Goal: Transaction & Acquisition: Download file/media

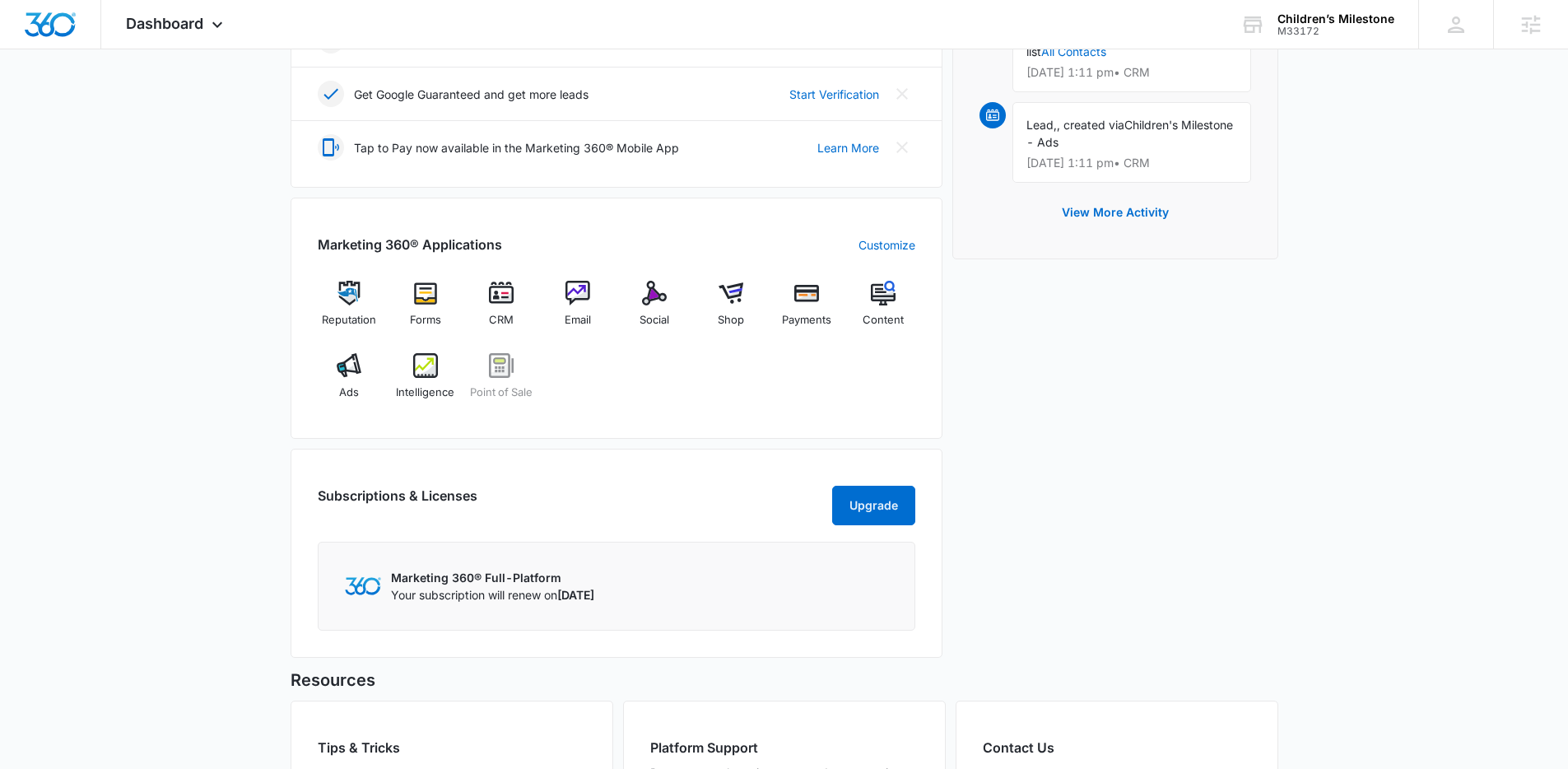
scroll to position [711, 0]
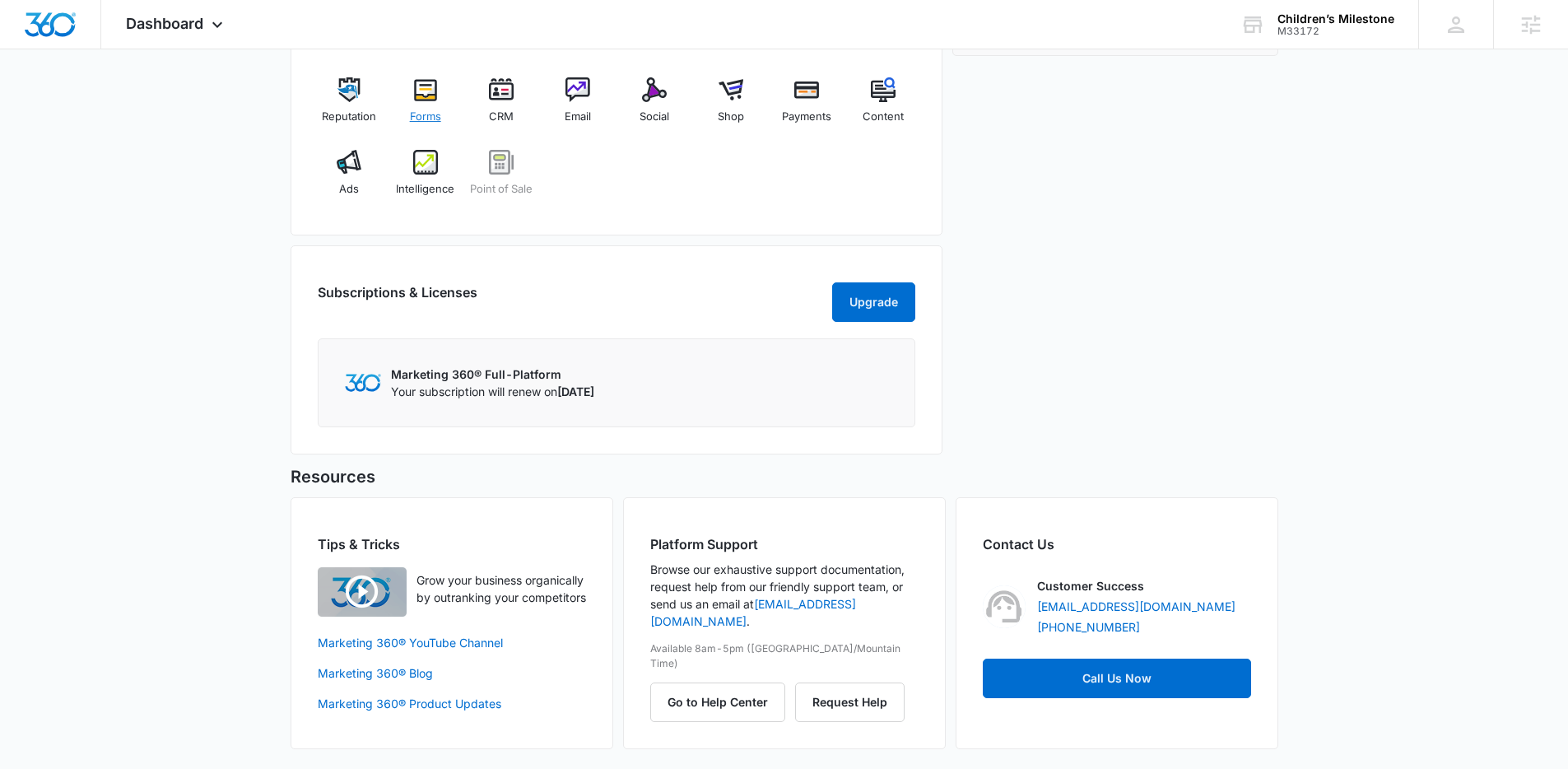
click at [421, 84] on img at bounding box center [426, 90] width 25 height 25
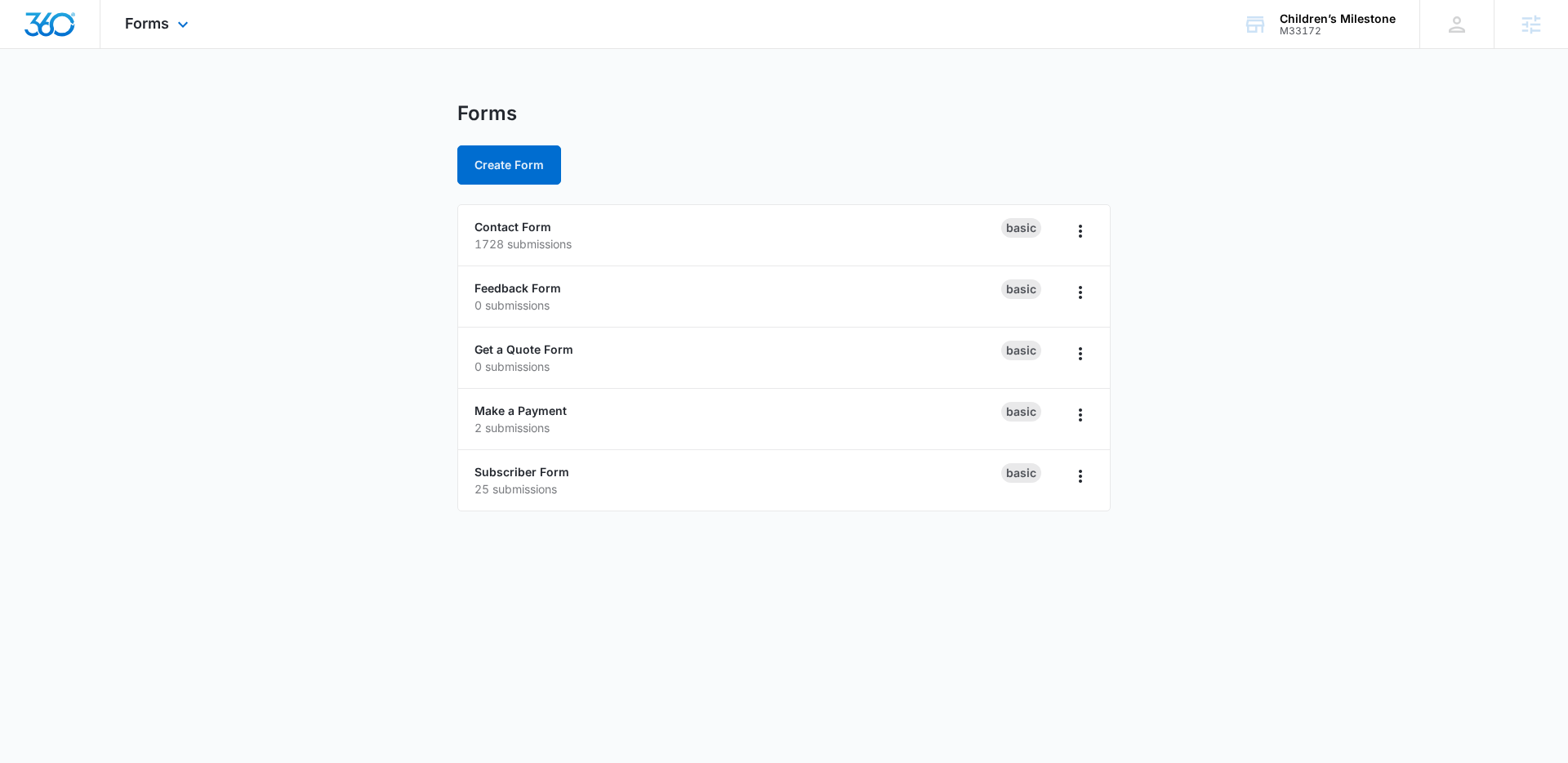
click at [199, 30] on div "Forms Apps Reputation Forms CRM Email Social Shop Payments POS Content Ads Inte…" at bounding box center [158, 24] width 117 height 48
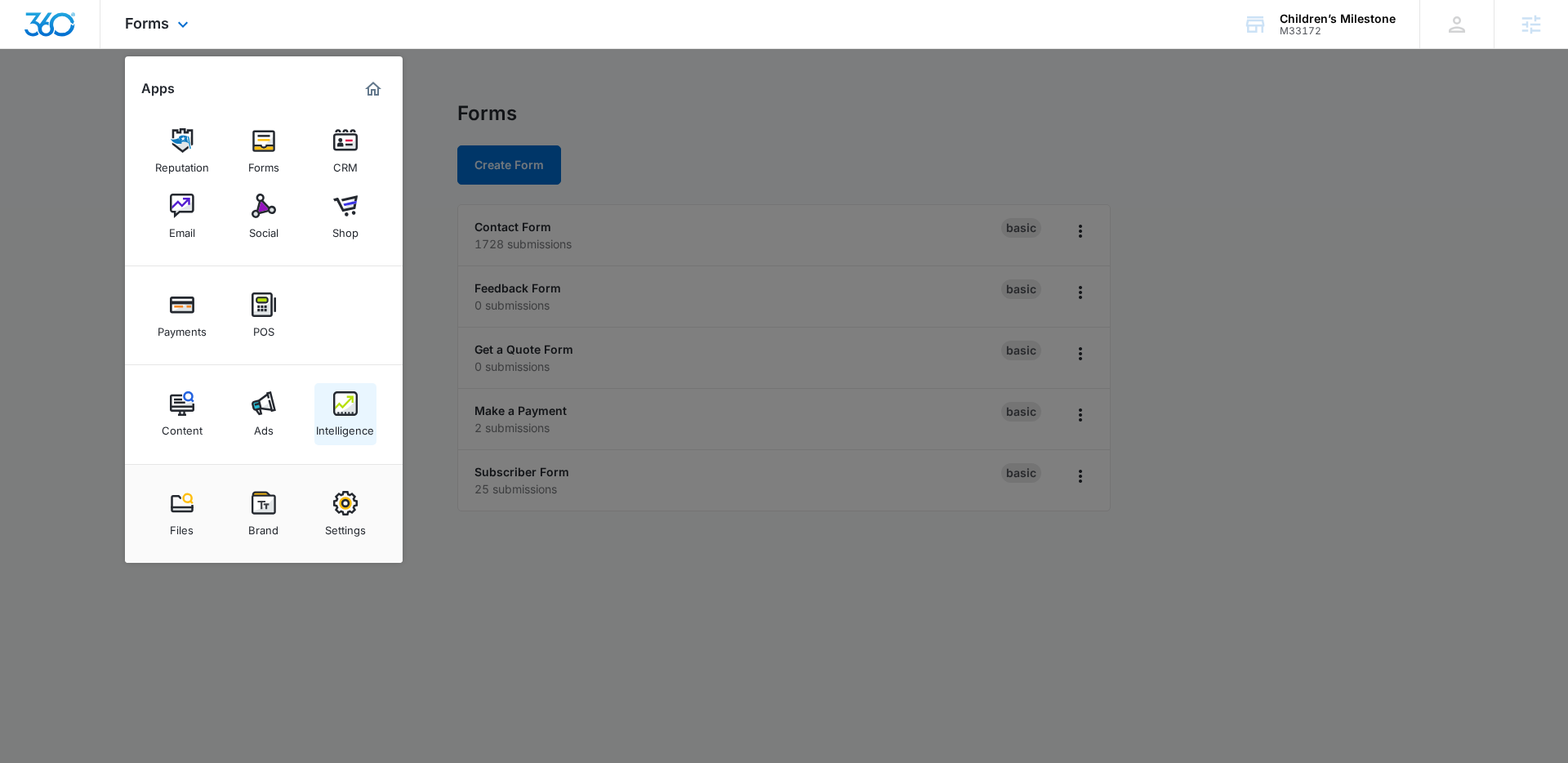
click at [333, 418] on div "Intelligence" at bounding box center [345, 426] width 58 height 21
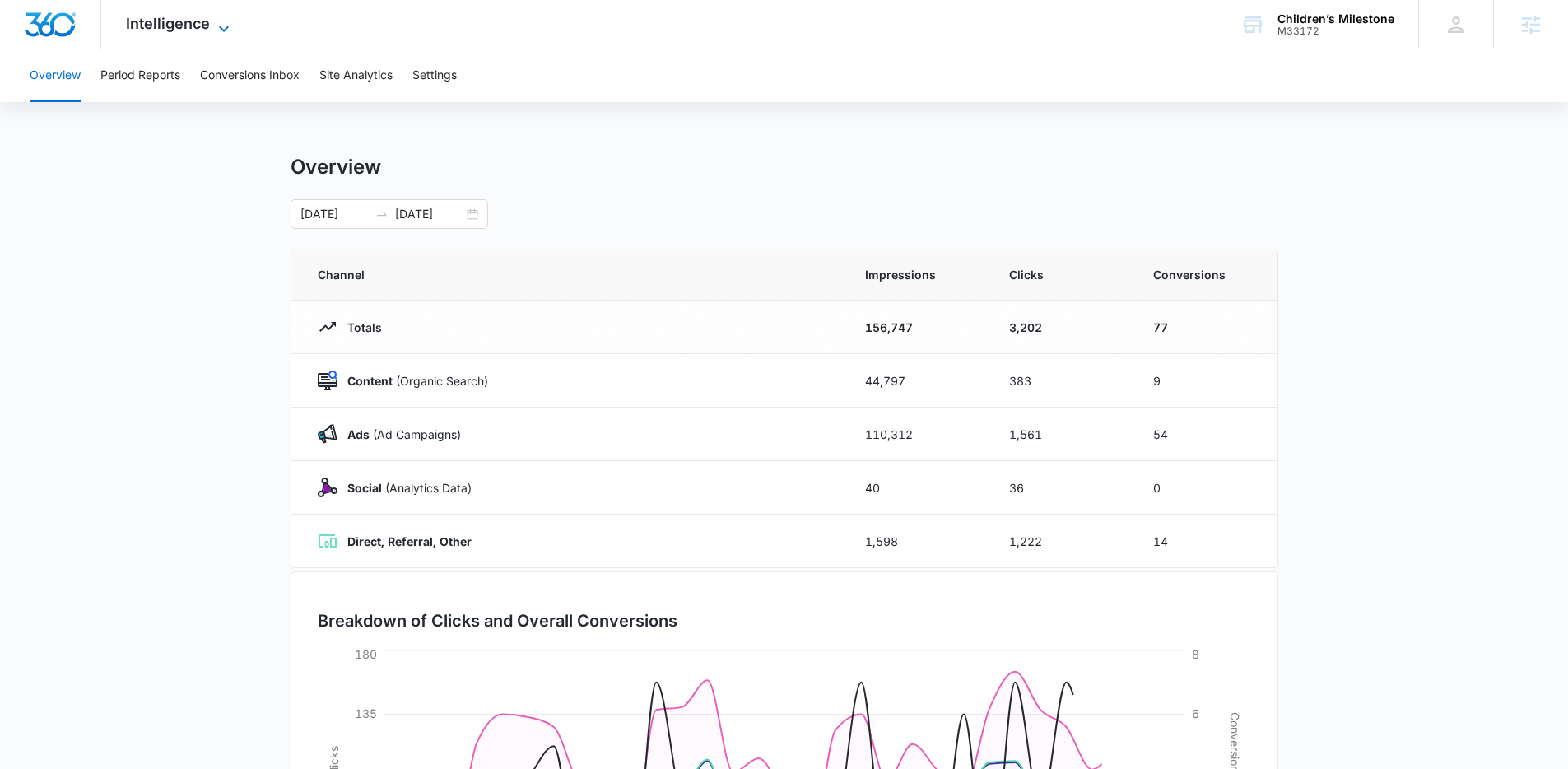
click at [176, 29] on span "Intelligence" at bounding box center [168, 24] width 84 height 18
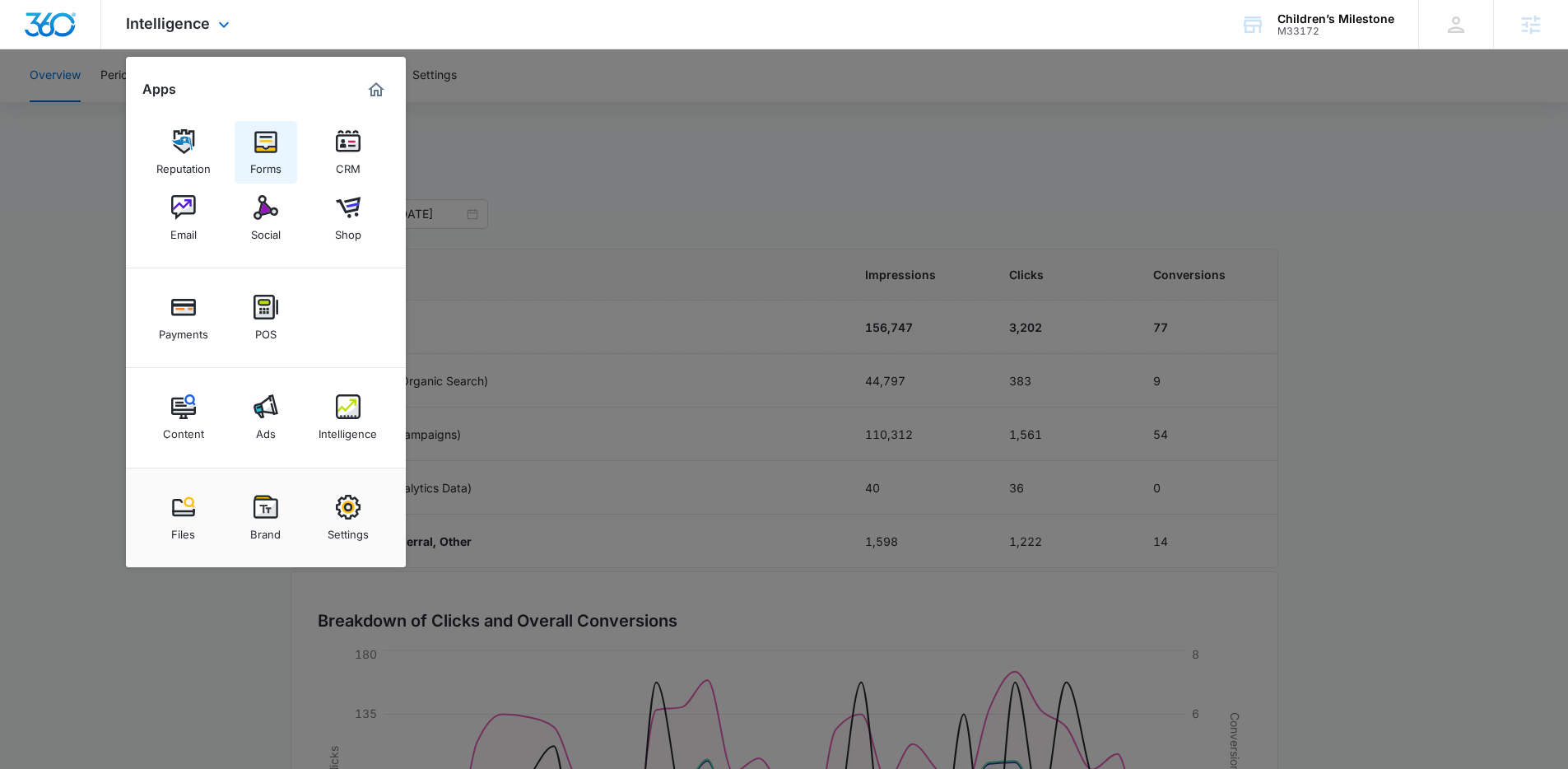
click at [271, 158] on div "Forms" at bounding box center [266, 164] width 32 height 21
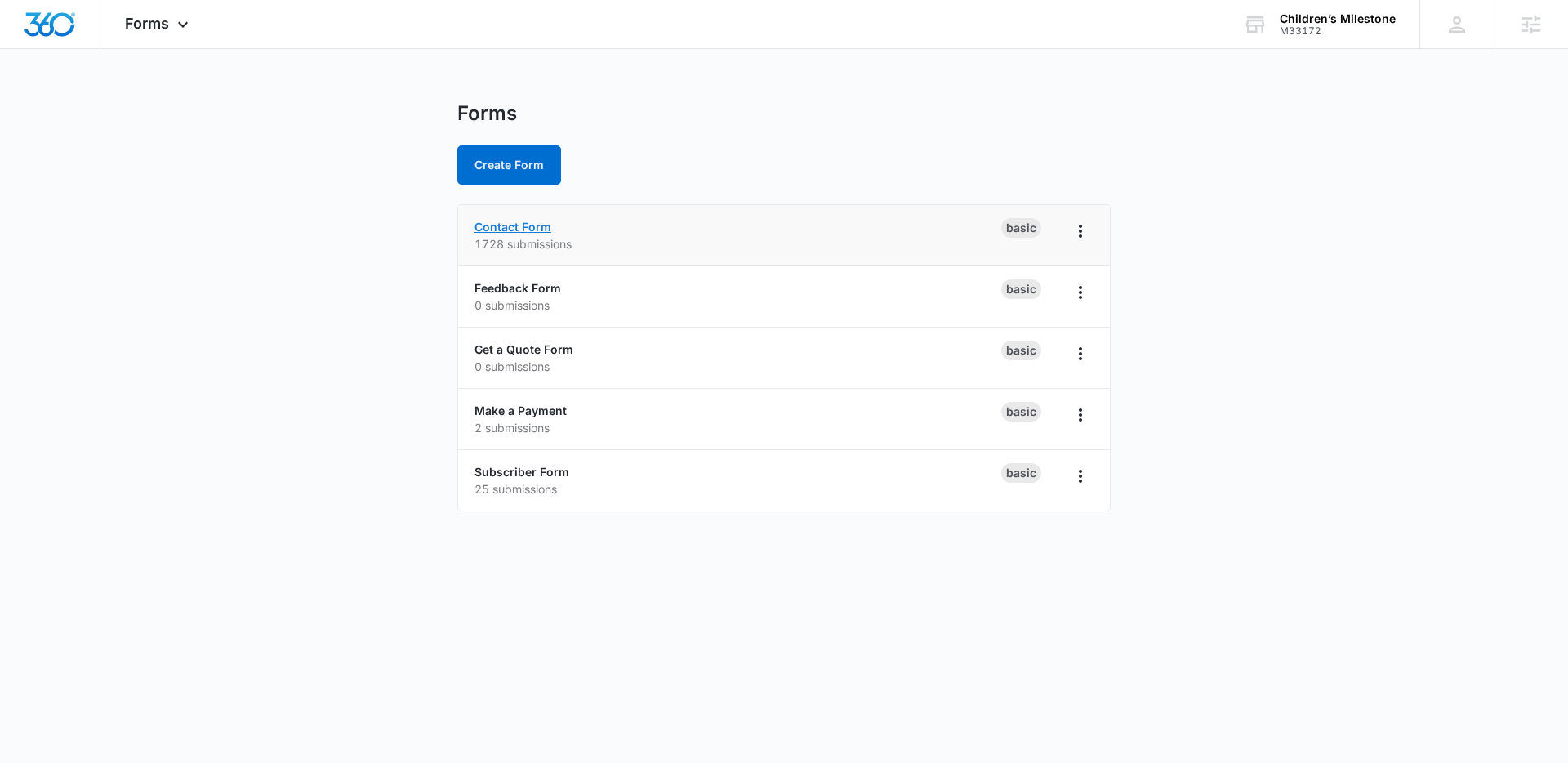
click at [525, 226] on link "Contact Form" at bounding box center [513, 226] width 77 height 14
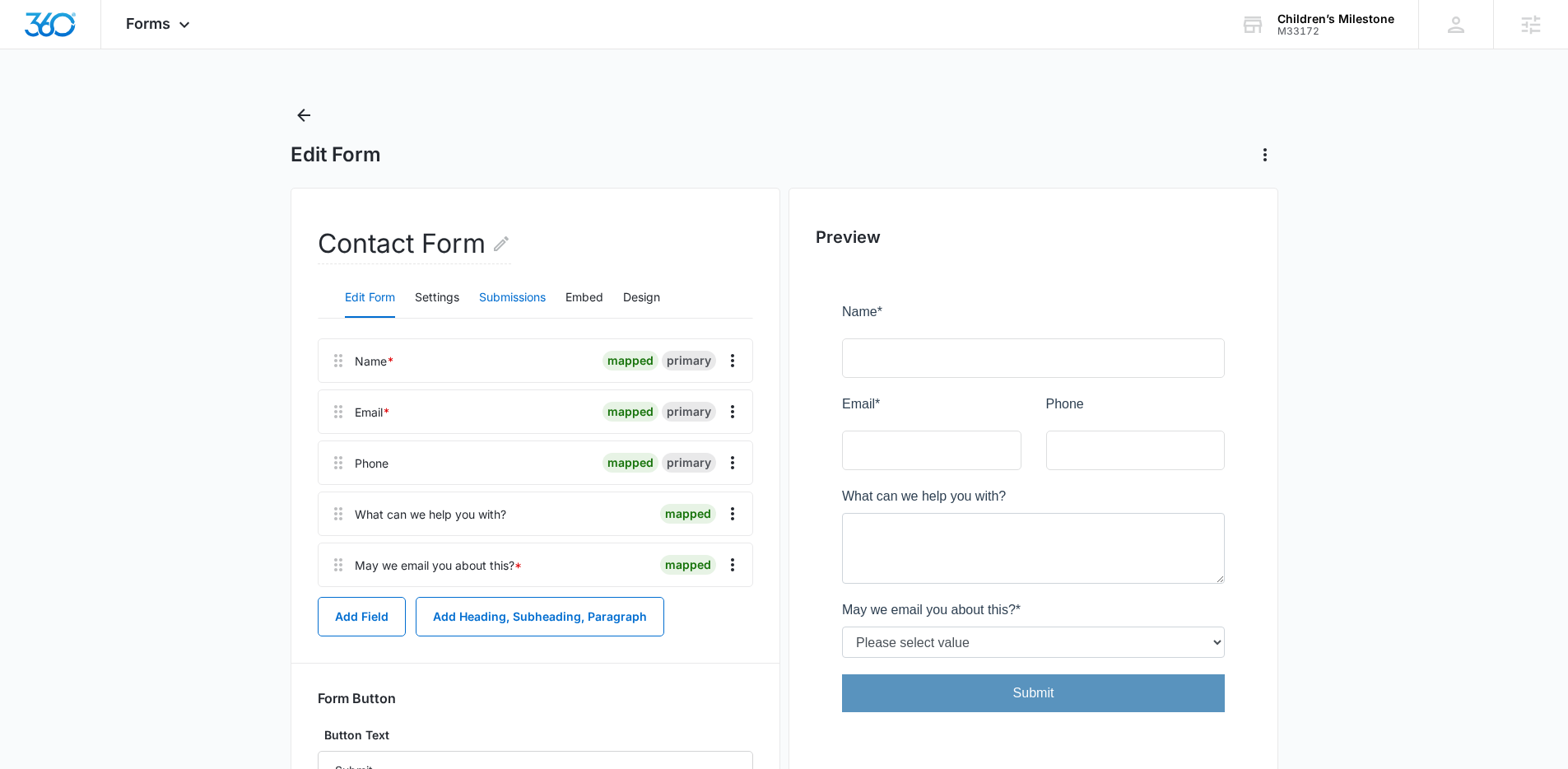
click at [510, 298] on button "Submissions" at bounding box center [513, 298] width 67 height 40
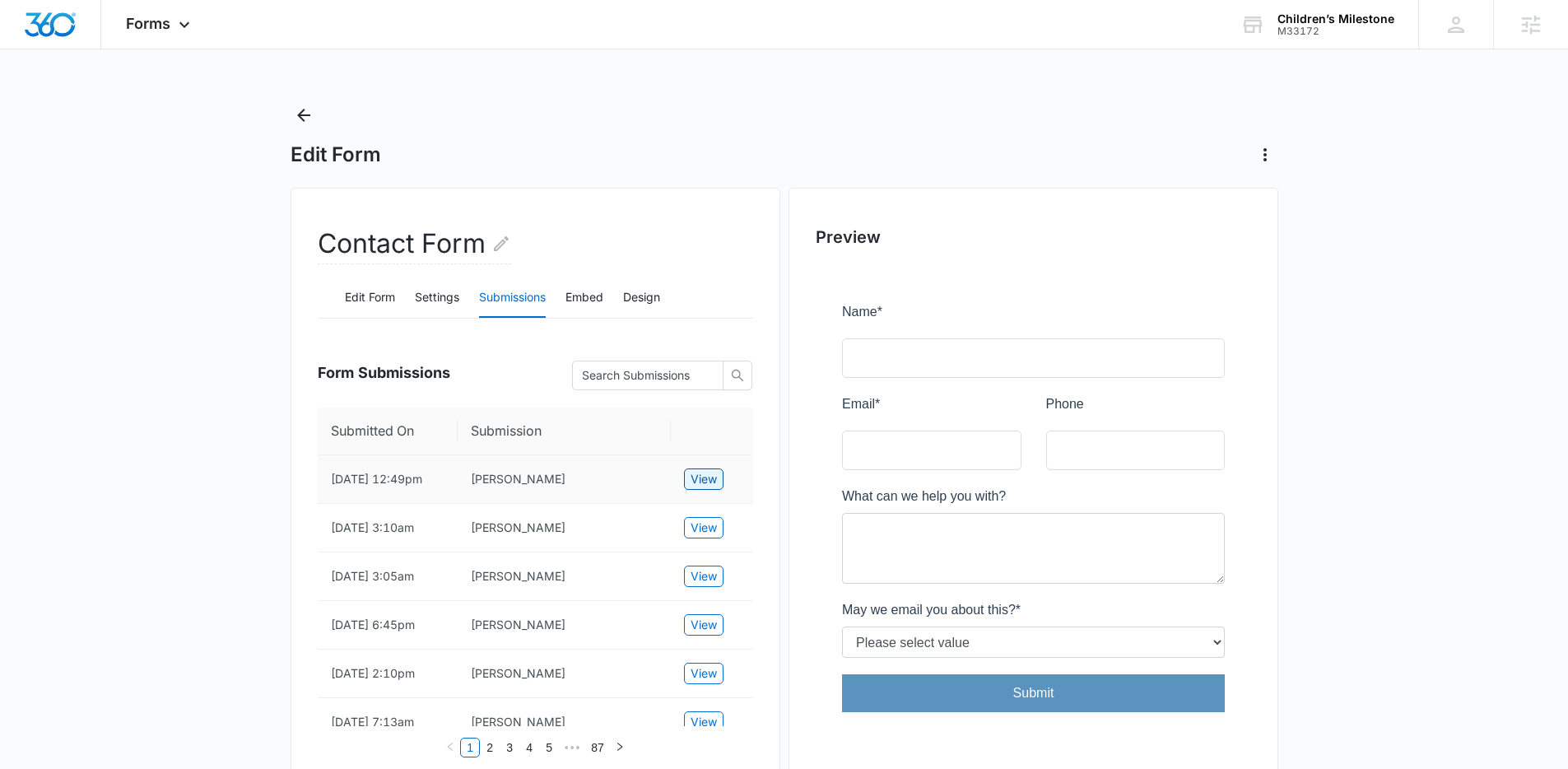
click at [701, 488] on span "View" at bounding box center [704, 478] width 26 height 18
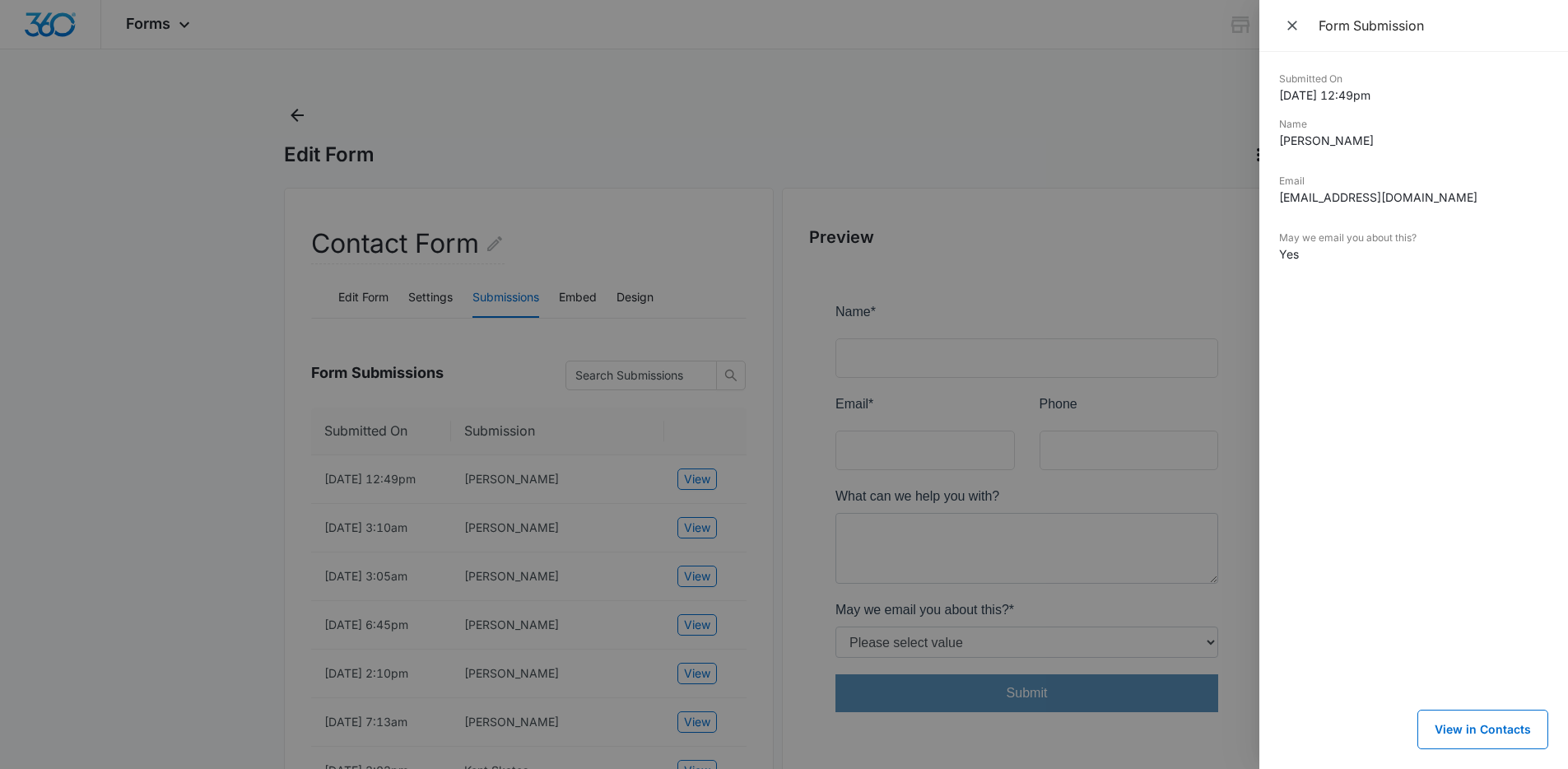
click at [729, 441] on div at bounding box center [784, 384] width 1568 height 769
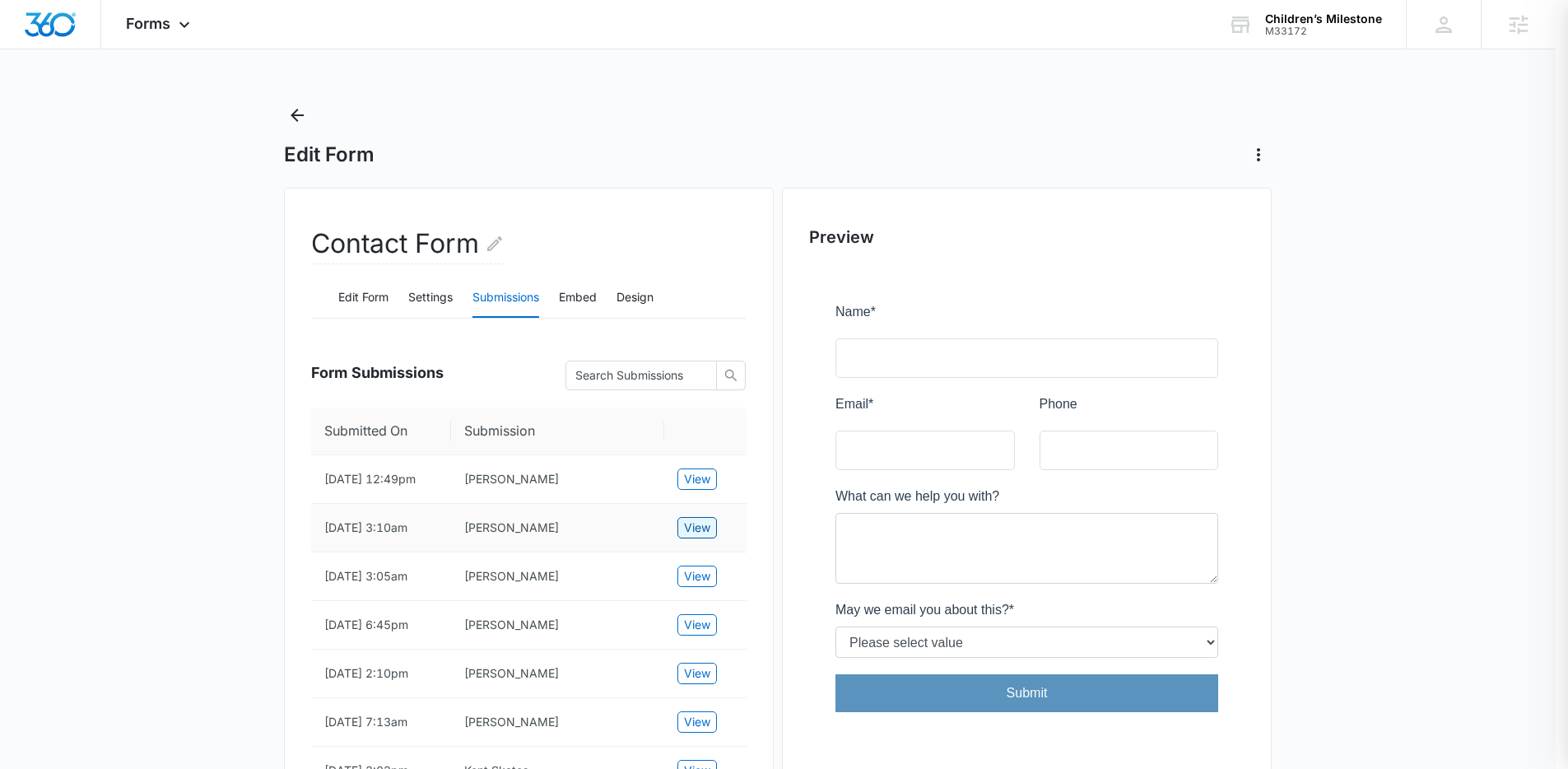
click at [701, 536] on span "View" at bounding box center [697, 528] width 26 height 18
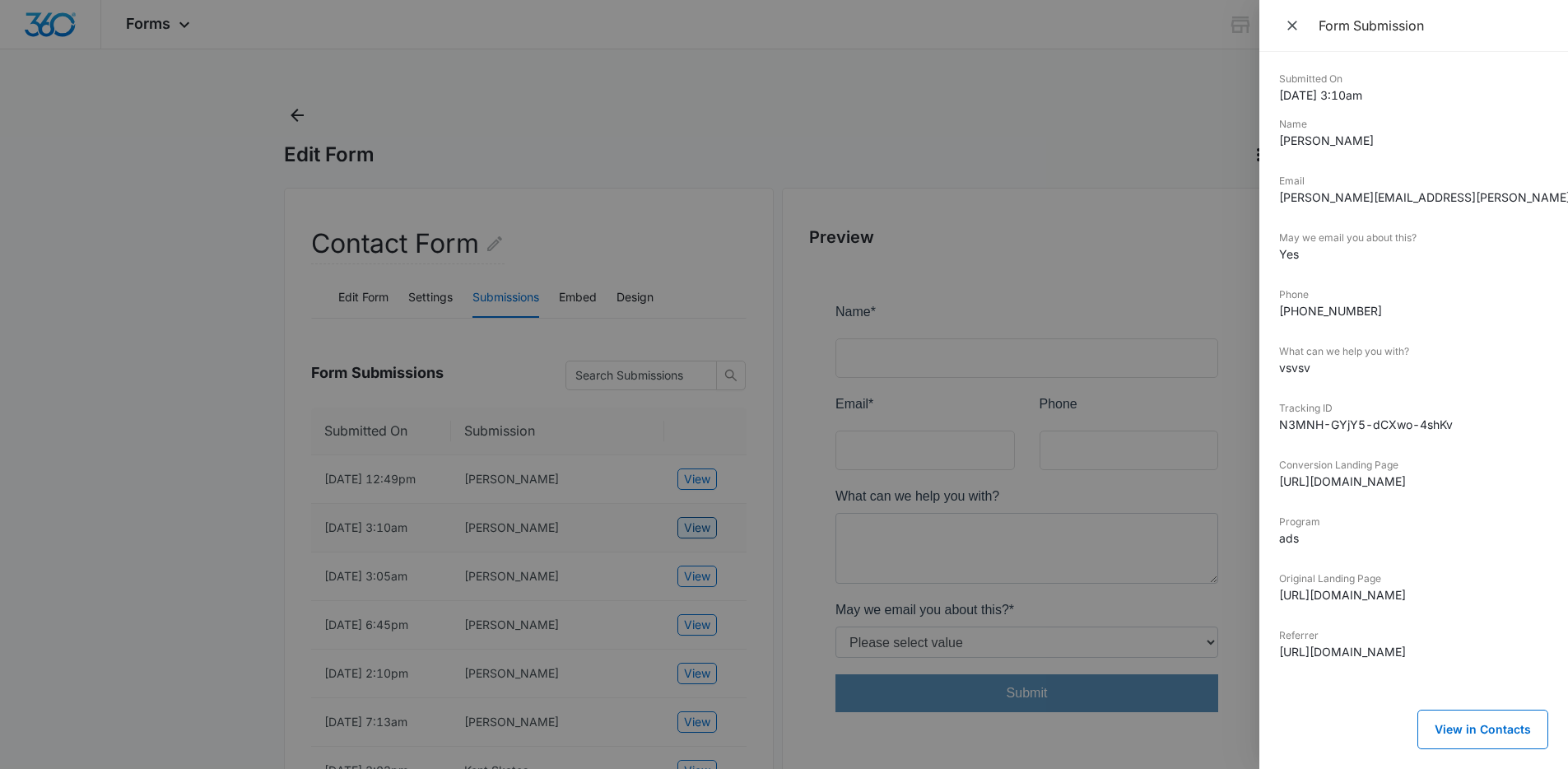
click at [701, 545] on div at bounding box center [784, 384] width 1568 height 769
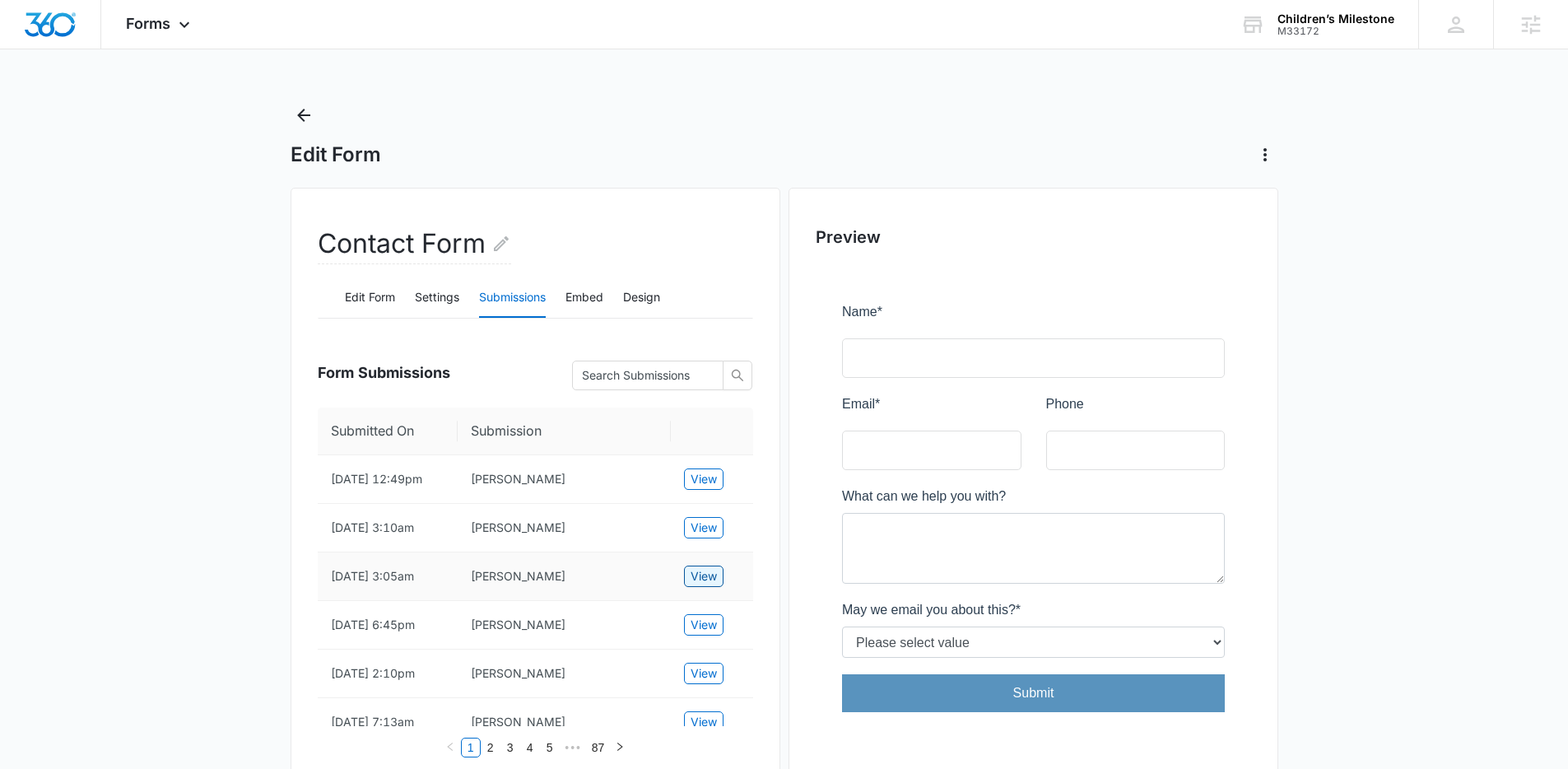
click at [708, 586] on span "View" at bounding box center [704, 576] width 26 height 18
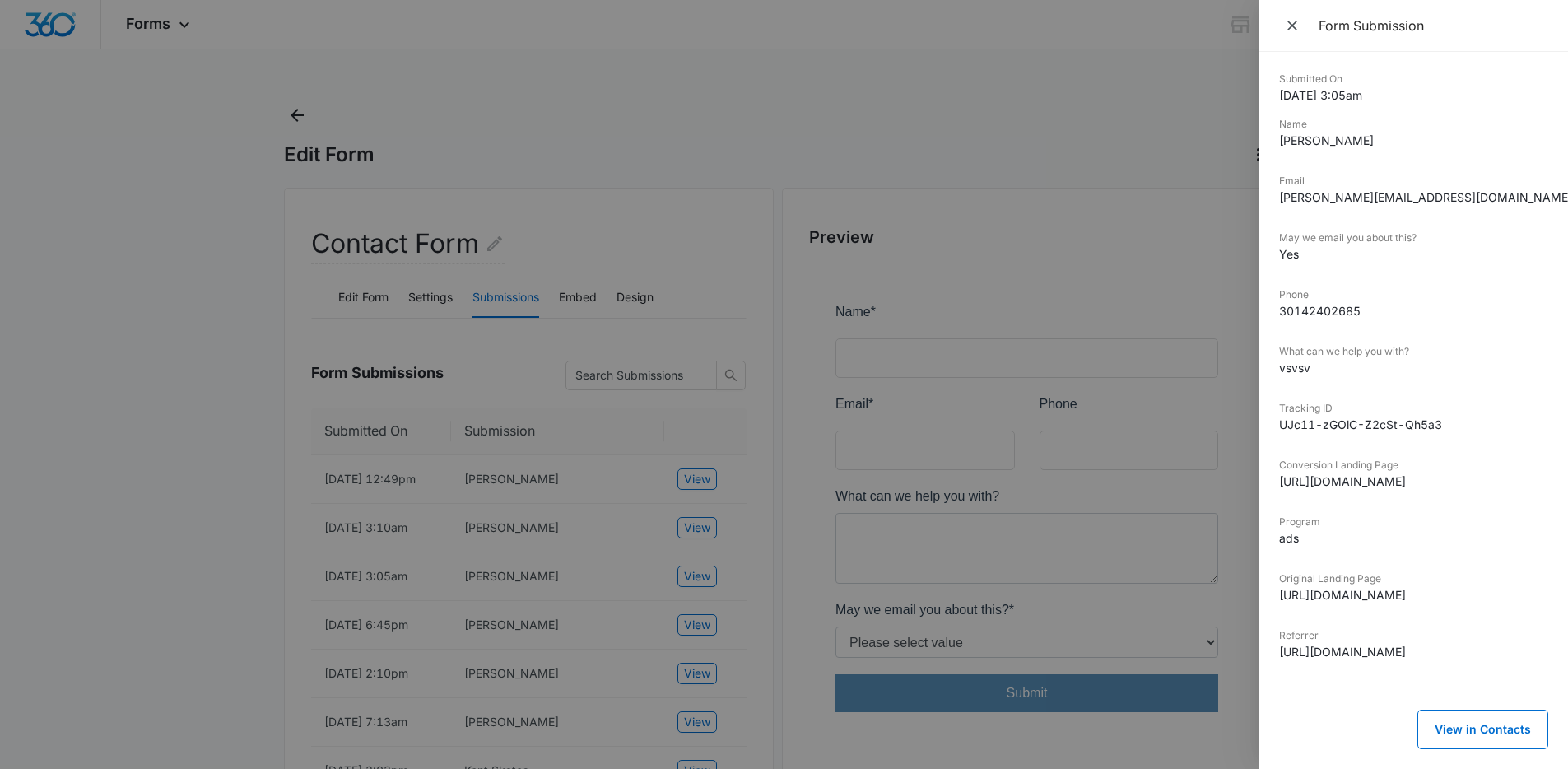
click at [708, 593] on div at bounding box center [784, 384] width 1568 height 769
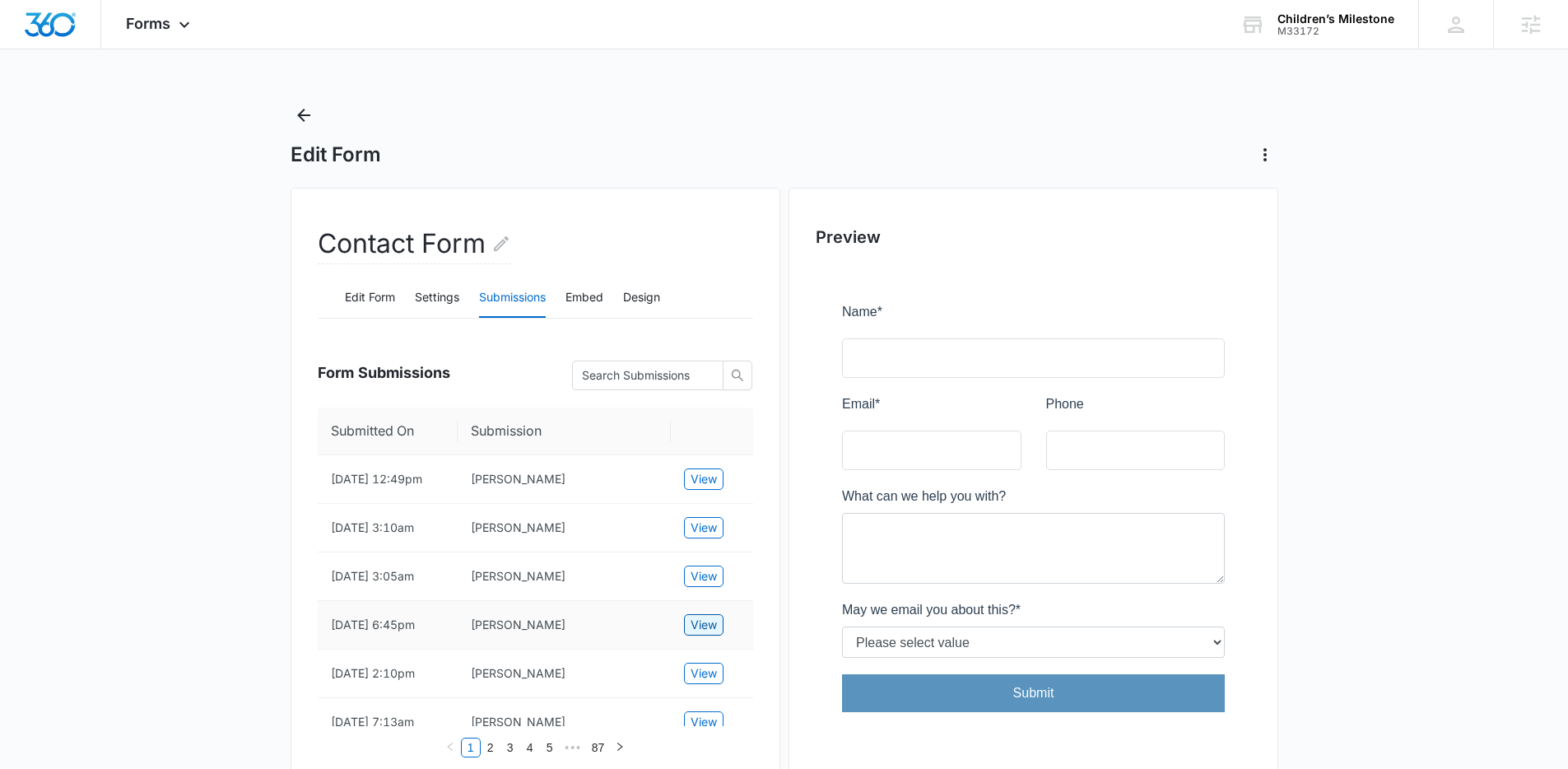
click at [689, 636] on button "View" at bounding box center [703, 625] width 40 height 21
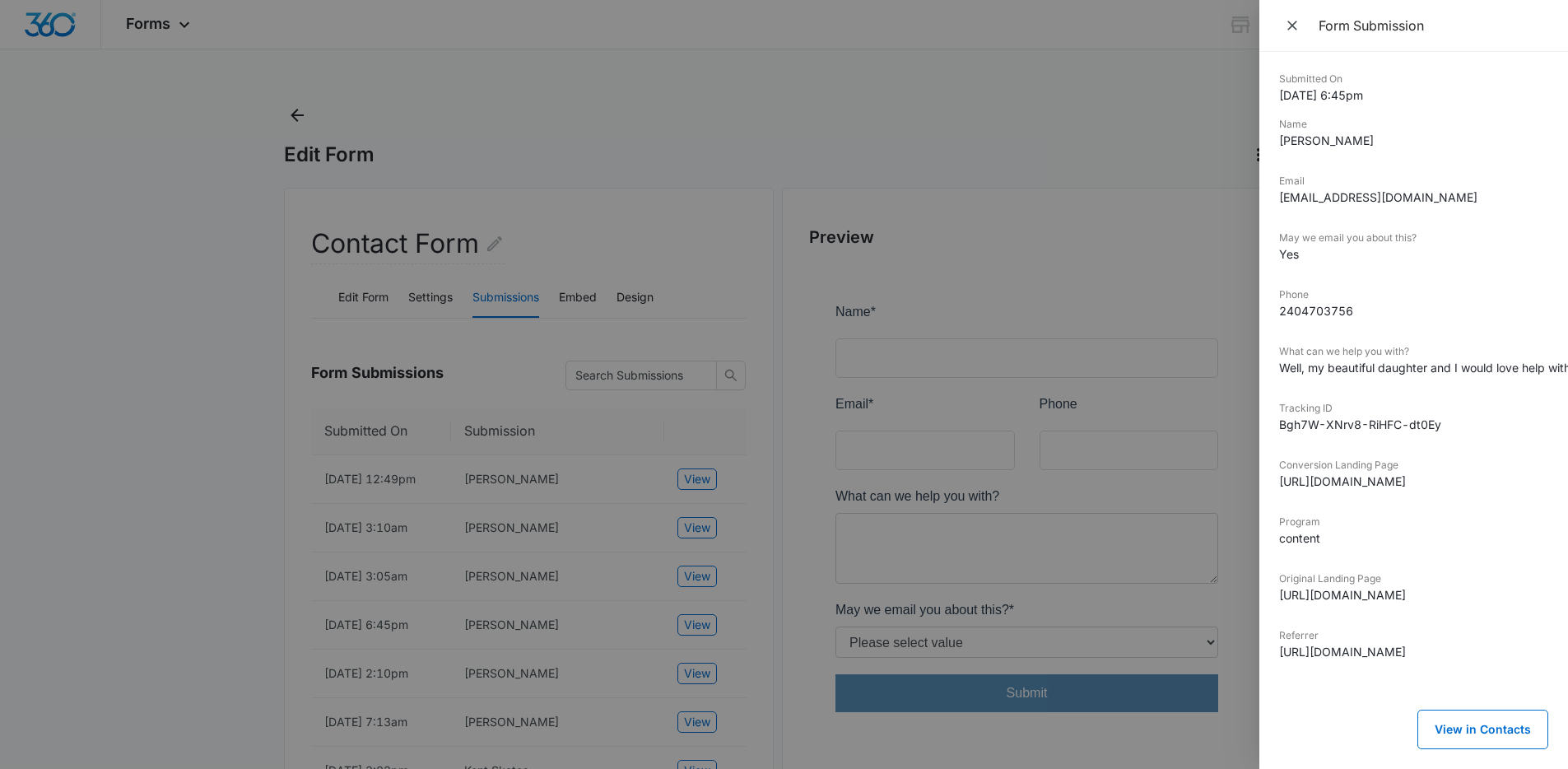
click at [1398, 363] on dd "Well, my beautiful daughter and I would love help with both of our communicatio…" at bounding box center [1413, 368] width 270 height 18
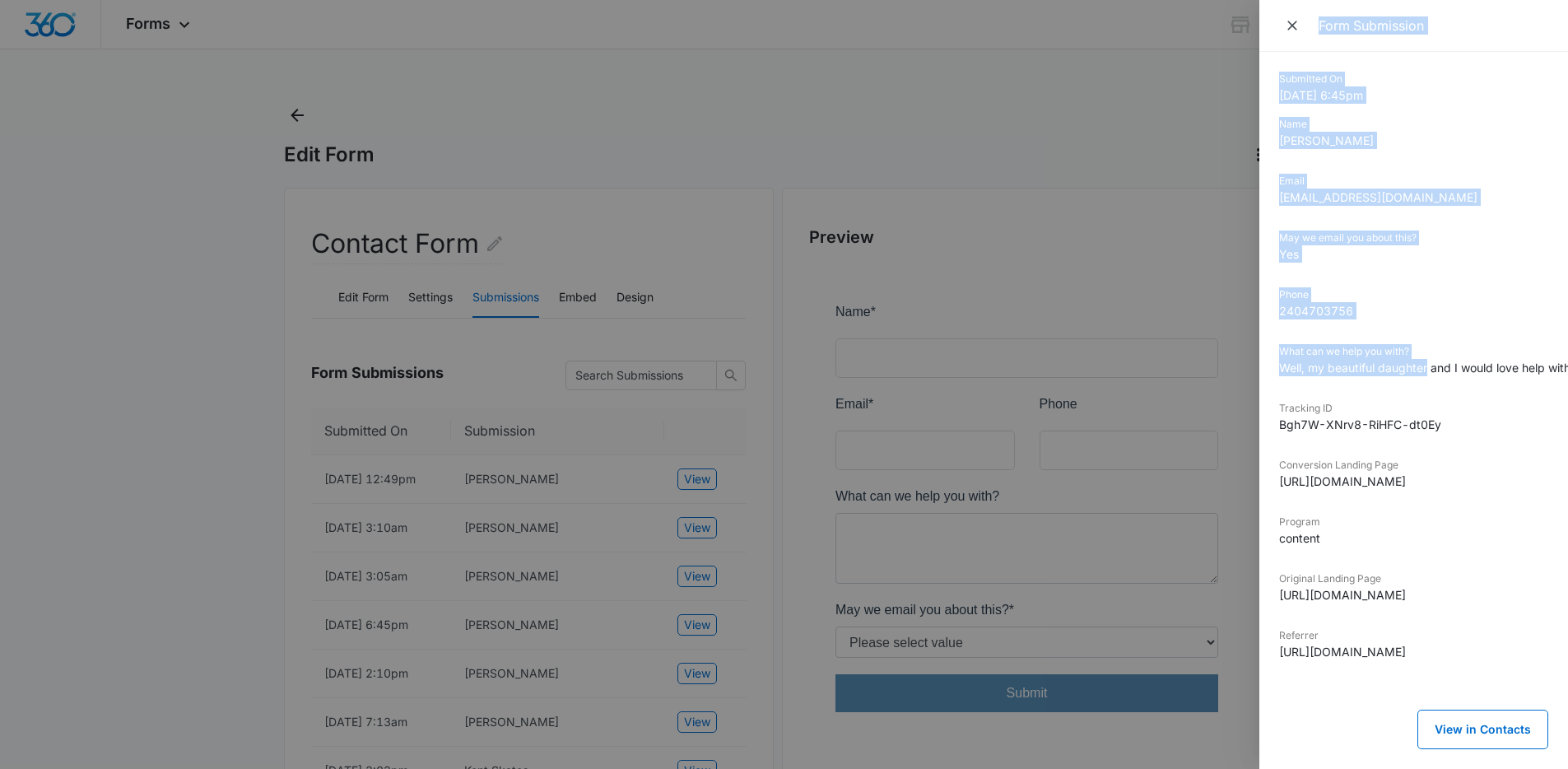
drag, startPoint x: 1438, startPoint y: 363, endPoint x: 1241, endPoint y: 351, distance: 197.4
click at [1241, 351] on div "Form Submission Submitted On 9/23/2025 6:45pm Name Taneka Jackson Email tanekaj…" at bounding box center [784, 384] width 1568 height 769
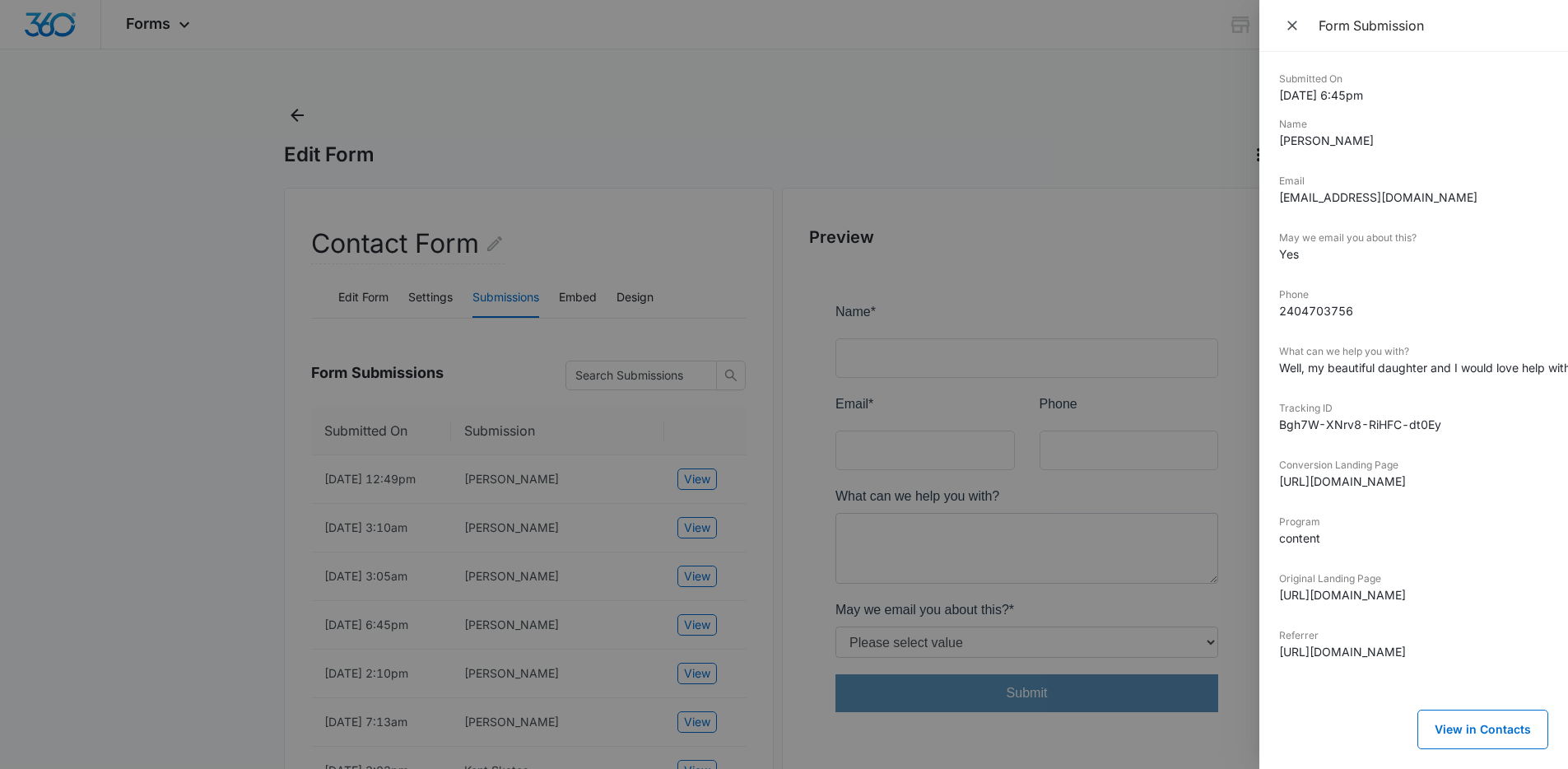
click at [1399, 383] on div "What can we help you with? Well, my beautiful daughter and I would love help wi…" at bounding box center [1413, 366] width 270 height 44
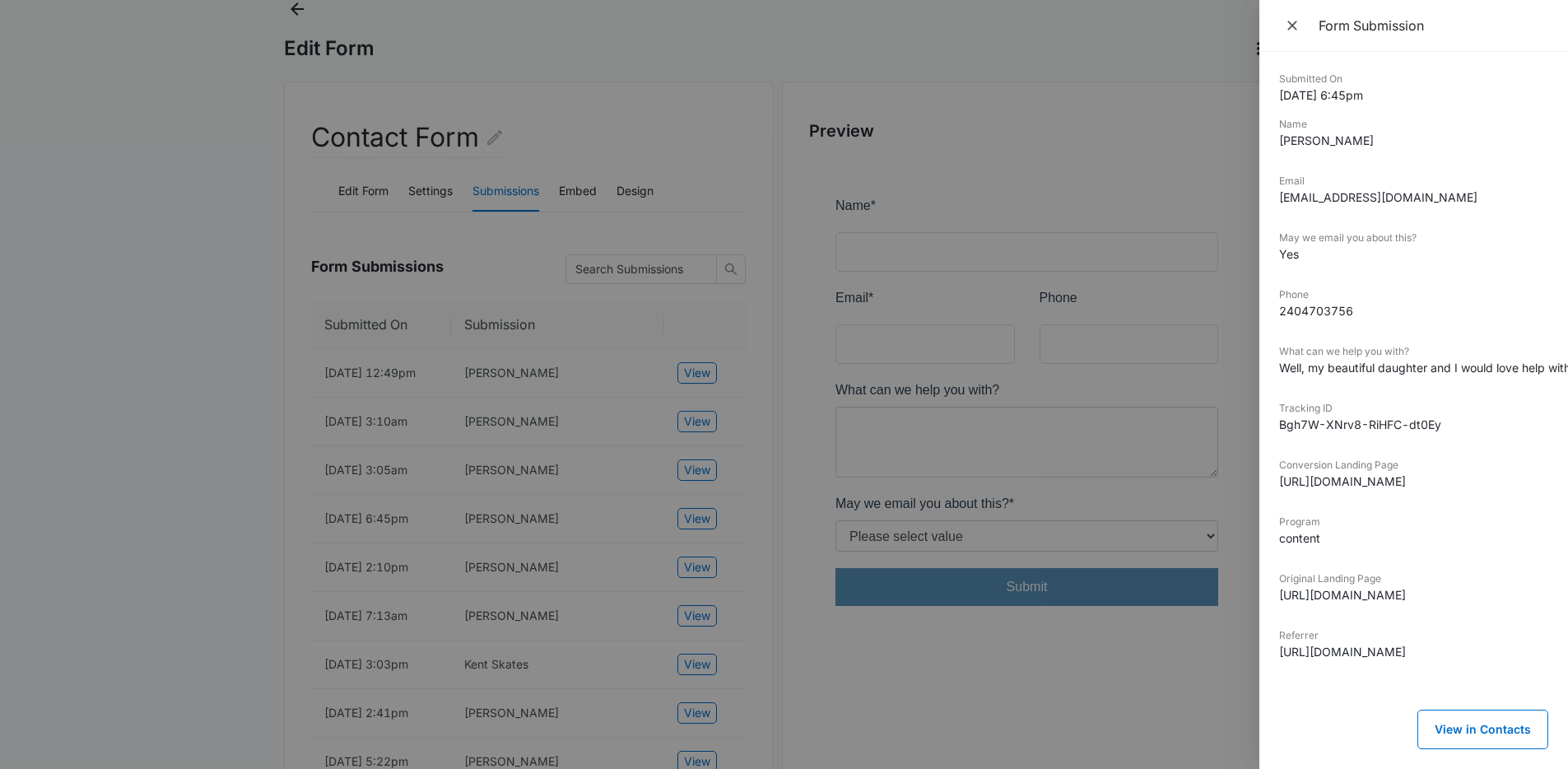
scroll to position [170, 0]
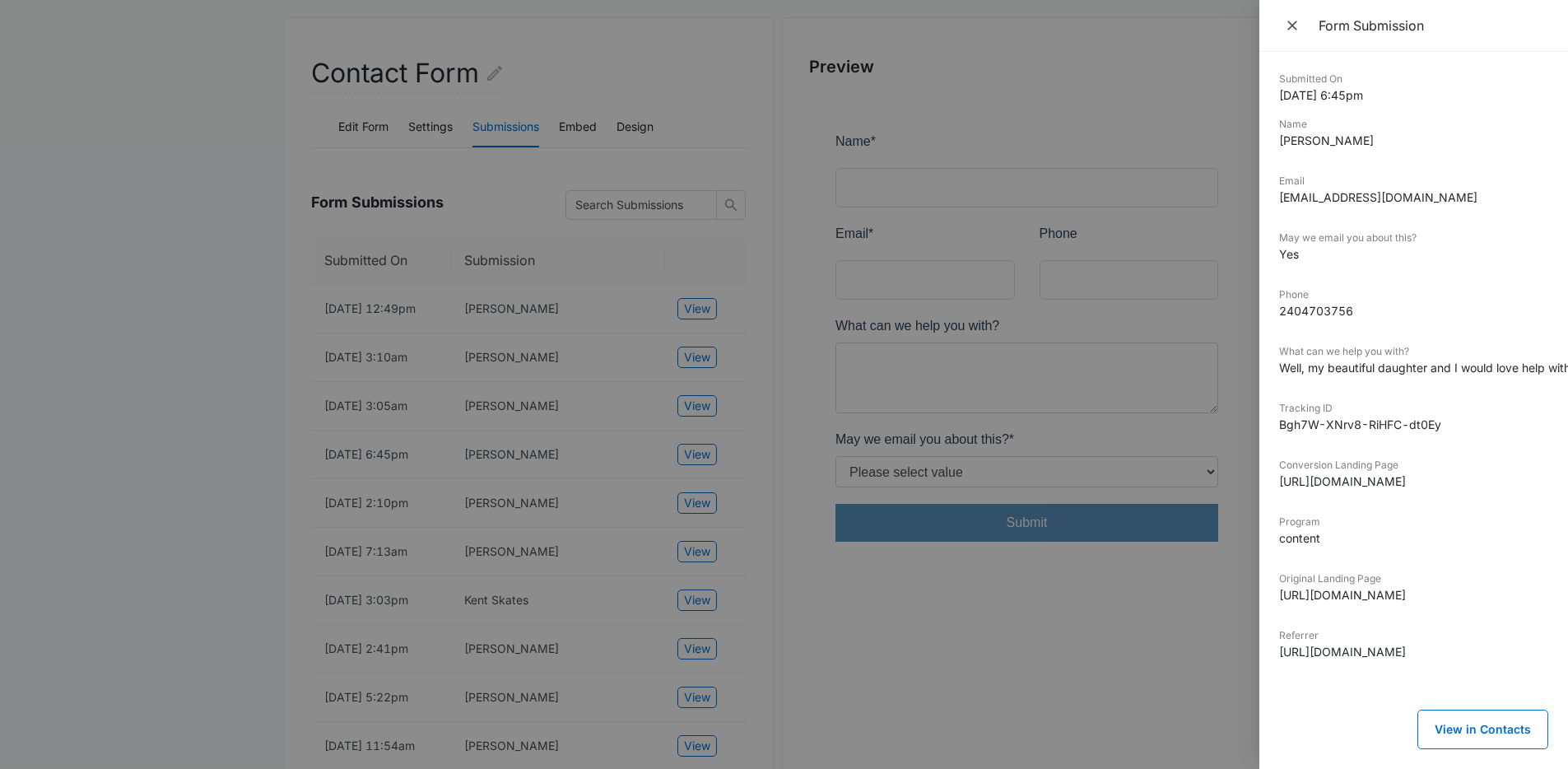
click at [774, 525] on div at bounding box center [784, 384] width 1568 height 769
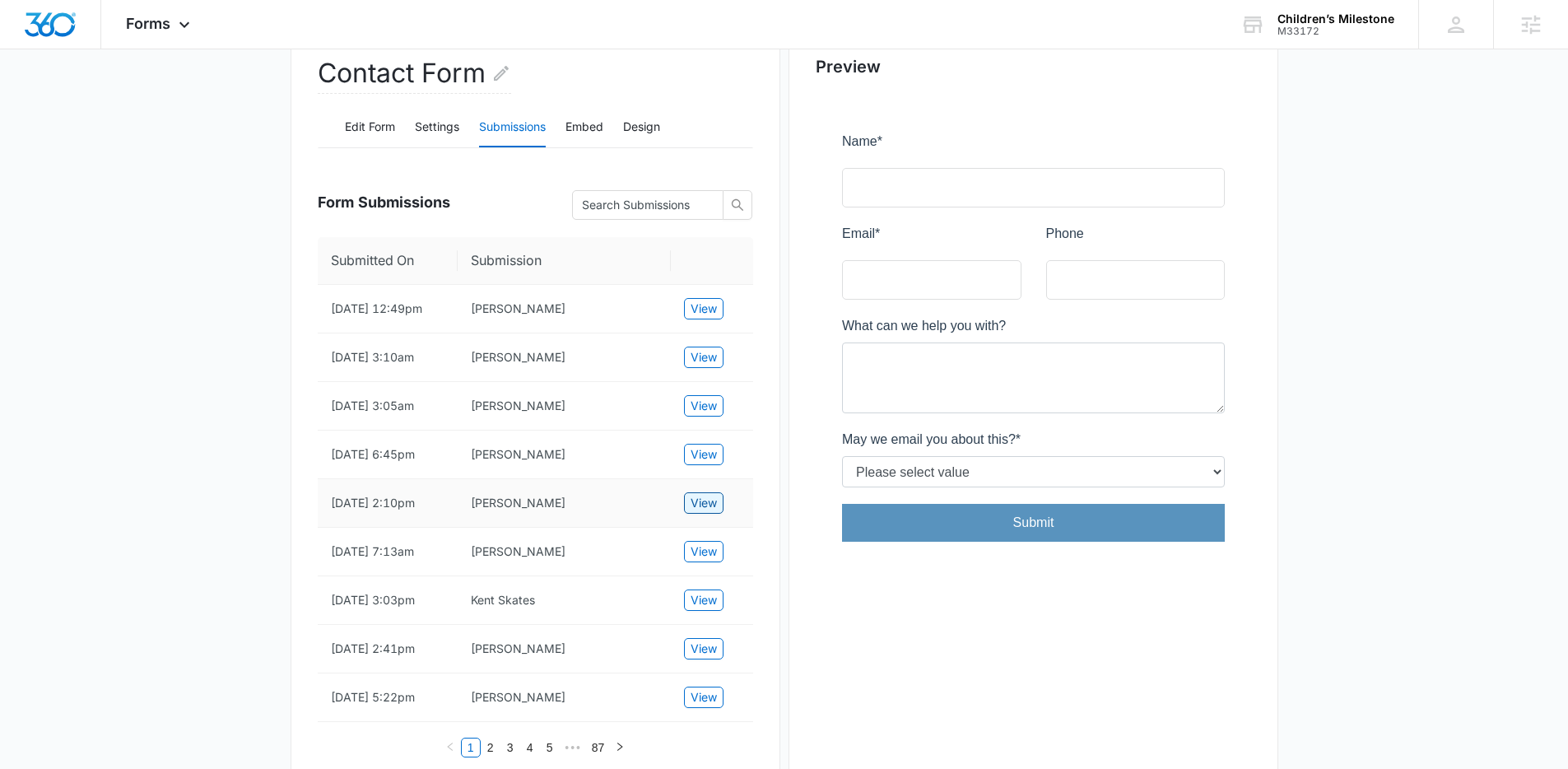
click at [707, 512] on span "View" at bounding box center [704, 503] width 26 height 18
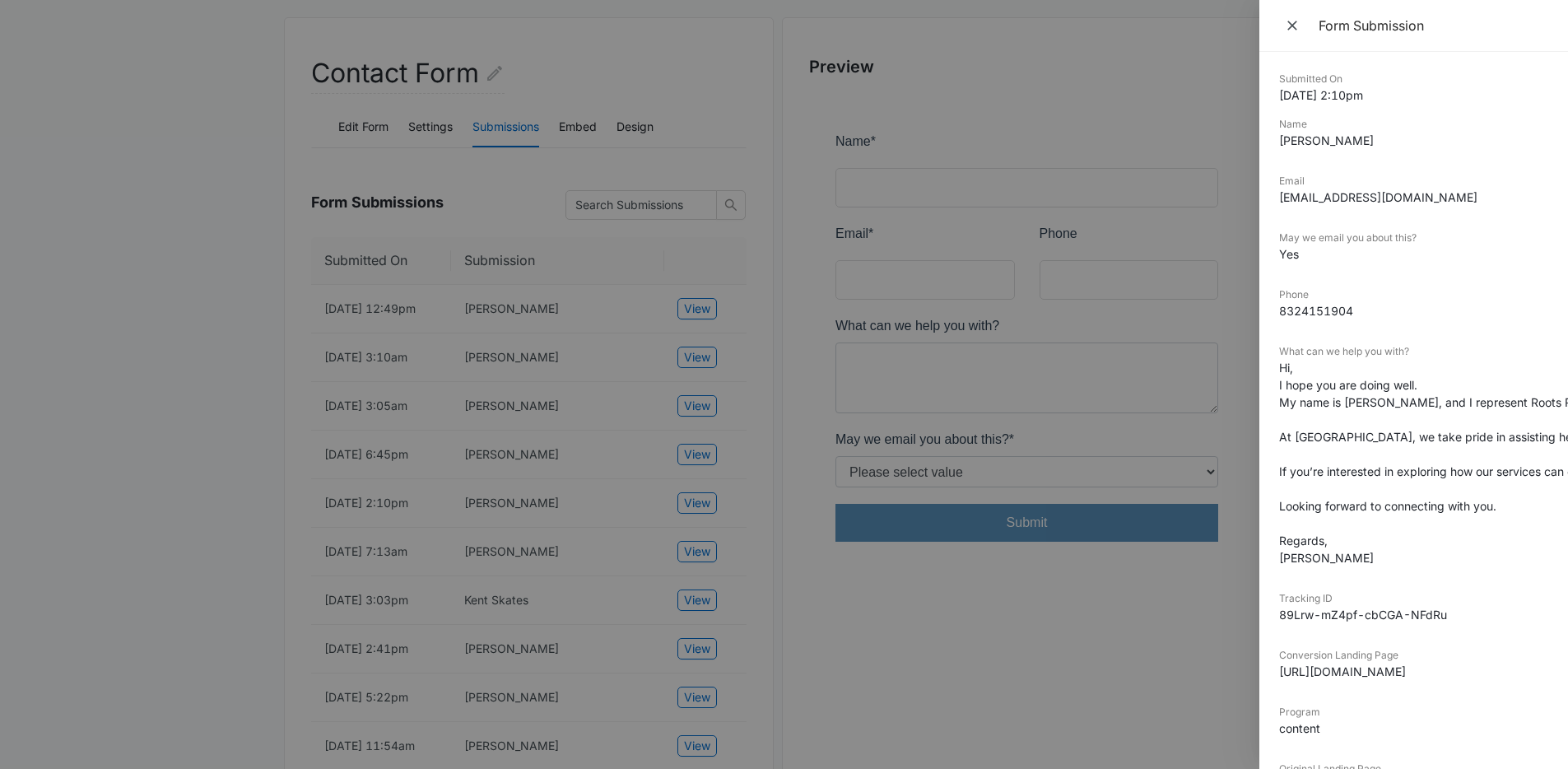
click at [717, 550] on div at bounding box center [784, 384] width 1568 height 769
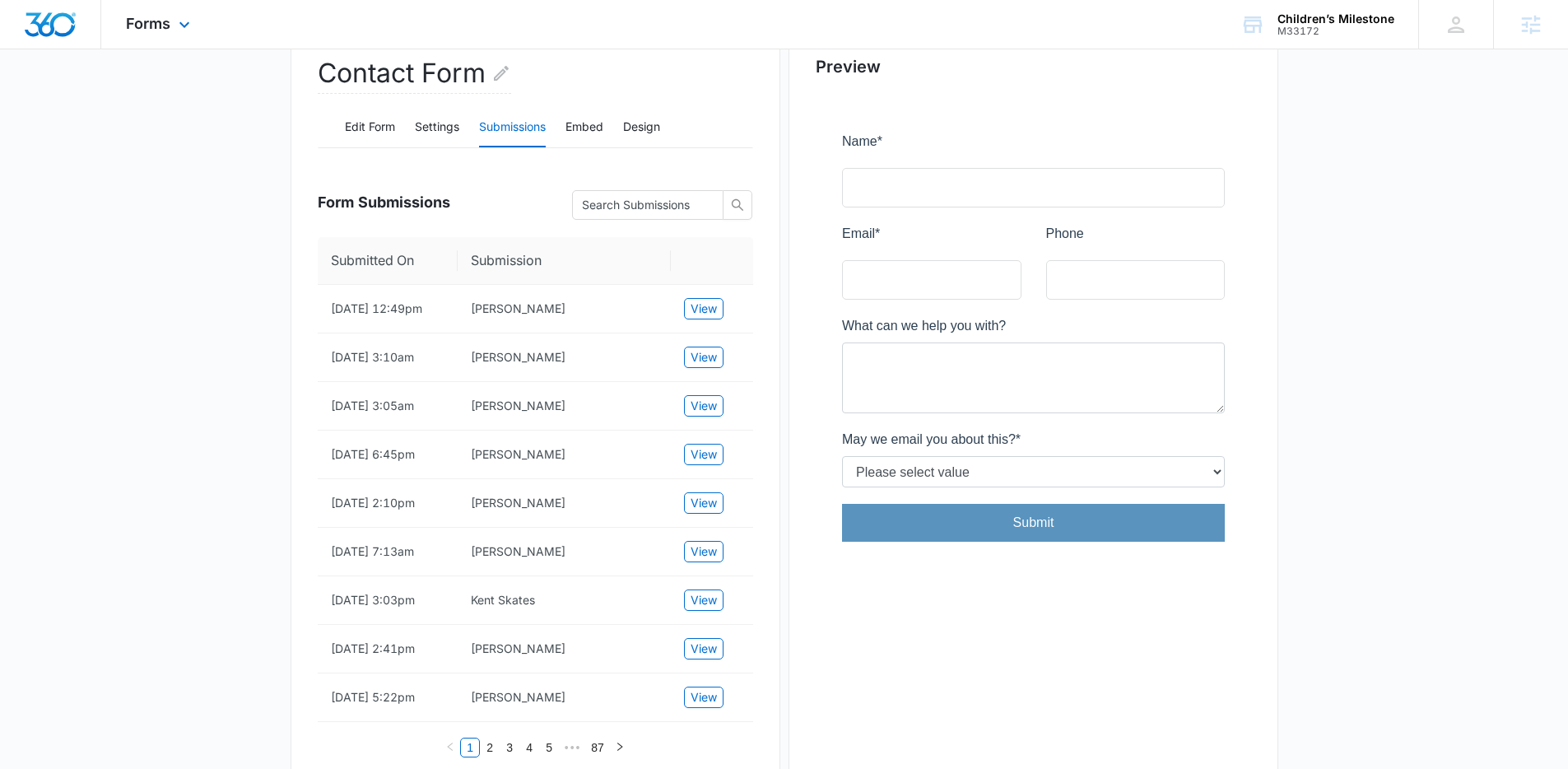
click at [180, 42] on div "Forms Apps Reputation Forms CRM Email Social Shop Payments POS Content Ads Inte…" at bounding box center [160, 24] width 118 height 48
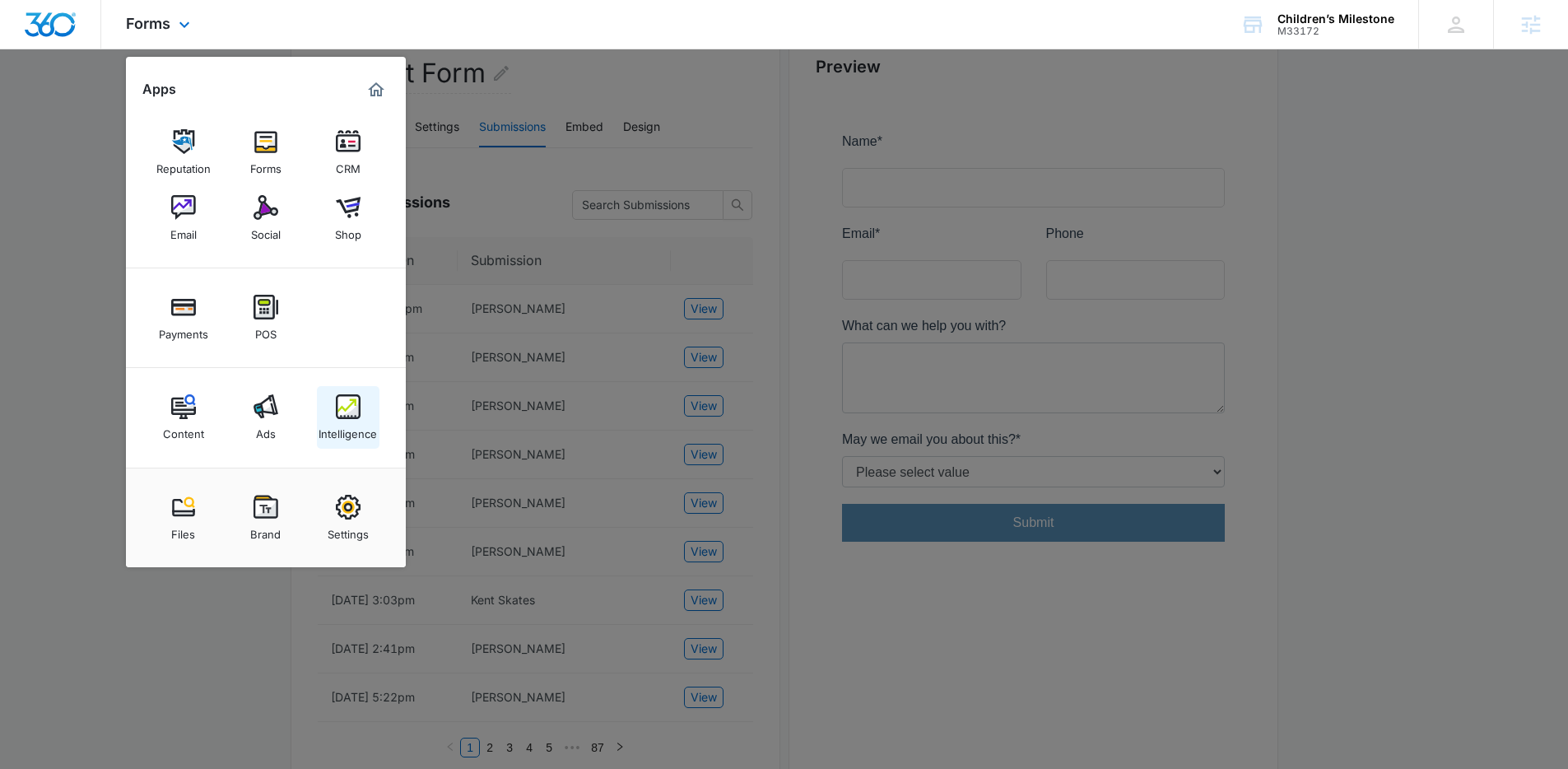
click at [353, 417] on img at bounding box center [349, 406] width 25 height 25
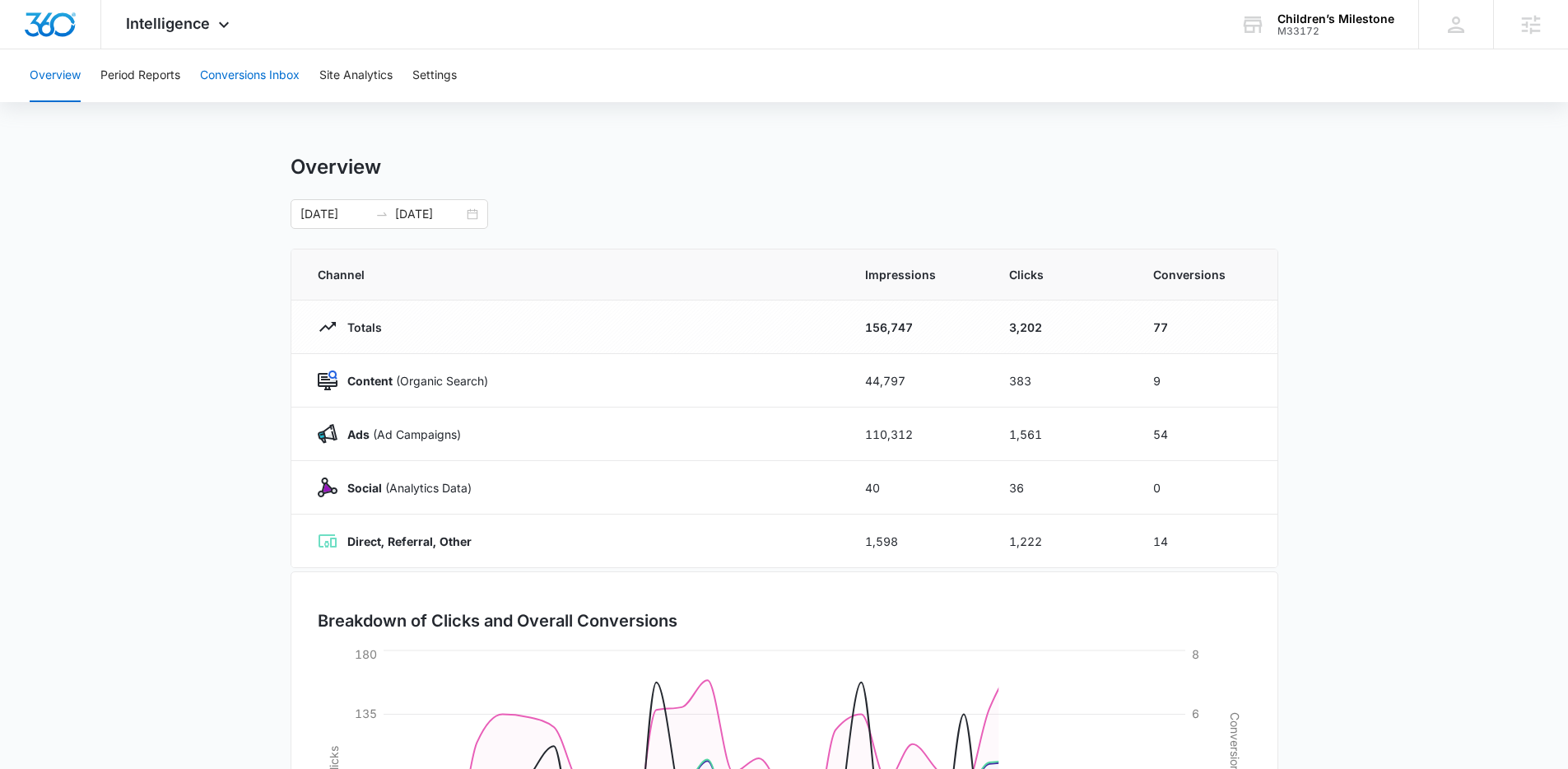
click at [282, 60] on button "Conversions Inbox" at bounding box center [249, 75] width 99 height 53
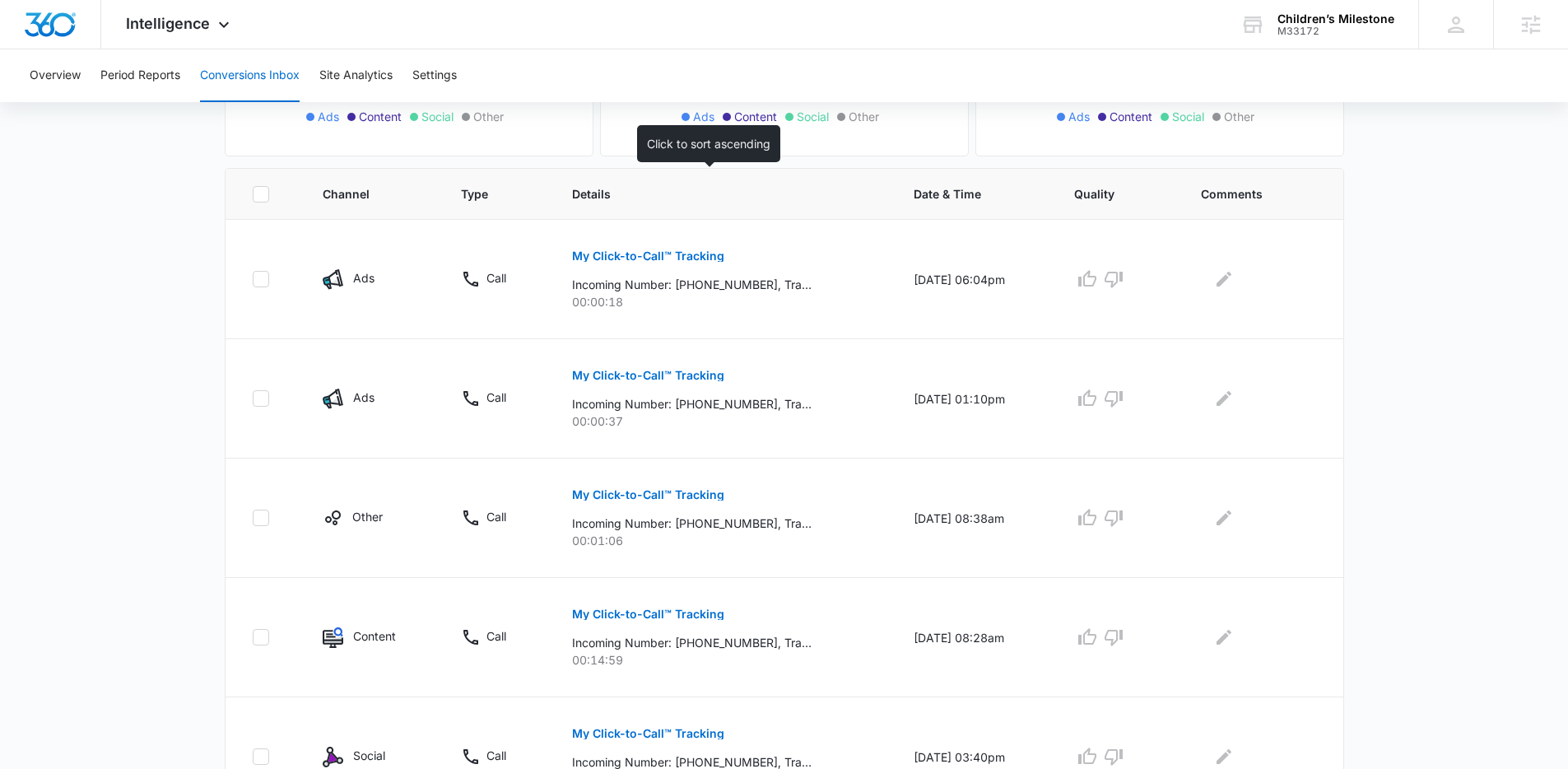
scroll to position [299, 0]
click at [709, 644] on p "Incoming Number: +12022704163, Tracking Number: +18558530228, Ring To: +1240799…" at bounding box center [692, 642] width 240 height 18
copy p "12022704163"
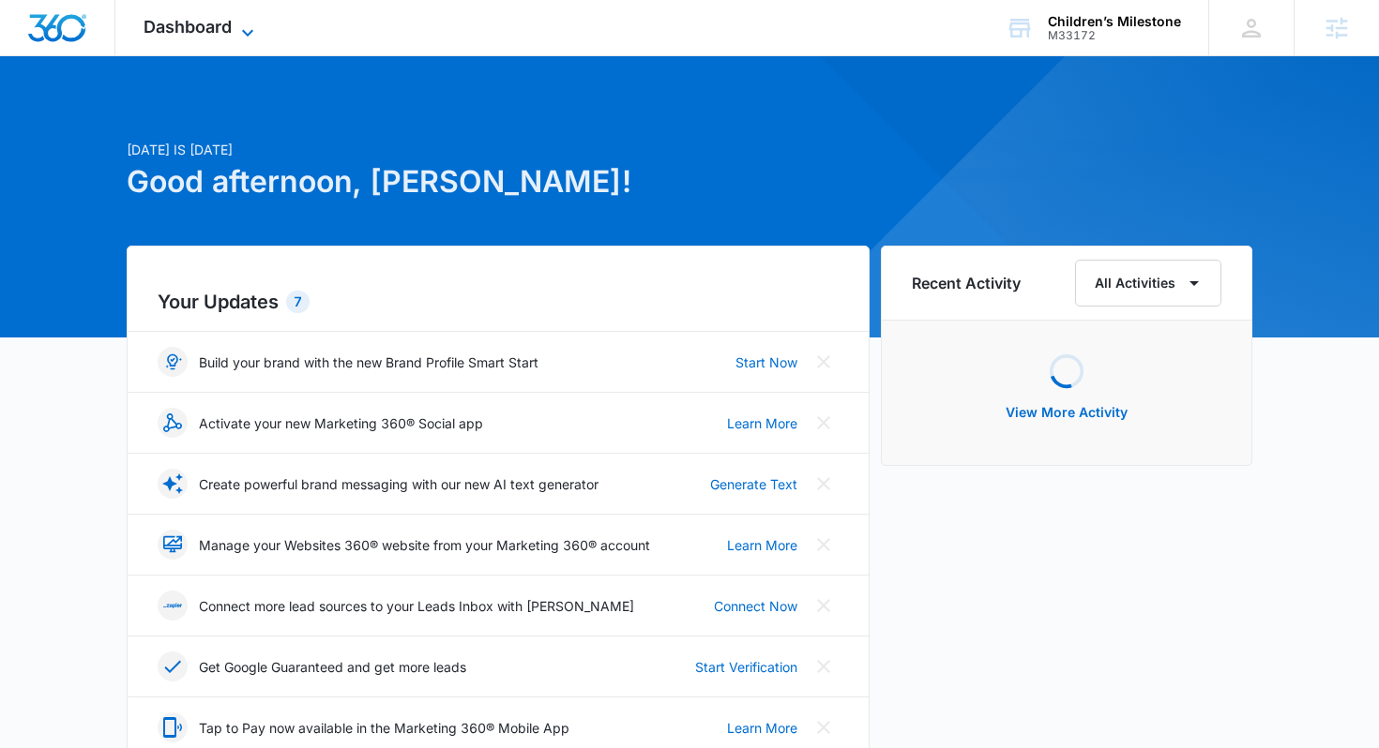
click at [254, 19] on div "Dashboard Apps Reputation Forms CRM Email Social Shop Payments POS Content Ads …" at bounding box center [201, 27] width 172 height 55
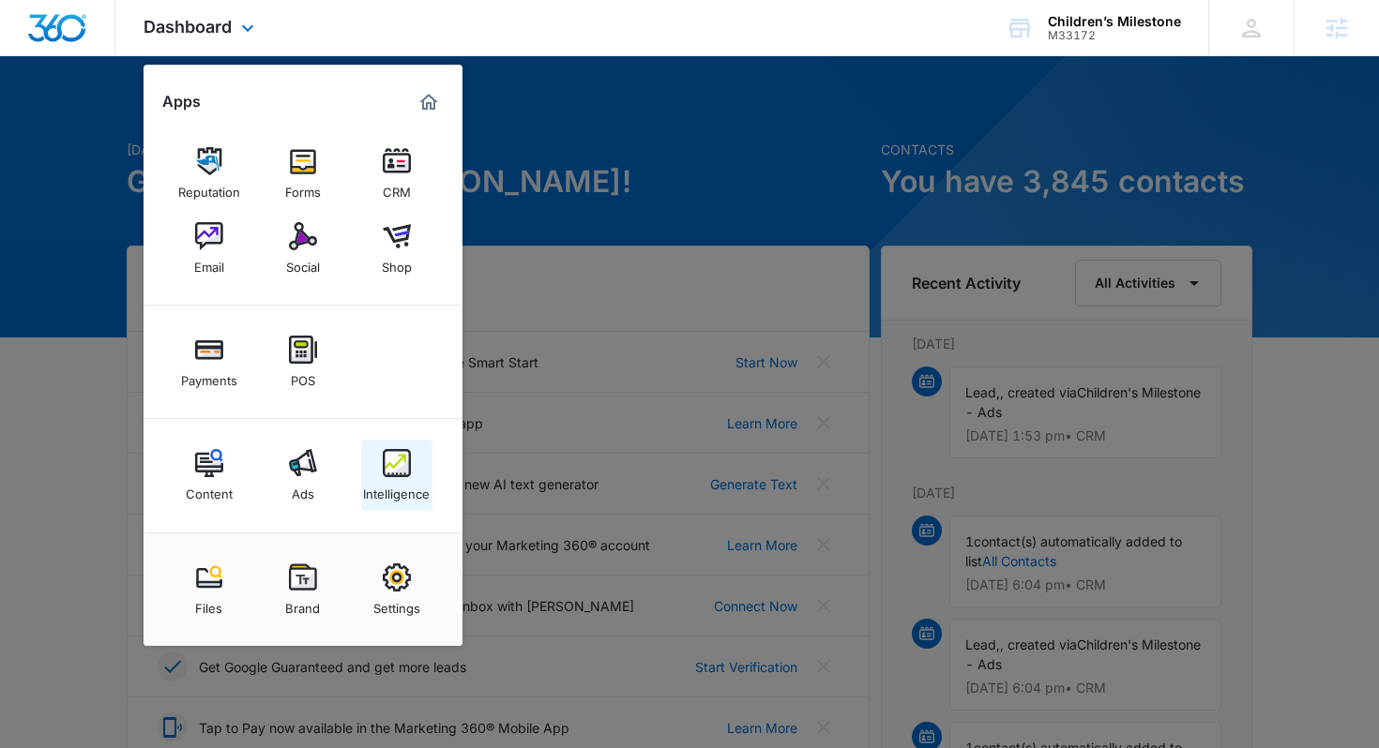
click at [366, 445] on link "Intelligence" at bounding box center [396, 475] width 71 height 71
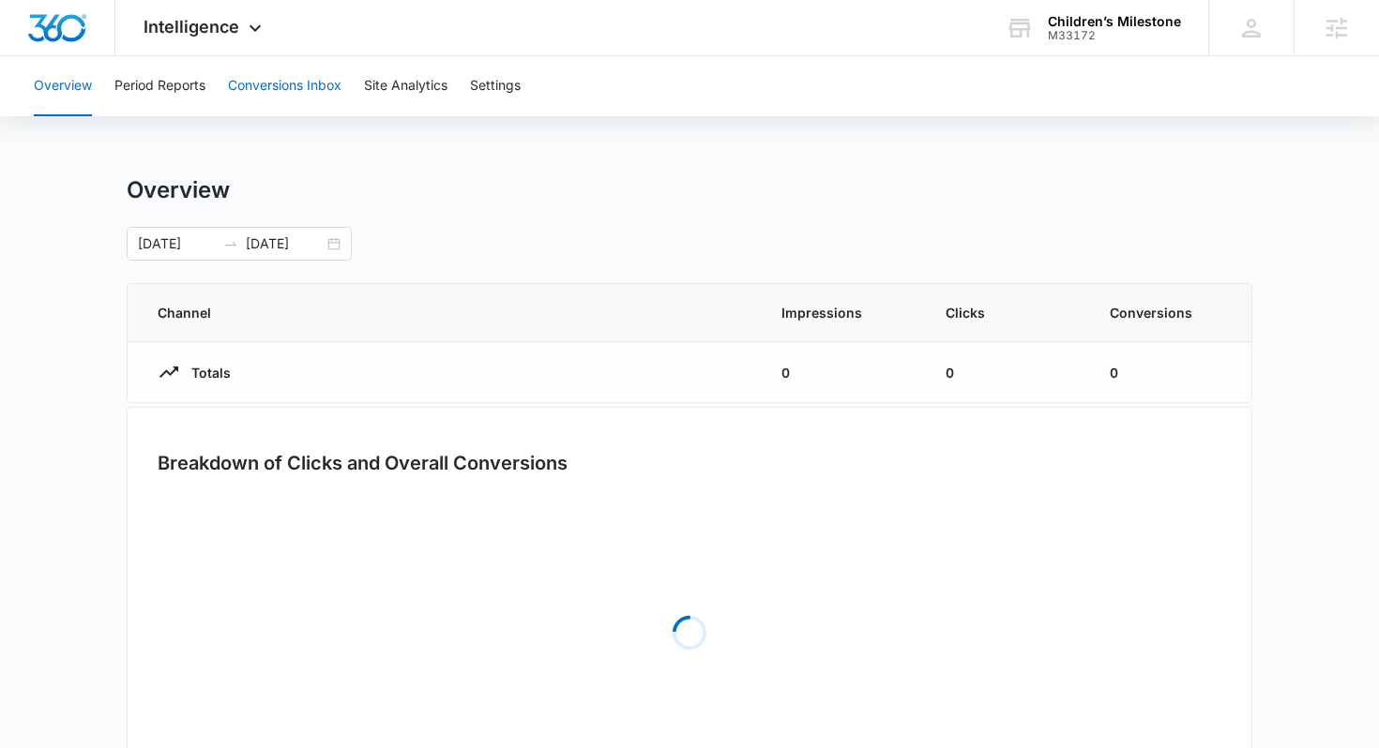
click at [294, 92] on button "Conversions Inbox" at bounding box center [284, 86] width 113 height 60
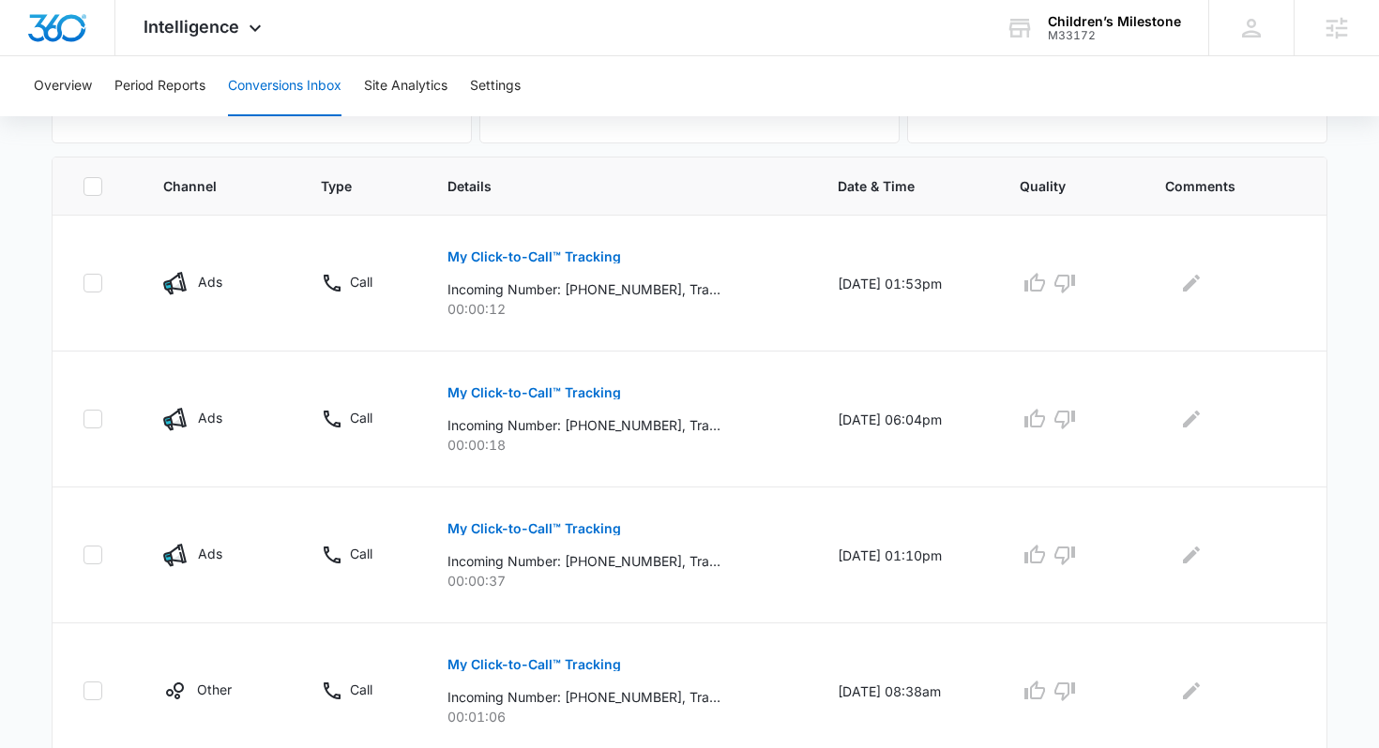
scroll to position [440, 0]
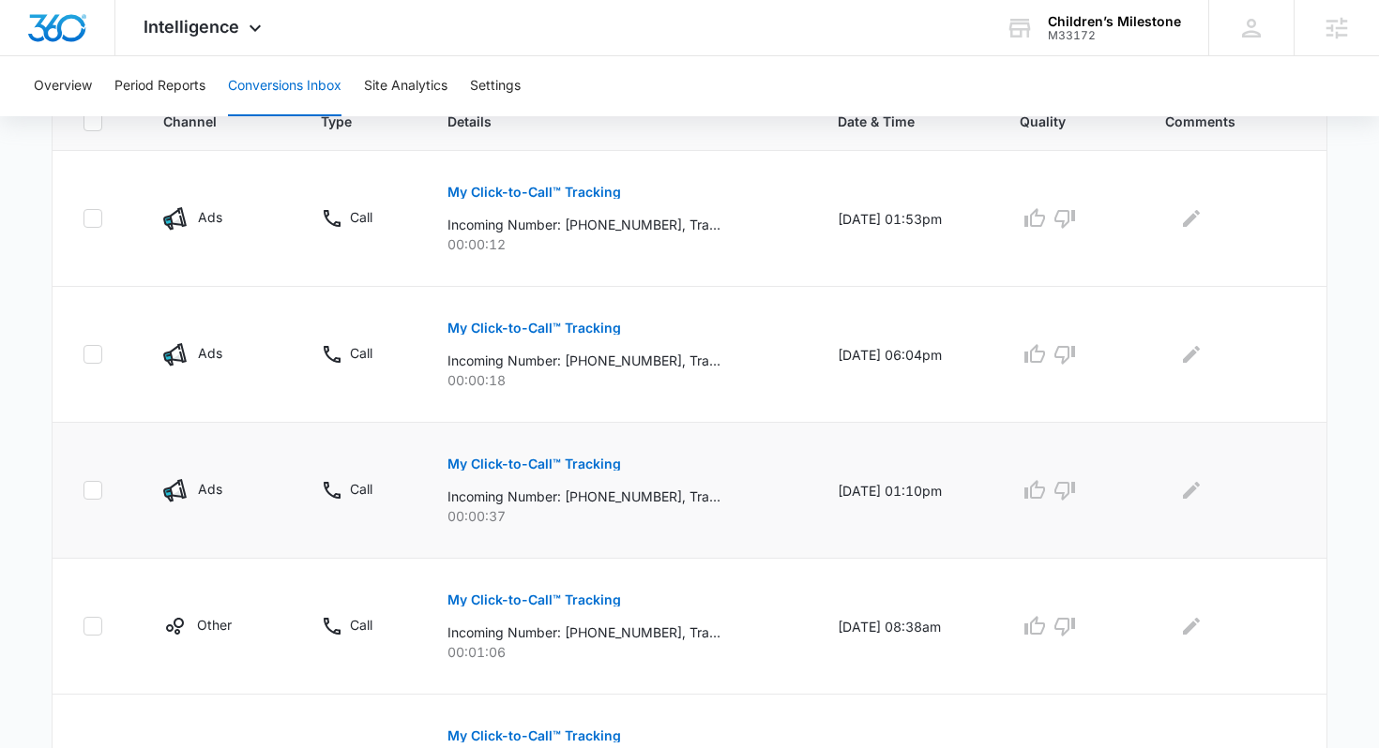
click at [507, 463] on p "My Click-to-Call™ Tracking" at bounding box center [533, 464] width 173 height 13
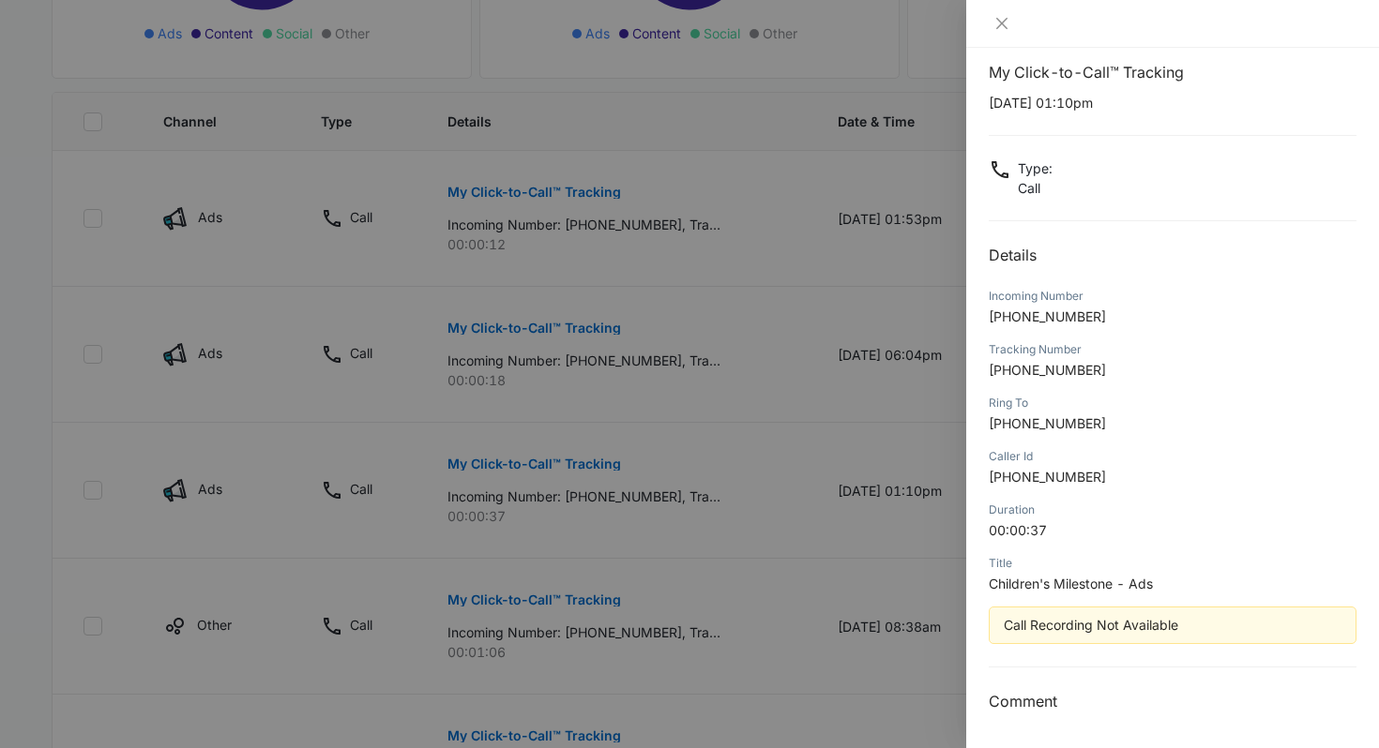
scroll to position [0, 0]
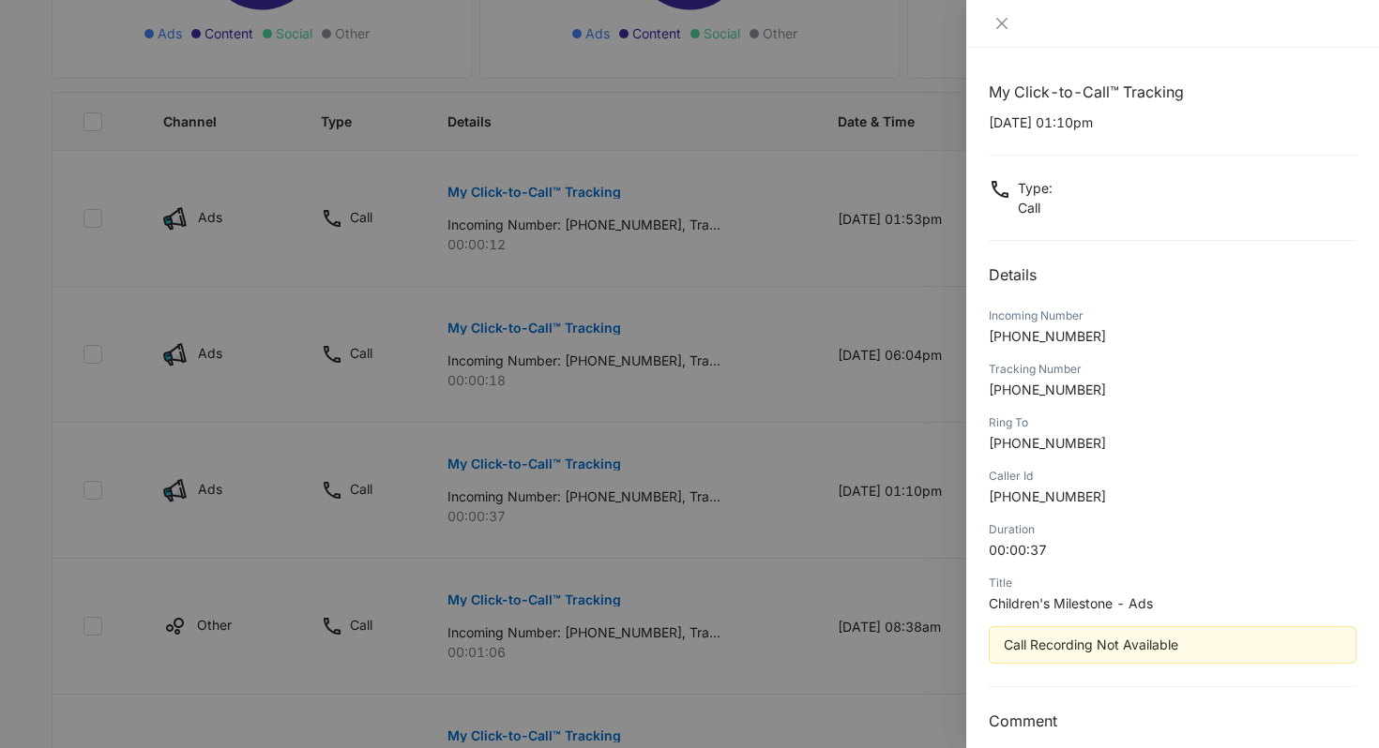
click at [856, 520] on div at bounding box center [689, 374] width 1379 height 748
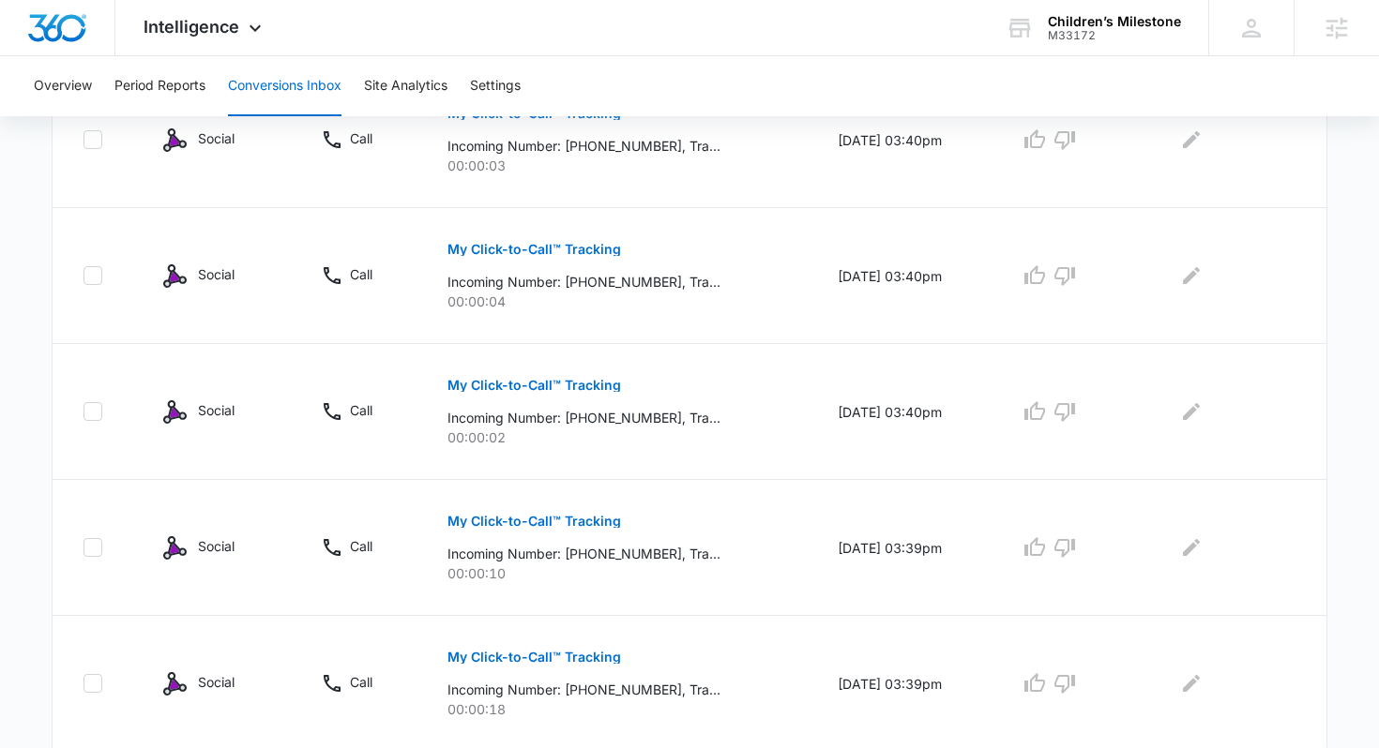
scroll to position [1260, 0]
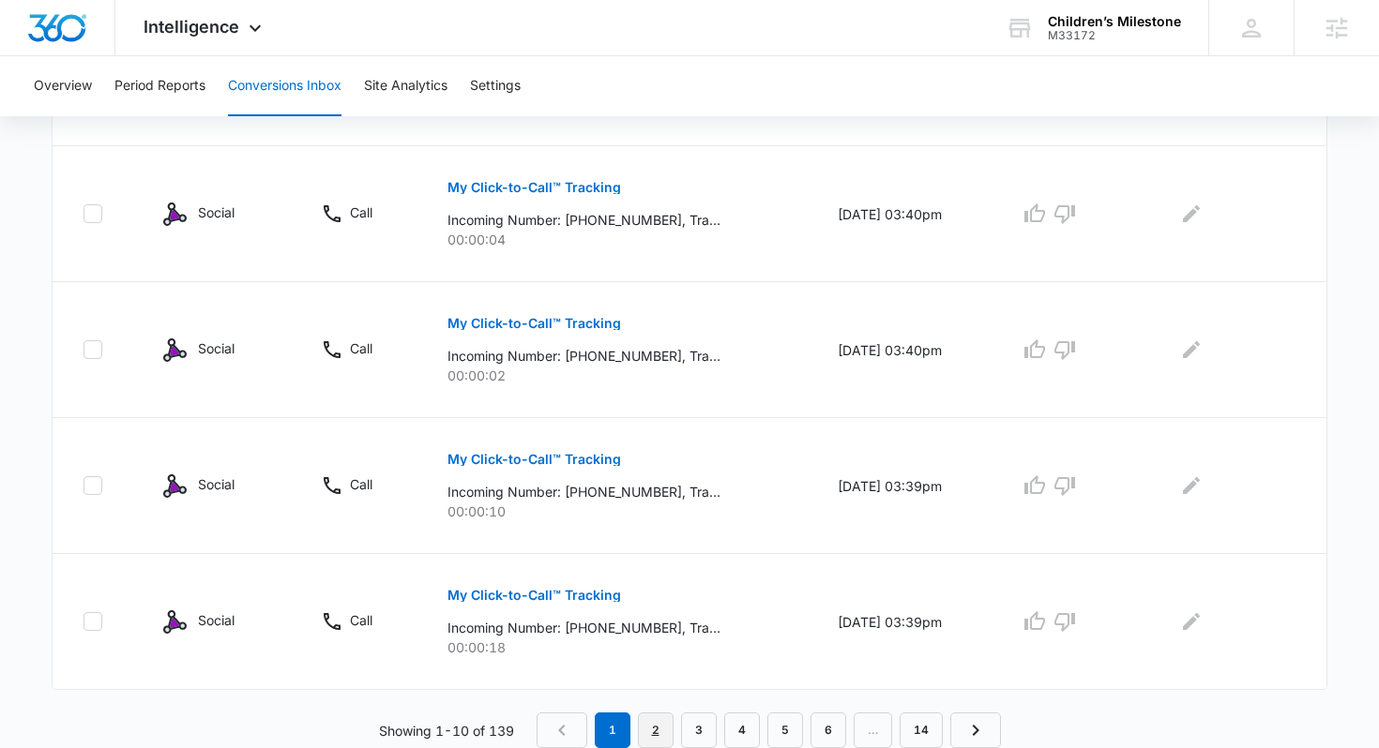
click at [644, 719] on link "2" at bounding box center [656, 731] width 36 height 36
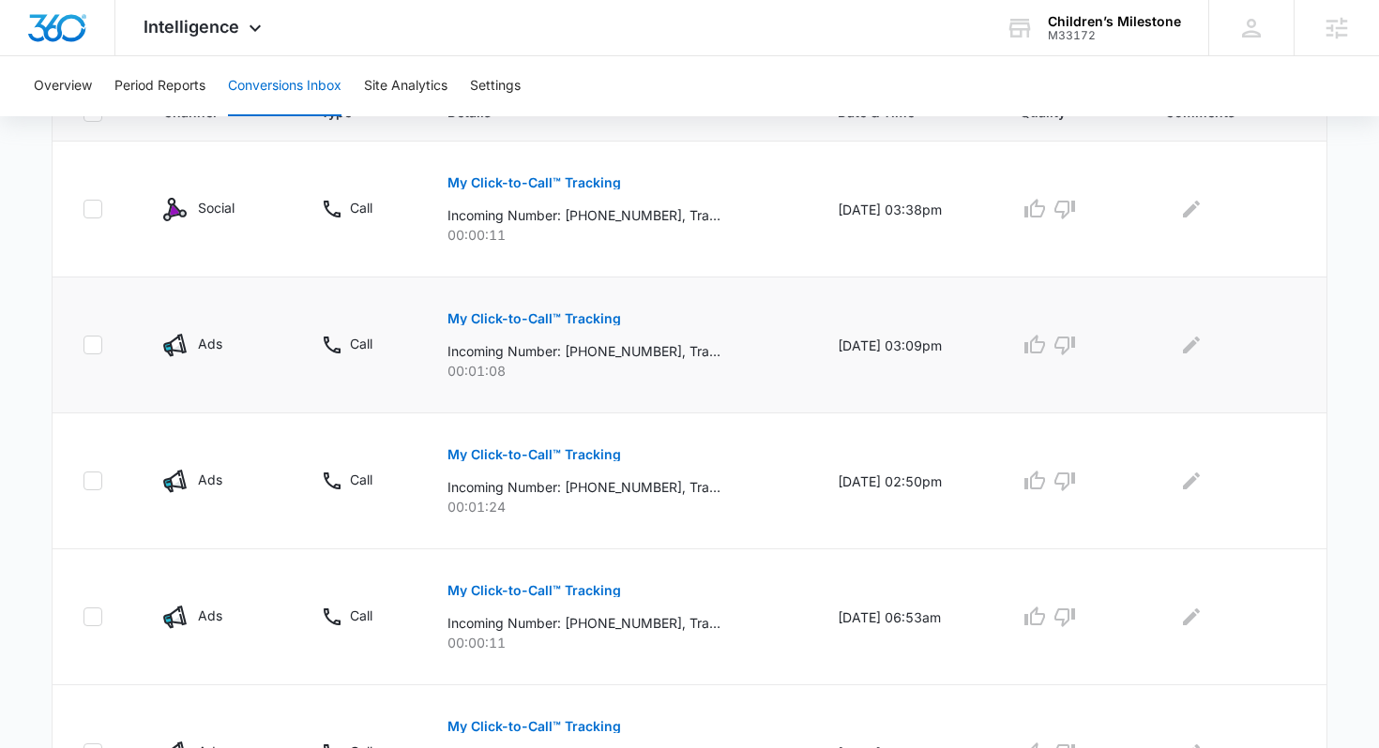
scroll to position [559, 0]
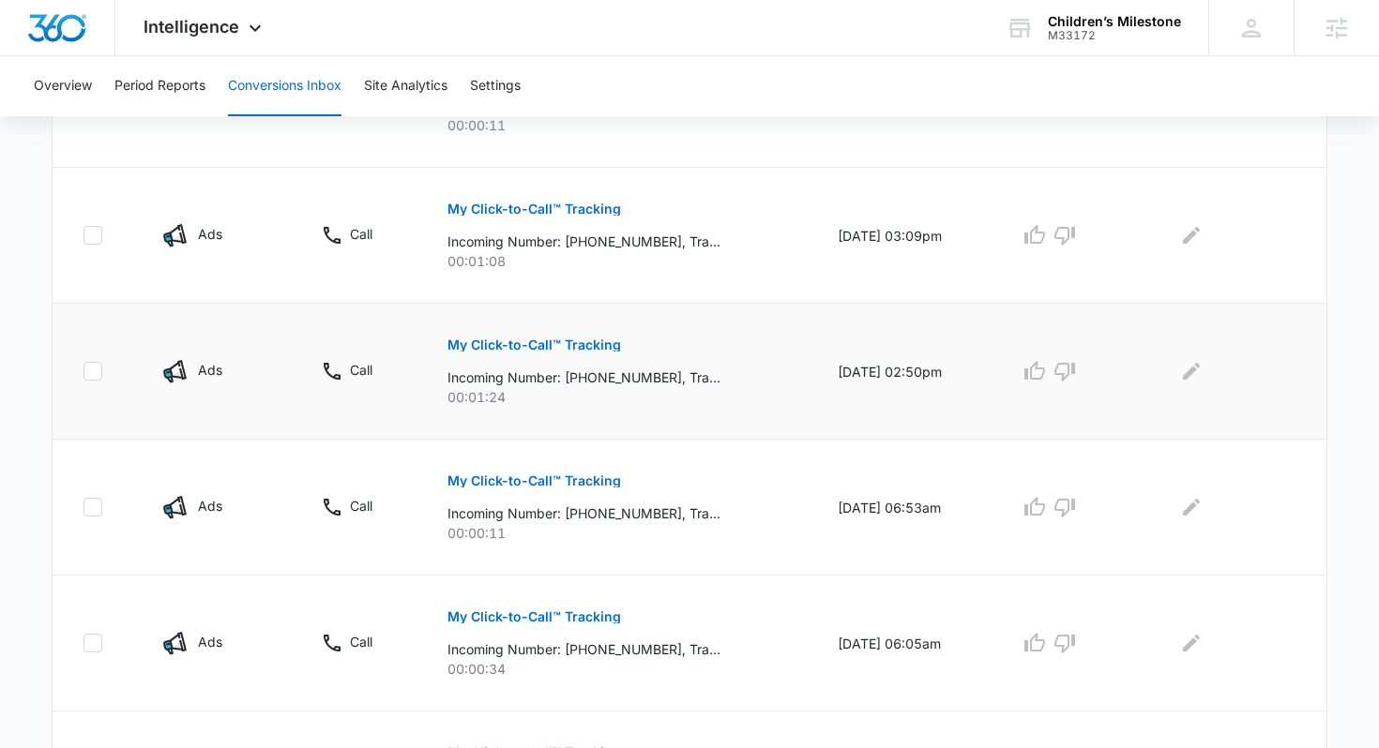
click at [586, 348] on p "My Click-to-Call™ Tracking" at bounding box center [533, 345] width 173 height 13
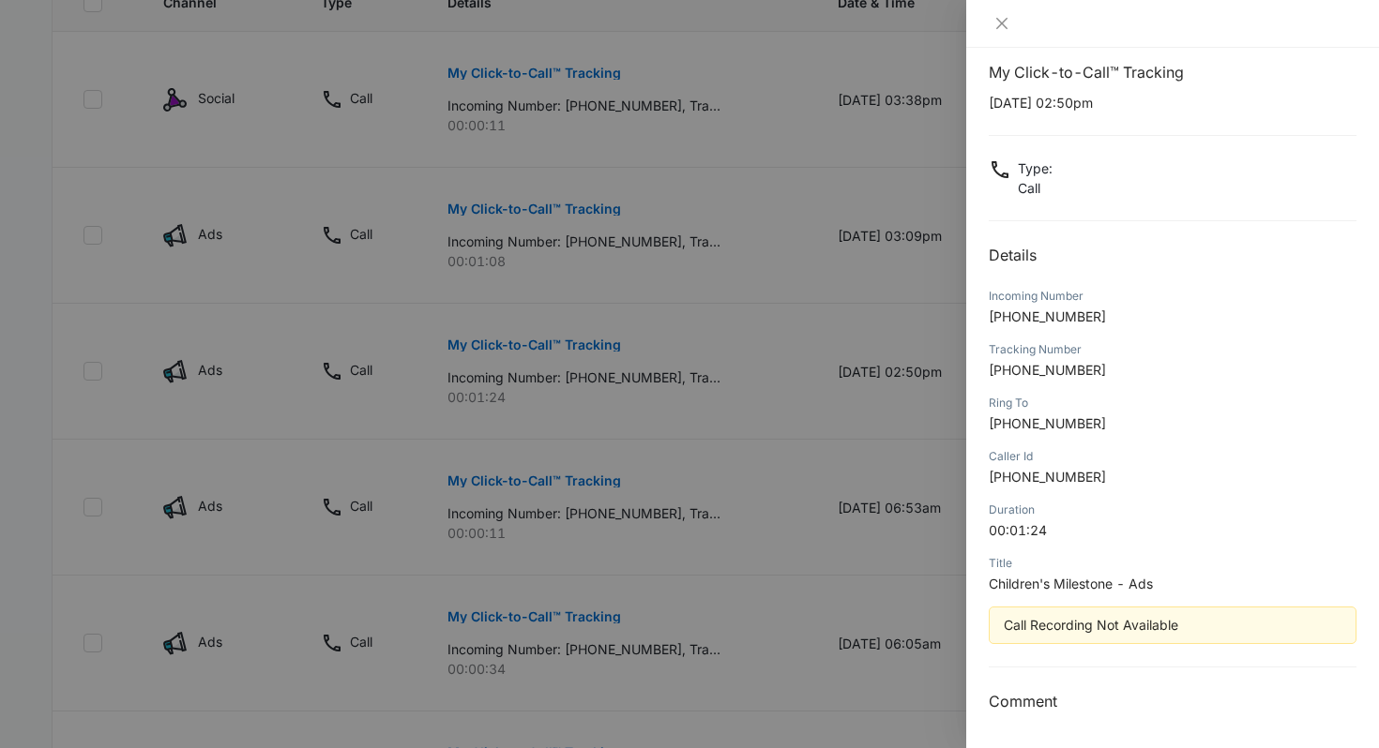
scroll to position [0, 0]
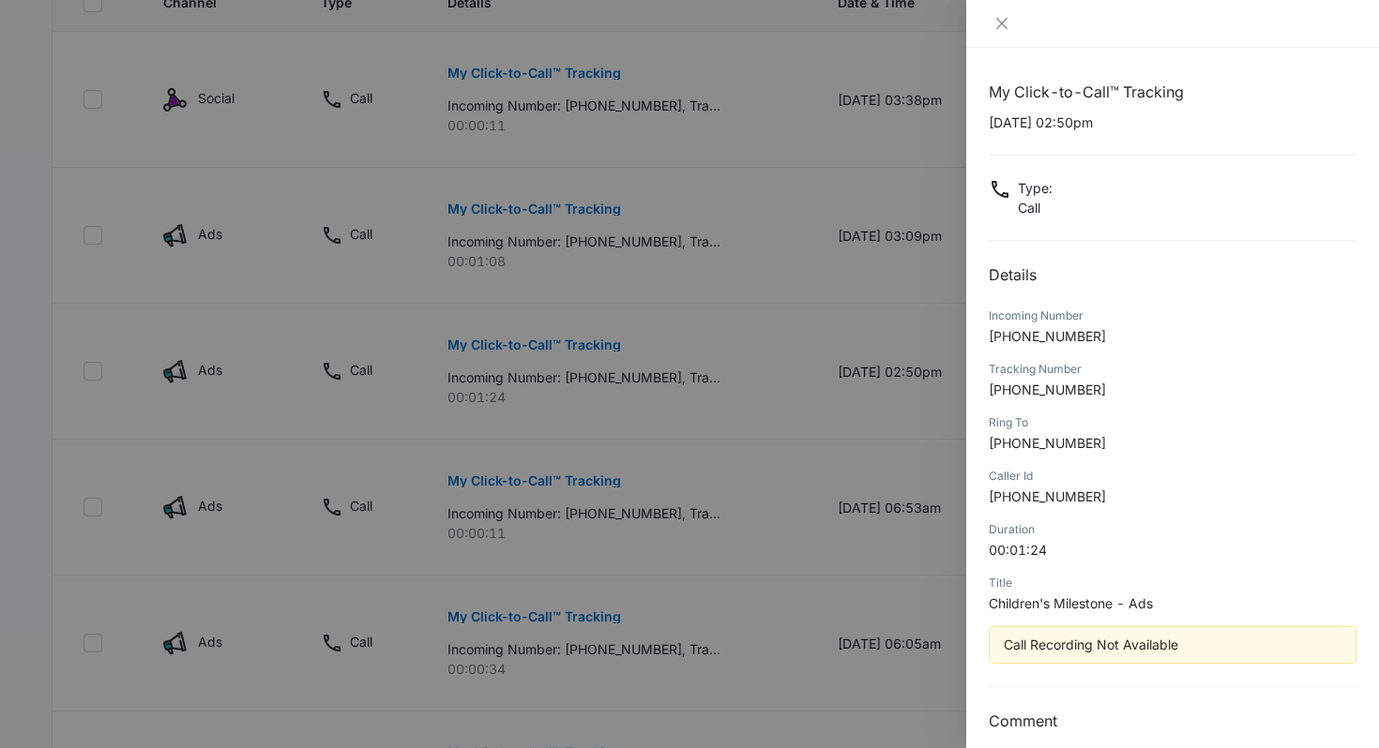
click at [773, 260] on div at bounding box center [689, 374] width 1379 height 748
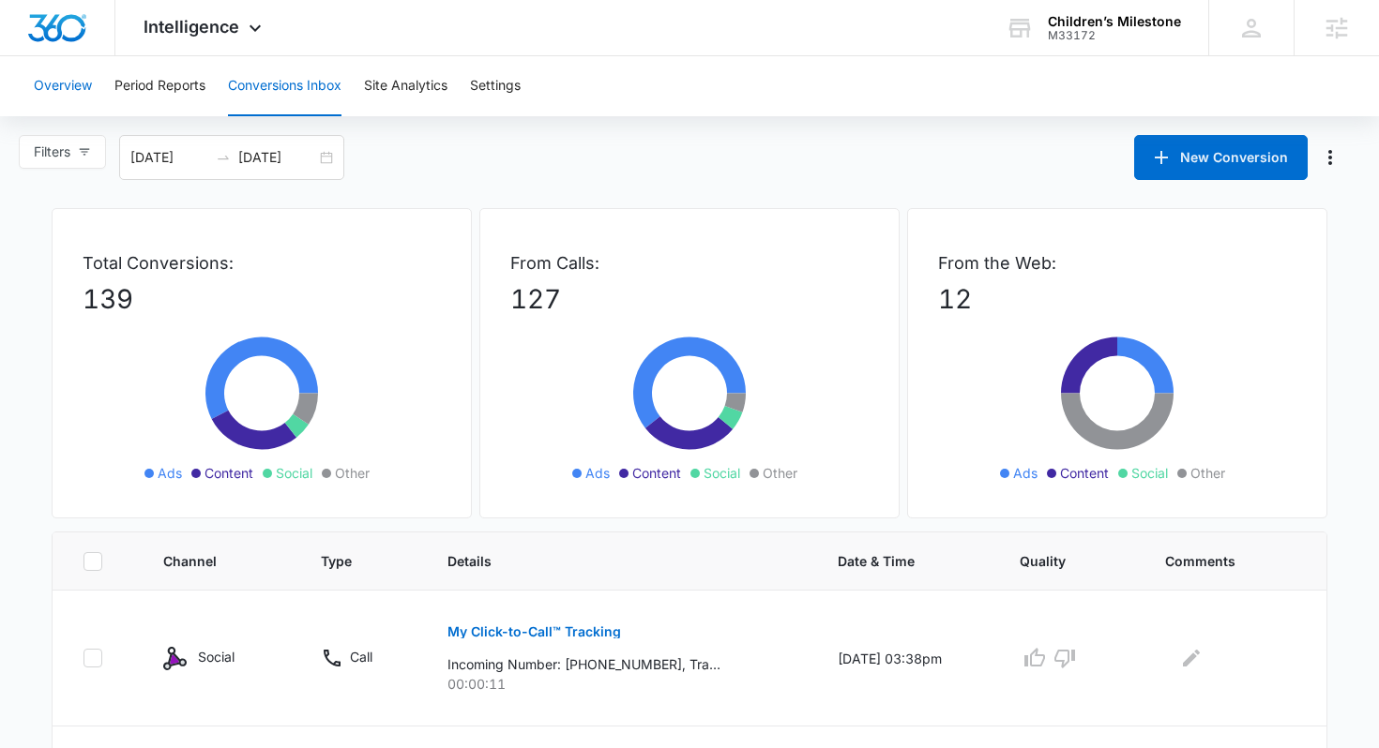
click at [84, 90] on button "Overview" at bounding box center [63, 86] width 58 height 60
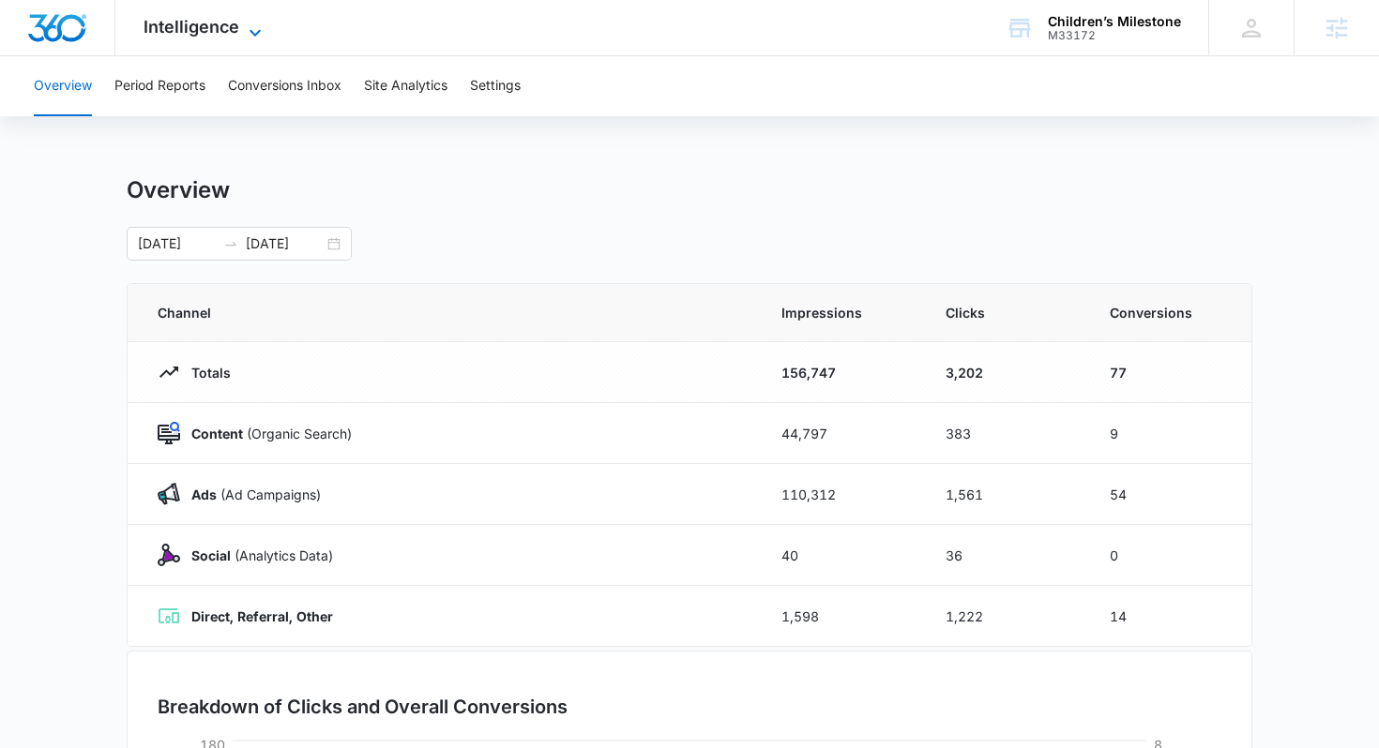
click at [197, 35] on span "Intelligence" at bounding box center [191, 27] width 96 height 20
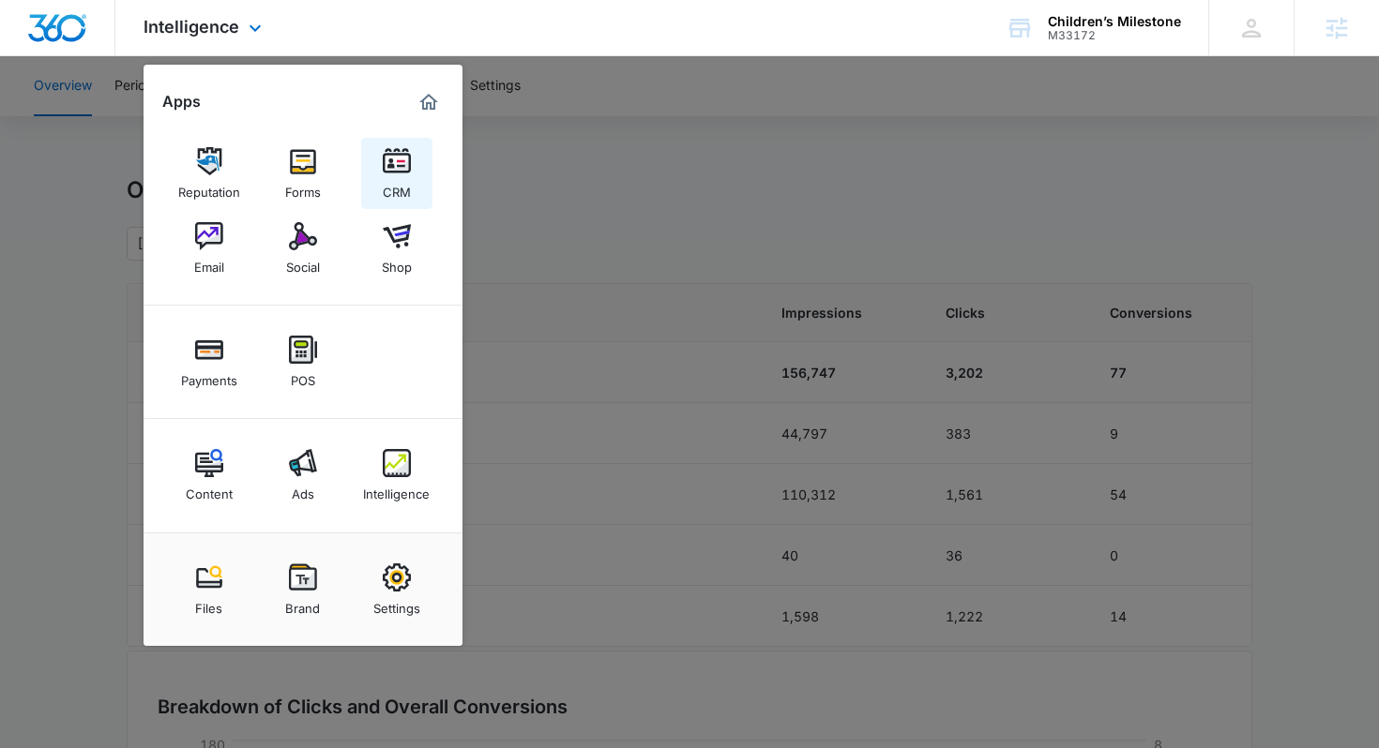
click at [377, 169] on link "CRM" at bounding box center [396, 173] width 71 height 71
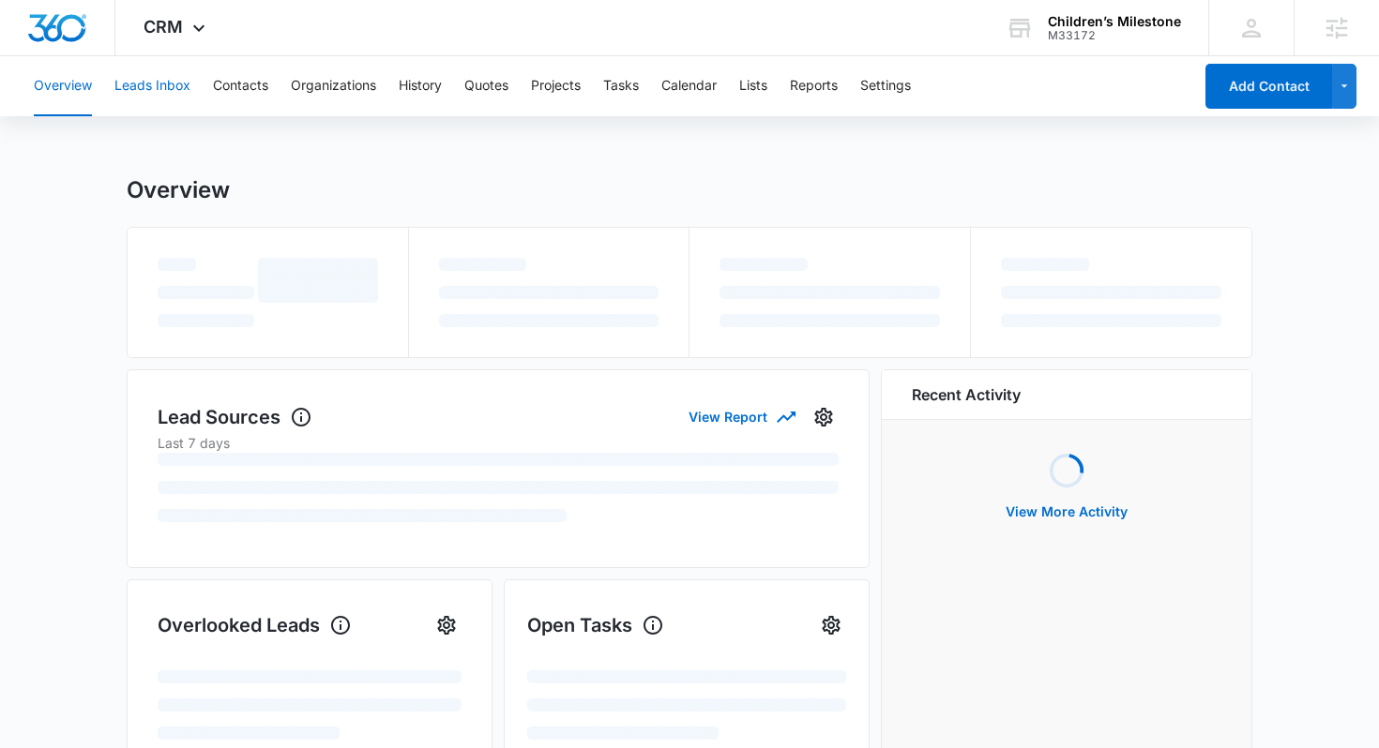
click at [164, 98] on button "Leads Inbox" at bounding box center [152, 86] width 76 height 60
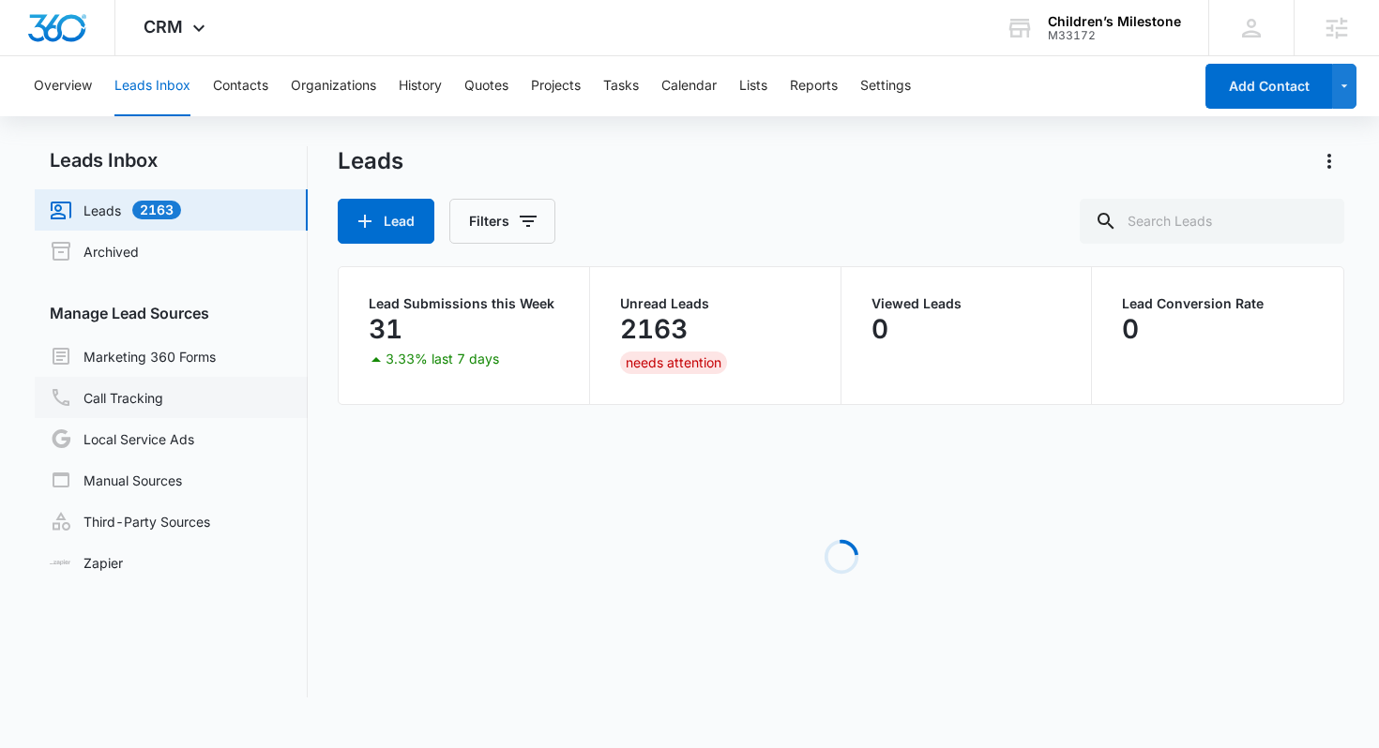
click at [163, 399] on link "Call Tracking" at bounding box center [106, 397] width 113 height 23
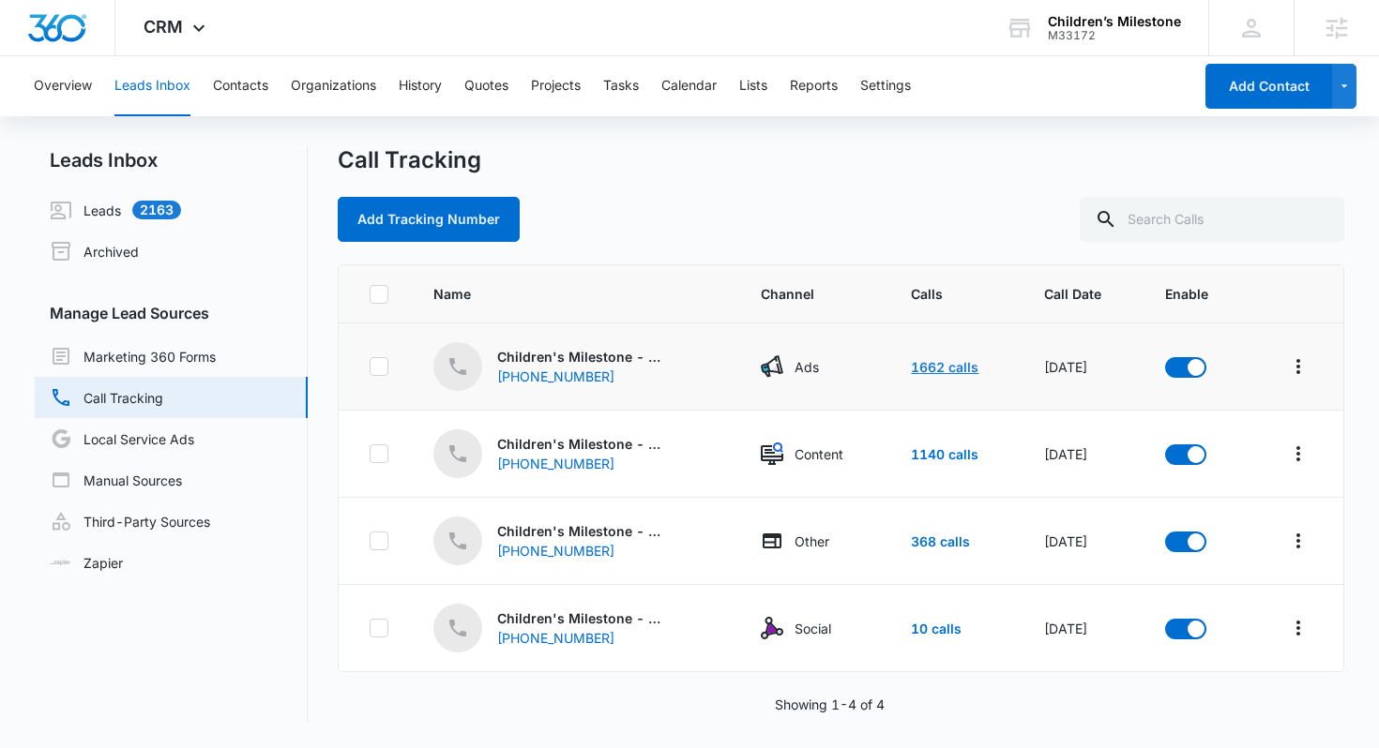
click at [942, 364] on link "1662 calls" at bounding box center [945, 367] width 68 height 16
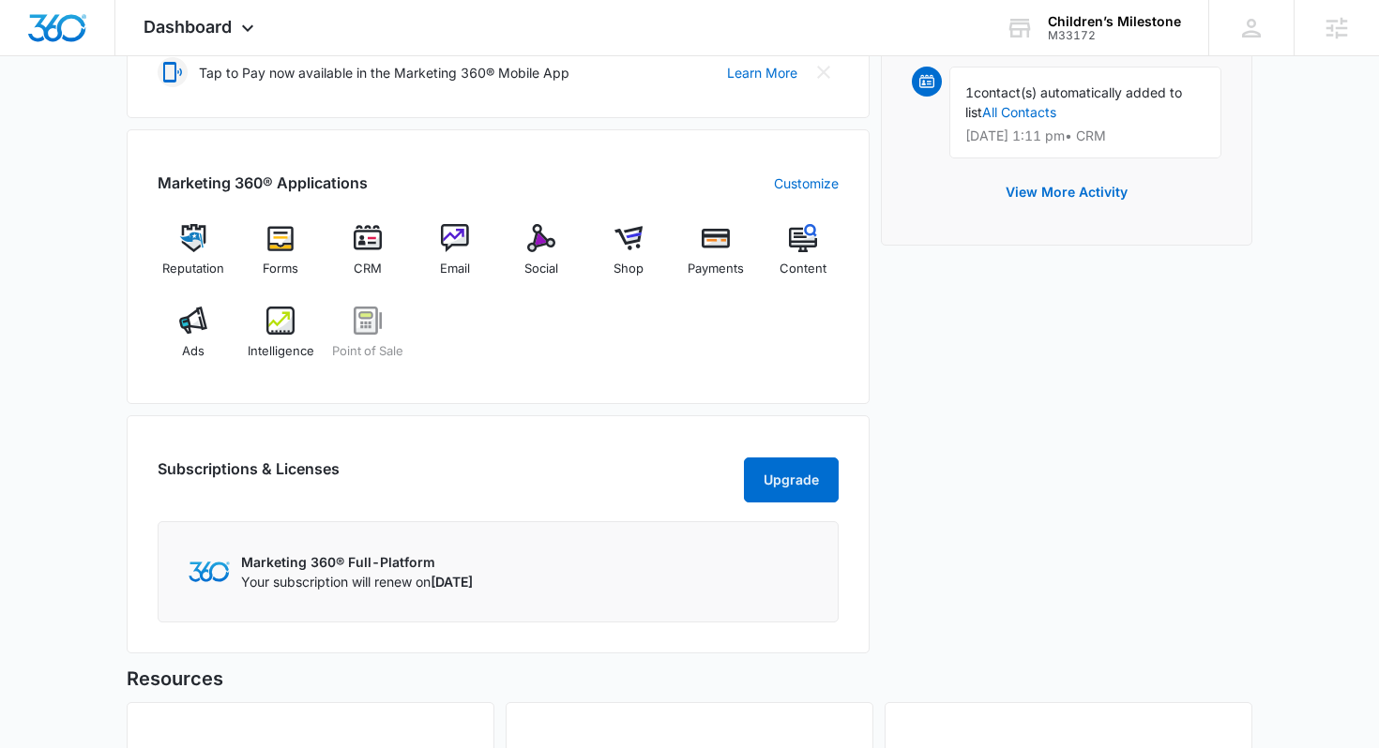
scroll to position [576, 0]
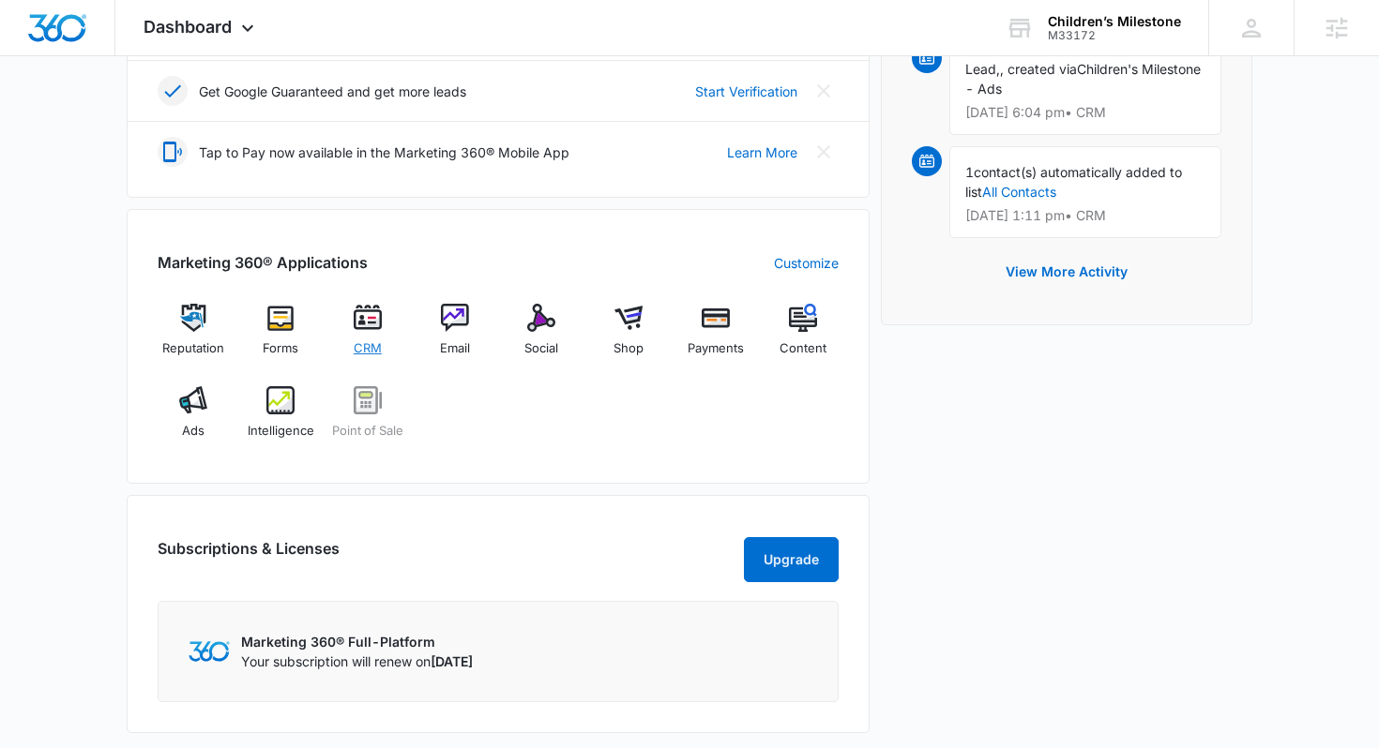
click at [374, 321] on img at bounding box center [368, 318] width 28 height 28
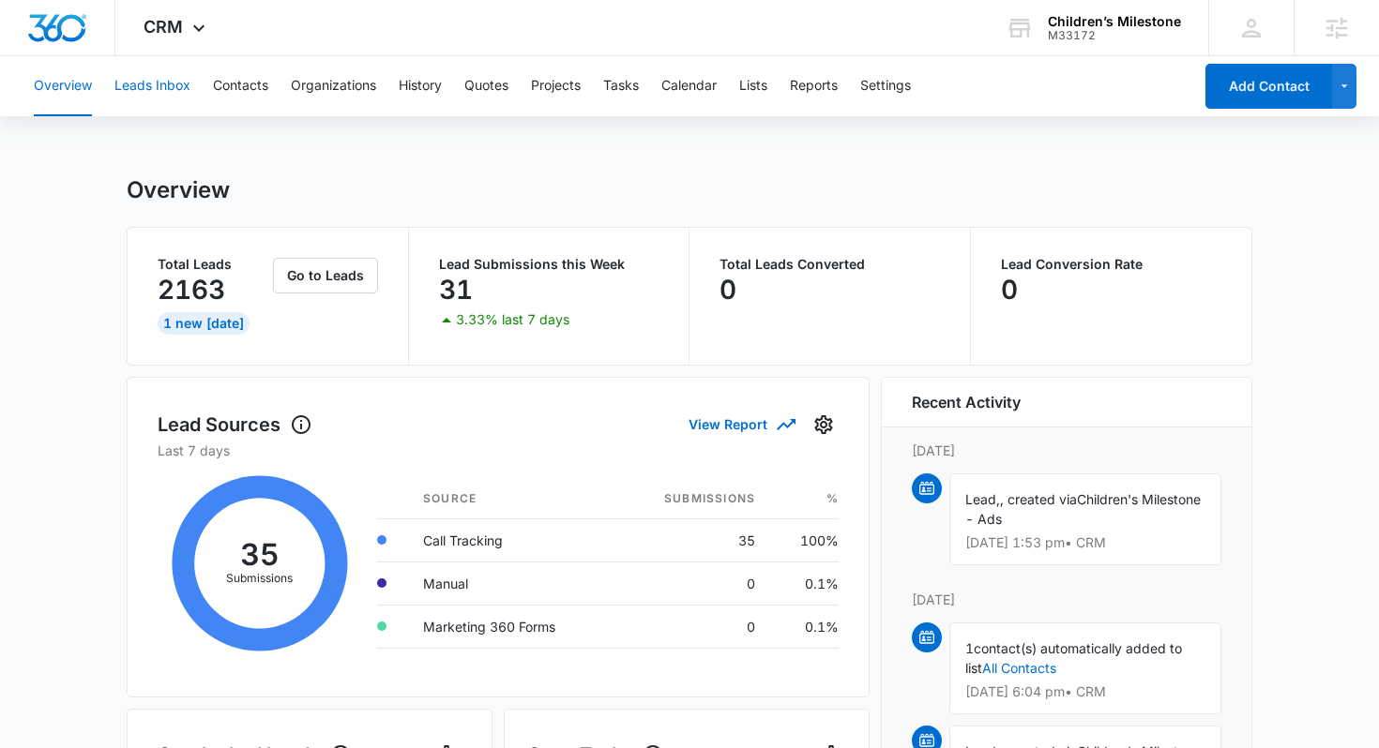
click at [171, 87] on button "Leads Inbox" at bounding box center [152, 86] width 76 height 60
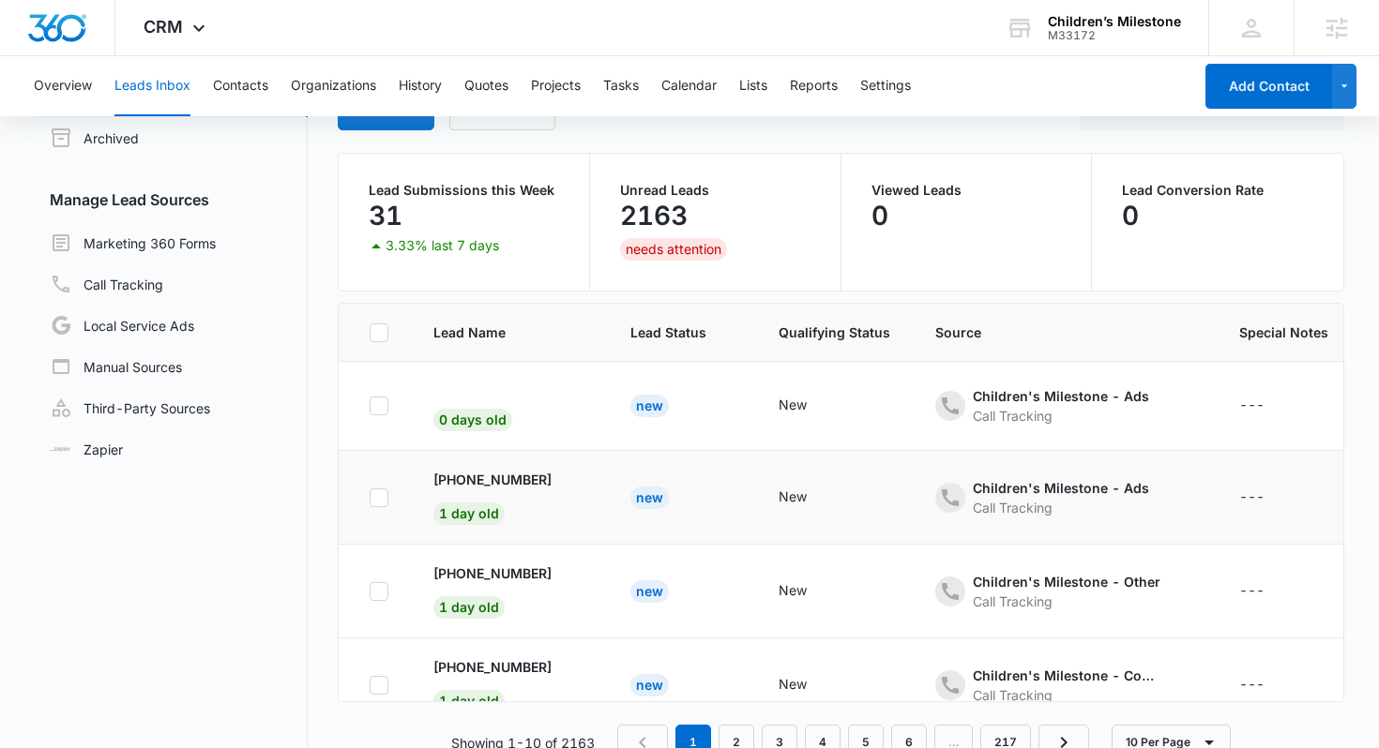
scroll to position [113, 0]
click at [384, 333] on icon at bounding box center [378, 333] width 17 height 17
click at [369, 333] on input "checkbox" at bounding box center [369, 333] width 1 height 1
checkbox input "true"
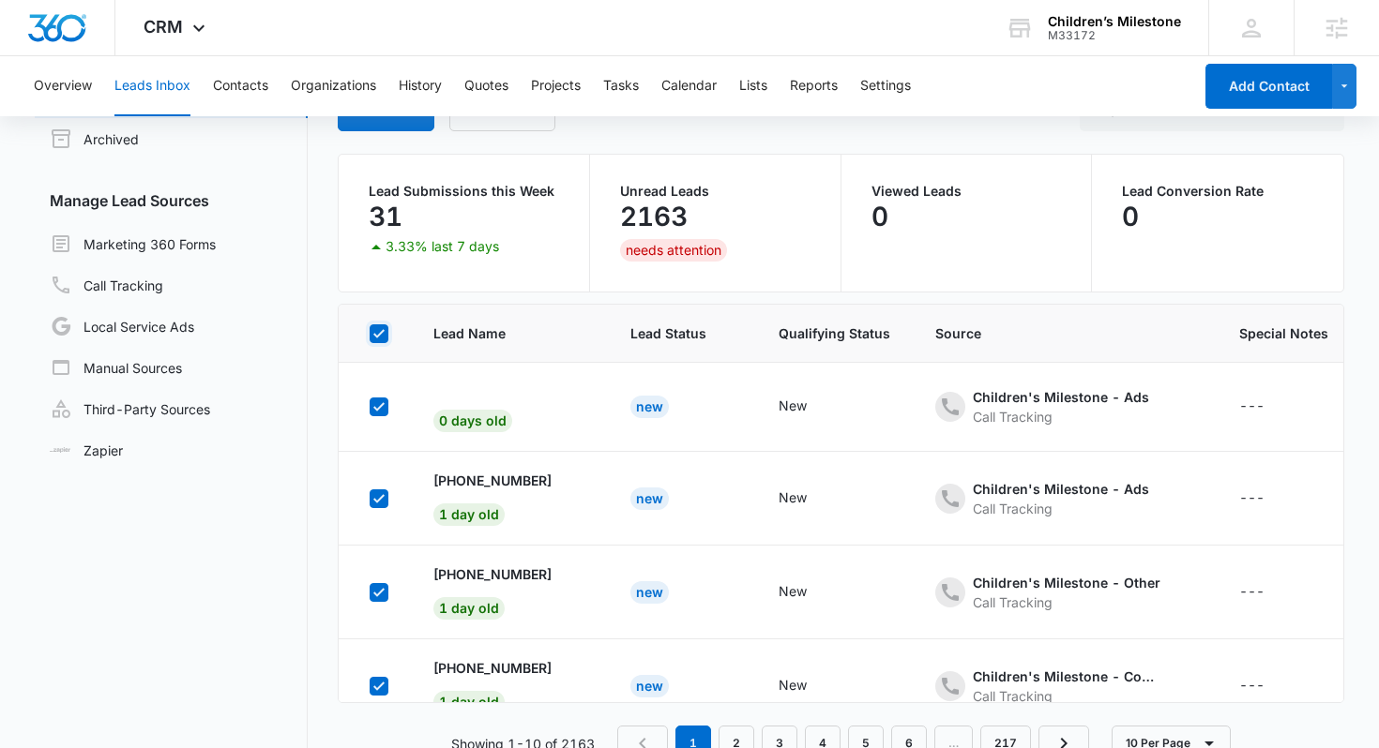
checkbox input "true"
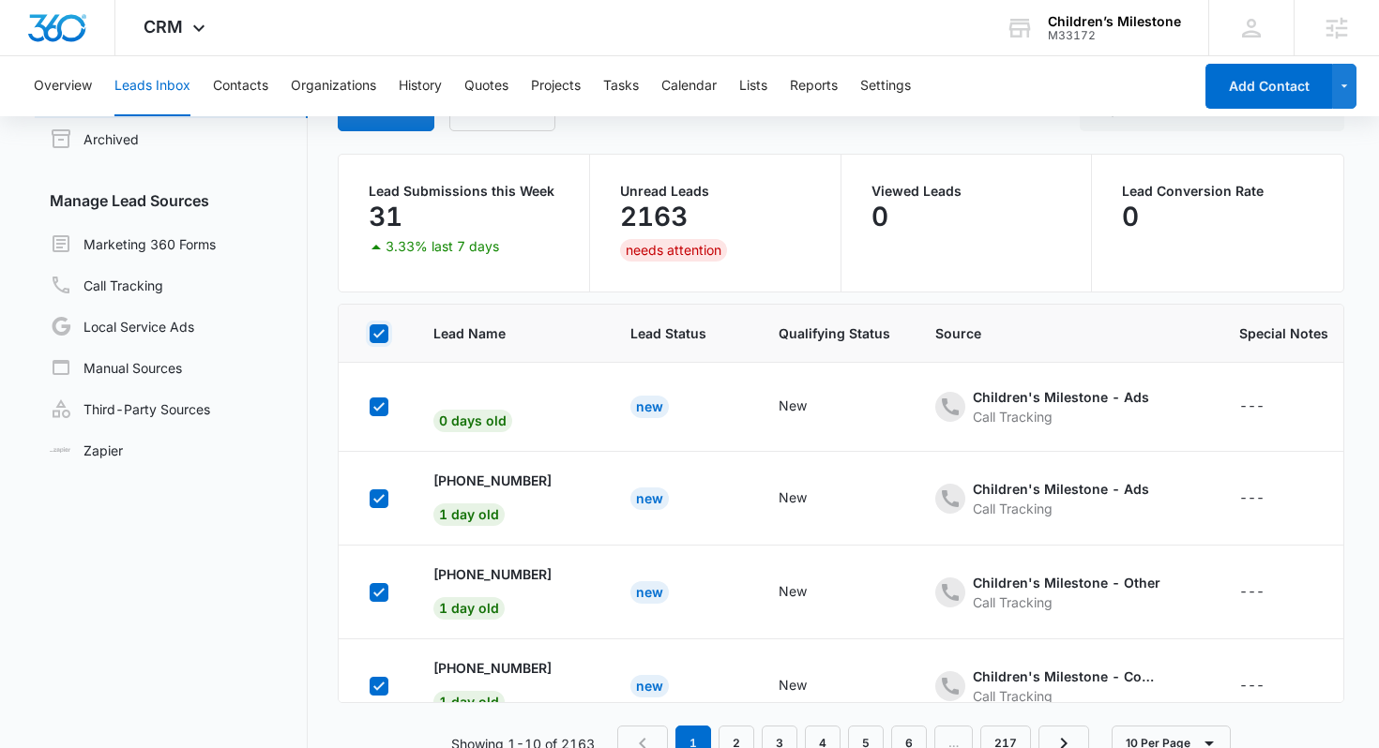
checkbox input "true"
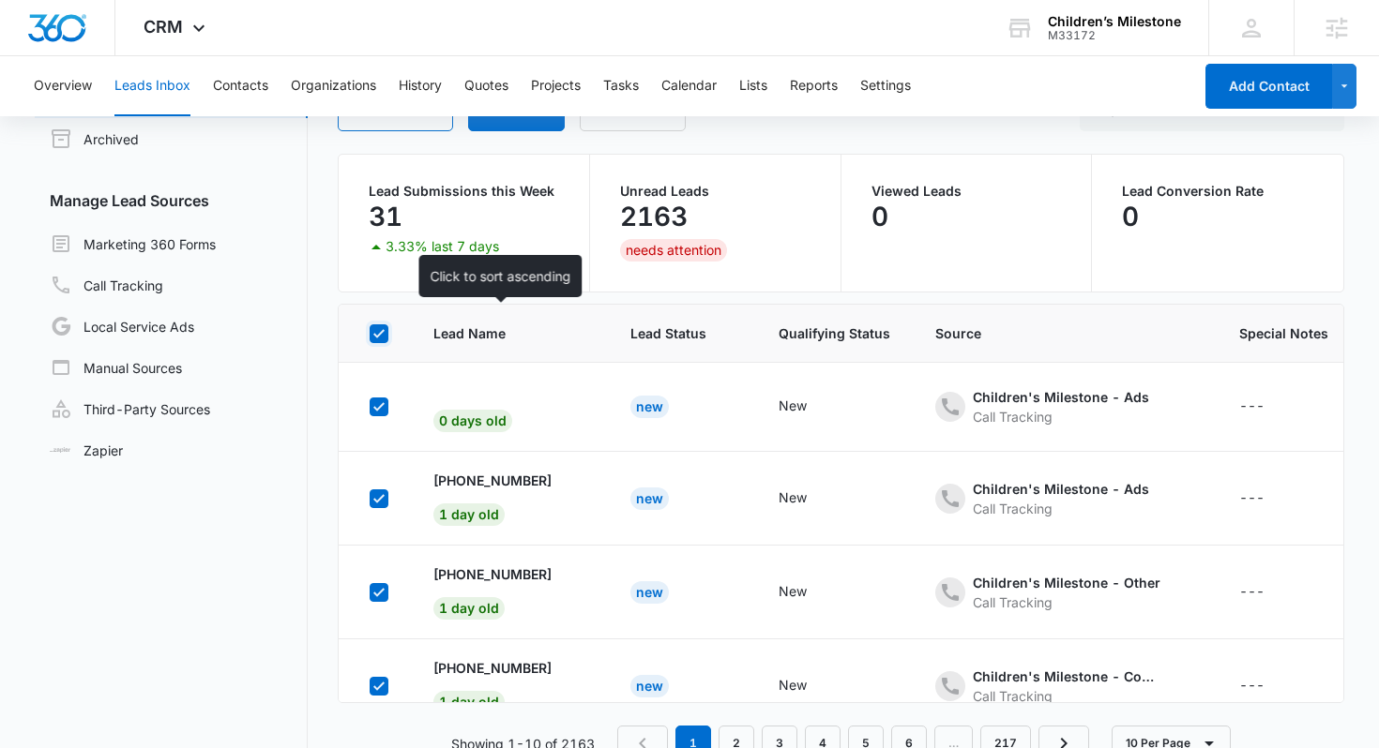
scroll to position [53, 0]
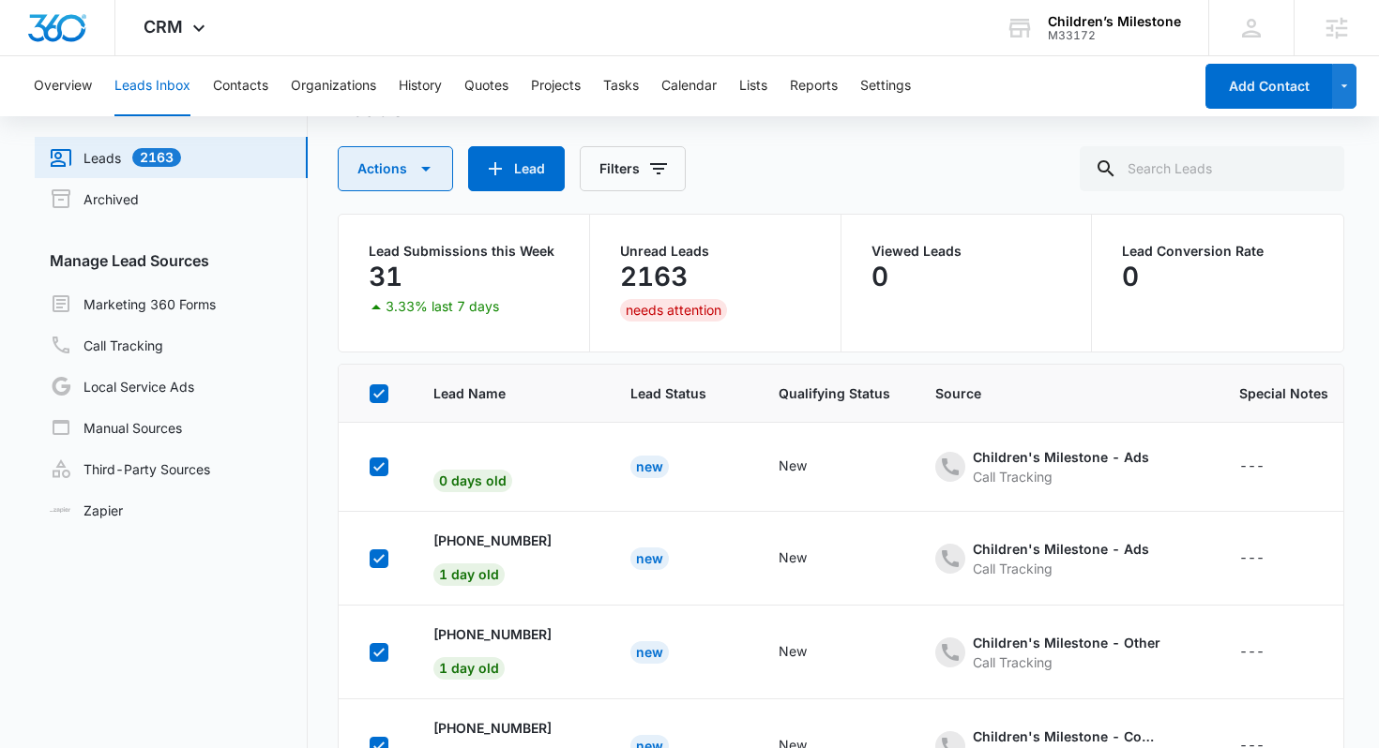
click at [434, 172] on icon "button" at bounding box center [426, 169] width 23 height 23
click at [816, 181] on div "Actions Add as Contact Archive Export Delete Lead Filters" at bounding box center [841, 168] width 1007 height 45
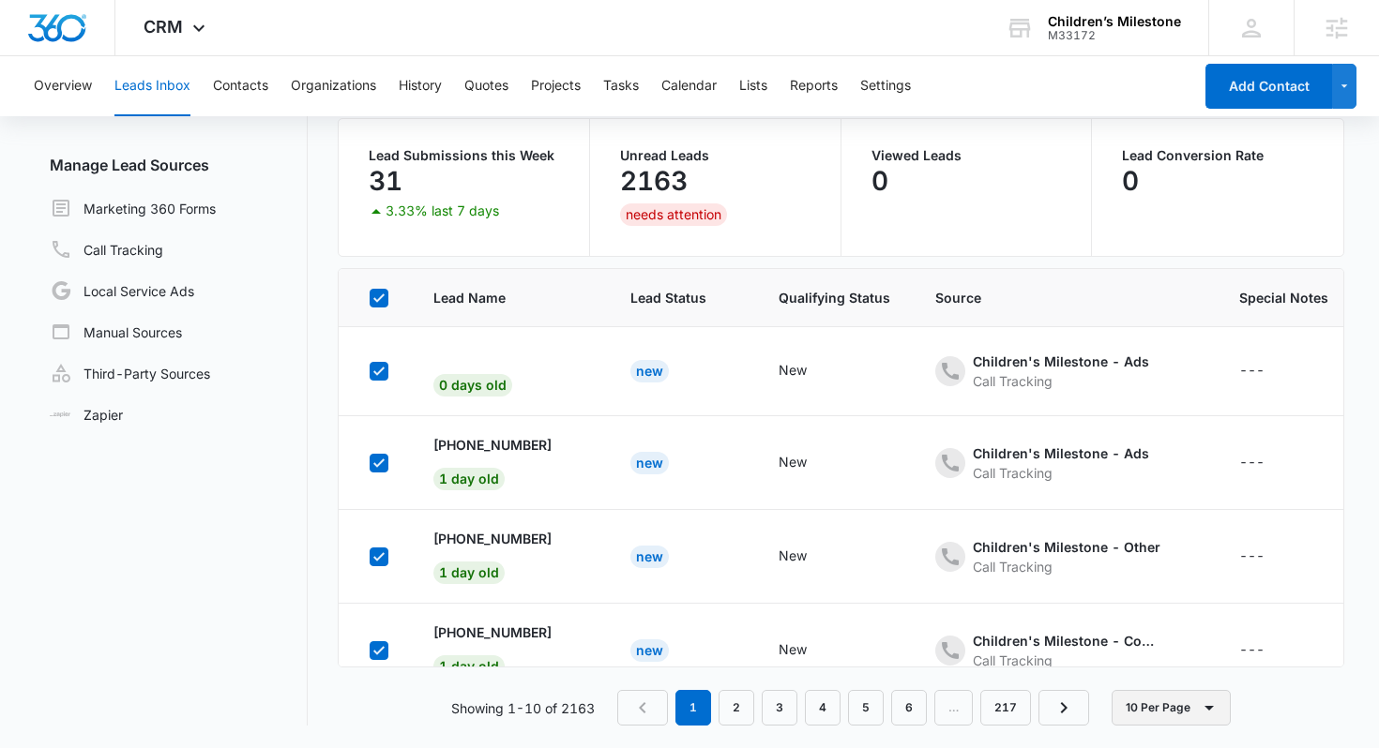
click at [1197, 697] on button "10 Per Page" at bounding box center [1170, 708] width 119 height 36
click at [1185, 649] on div "50 Per Page" at bounding box center [1175, 652] width 77 height 13
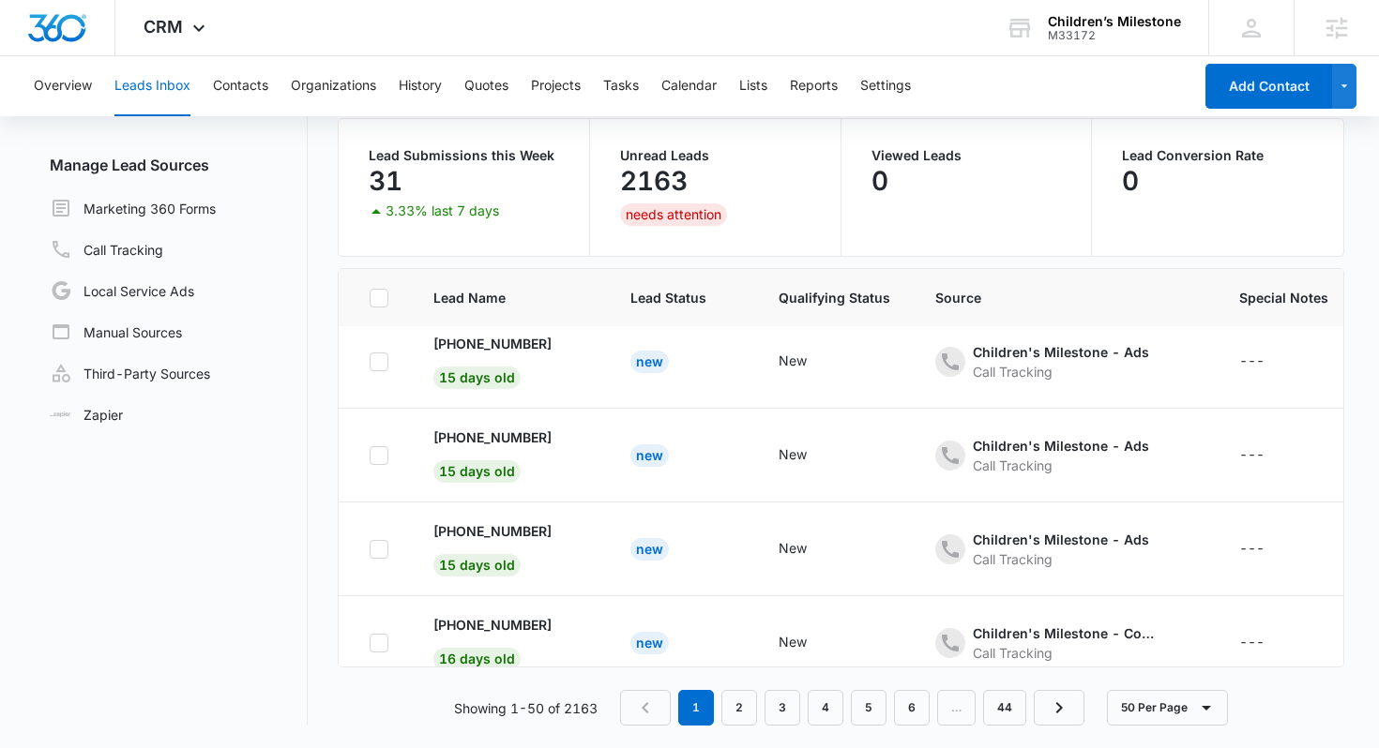
scroll to position [3260, 0]
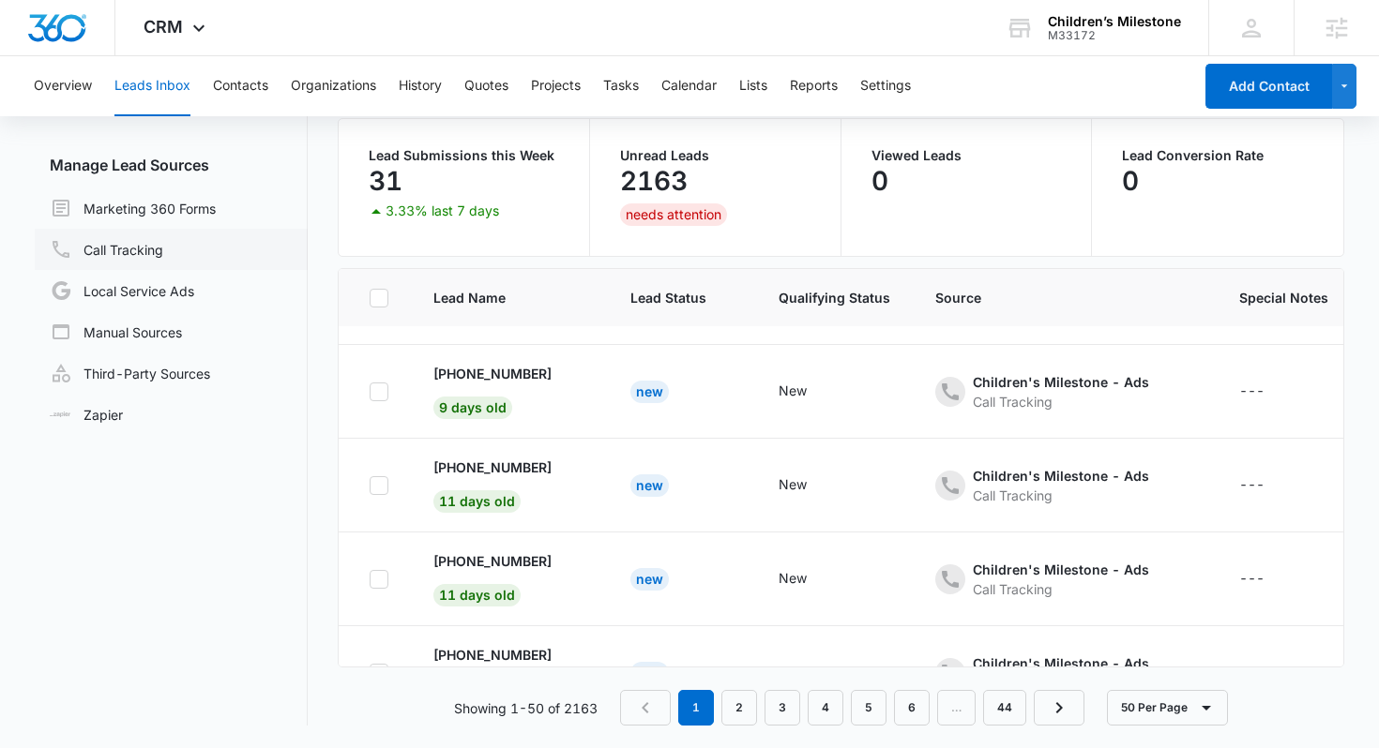
click at [163, 261] on link "Call Tracking" at bounding box center [106, 249] width 113 height 23
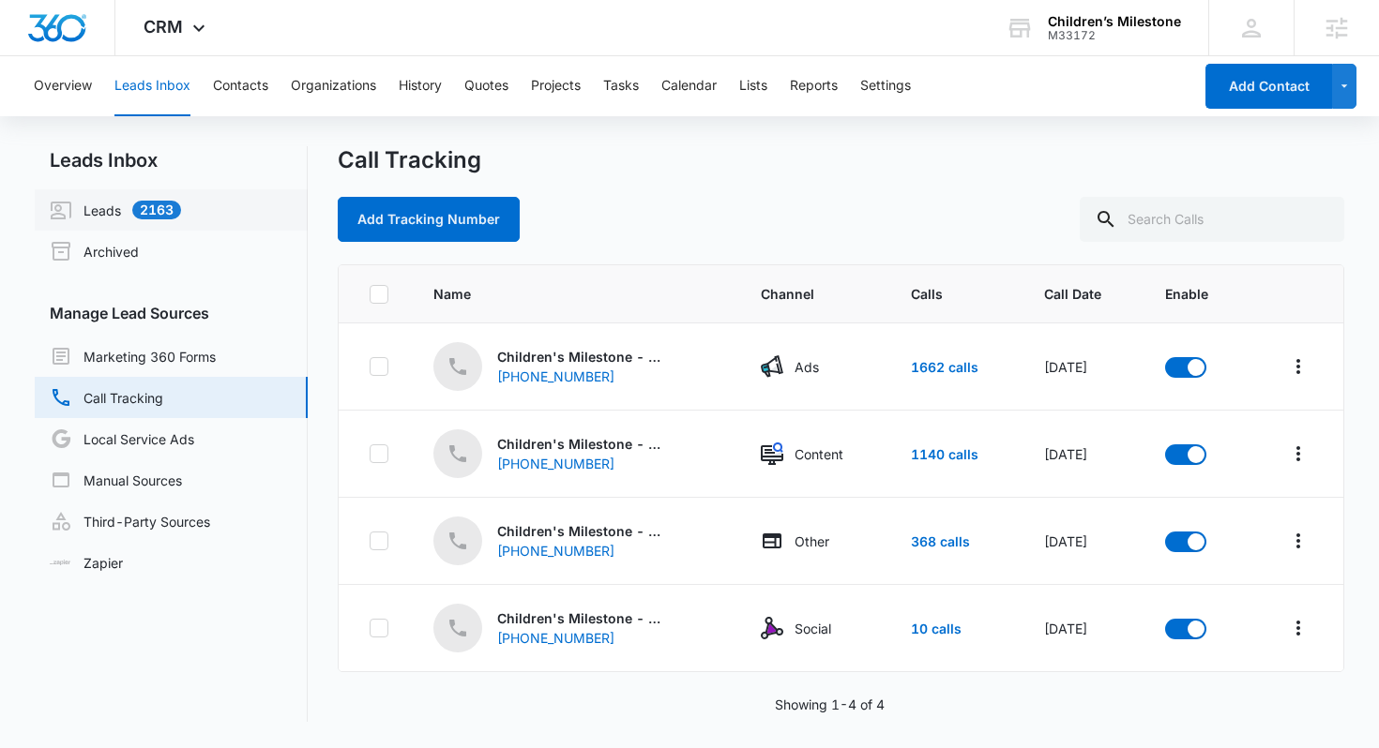
click at [181, 221] on link "Leads 2163" at bounding box center [115, 210] width 131 height 23
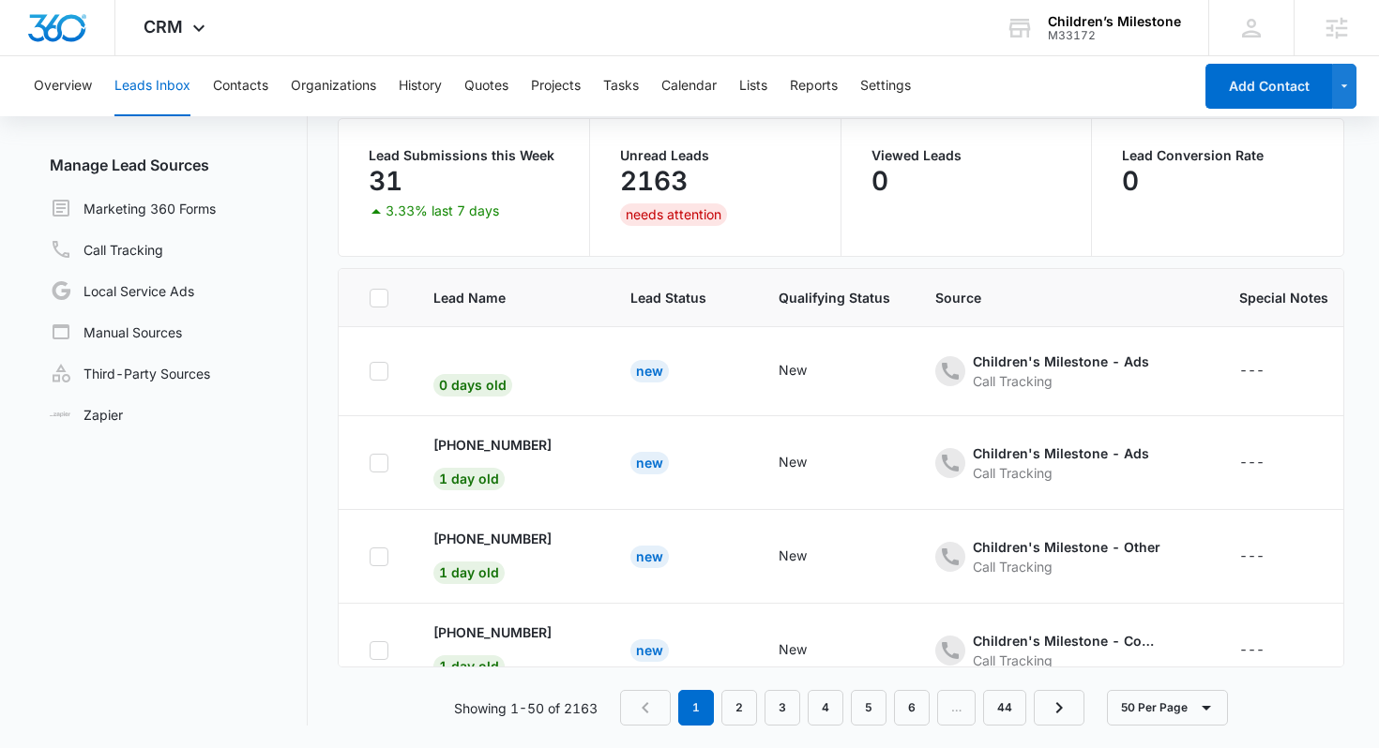
click at [384, 301] on icon at bounding box center [378, 298] width 17 height 17
click at [369, 298] on input "checkbox" at bounding box center [369, 297] width 1 height 1
checkbox input "true"
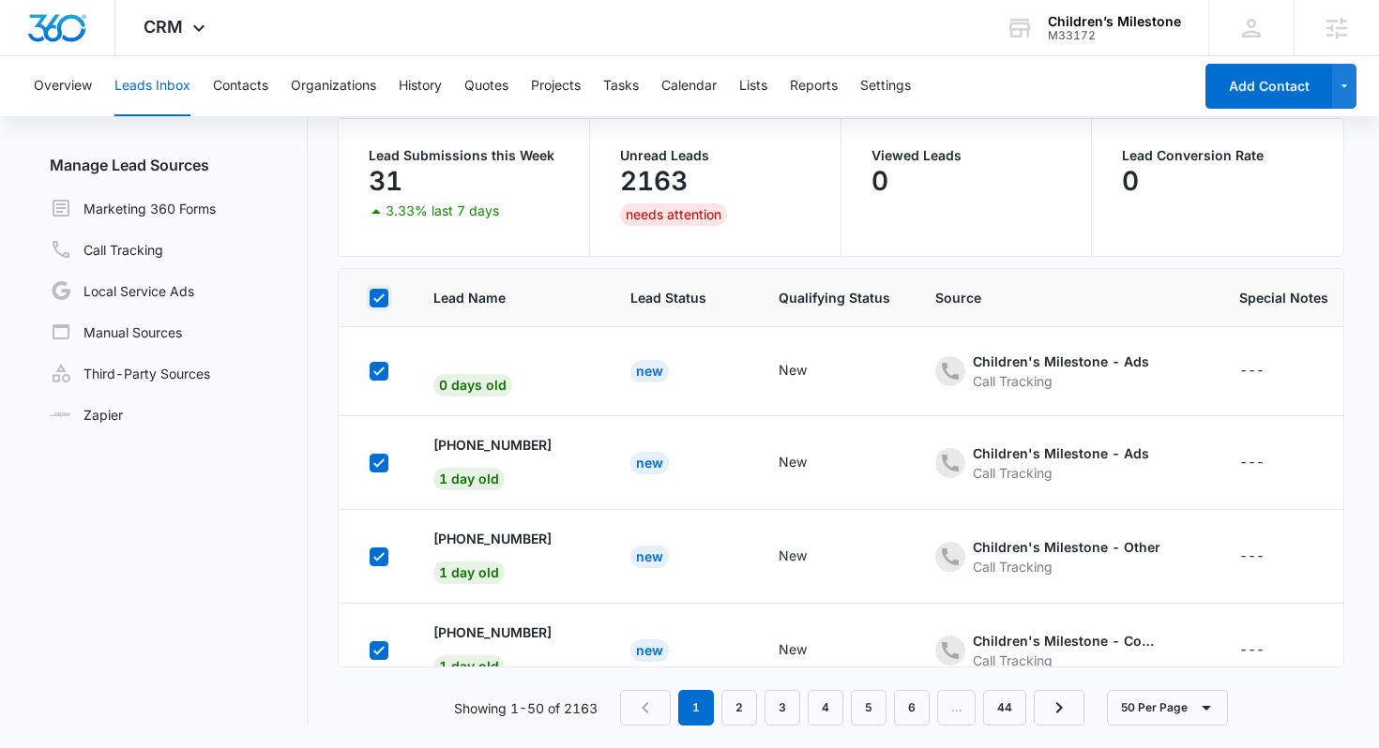
checkbox input "true"
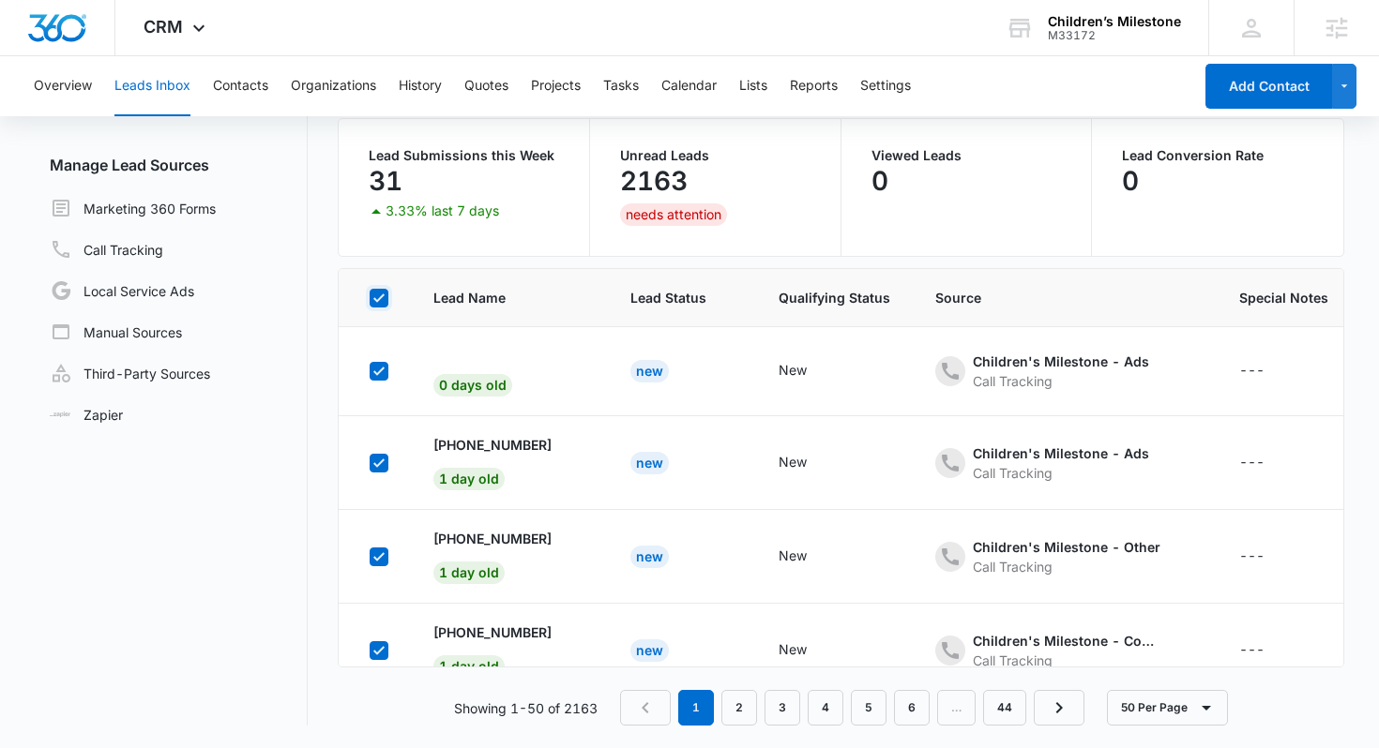
checkbox input "true"
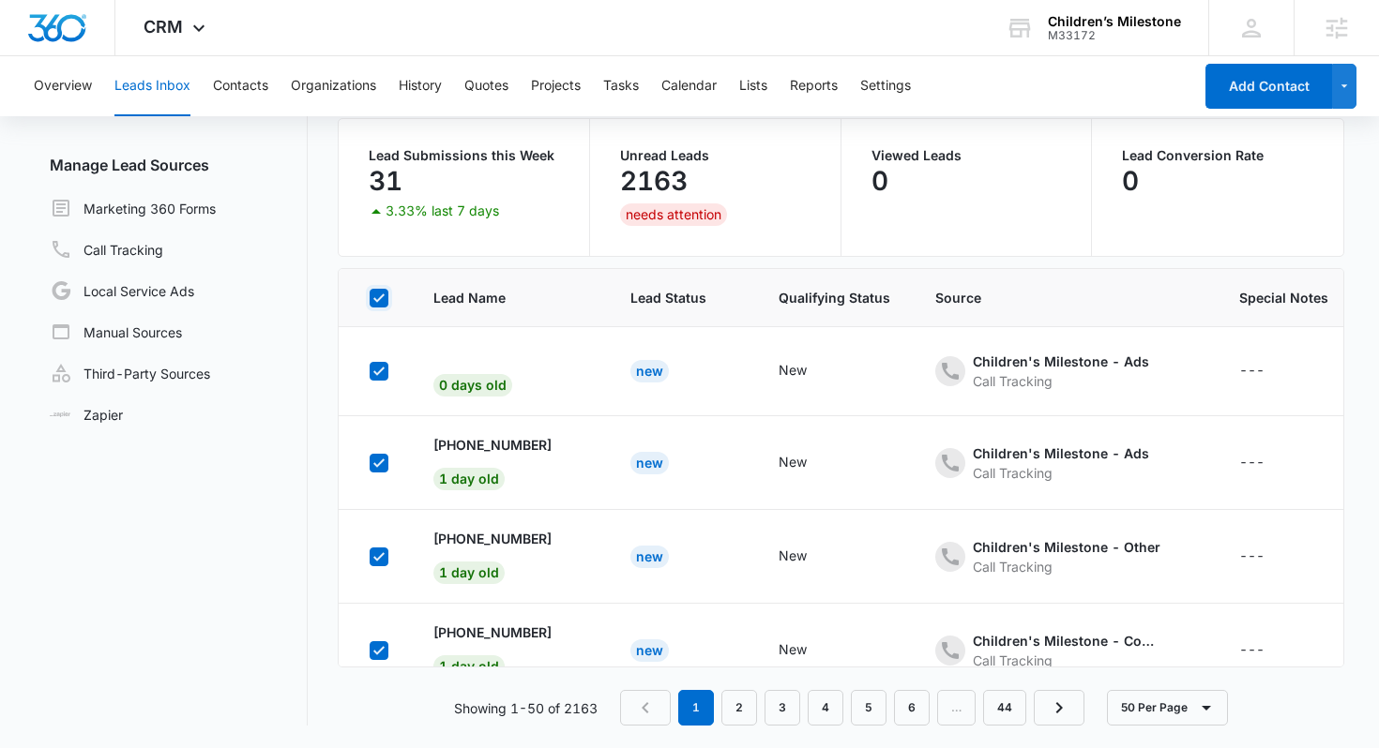
checkbox input "true"
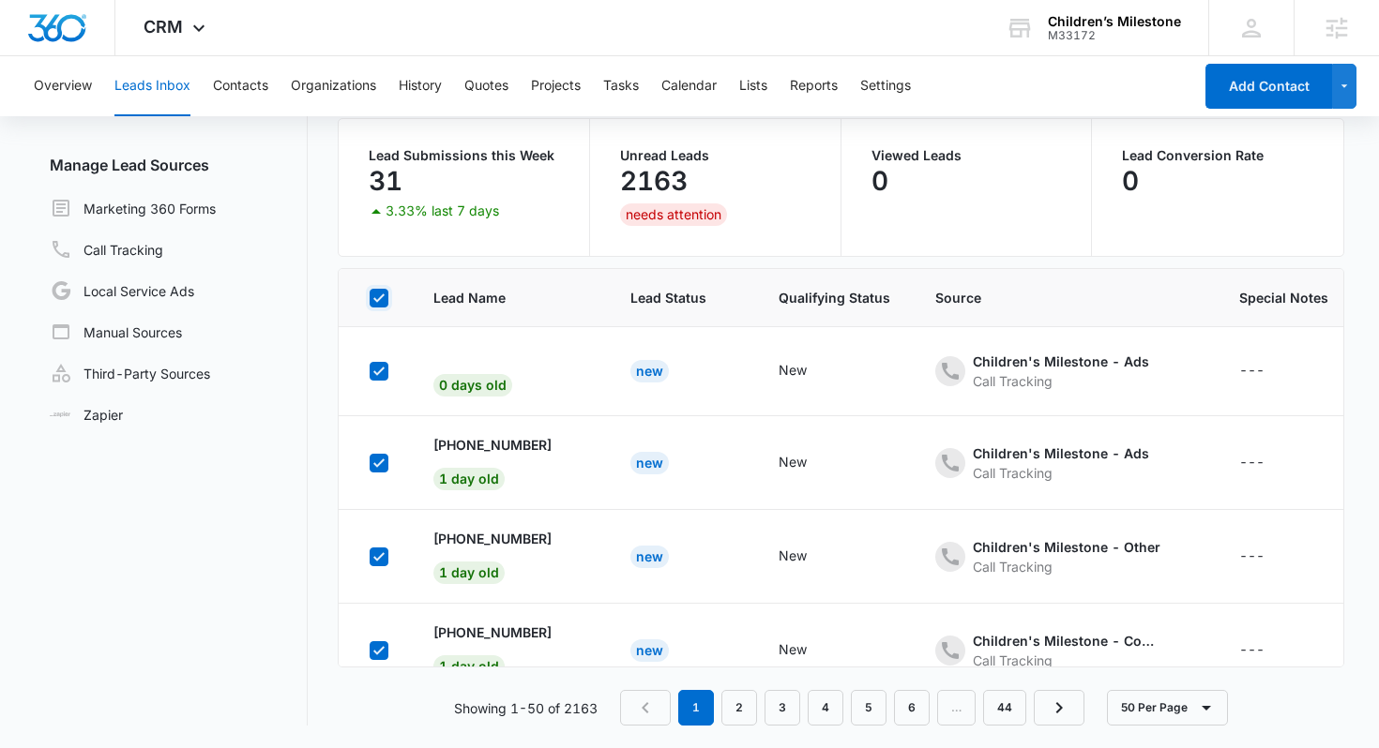
checkbox input "true"
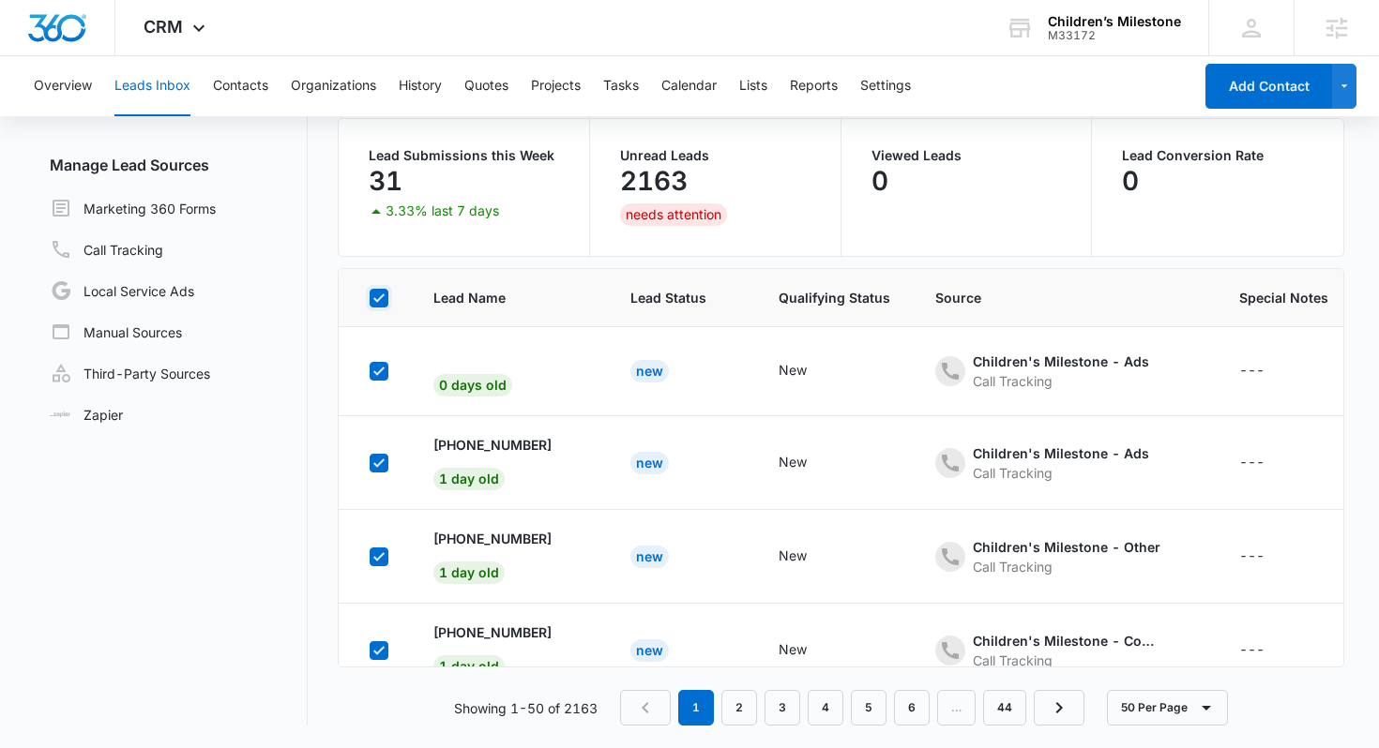
checkbox input "true"
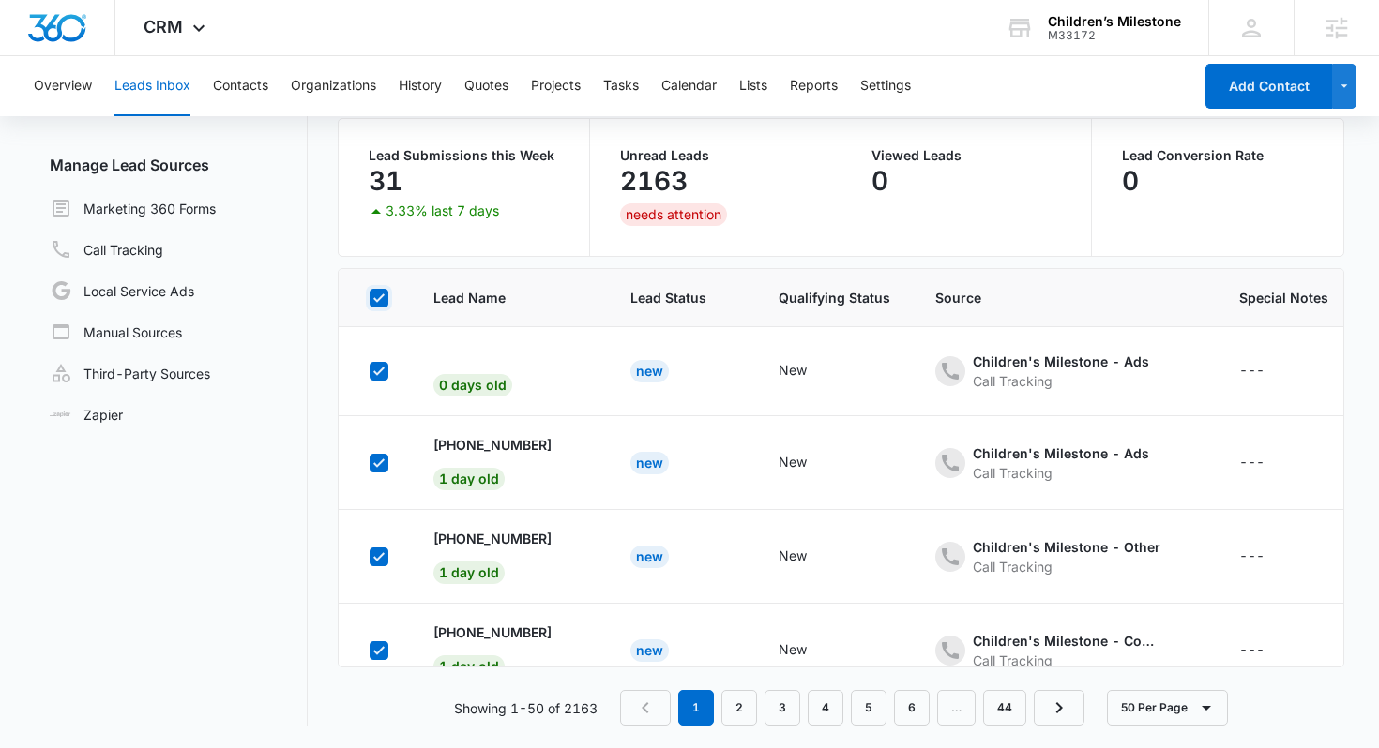
checkbox input "true"
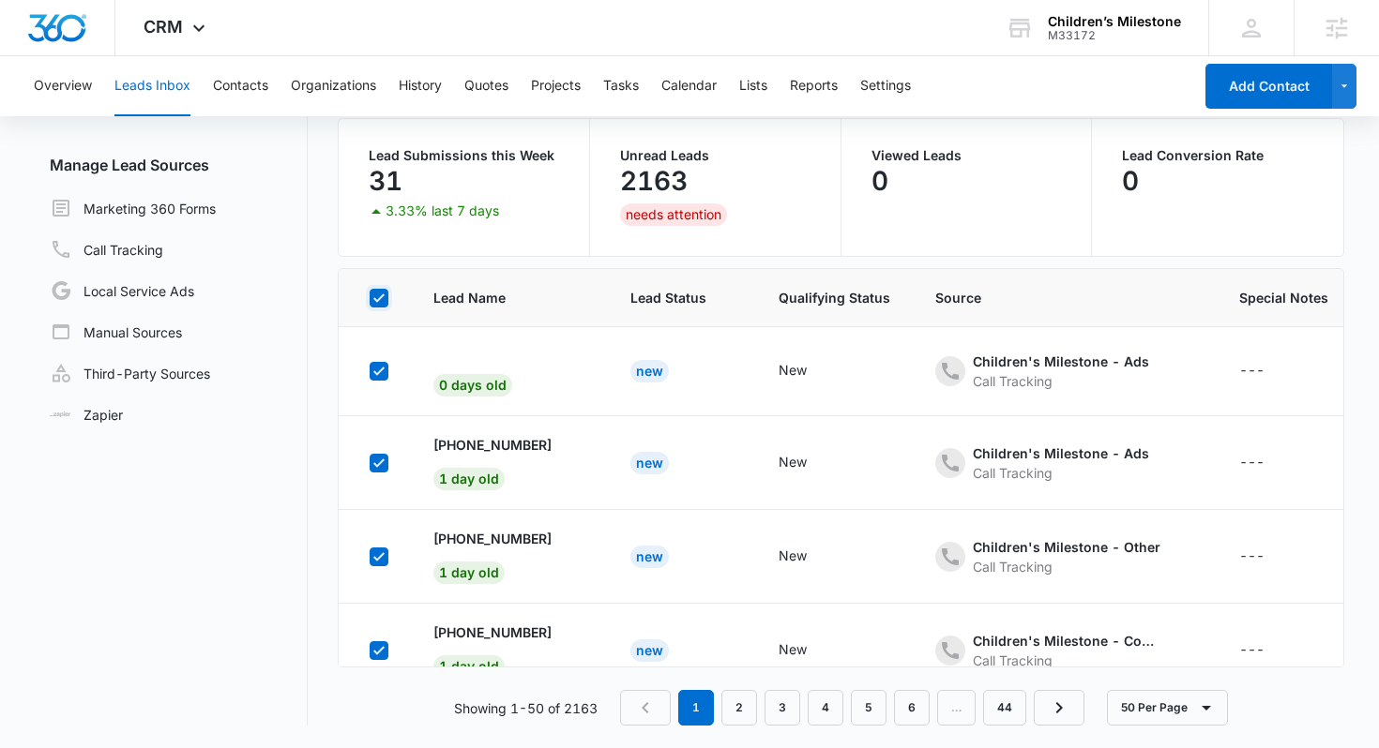
checkbox input "true"
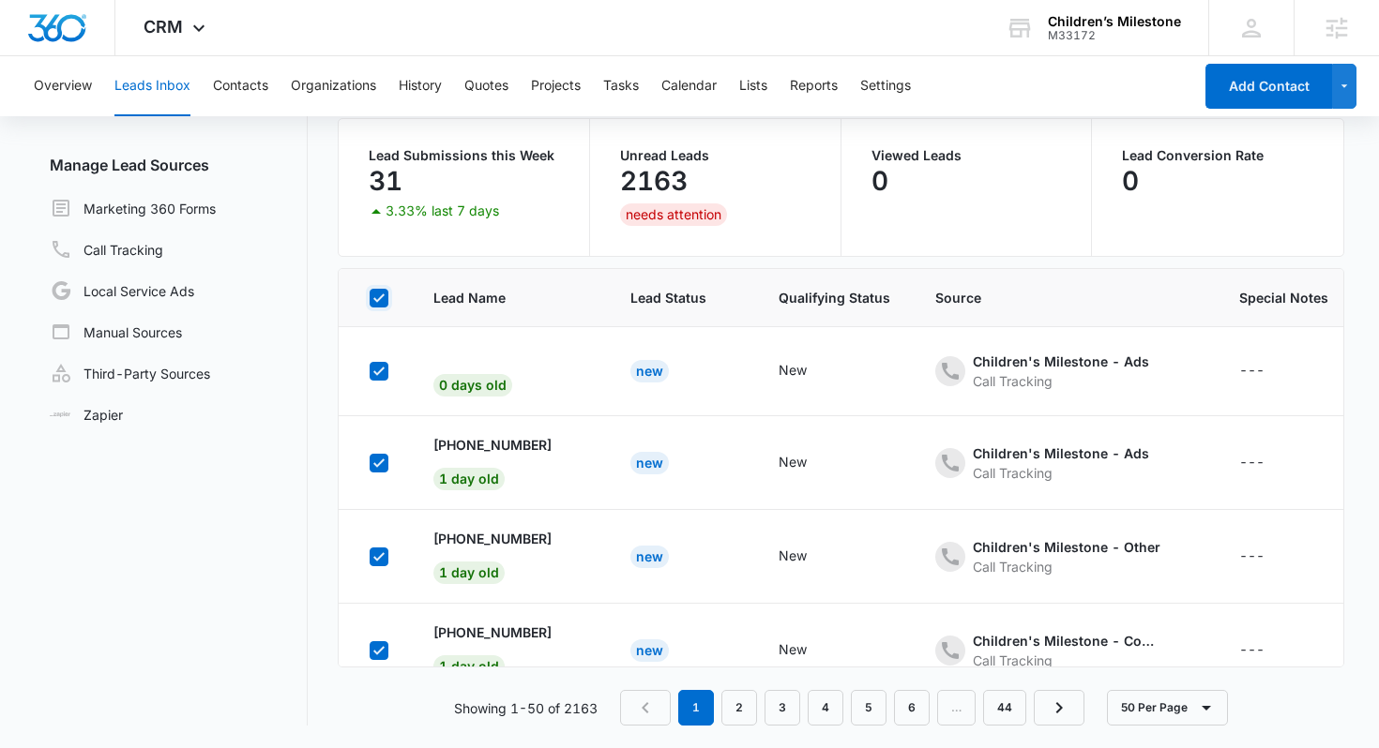
checkbox input "true"
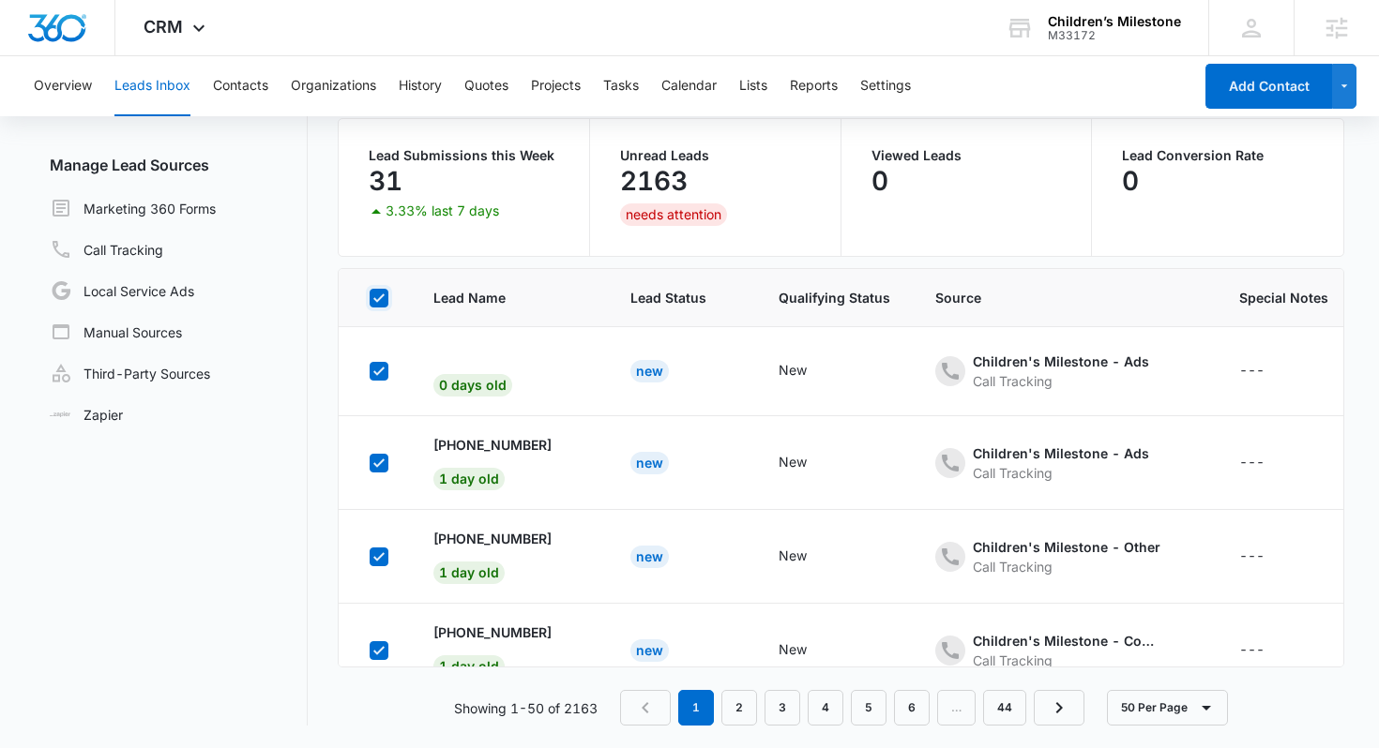
checkbox input "true"
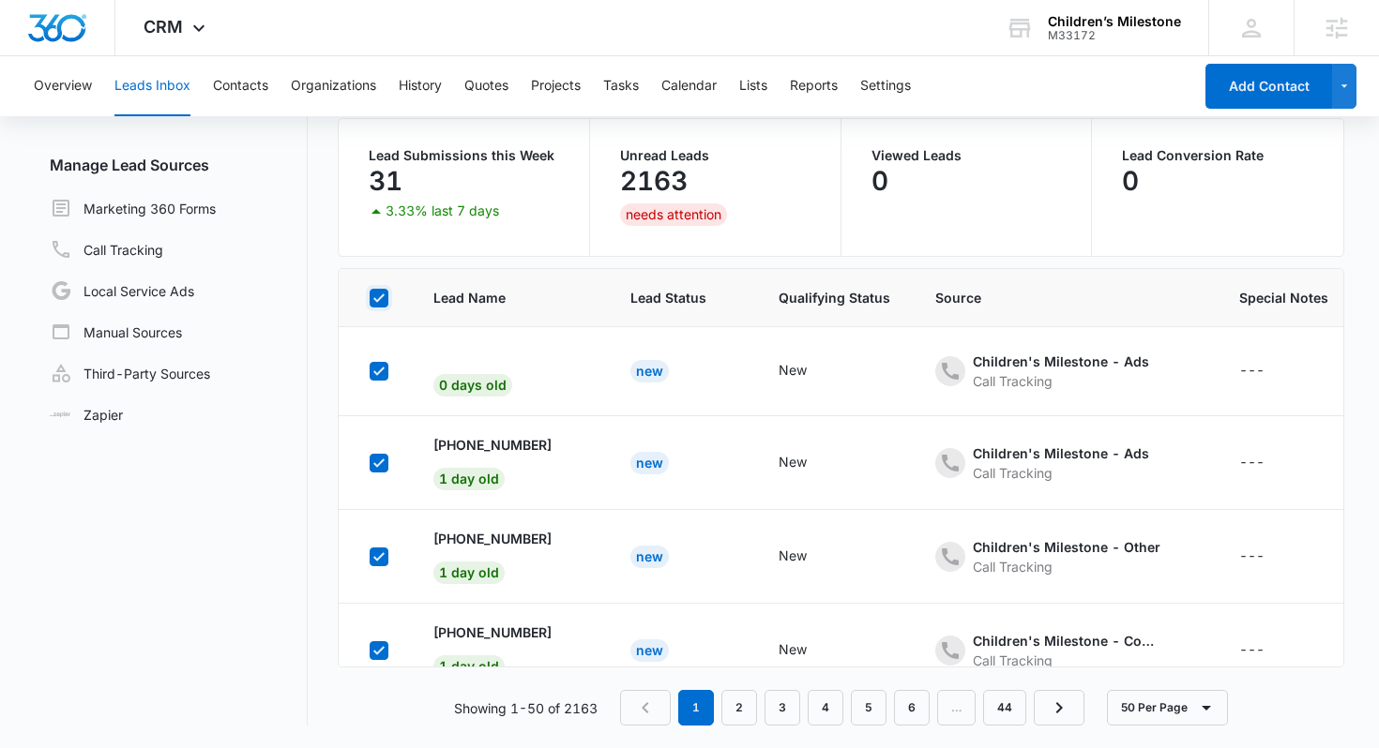
checkbox input "true"
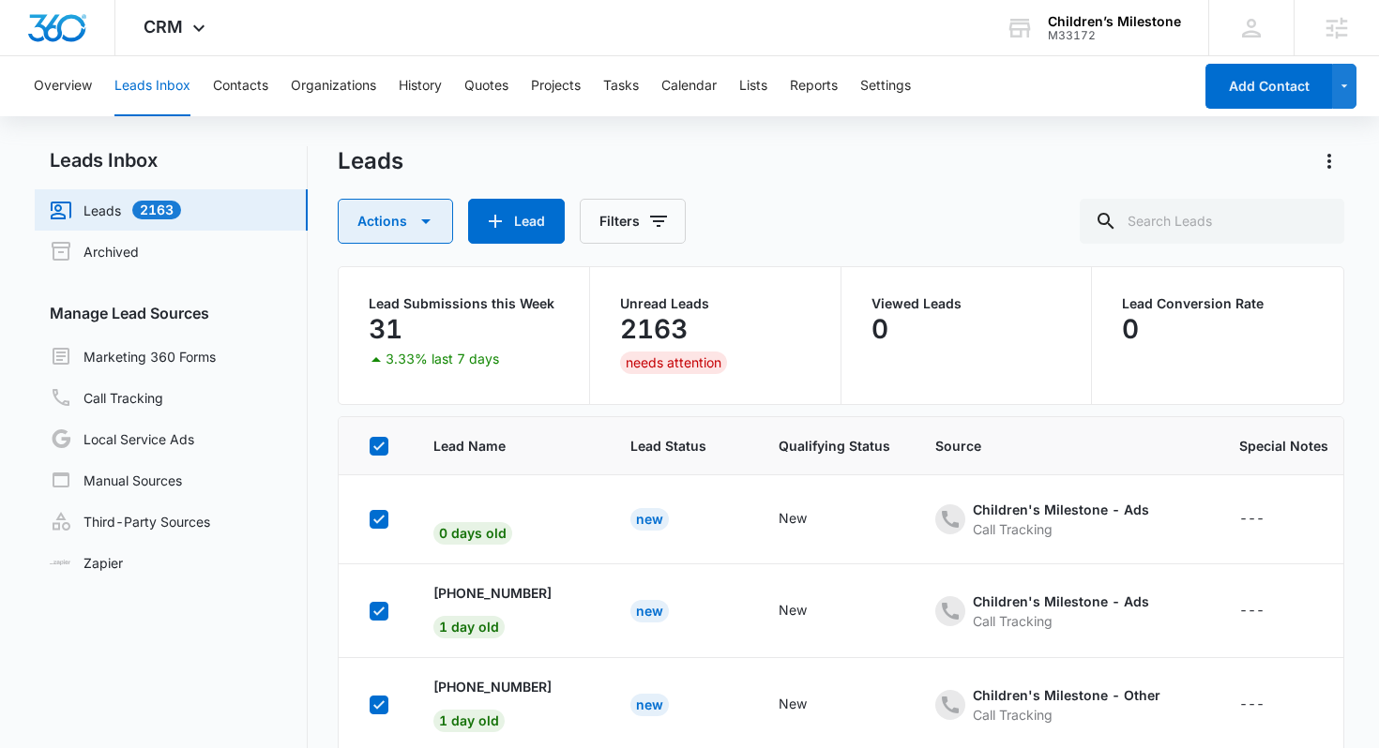
click at [376, 226] on button "Actions" at bounding box center [395, 221] width 115 height 45
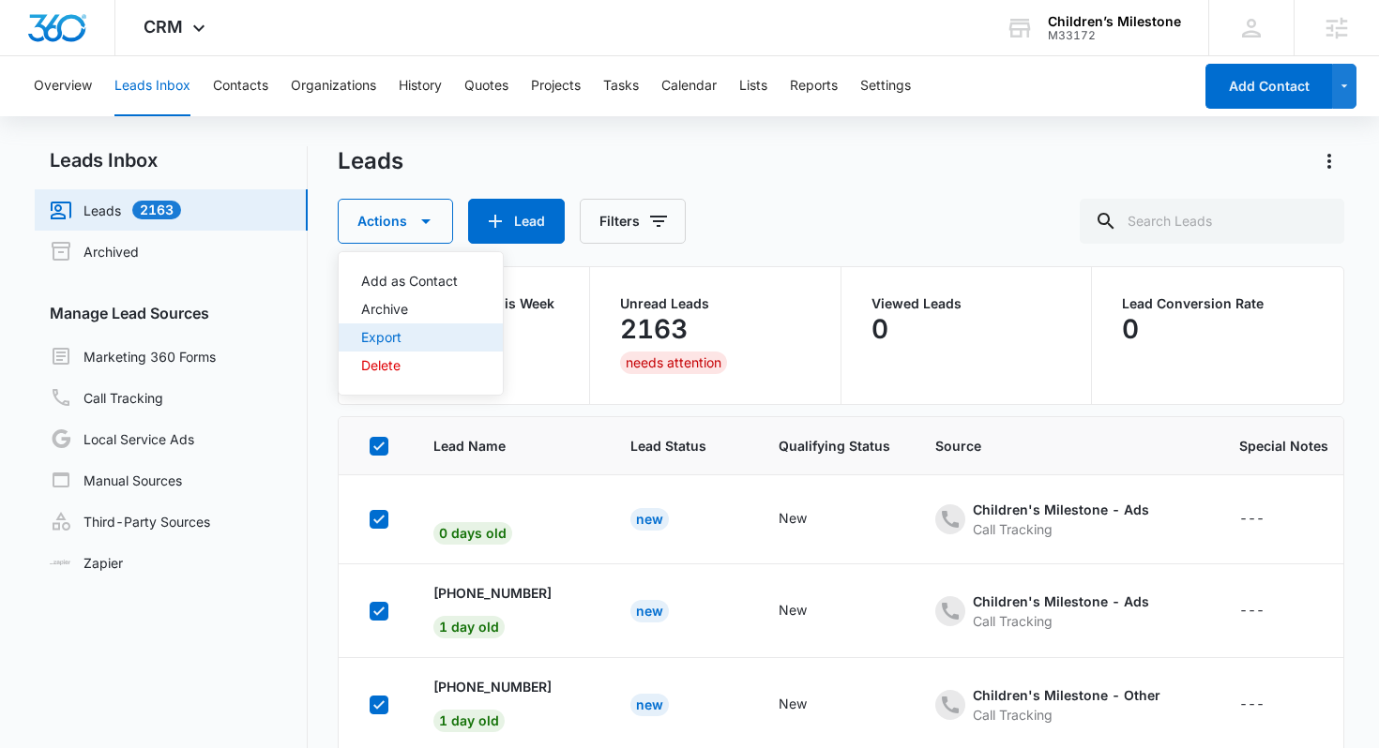
click at [398, 343] on div "Export" at bounding box center [409, 337] width 97 height 13
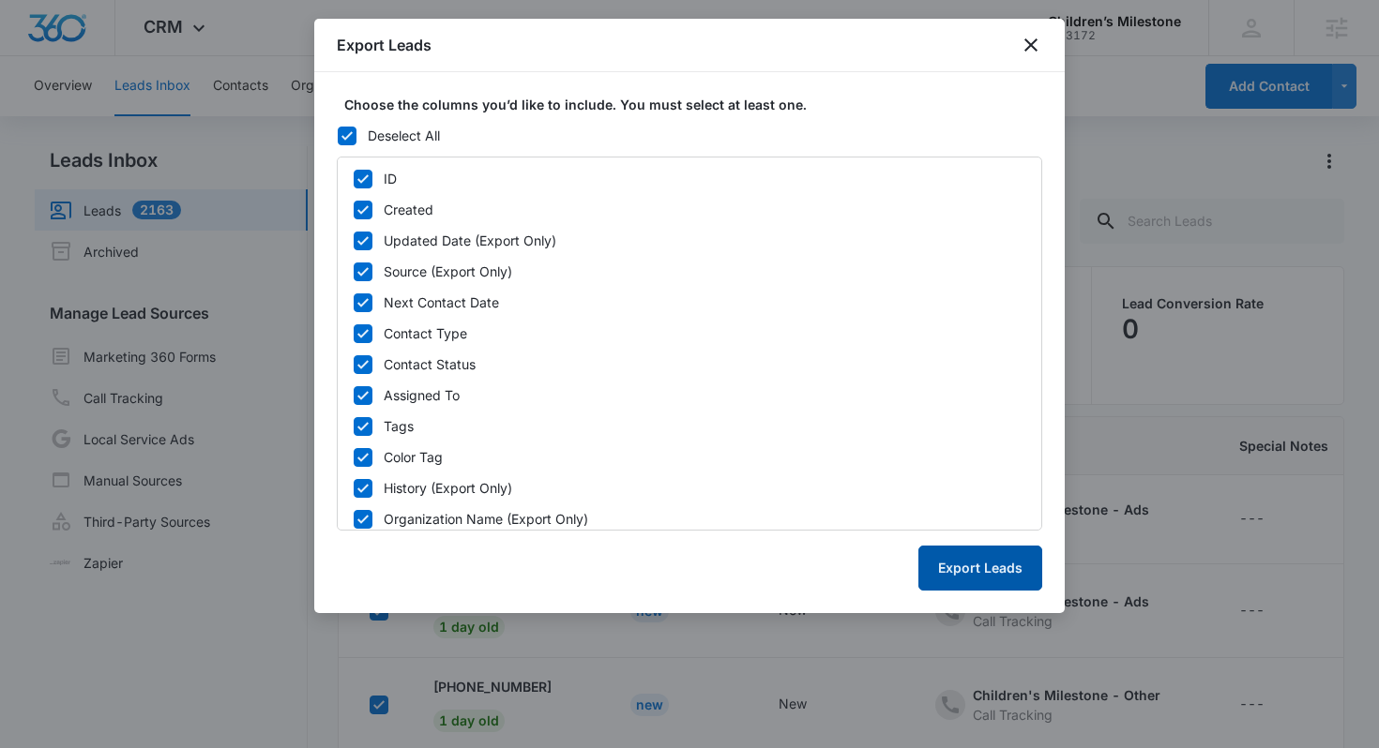
click at [967, 561] on button "Export Leads" at bounding box center [980, 568] width 124 height 45
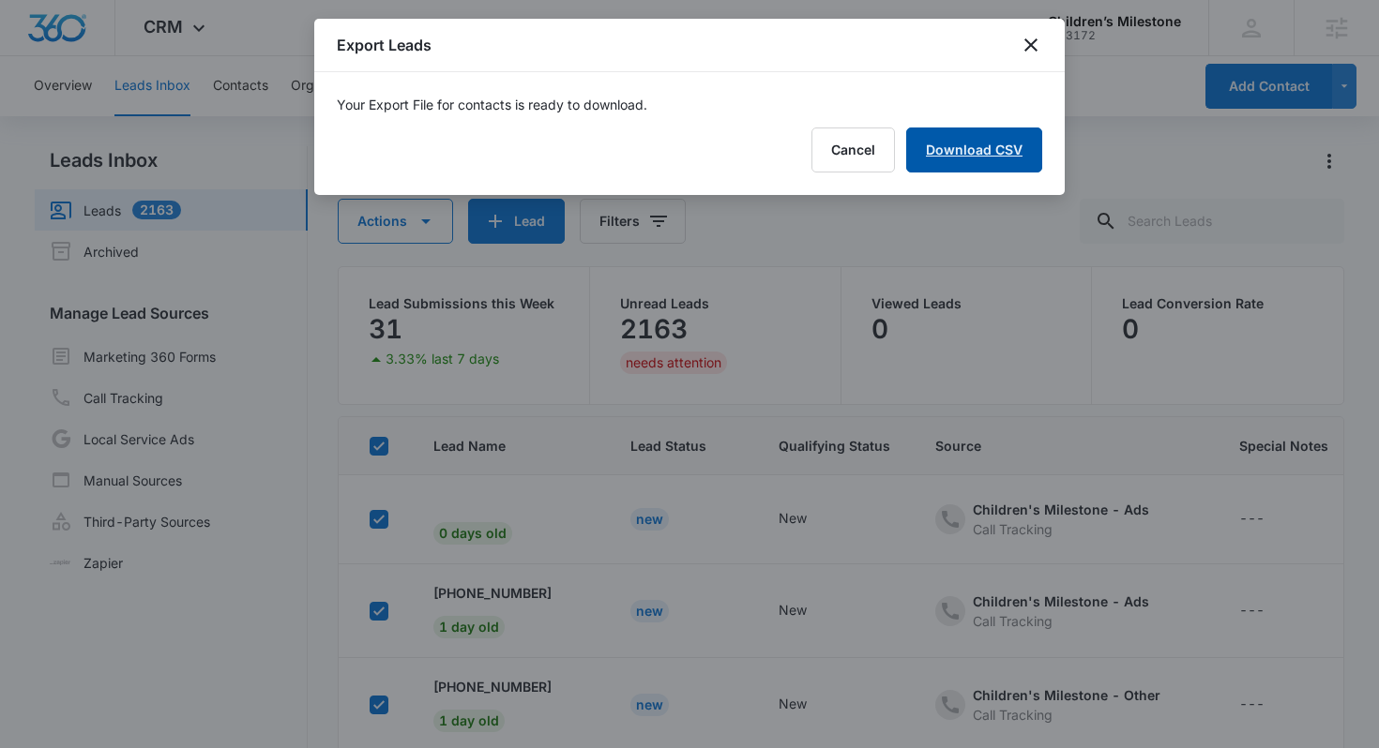
click at [995, 129] on link "Download CSV" at bounding box center [974, 150] width 136 height 45
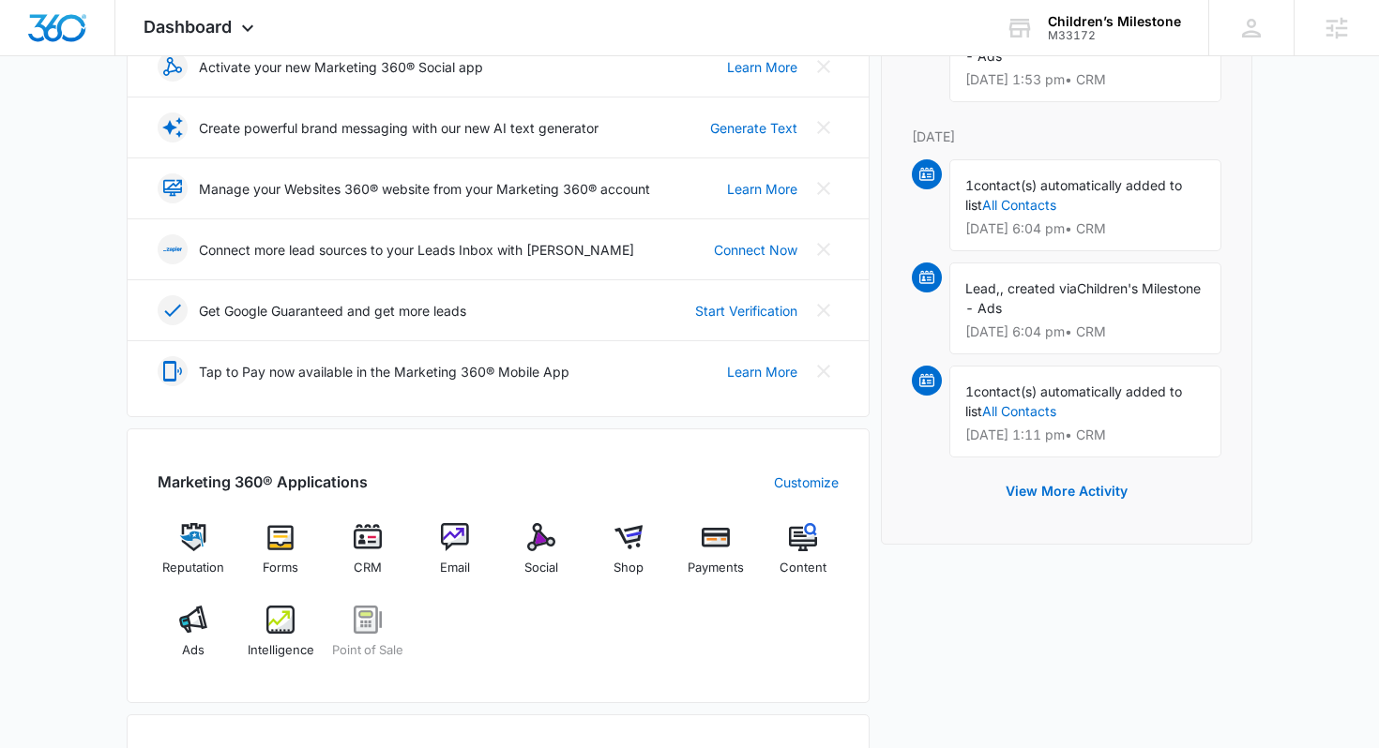
scroll to position [403, 0]
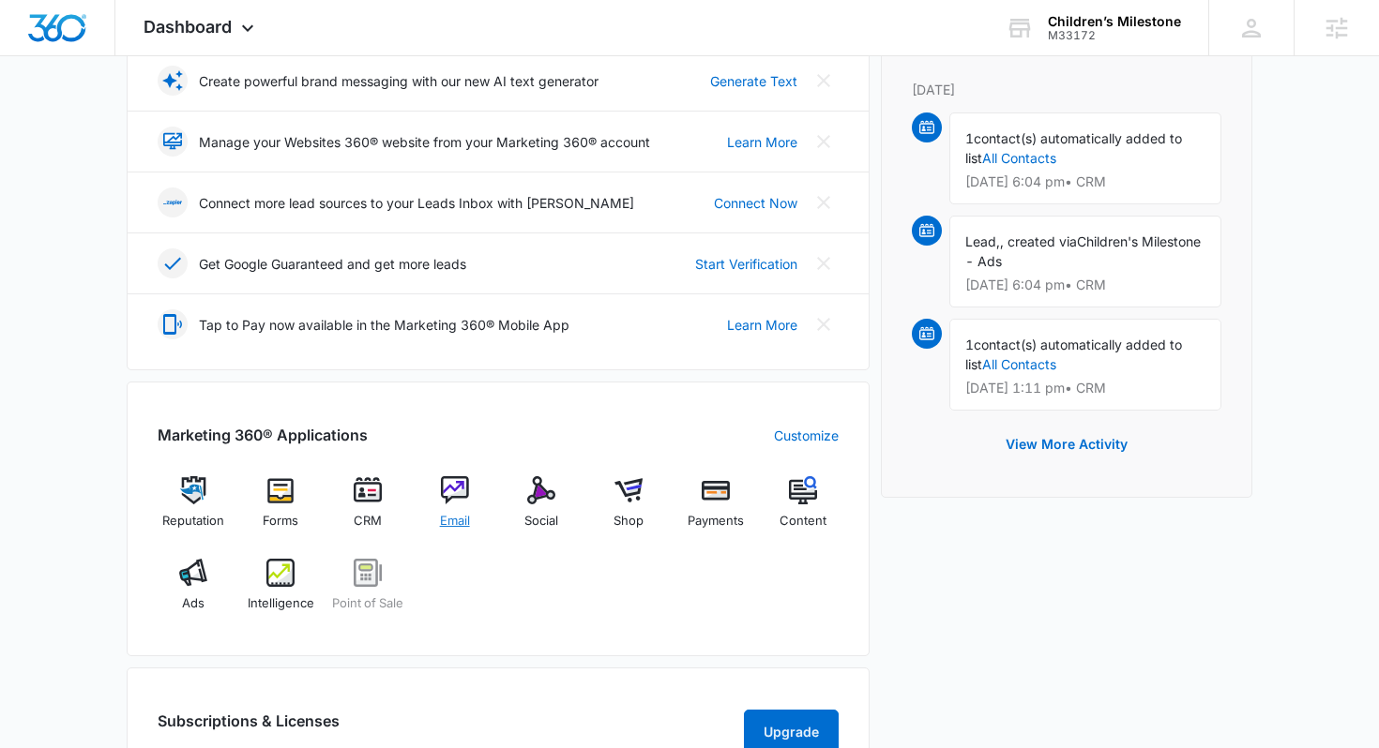
click at [468, 488] on img at bounding box center [455, 490] width 28 height 28
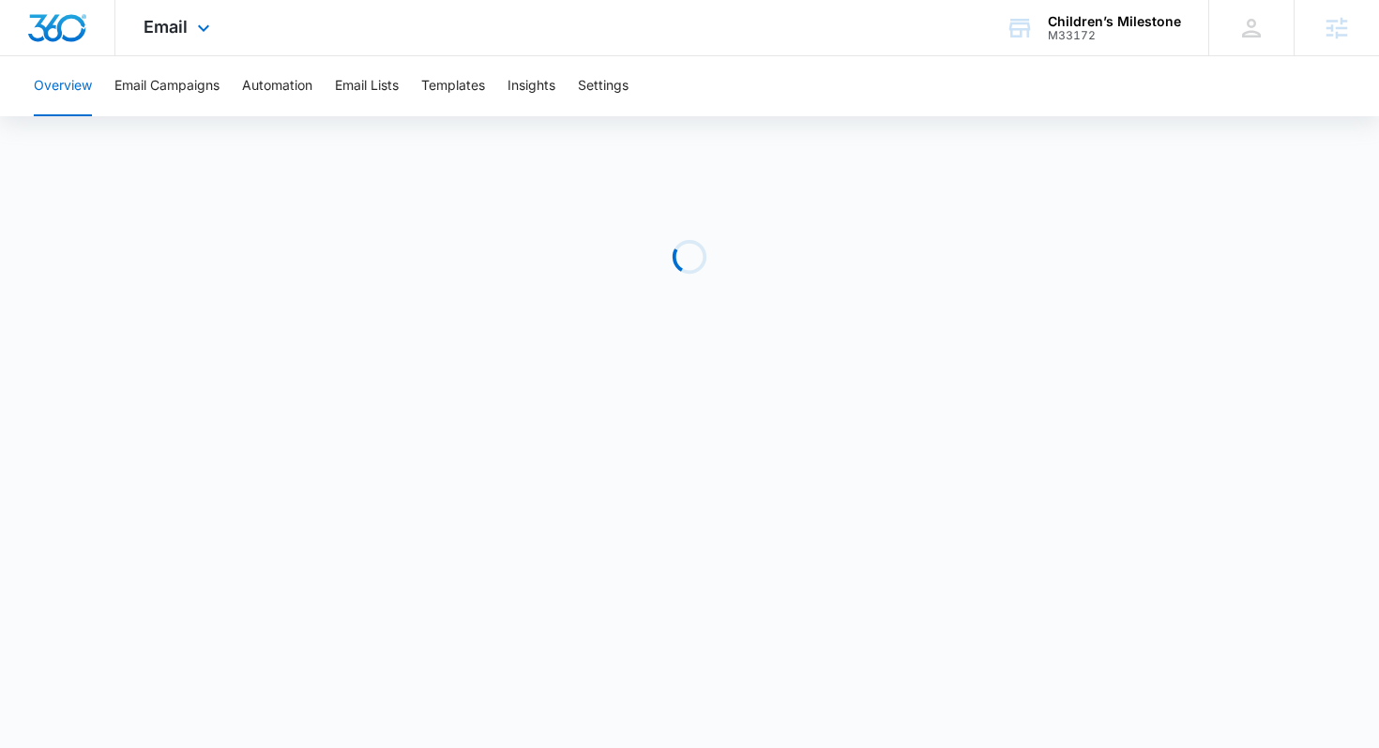
click at [216, 44] on div "Email Apps Reputation Forms CRM Email Social Shop Payments POS Content Ads Inte…" at bounding box center [179, 27] width 128 height 55
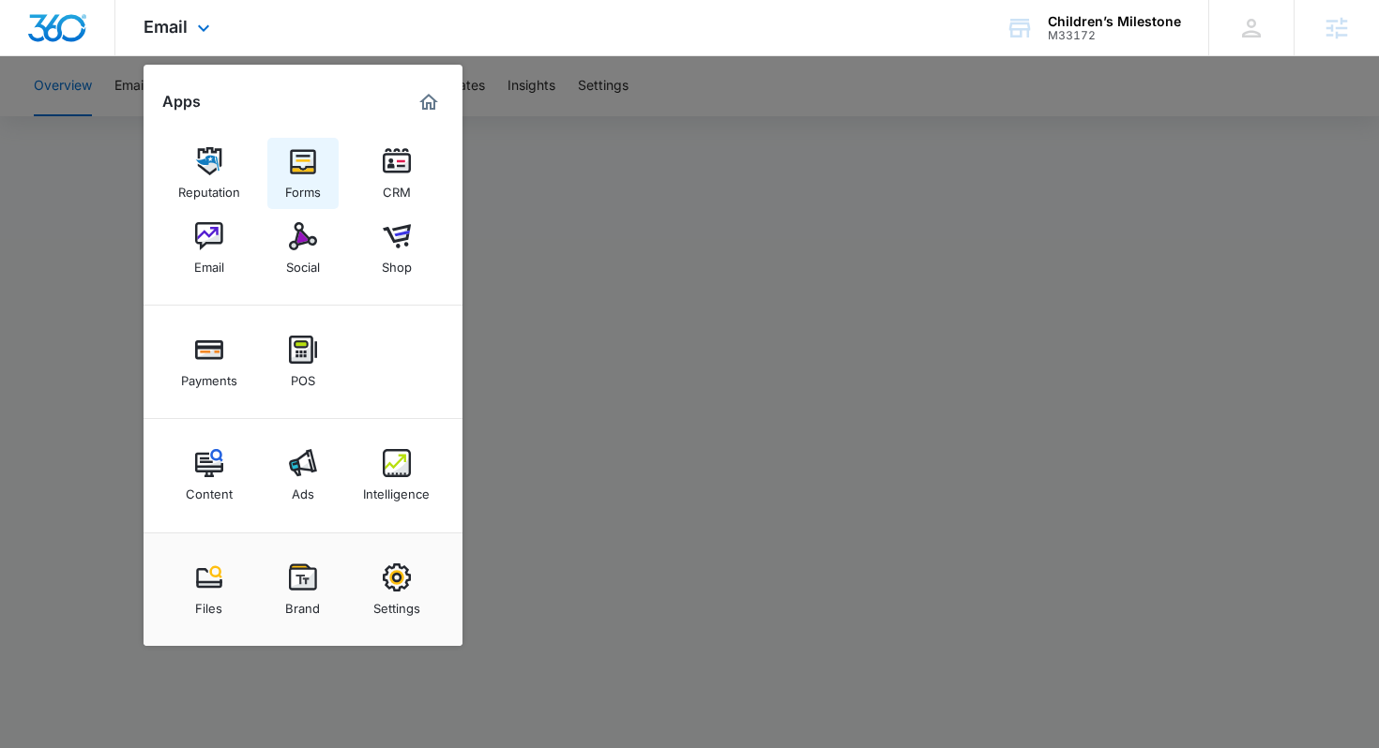
click at [294, 162] on img at bounding box center [303, 161] width 28 height 28
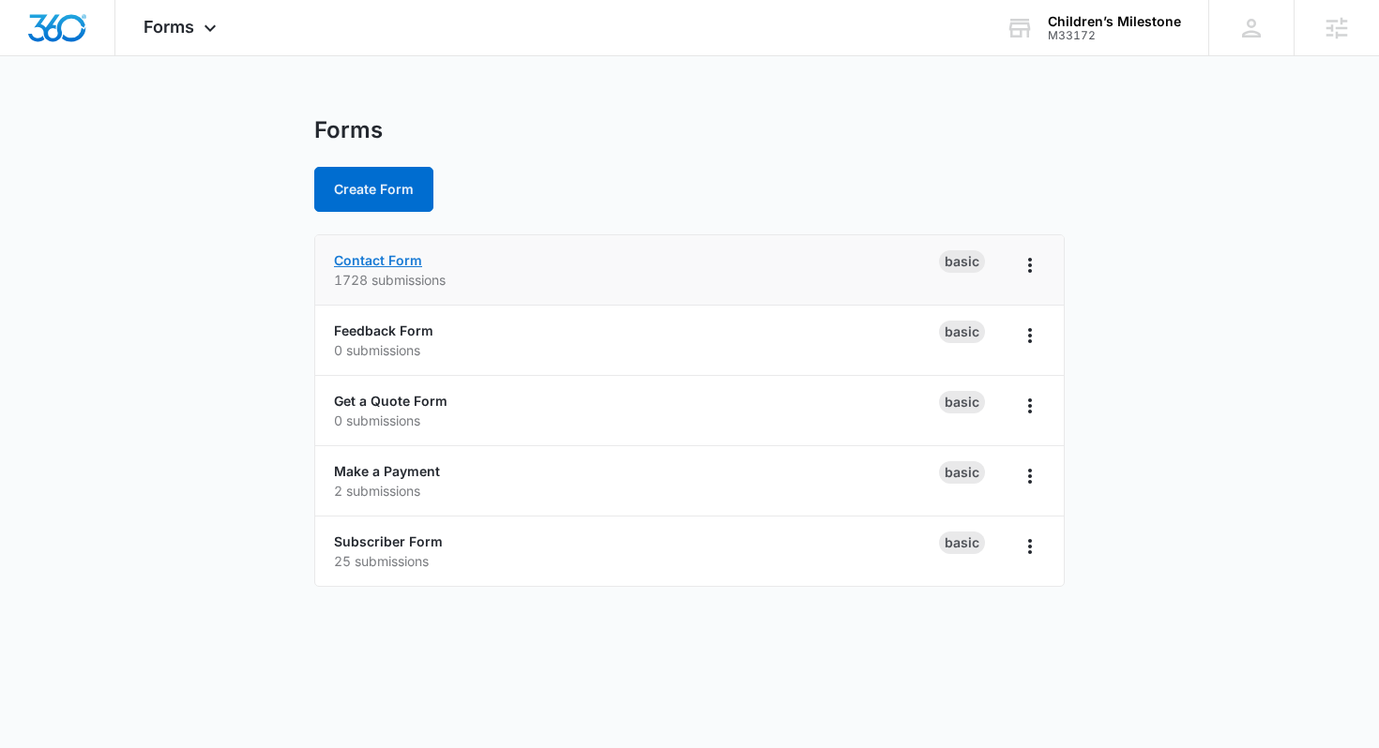
click at [368, 261] on link "Contact Form" at bounding box center [378, 260] width 88 height 16
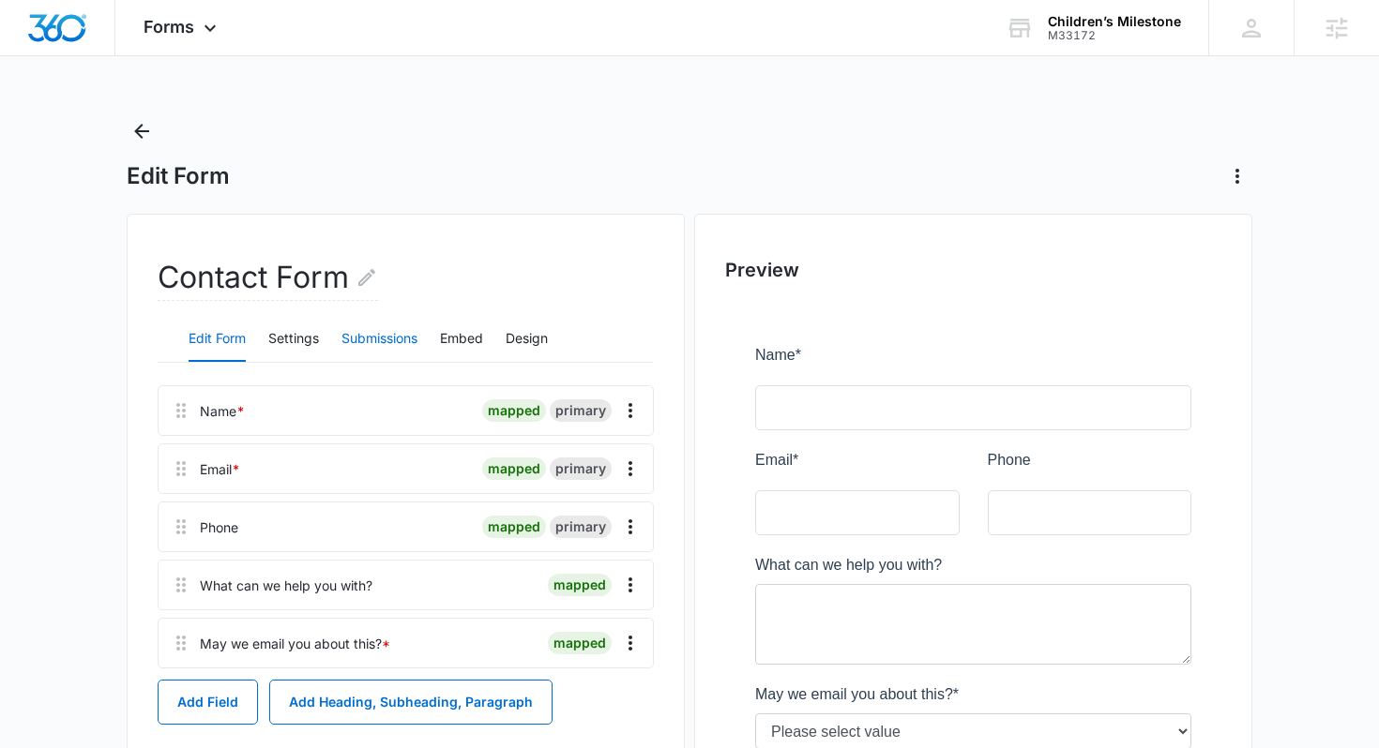
click at [409, 344] on button "Submissions" at bounding box center [379, 339] width 76 height 45
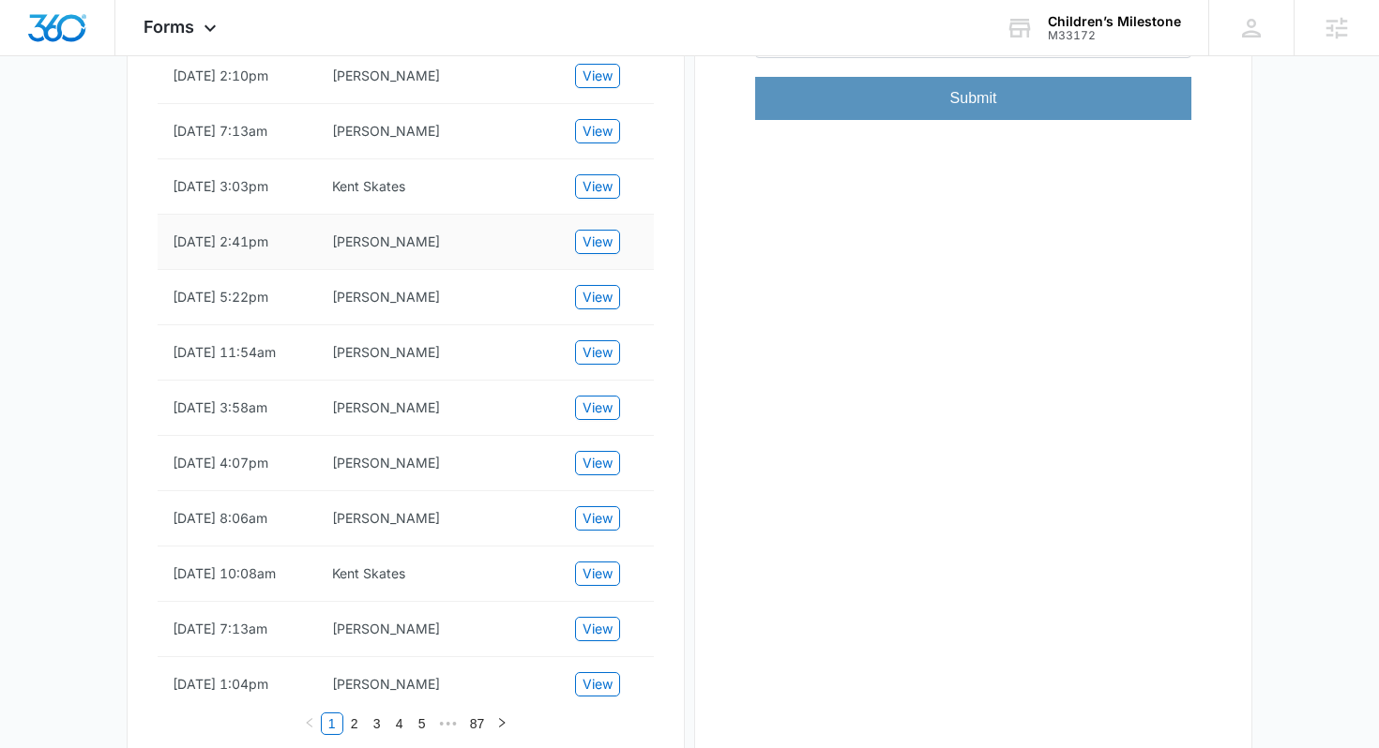
scroll to position [669, 0]
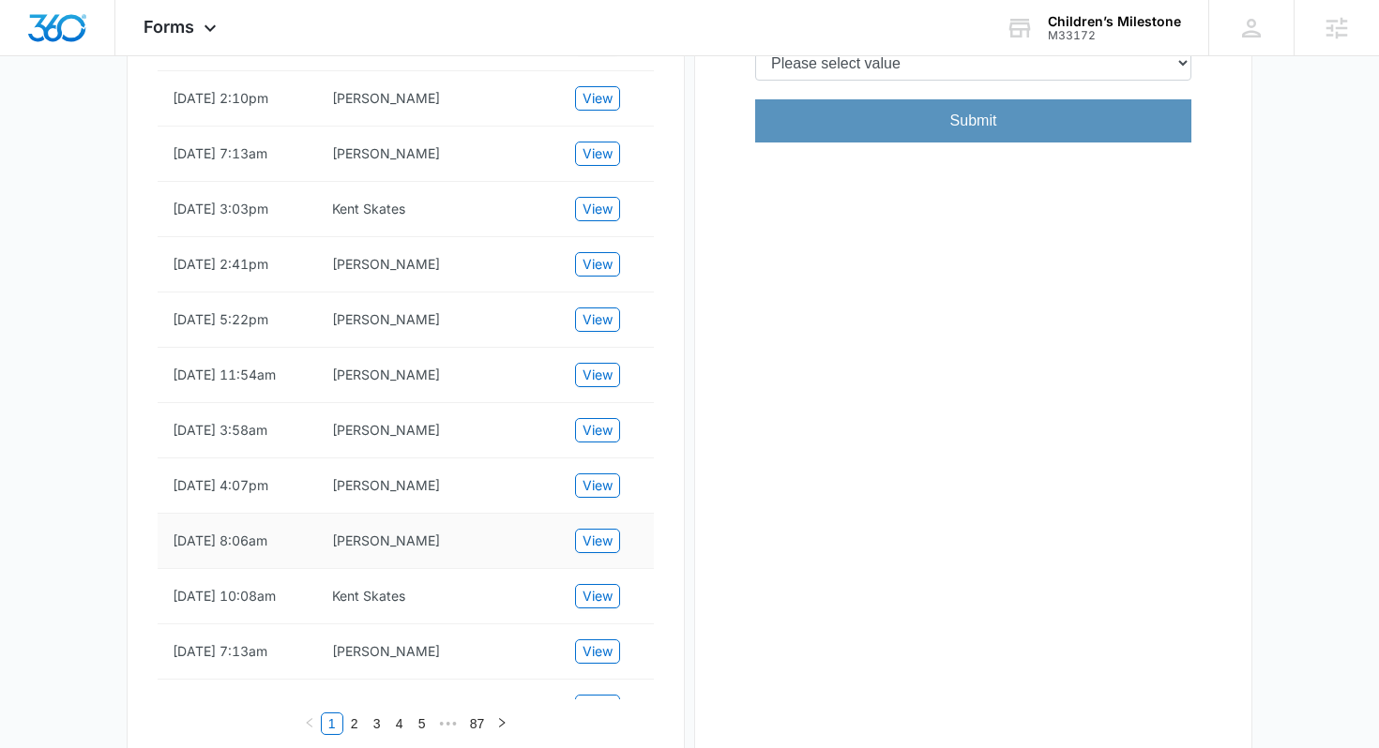
click at [595, 569] on td "View" at bounding box center [607, 541] width 94 height 55
click at [595, 550] on span "View" at bounding box center [597, 541] width 30 height 21
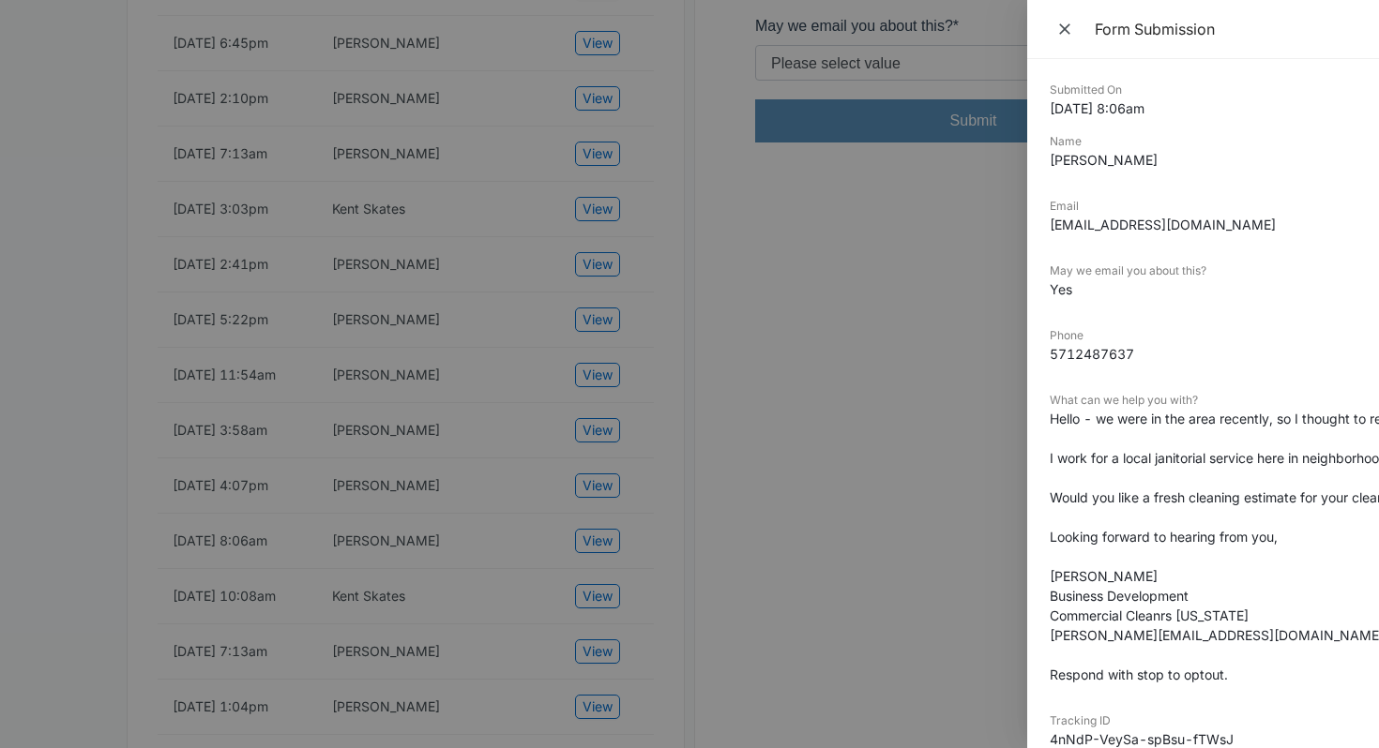
click at [810, 538] on div at bounding box center [689, 374] width 1379 height 748
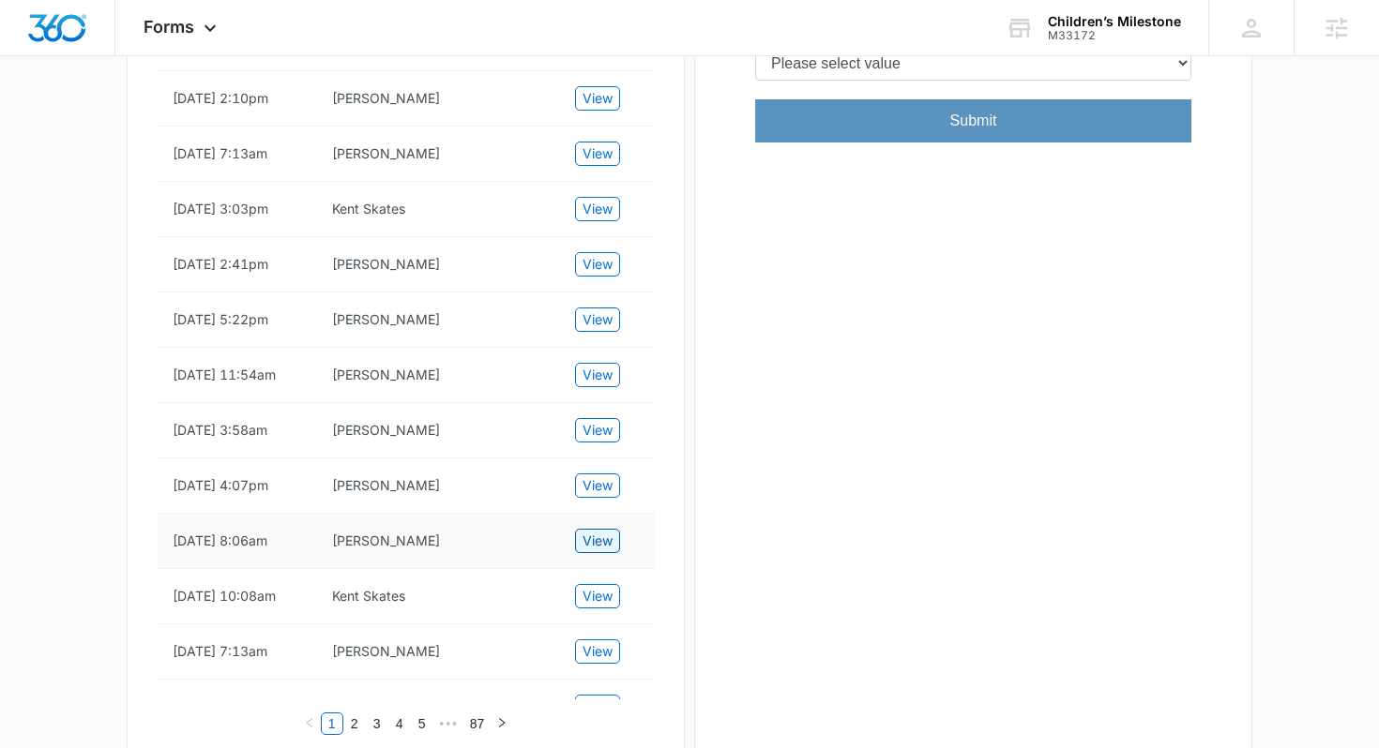
click at [596, 550] on span "View" at bounding box center [597, 541] width 30 height 21
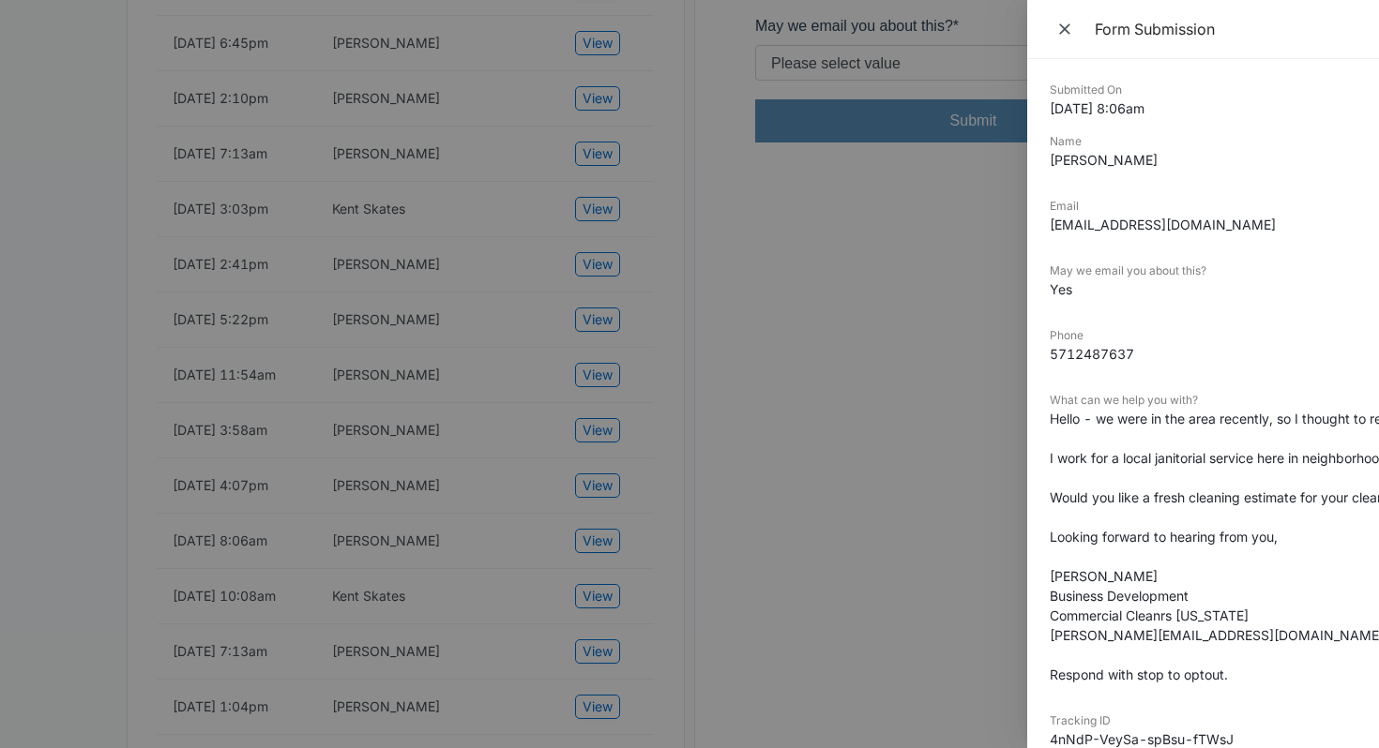
click at [716, 481] on div at bounding box center [689, 374] width 1379 height 748
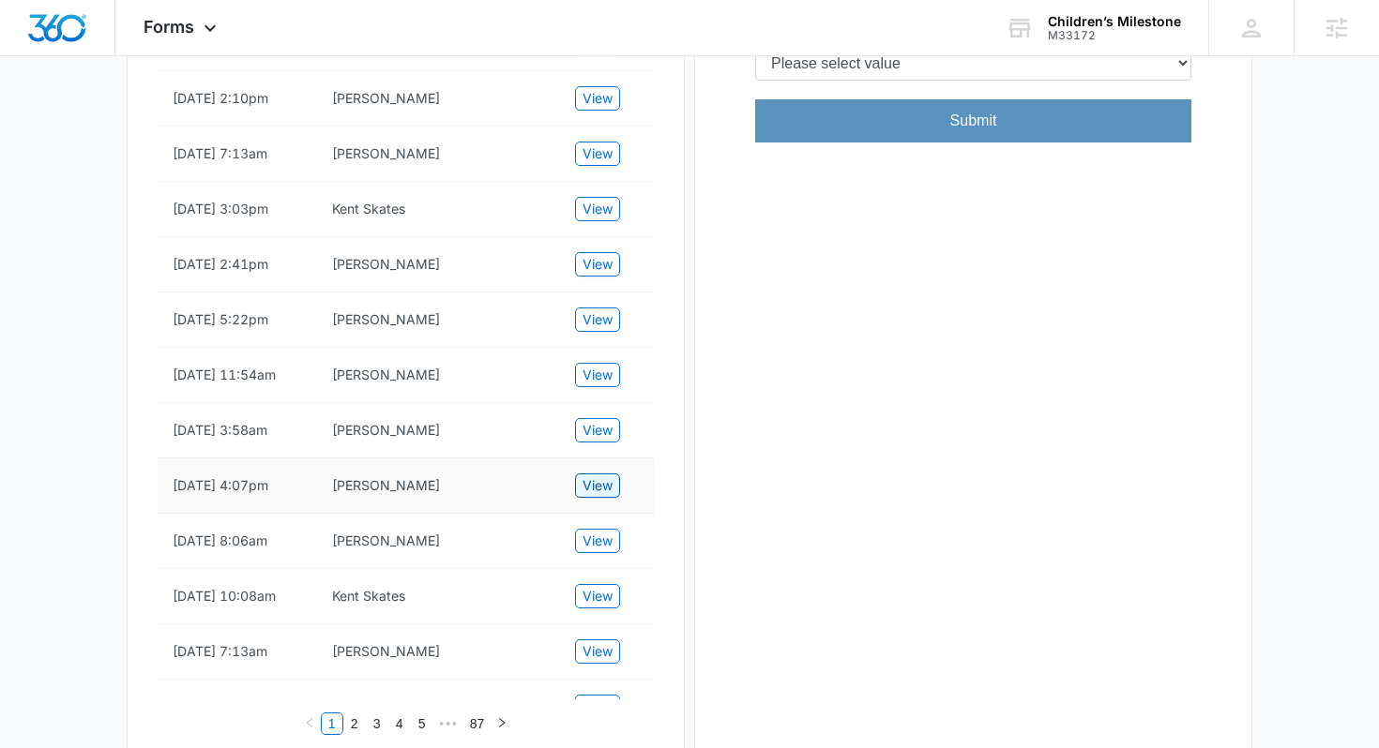
click at [603, 496] on span "View" at bounding box center [597, 485] width 30 height 21
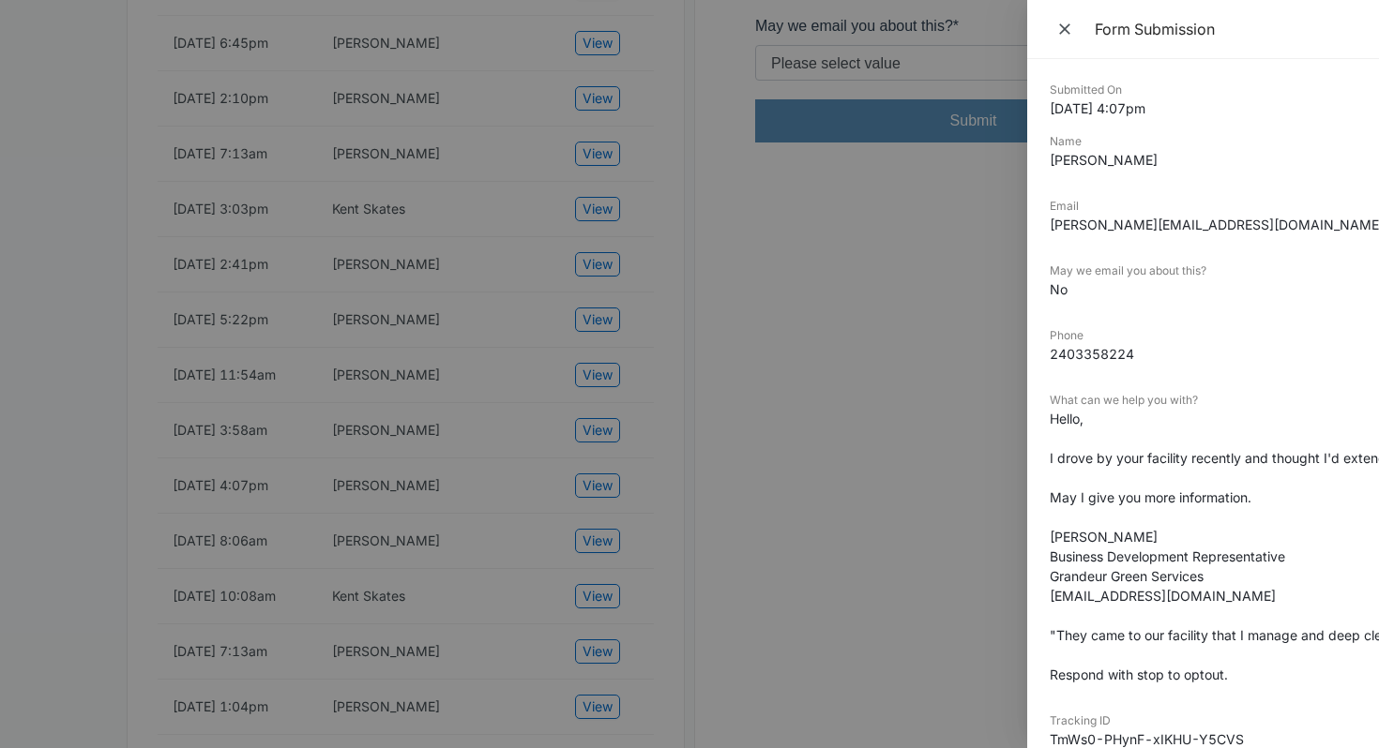
click at [671, 468] on div at bounding box center [689, 374] width 1379 height 748
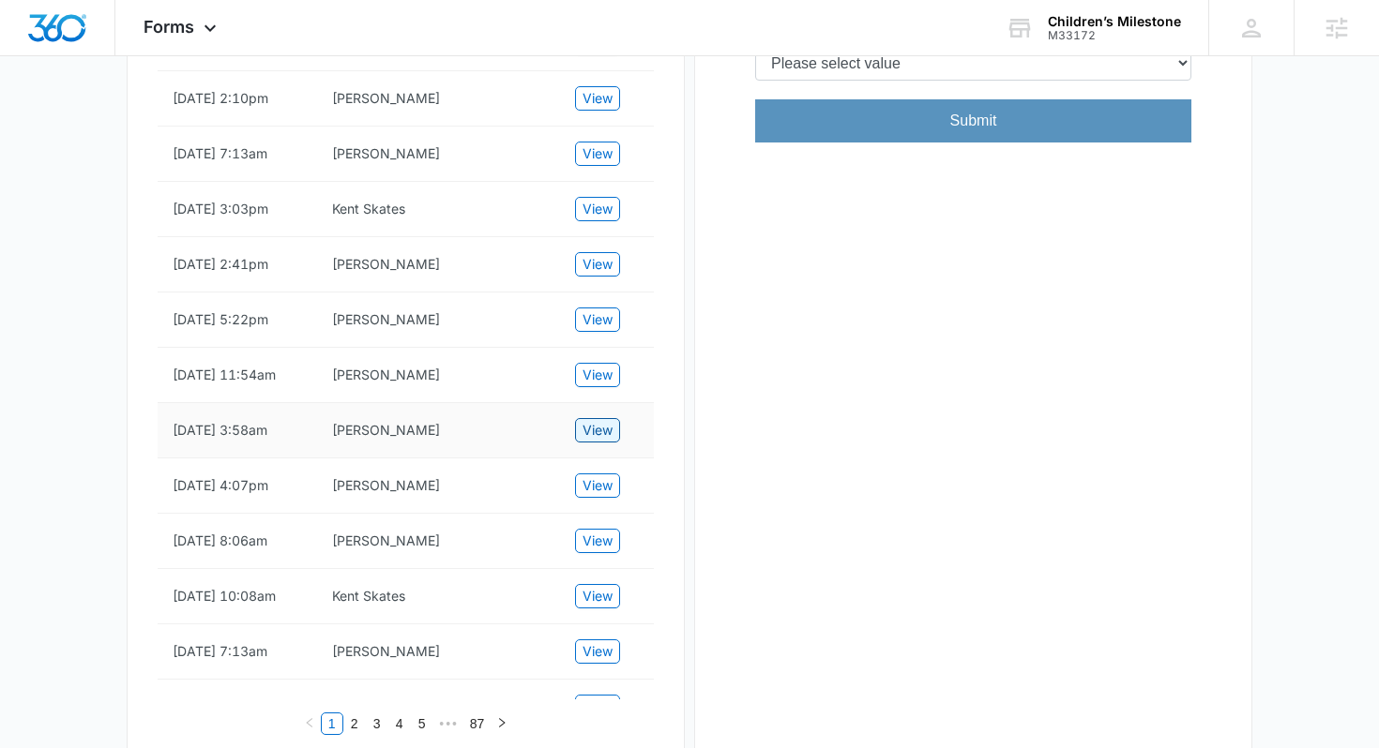
click at [600, 441] on span "View" at bounding box center [597, 430] width 30 height 21
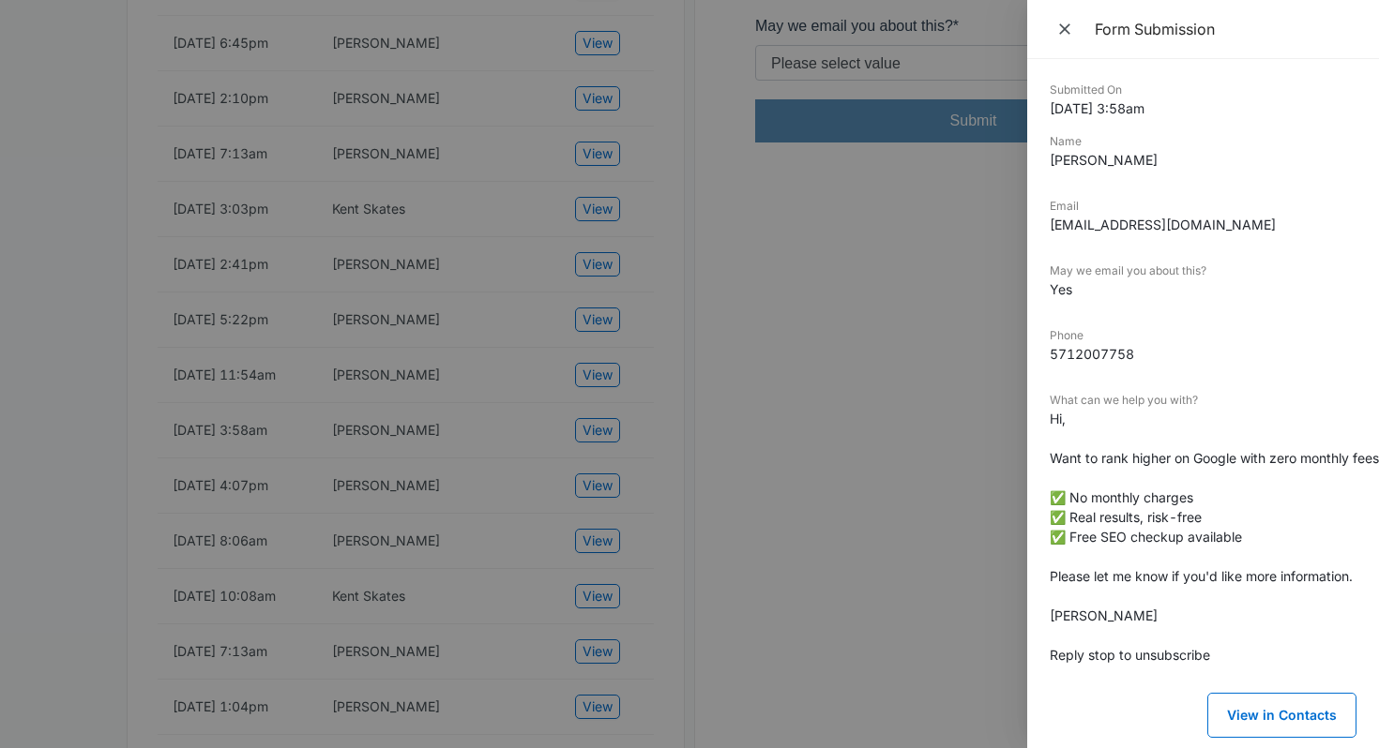
click at [701, 438] on div at bounding box center [689, 374] width 1379 height 748
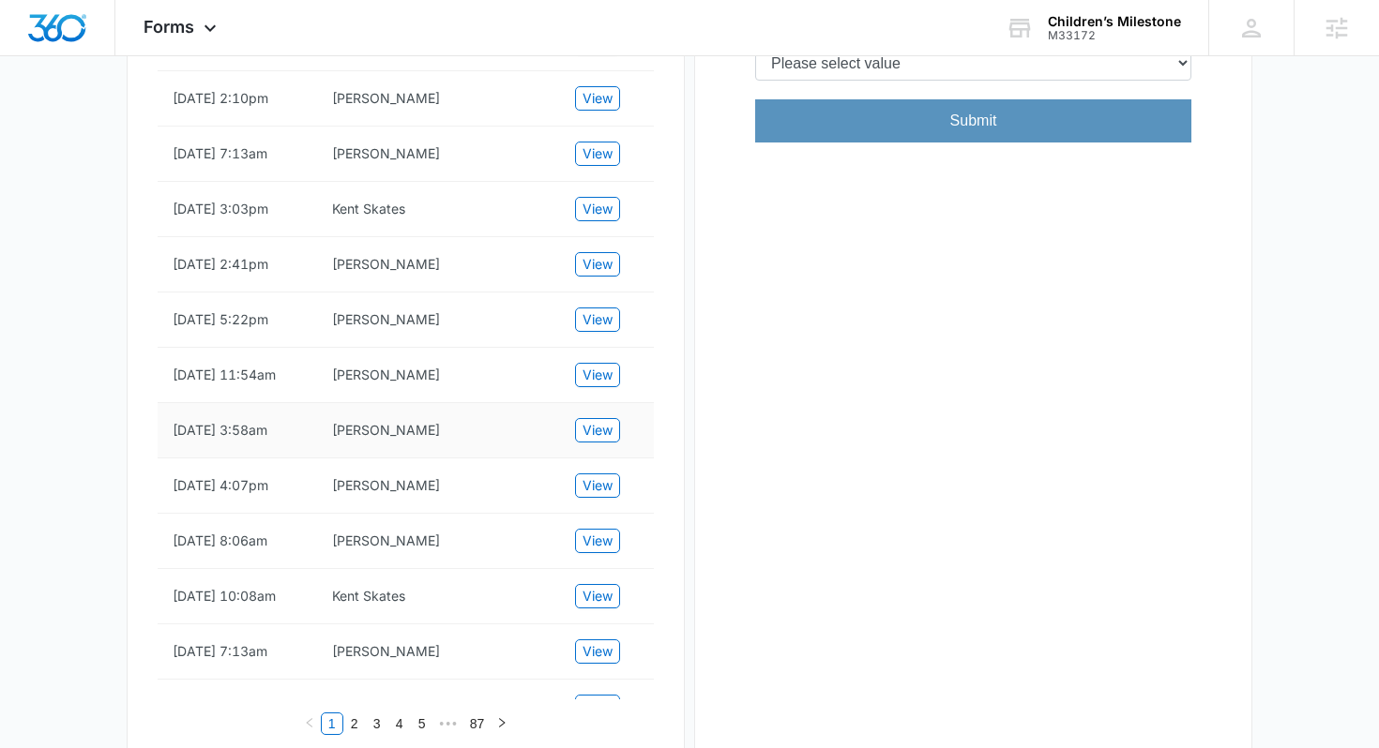
click at [615, 429] on td "View" at bounding box center [607, 430] width 94 height 55
click at [615, 443] on button "View" at bounding box center [597, 430] width 45 height 24
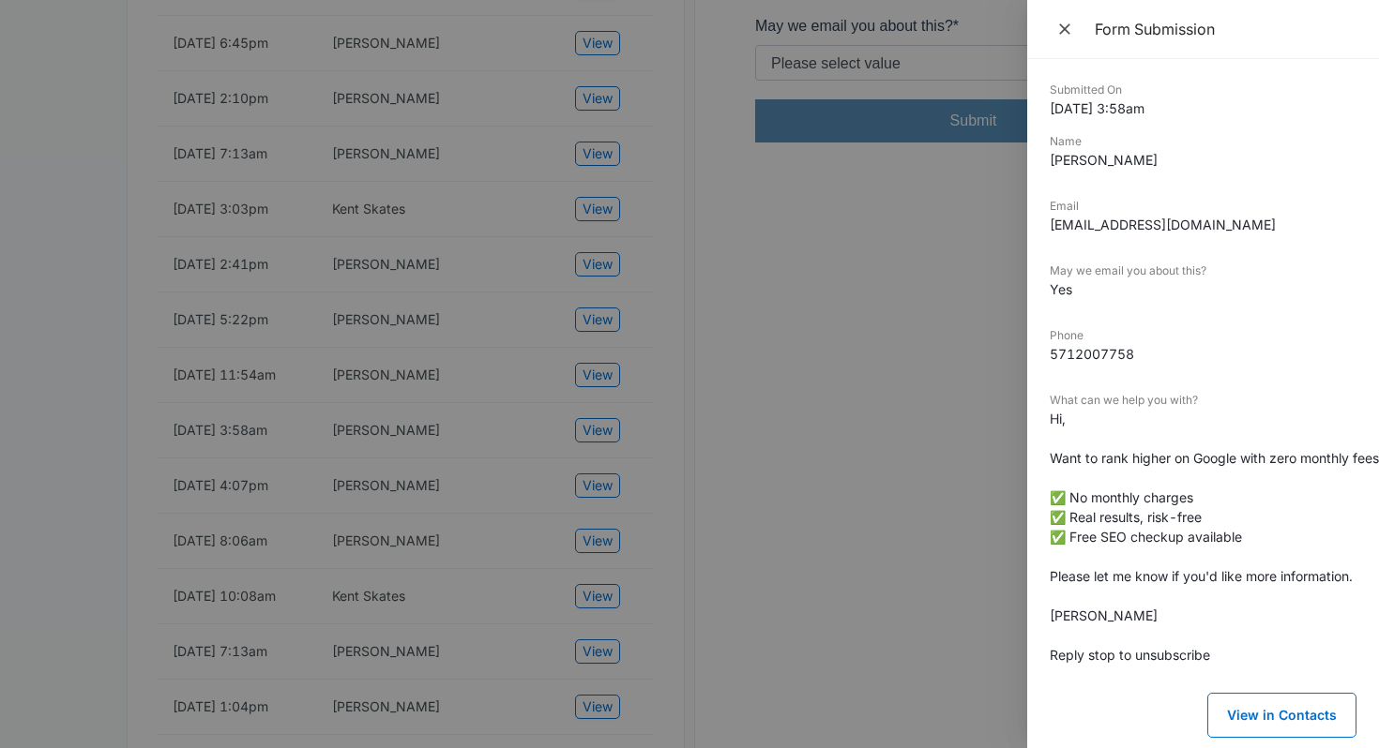
click at [657, 446] on div at bounding box center [689, 374] width 1379 height 748
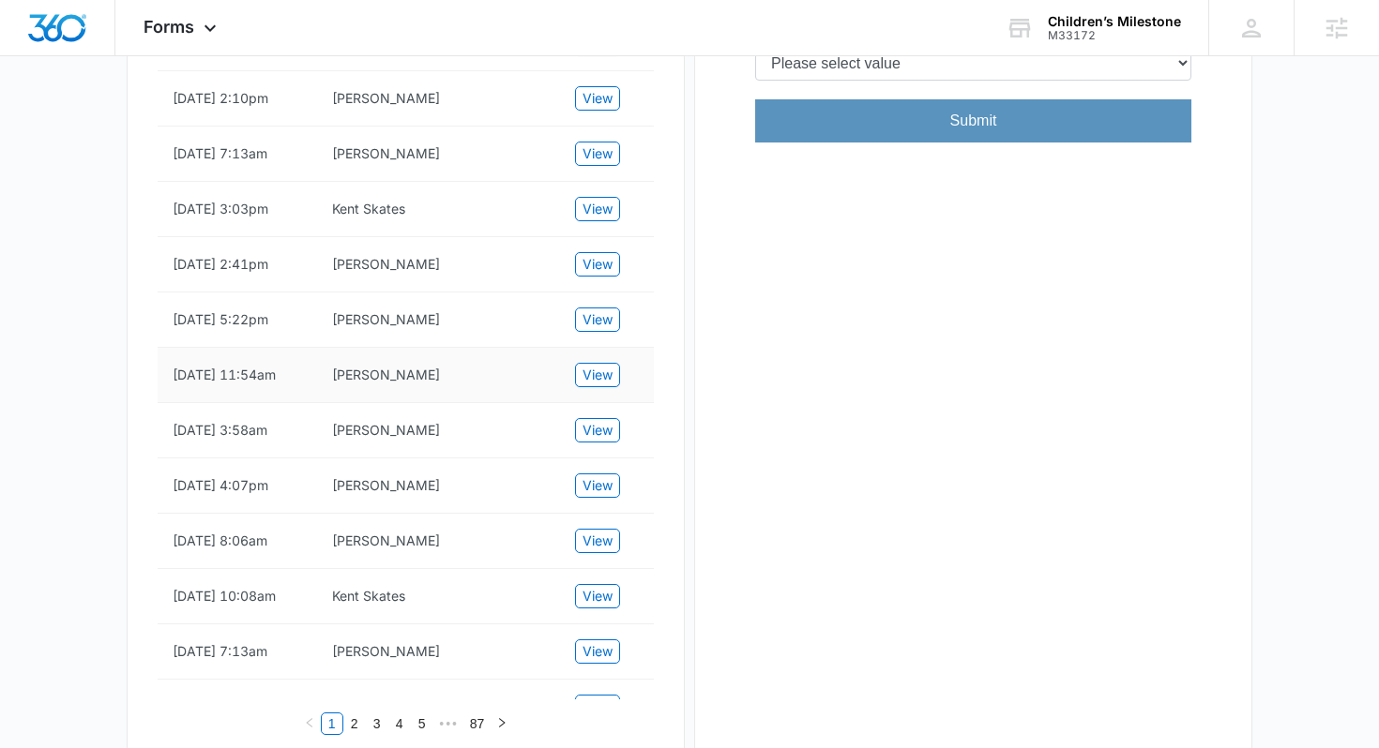
click at [611, 403] on td "View" at bounding box center [607, 375] width 94 height 55
click at [610, 403] on td "View" at bounding box center [607, 375] width 94 height 55
click at [610, 385] on span "View" at bounding box center [597, 375] width 30 height 21
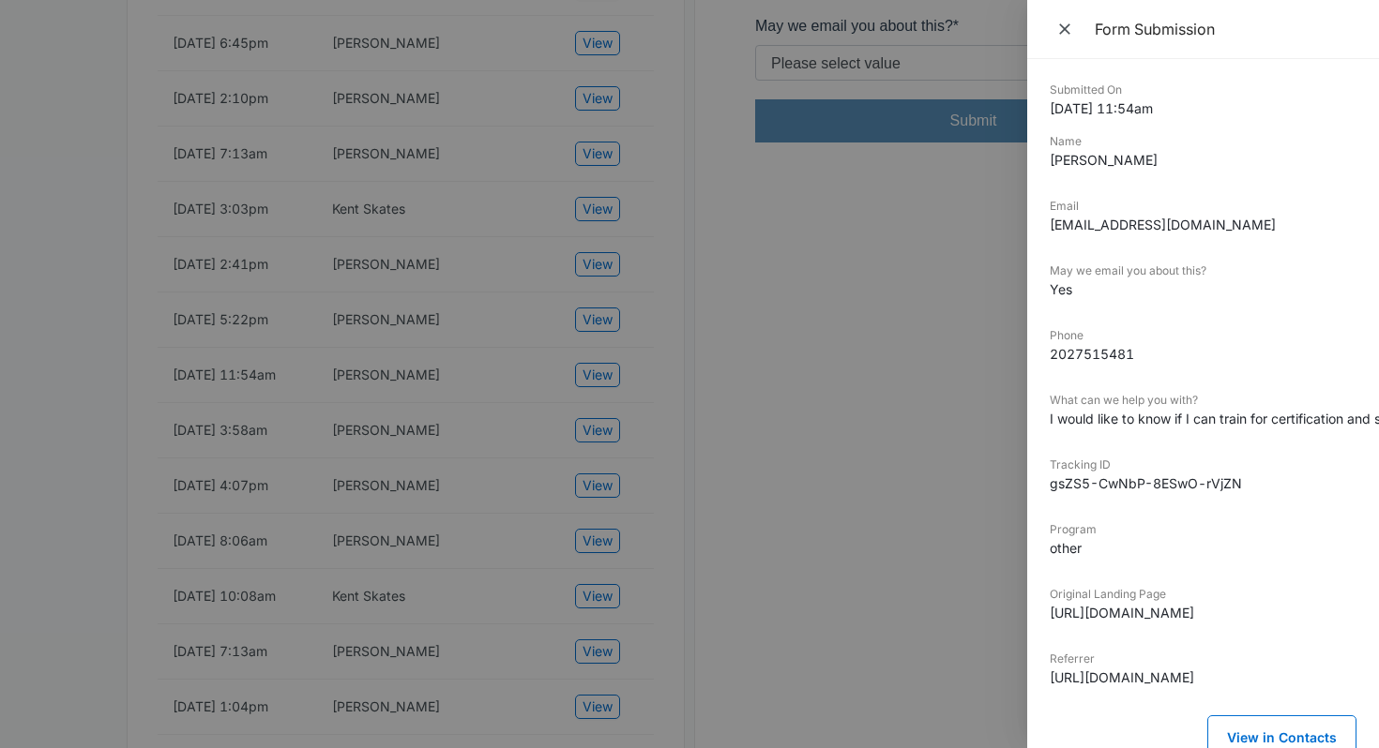
click at [641, 395] on div at bounding box center [689, 374] width 1379 height 748
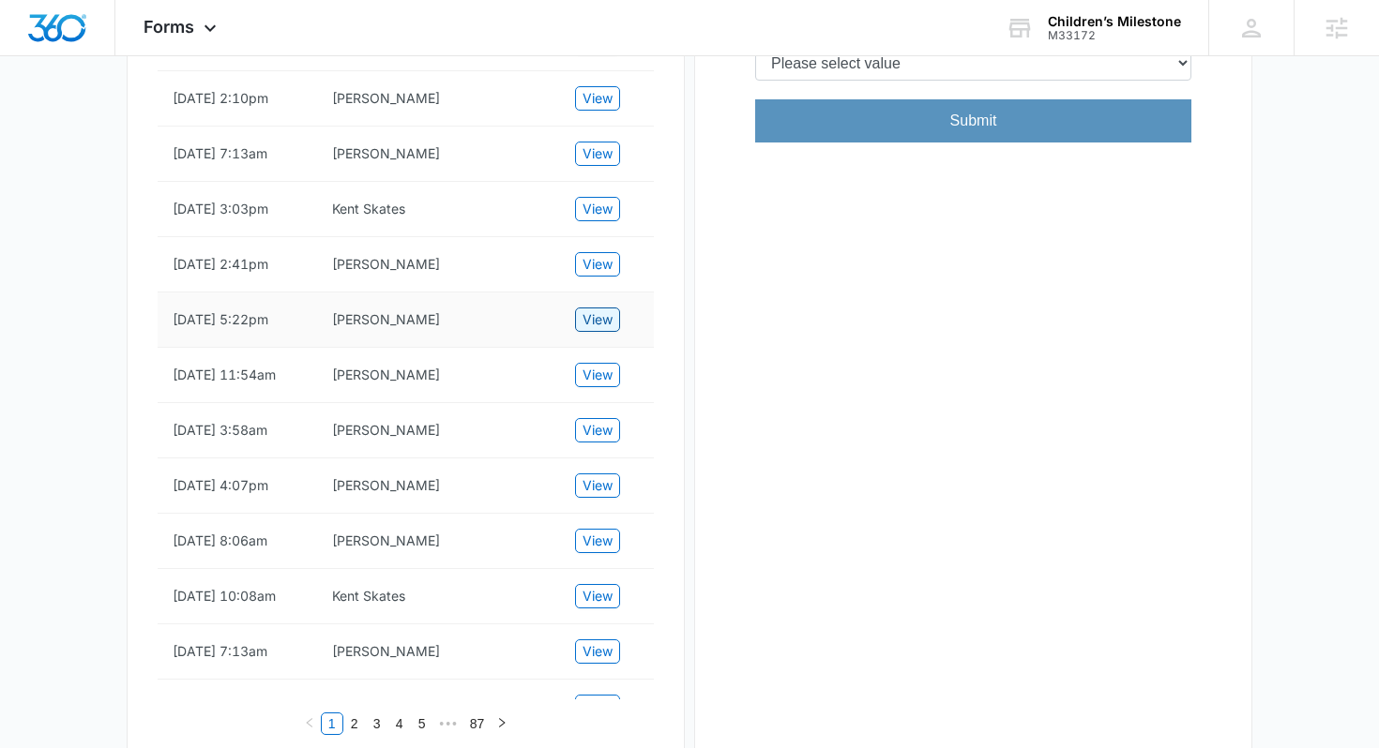
click at [610, 330] on span "View" at bounding box center [597, 319] width 30 height 21
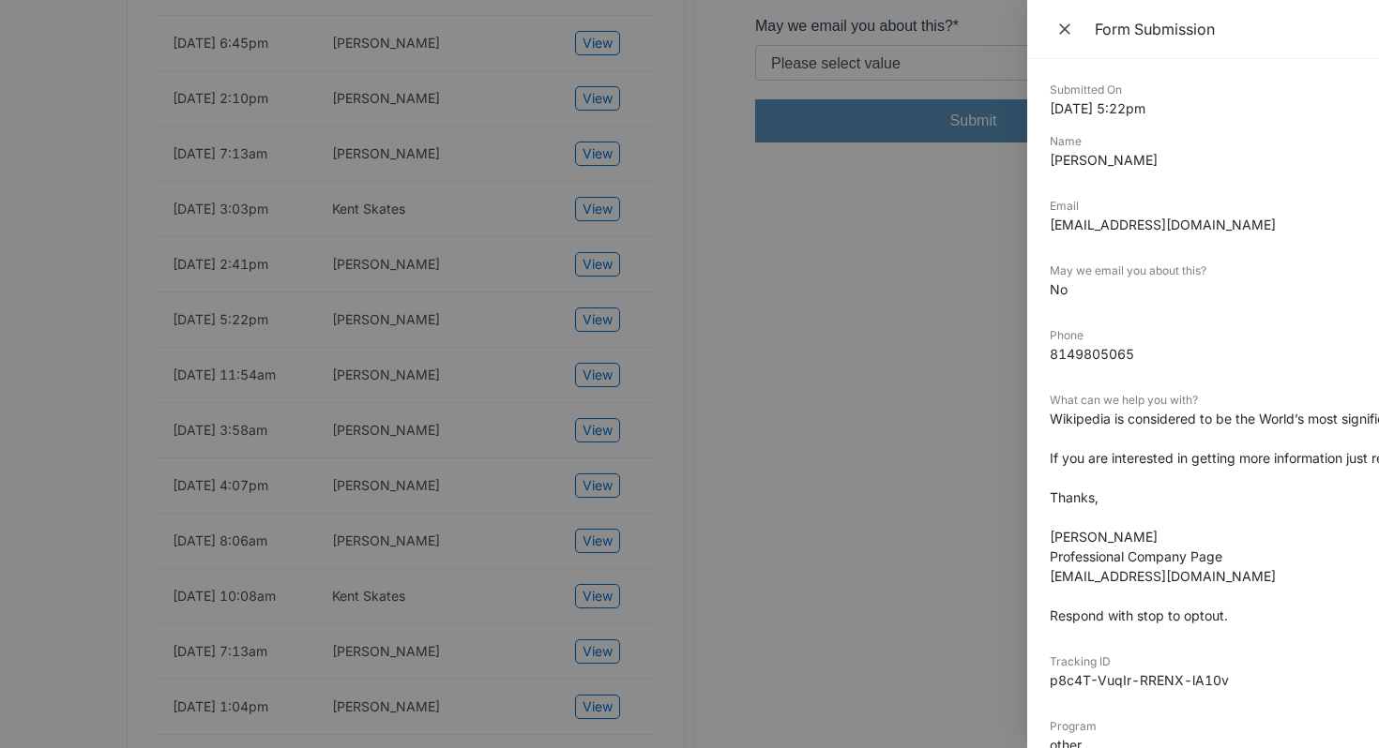
click at [647, 330] on div at bounding box center [689, 374] width 1379 height 748
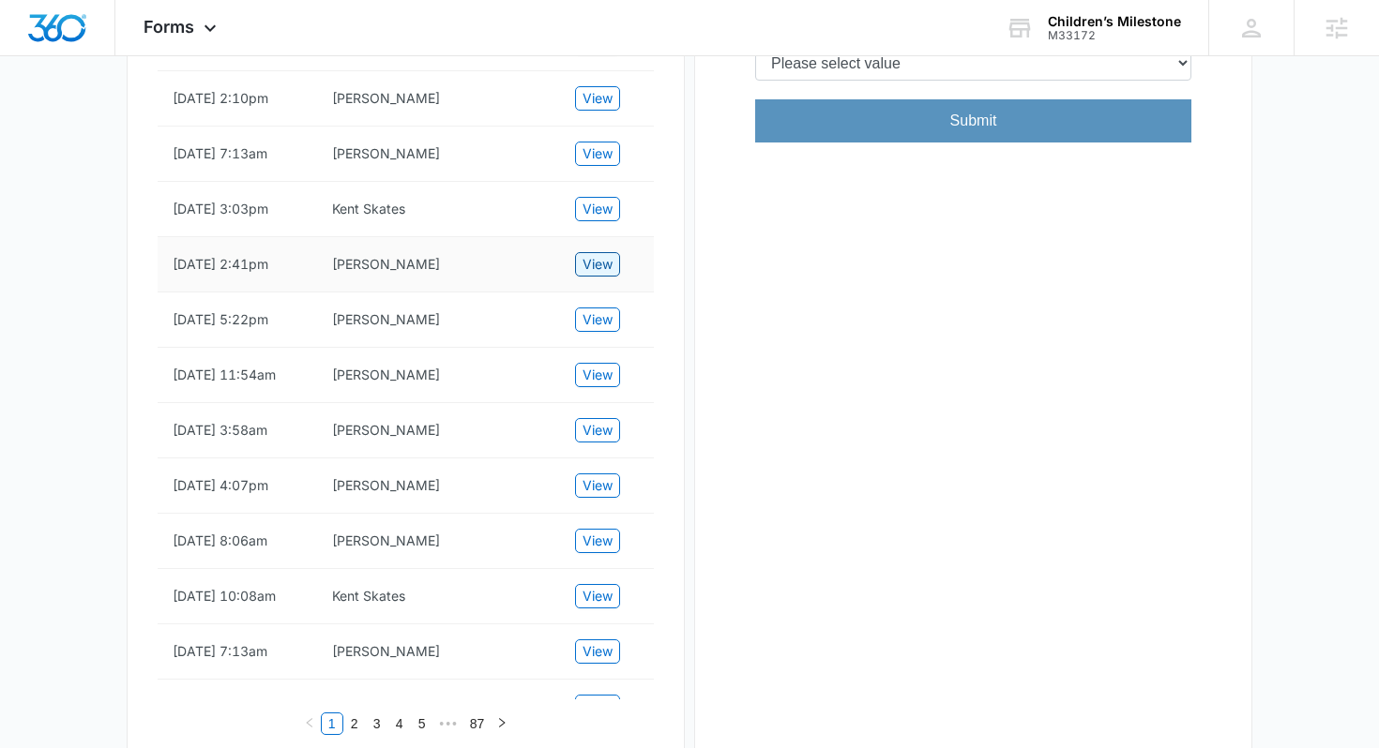
click at [607, 275] on span "View" at bounding box center [597, 264] width 30 height 21
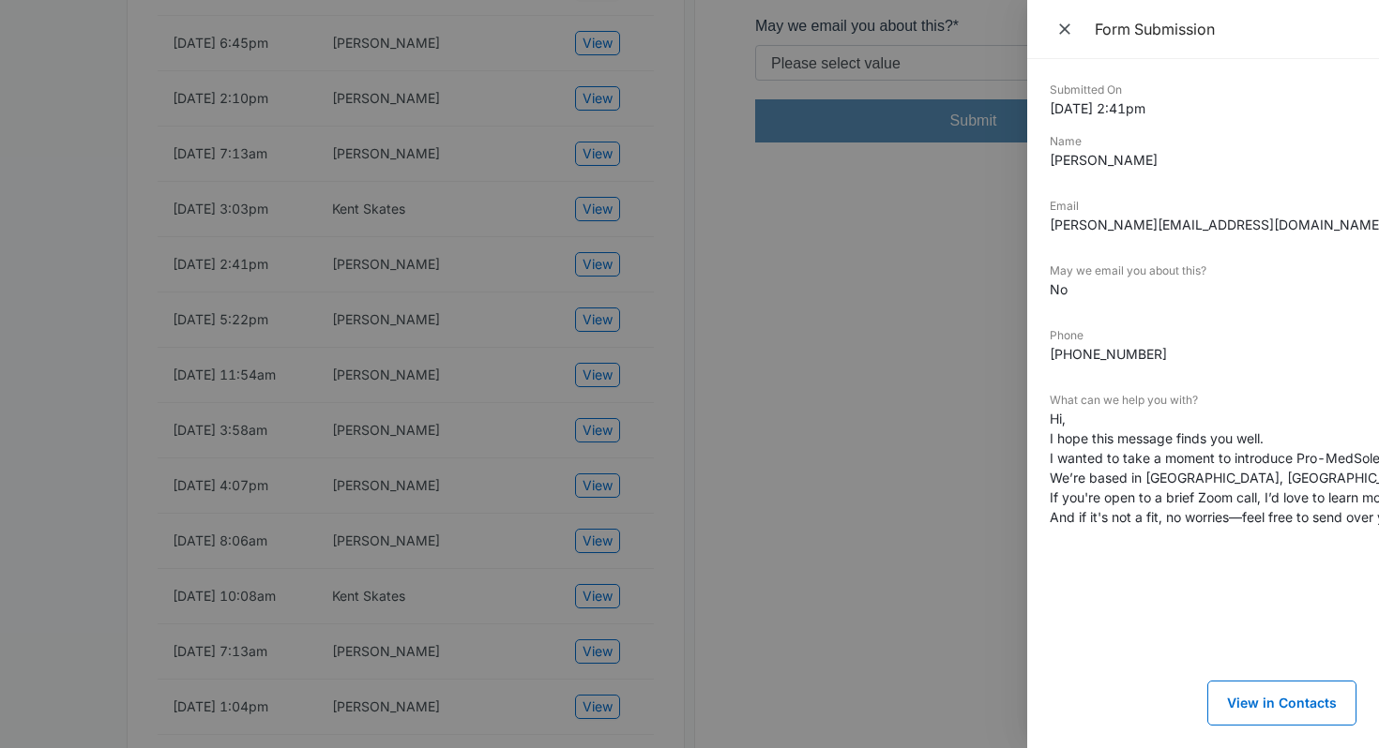
click at [675, 291] on div at bounding box center [689, 374] width 1379 height 748
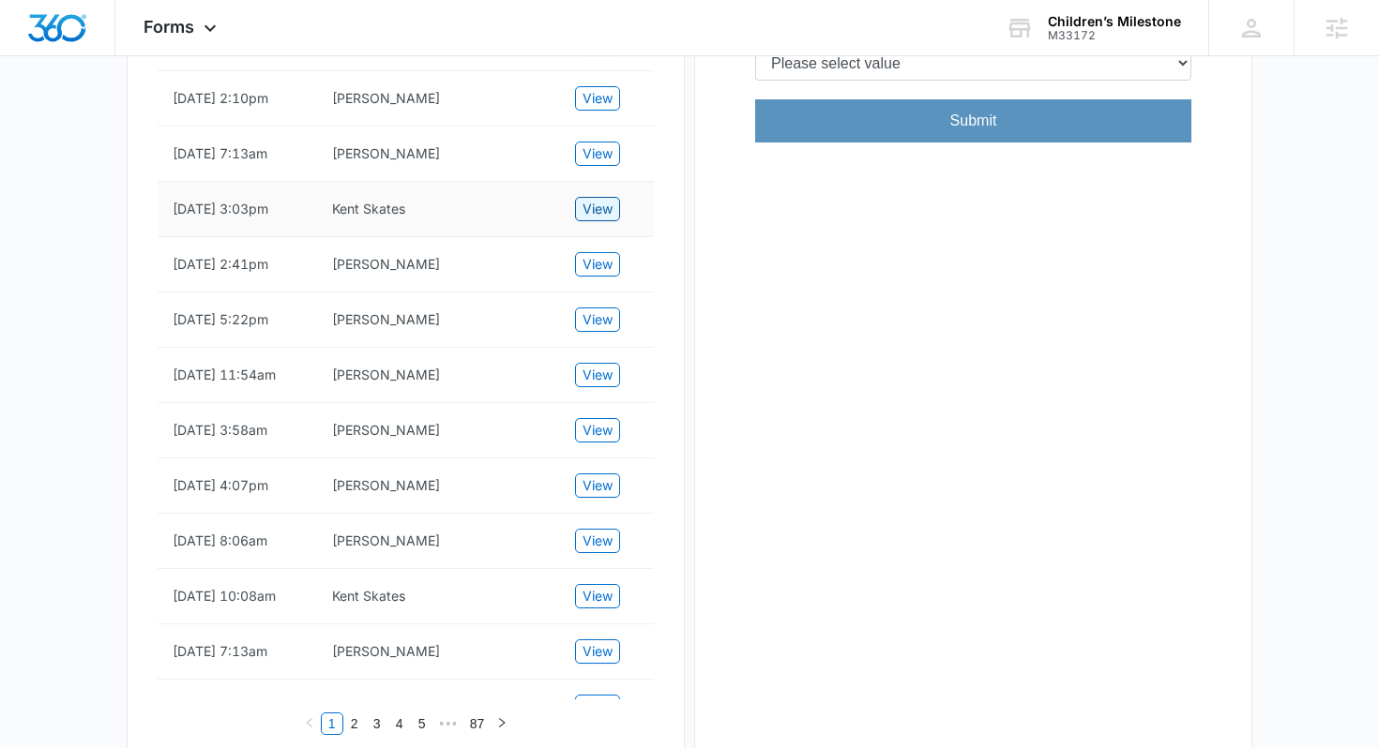
click at [609, 219] on span "View" at bounding box center [597, 209] width 30 height 21
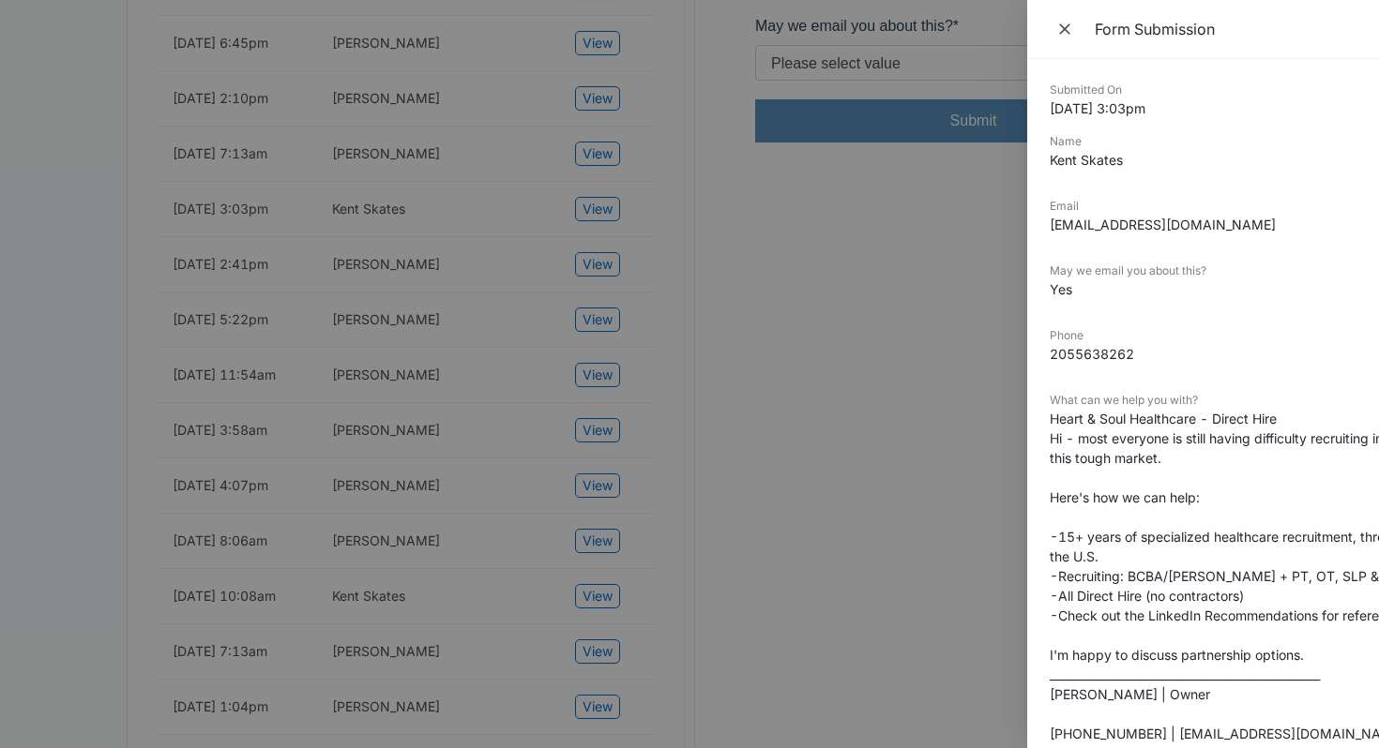
click at [658, 222] on div at bounding box center [689, 374] width 1379 height 748
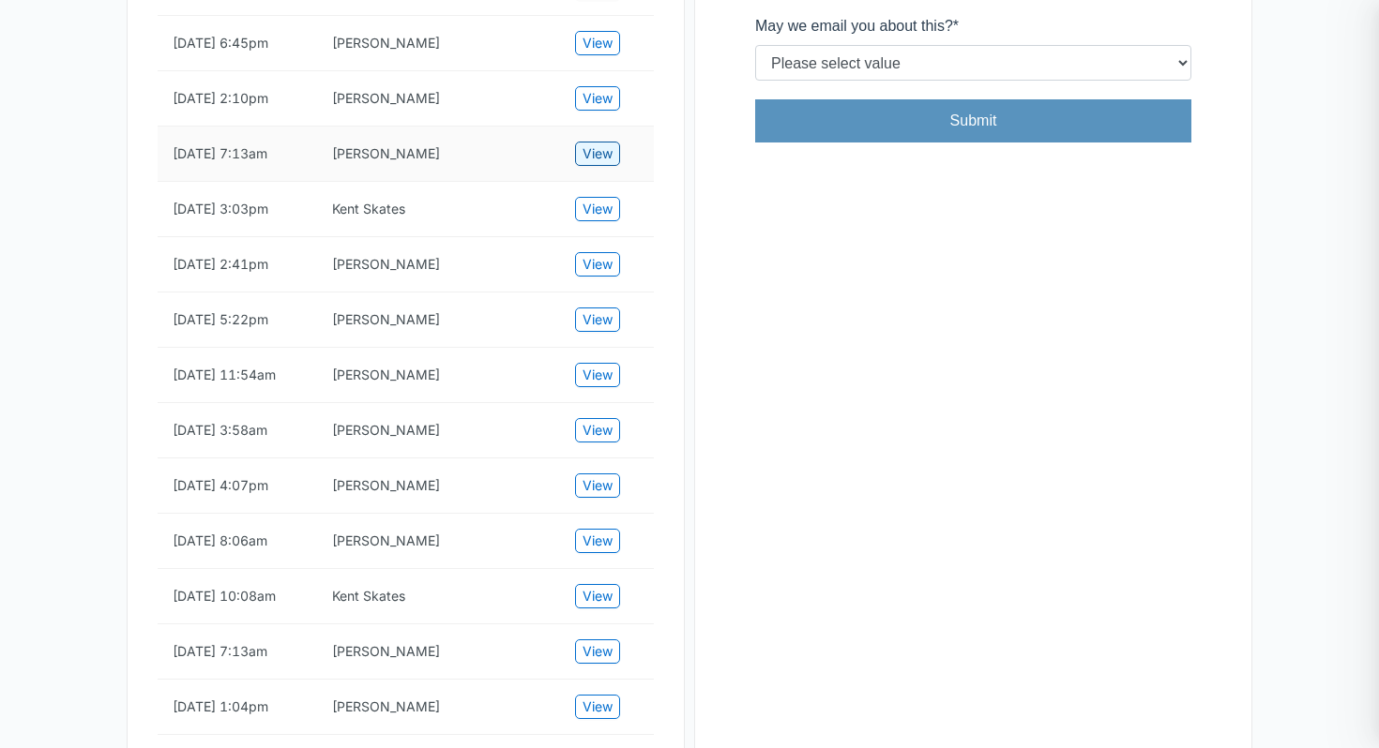
click at [605, 164] on span "View" at bounding box center [597, 153] width 30 height 21
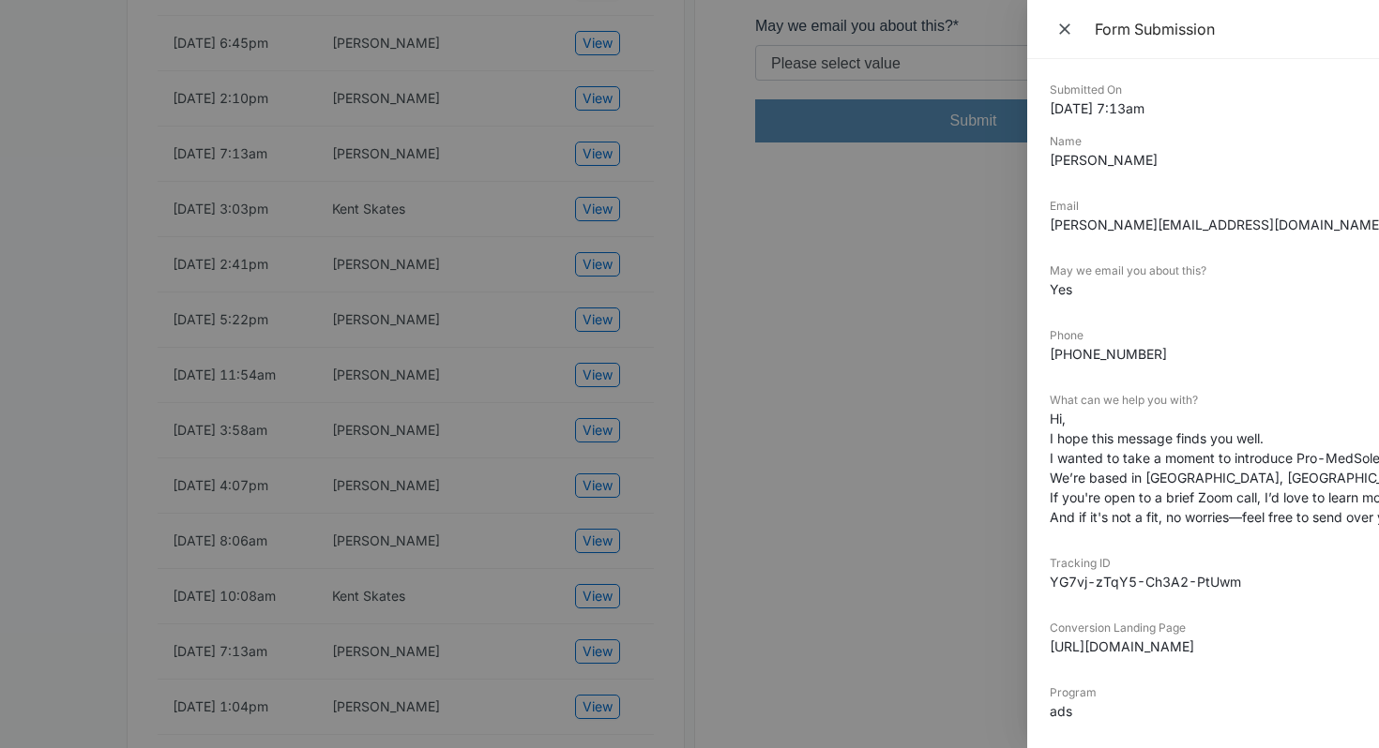
click at [660, 182] on div at bounding box center [689, 374] width 1379 height 748
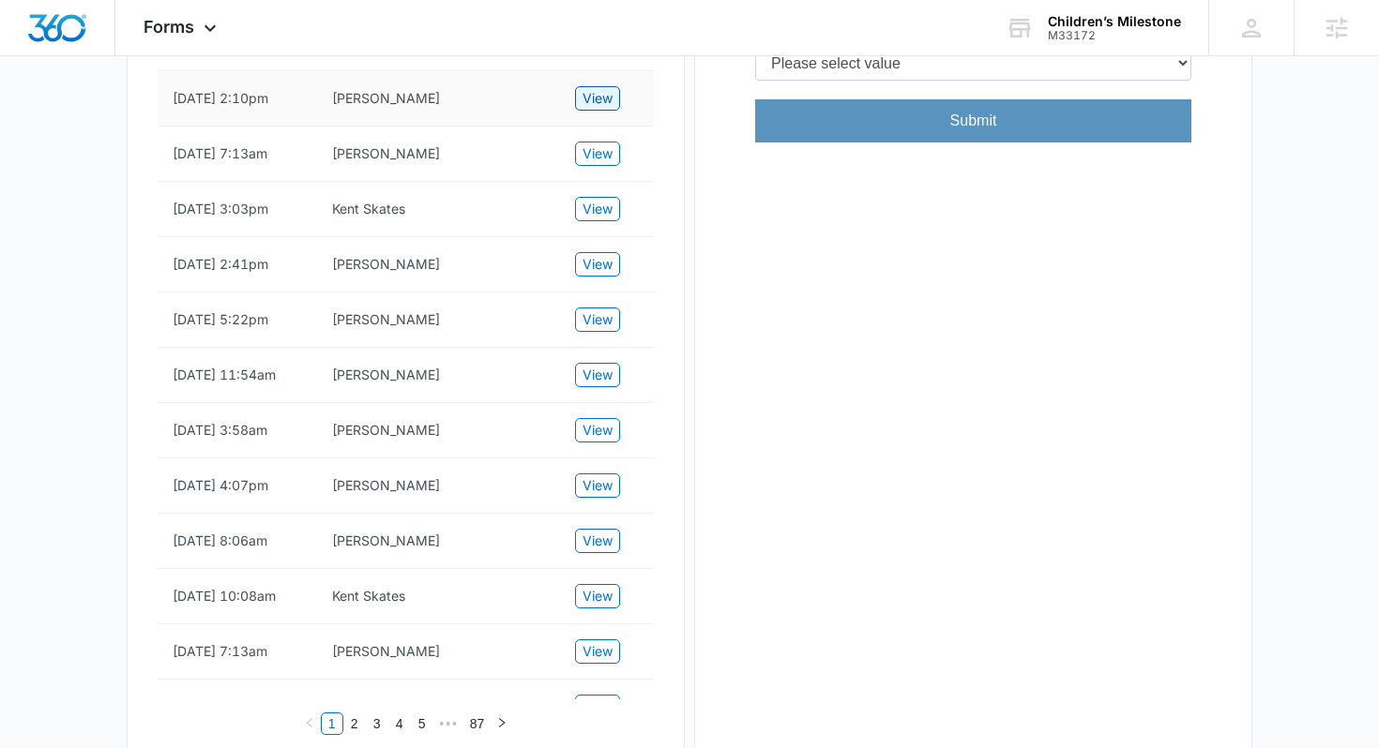
click at [608, 109] on span "View" at bounding box center [597, 98] width 30 height 21
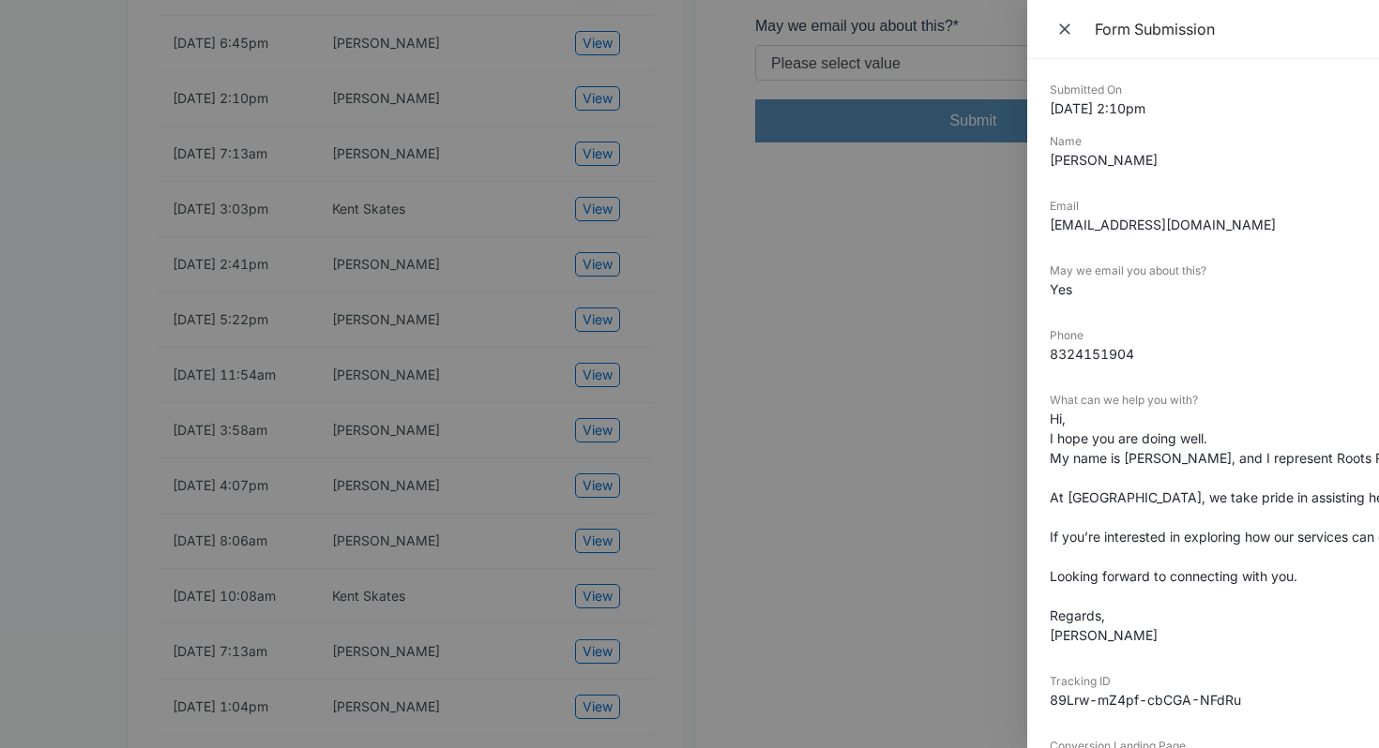
click at [646, 135] on div at bounding box center [689, 374] width 1379 height 748
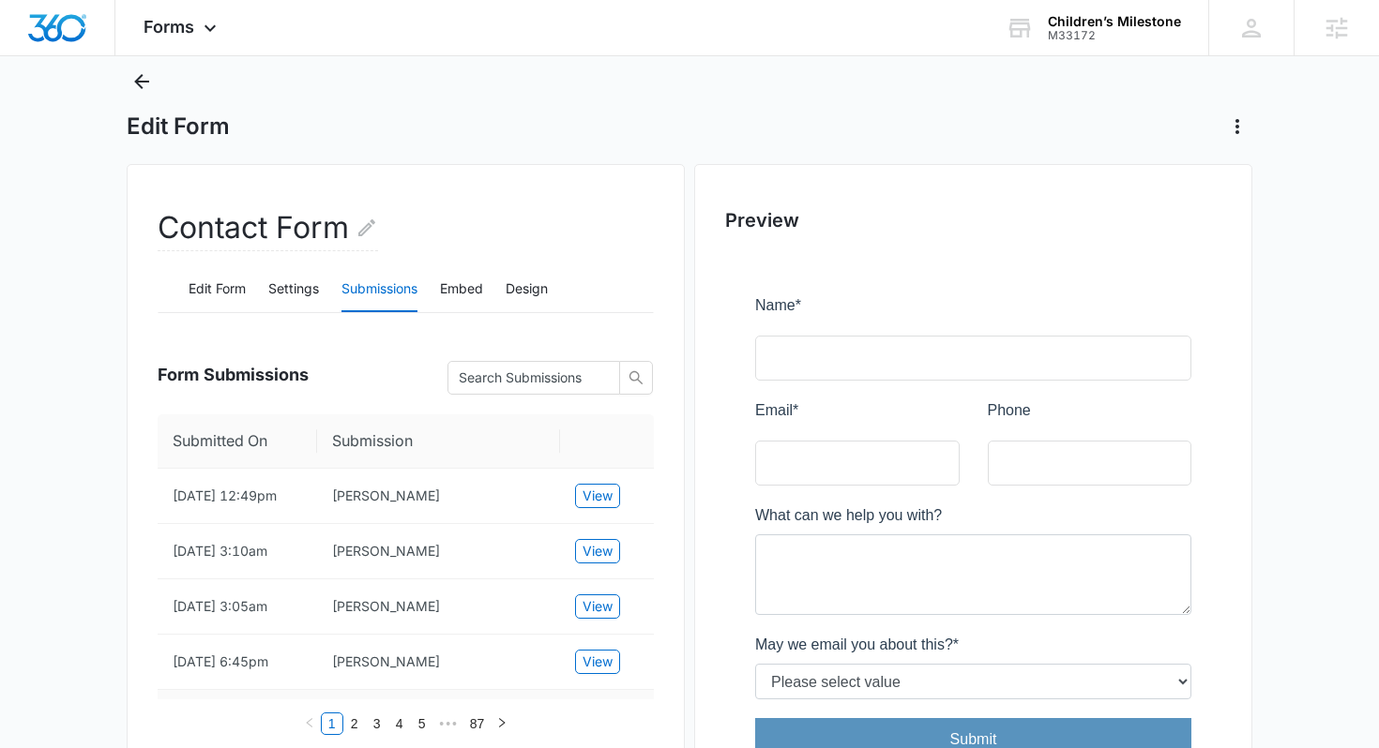
scroll to position [0, 0]
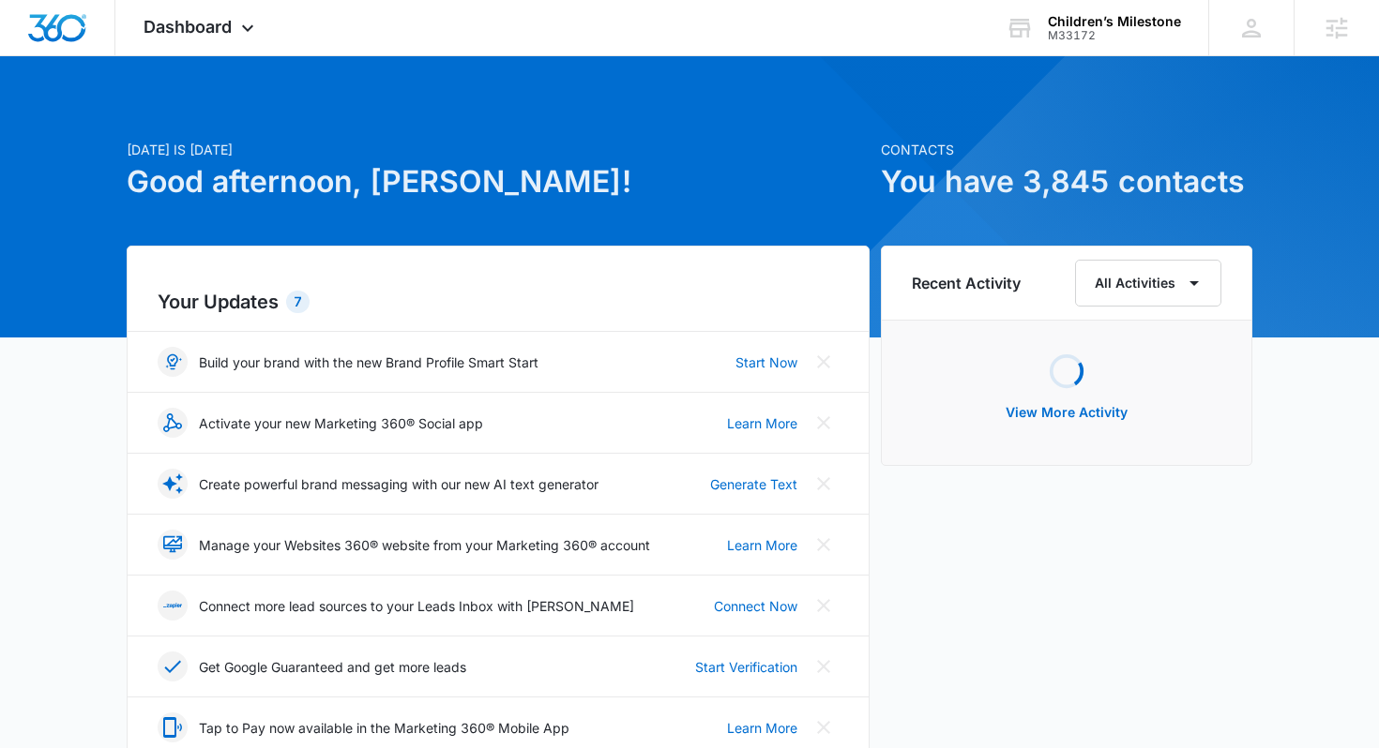
scroll to position [478, 0]
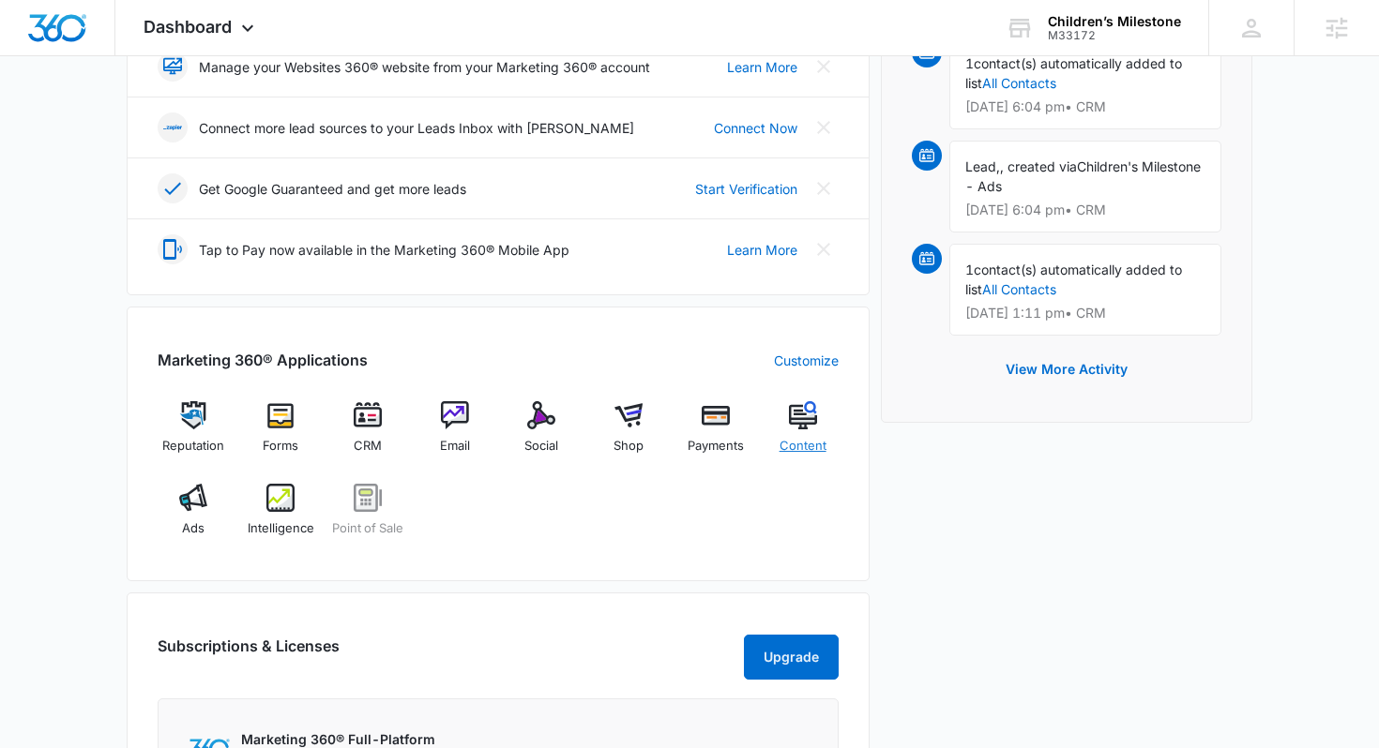
click at [780, 432] on div "Content" at bounding box center [802, 435] width 72 height 68
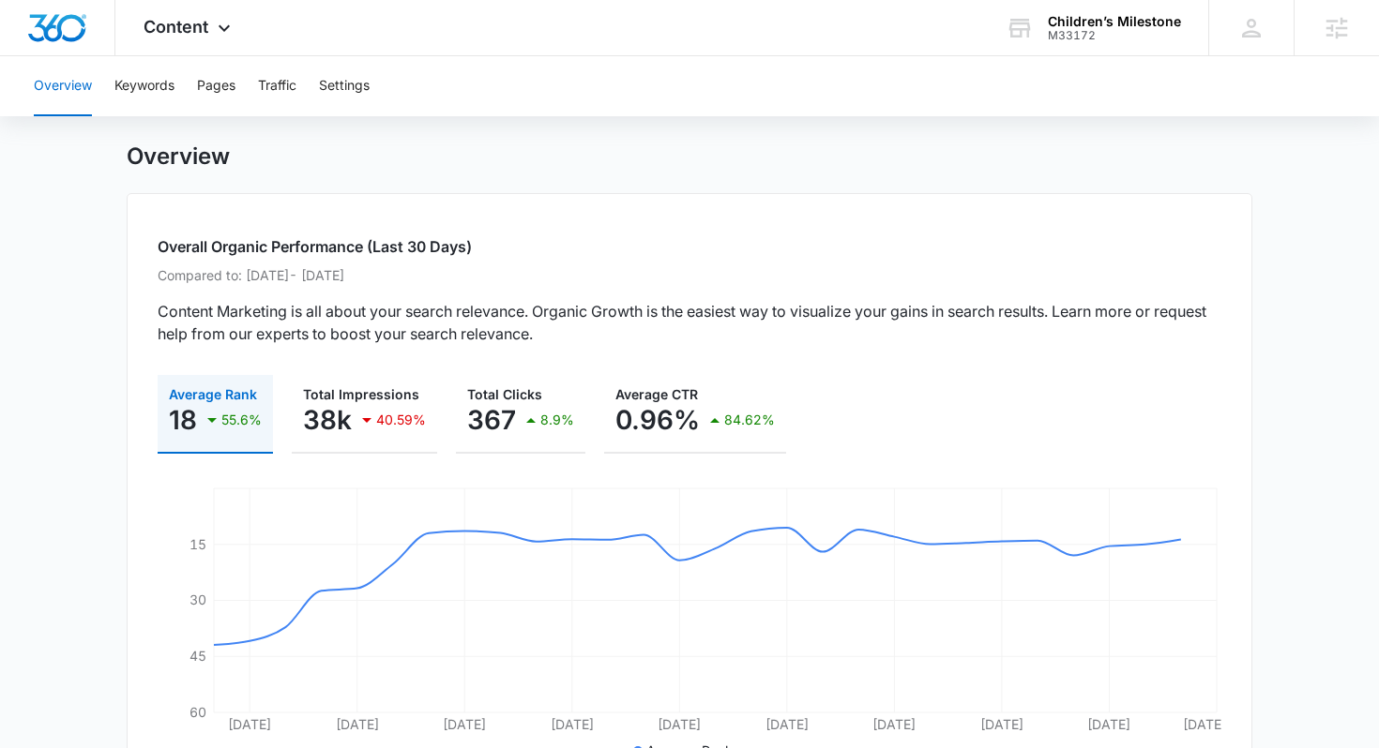
scroll to position [35, 0]
click at [197, 30] on span "Content" at bounding box center [175, 27] width 65 height 20
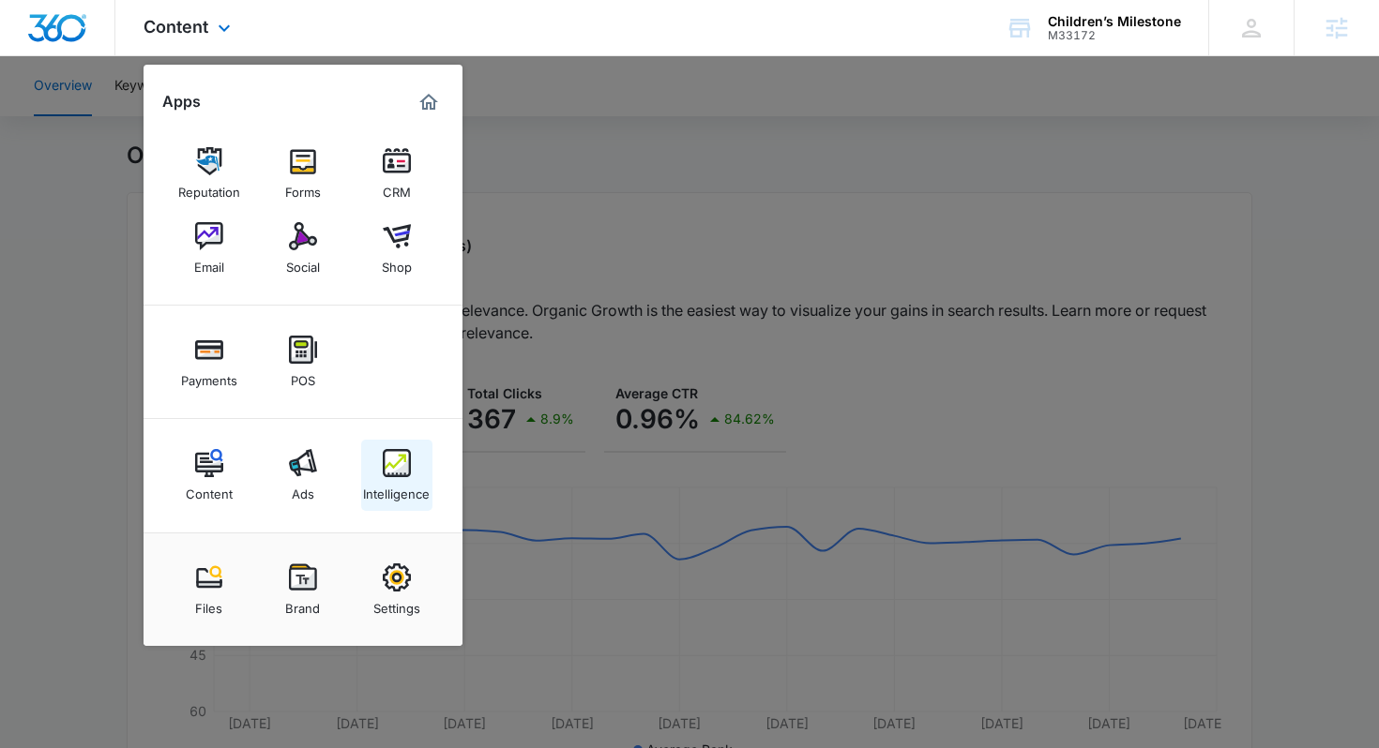
click at [382, 495] on div "Intelligence" at bounding box center [396, 489] width 67 height 24
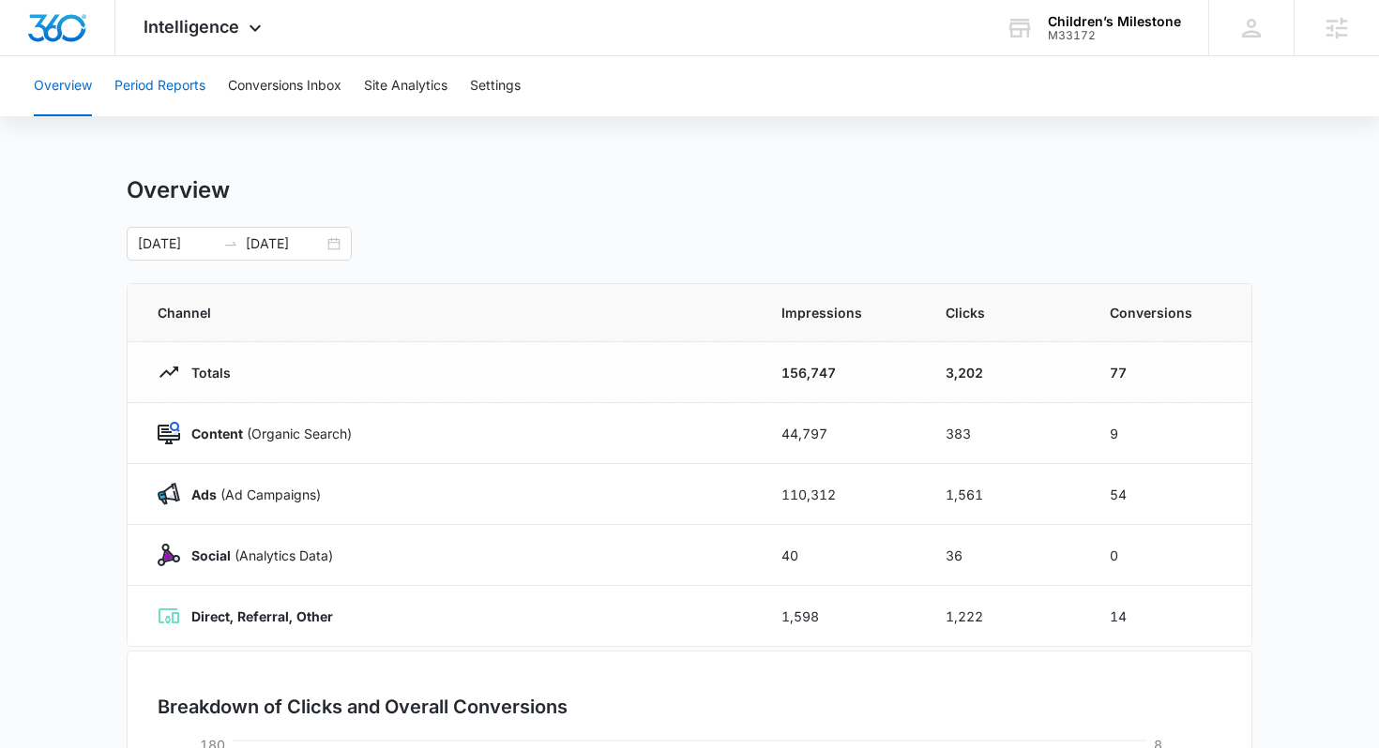
click at [169, 95] on button "Period Reports" at bounding box center [159, 86] width 91 height 60
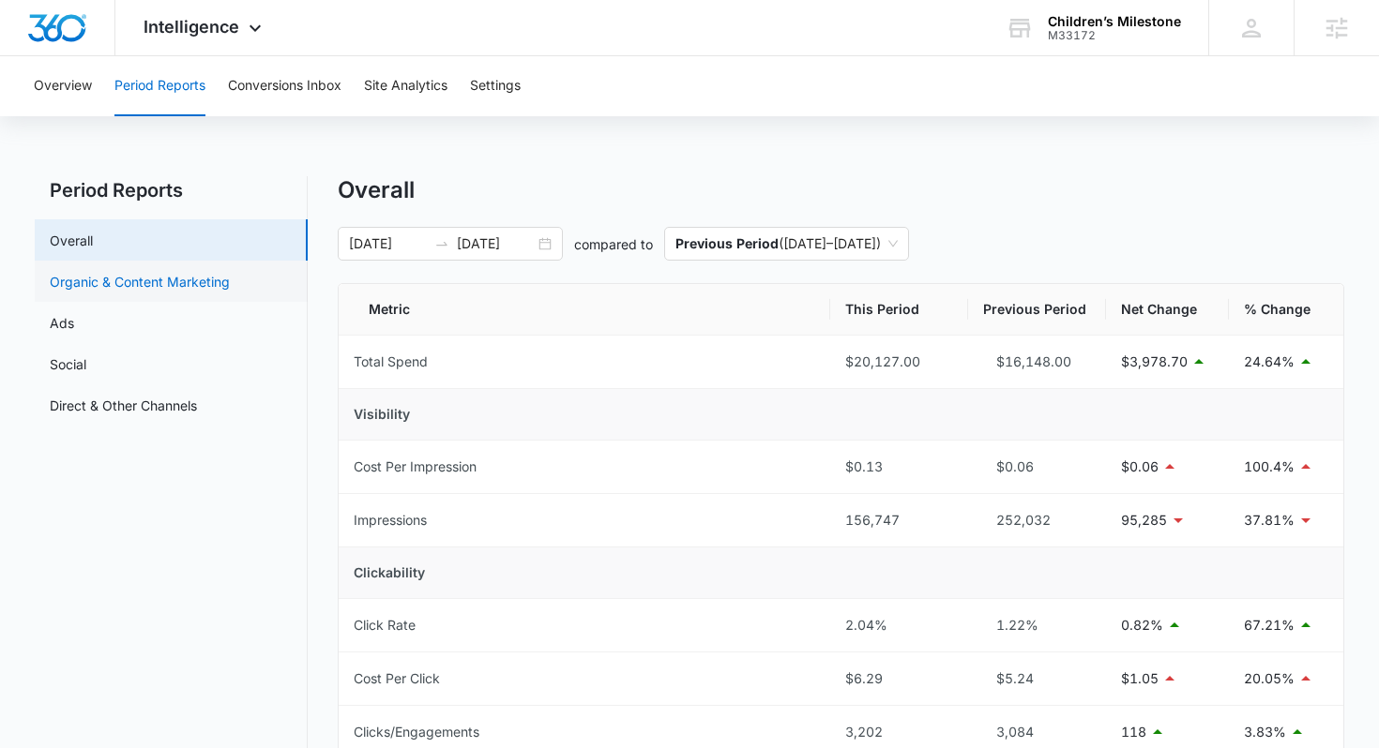
click at [219, 292] on link "Organic & Content Marketing" at bounding box center [140, 282] width 180 height 20
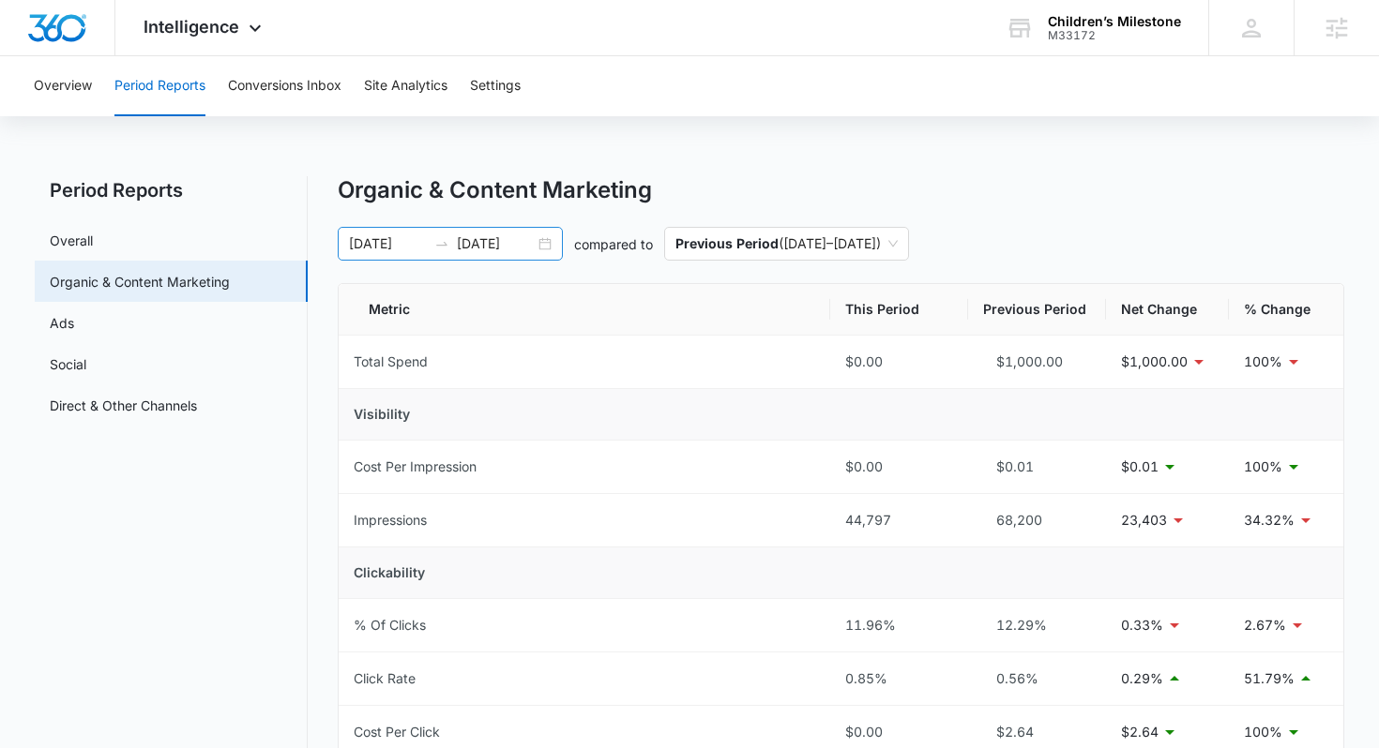
click at [501, 245] on input "[DATE]" at bounding box center [496, 244] width 78 height 21
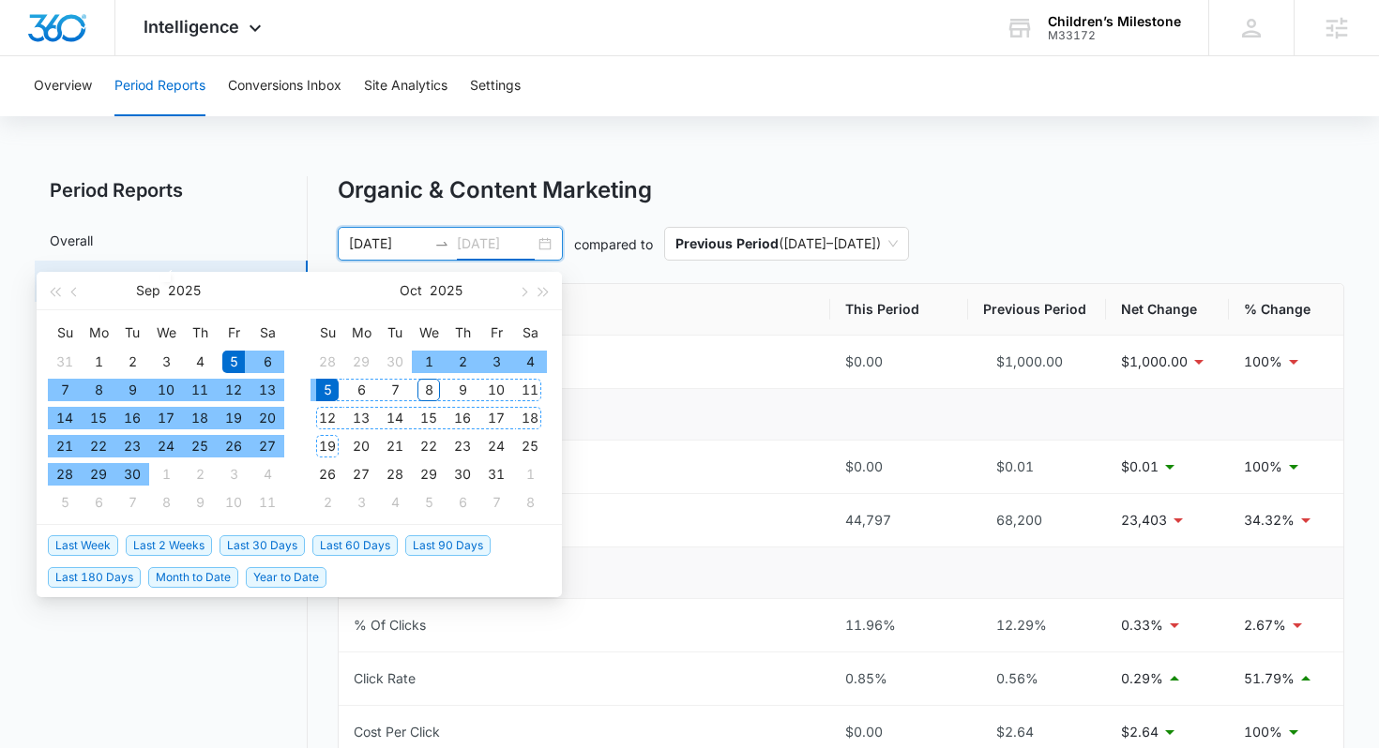
type input "[DATE]"
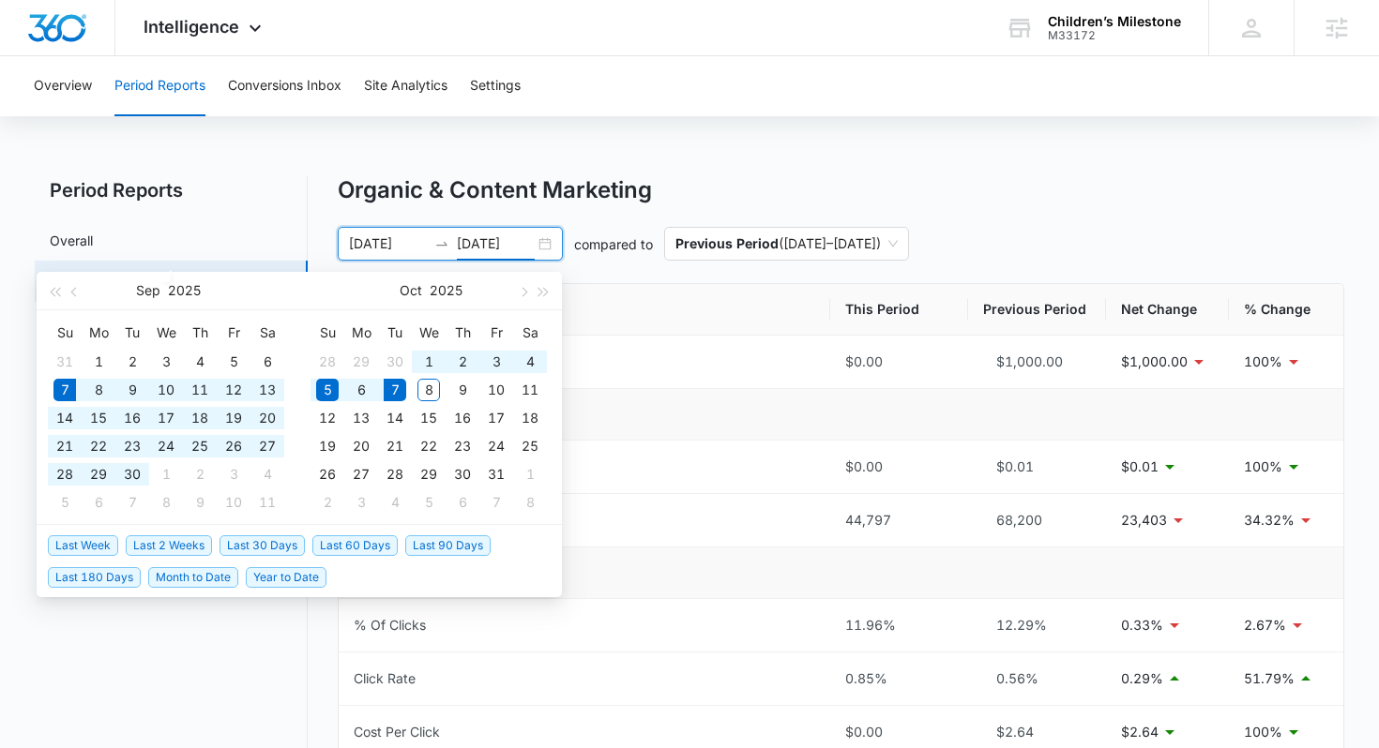
click at [280, 538] on span "Last 30 Days" at bounding box center [261, 545] width 85 height 21
type input "[DATE]"
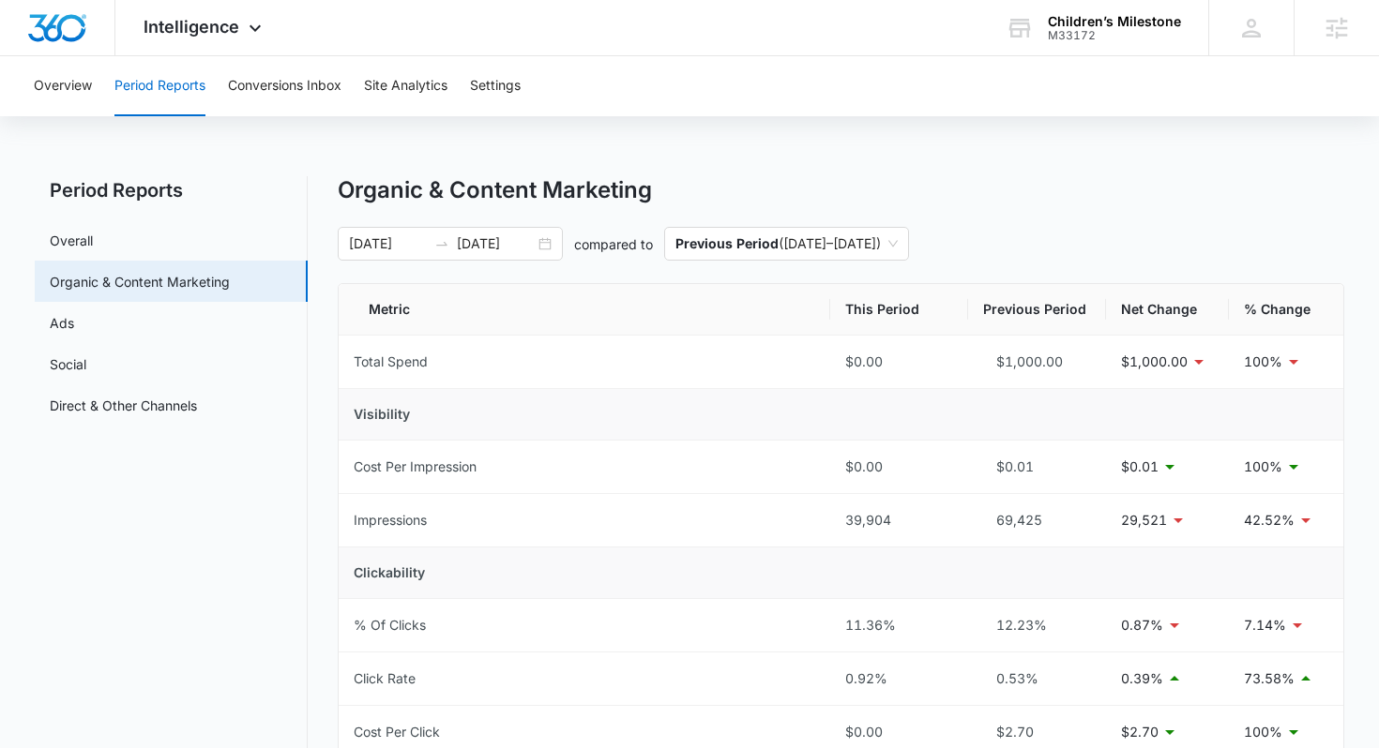
click at [800, 199] on div "Organic & Content Marketing" at bounding box center [841, 190] width 1007 height 28
click at [492, 249] on input "10/07/2025" at bounding box center [496, 244] width 78 height 21
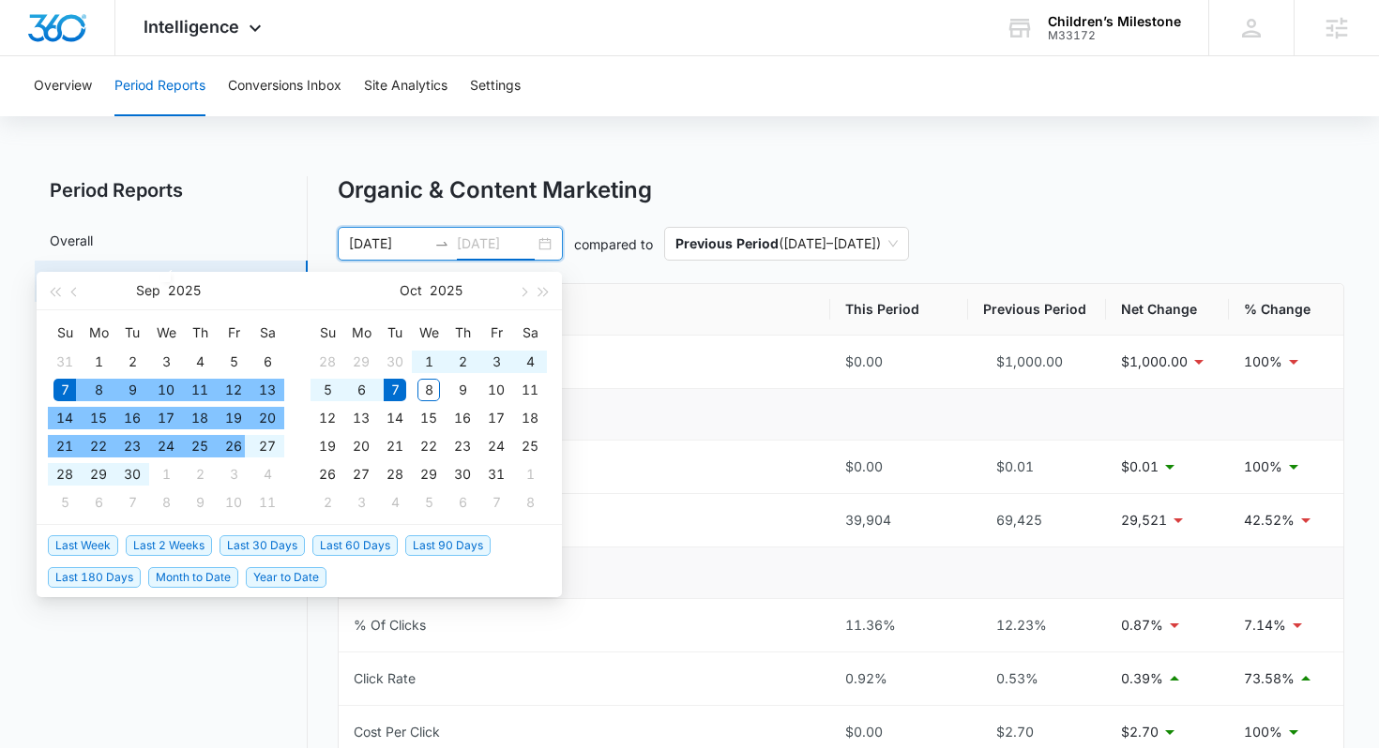
type input "10/07/2025"
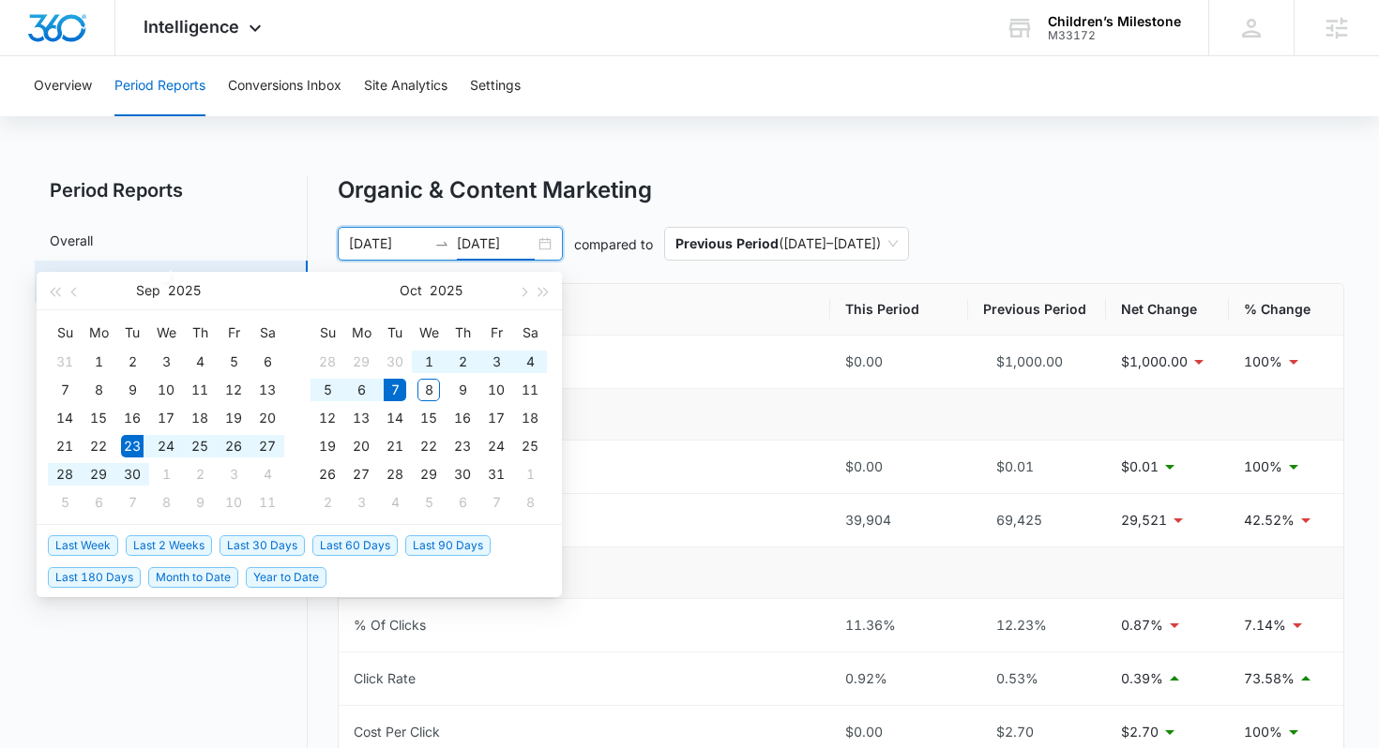
click at [153, 541] on span "Last 2 Weeks" at bounding box center [169, 545] width 86 height 21
type input "09/23/2025"
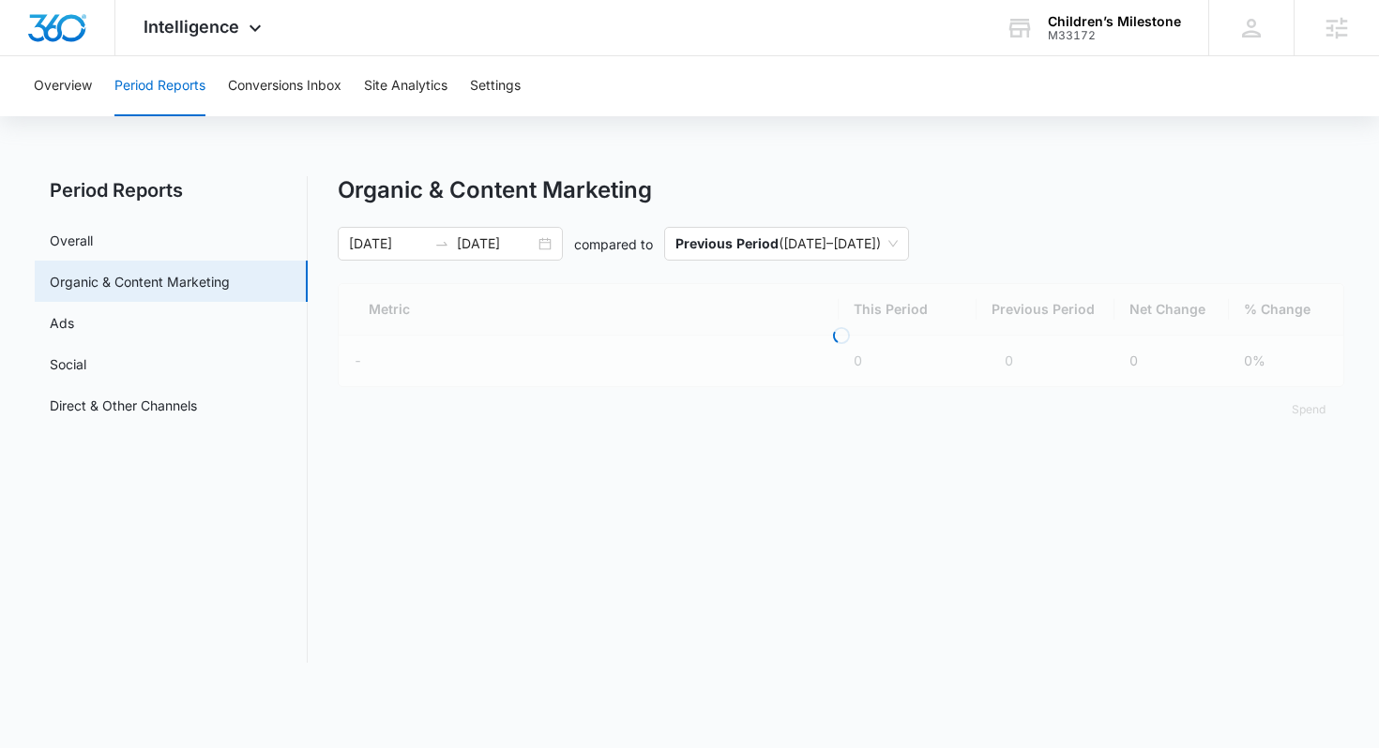
click at [990, 206] on div "Organic & Content Marketing 09/23/2025 10/07/2025 compared to Previous Period (…" at bounding box center [841, 304] width 1007 height 256
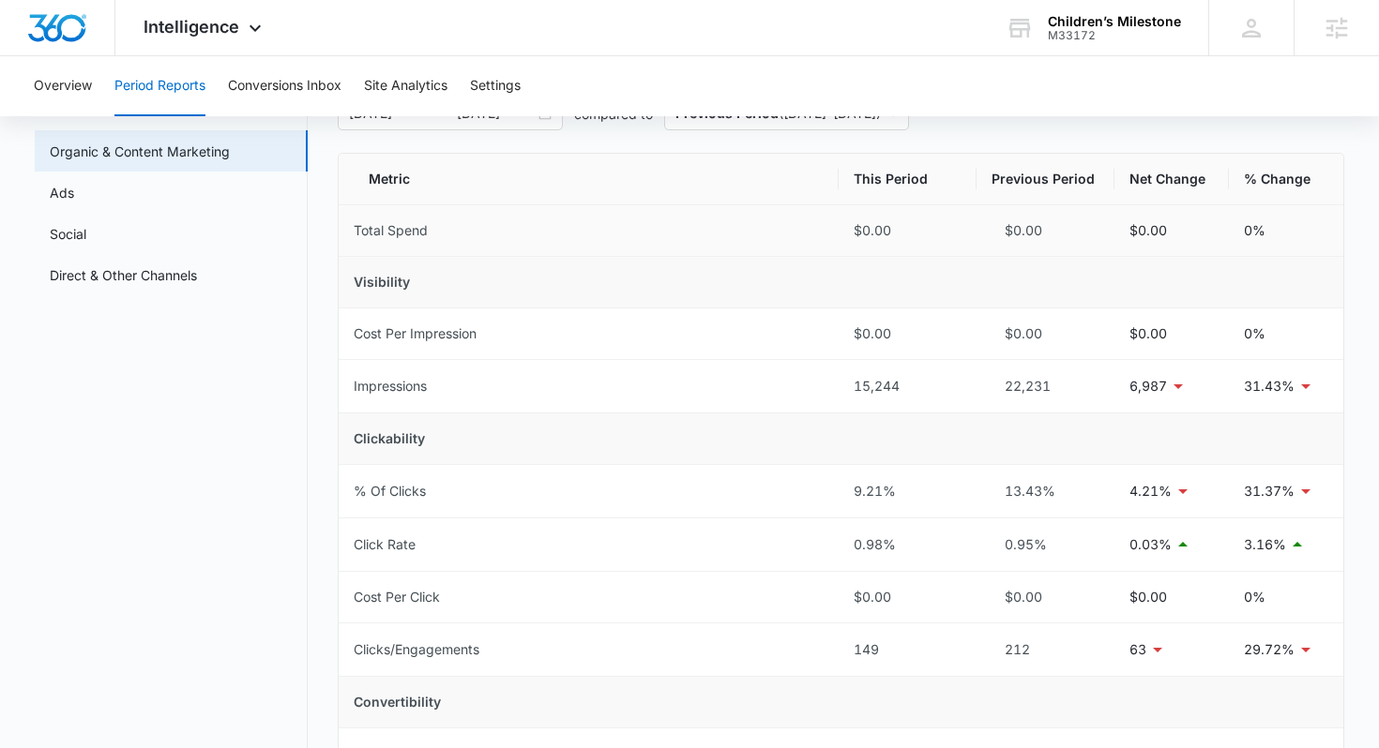
scroll to position [174, 0]
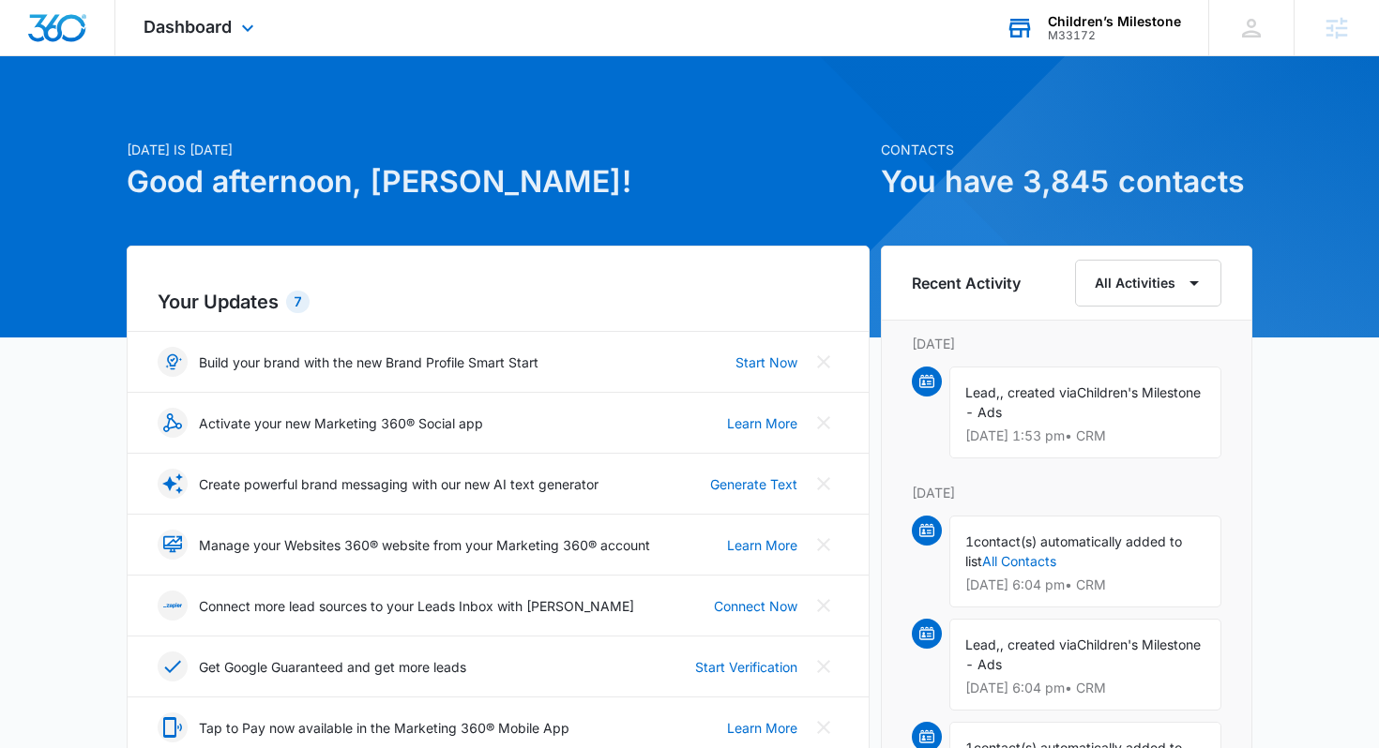
click at [1123, 24] on div "Children’s Milestone" at bounding box center [1114, 21] width 133 height 15
click at [1122, 24] on div "Children’s Milestone" at bounding box center [1114, 21] width 133 height 15
click at [1112, 14] on div "Children’s Milestone" at bounding box center [1114, 21] width 133 height 15
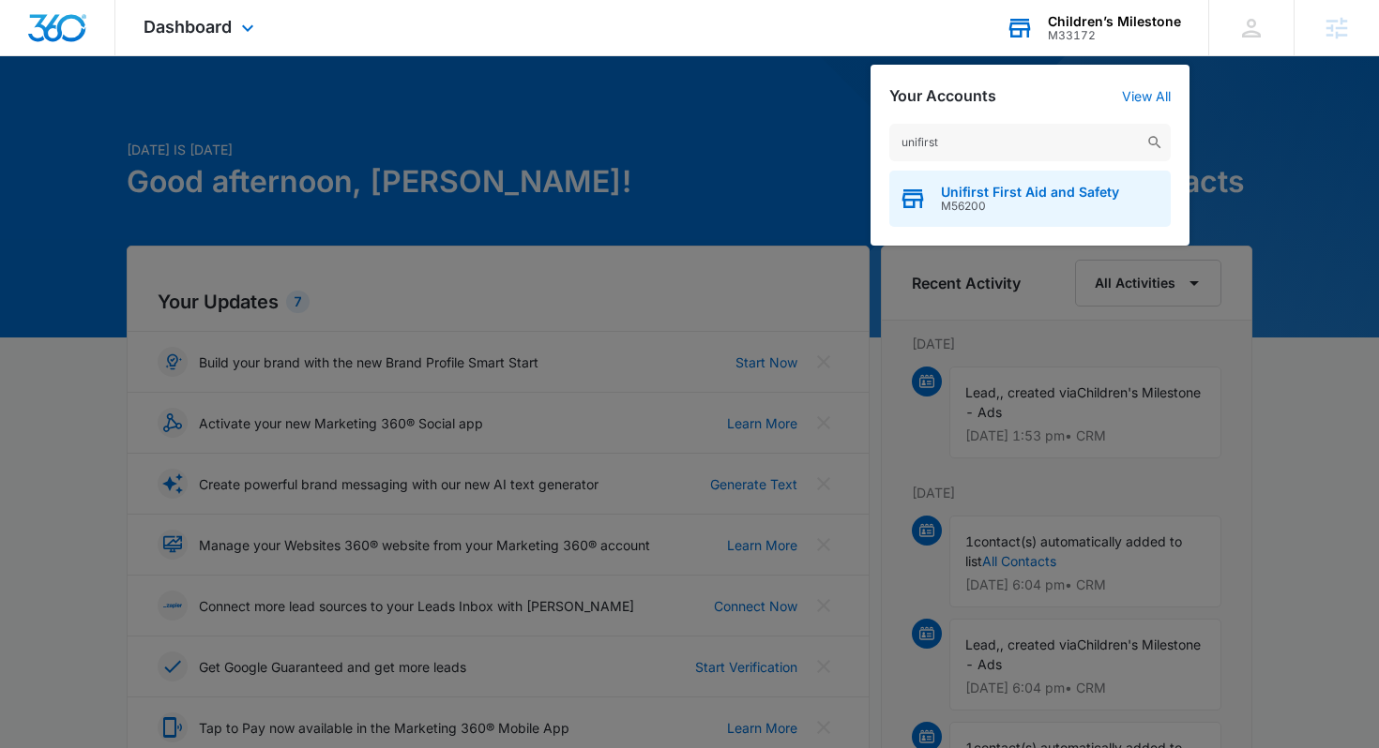
type input "unifirst"
click at [1034, 200] on span "M56200" at bounding box center [1030, 206] width 178 height 13
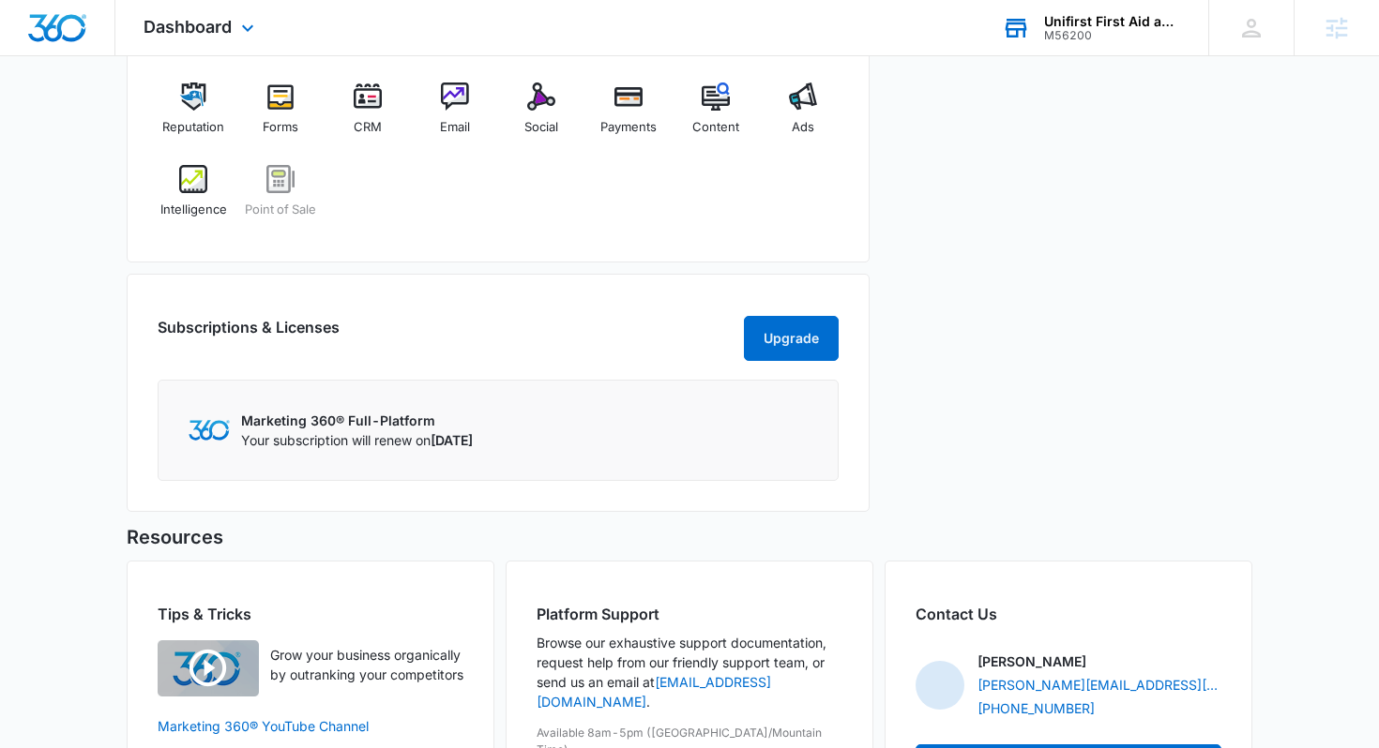
scroll to position [796, 0]
click at [821, 126] on div "Ads" at bounding box center [802, 117] width 72 height 68
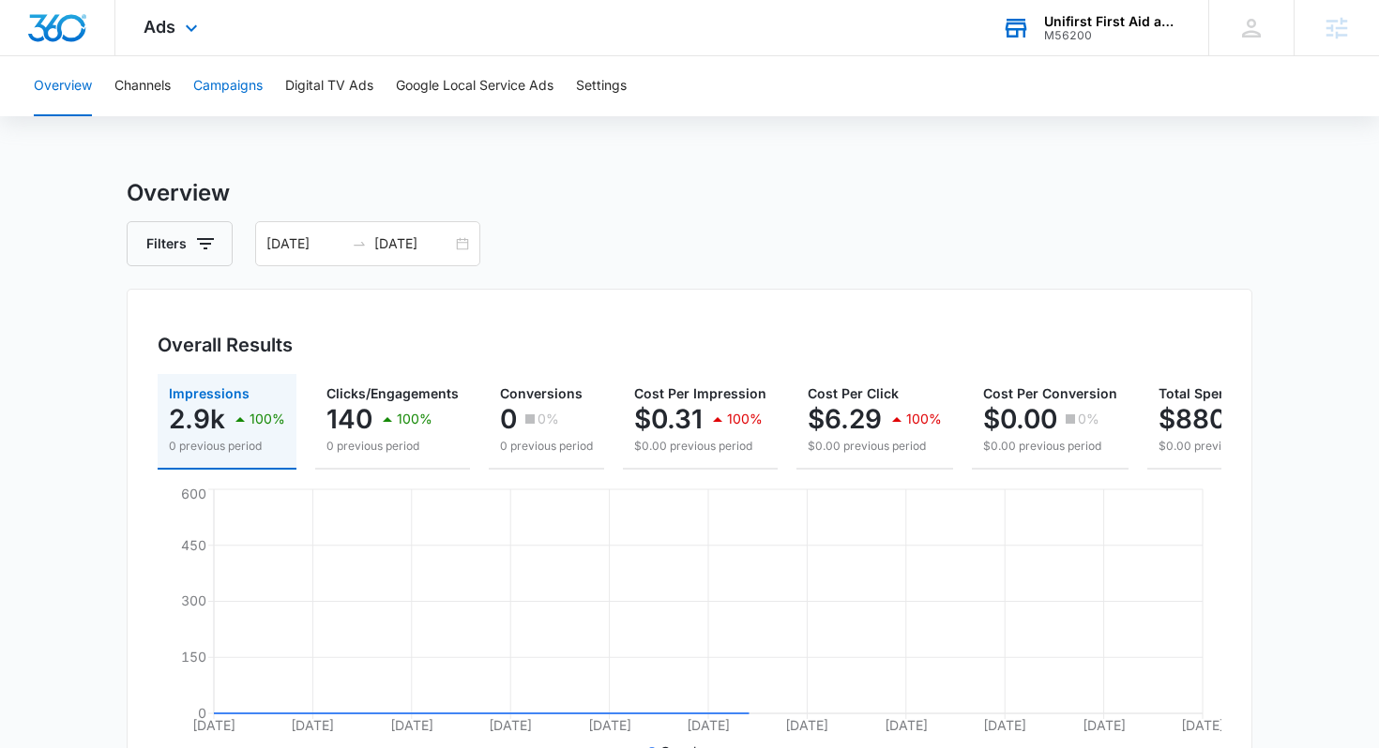
click at [263, 88] on button "Campaigns" at bounding box center [227, 86] width 69 height 60
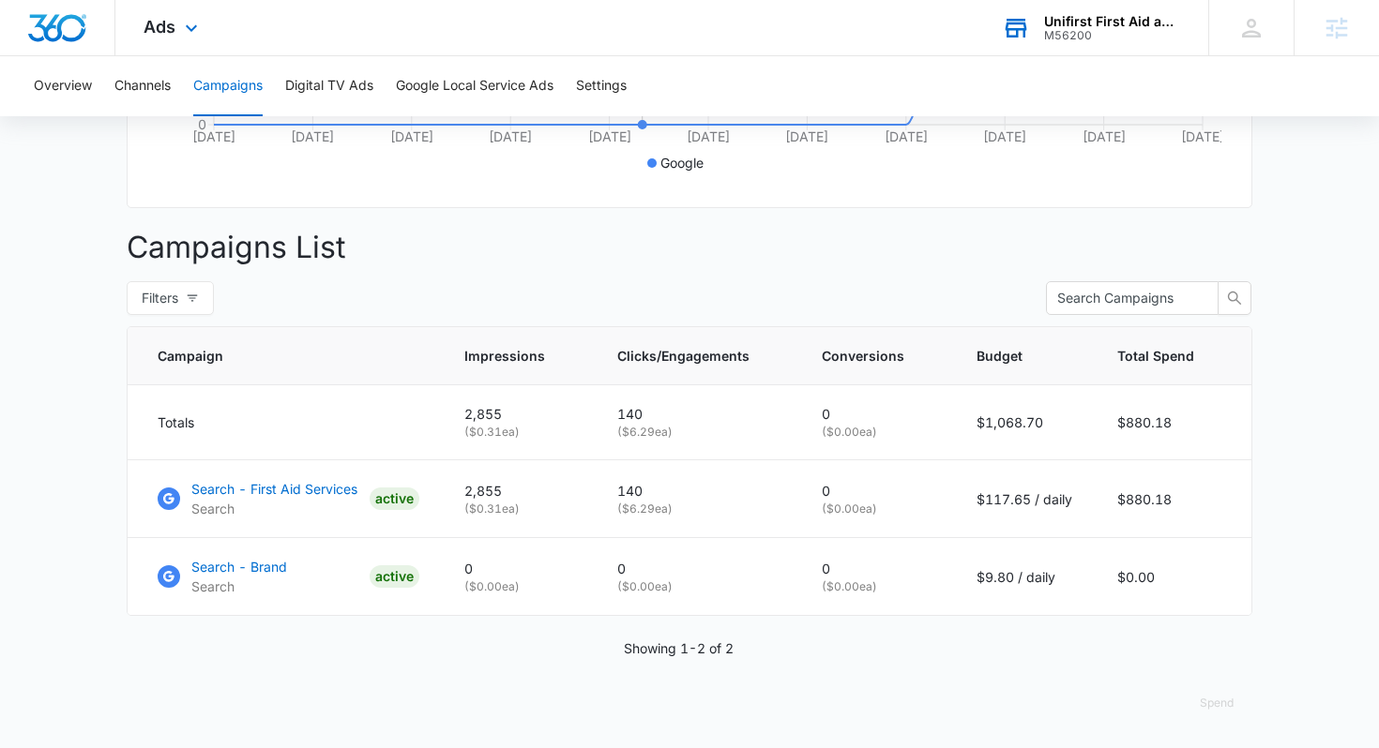
scroll to position [527, 0]
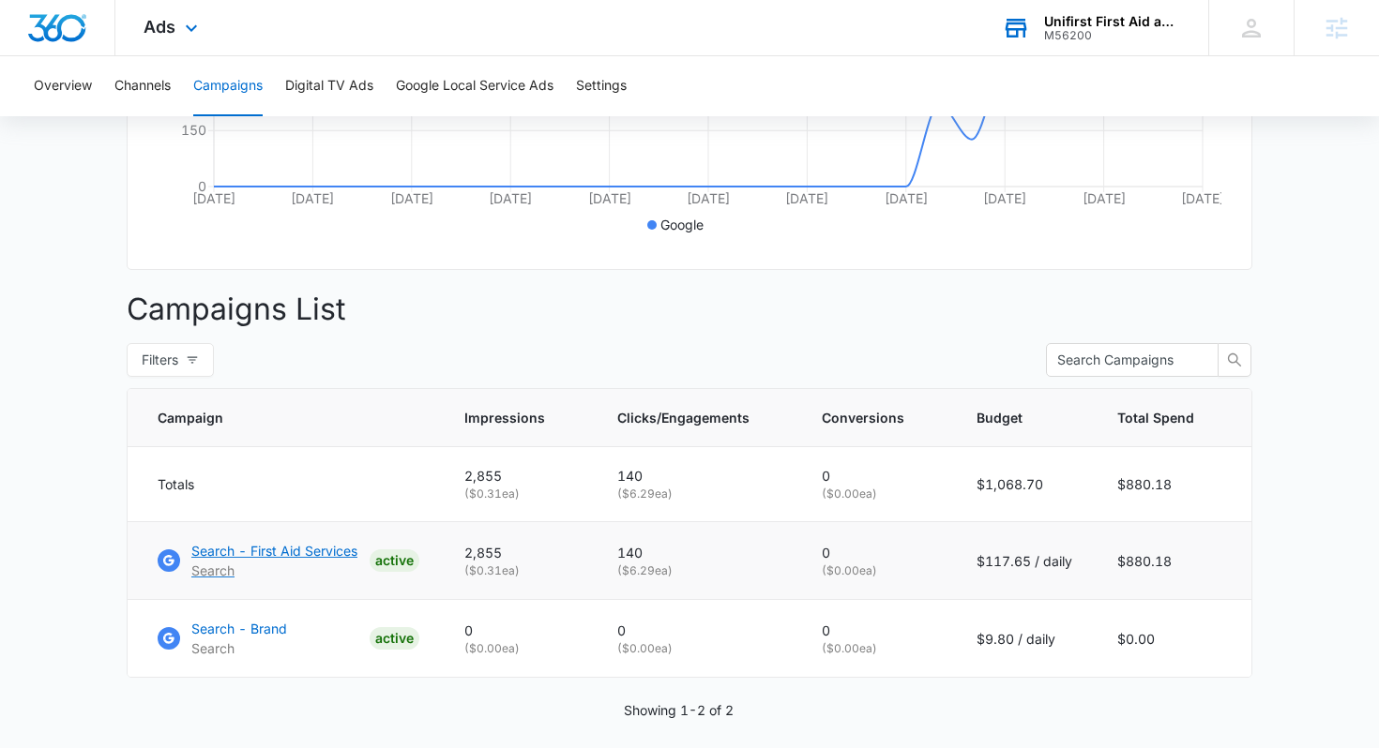
click at [280, 550] on p "Search - First Aid Services" at bounding box center [274, 551] width 166 height 20
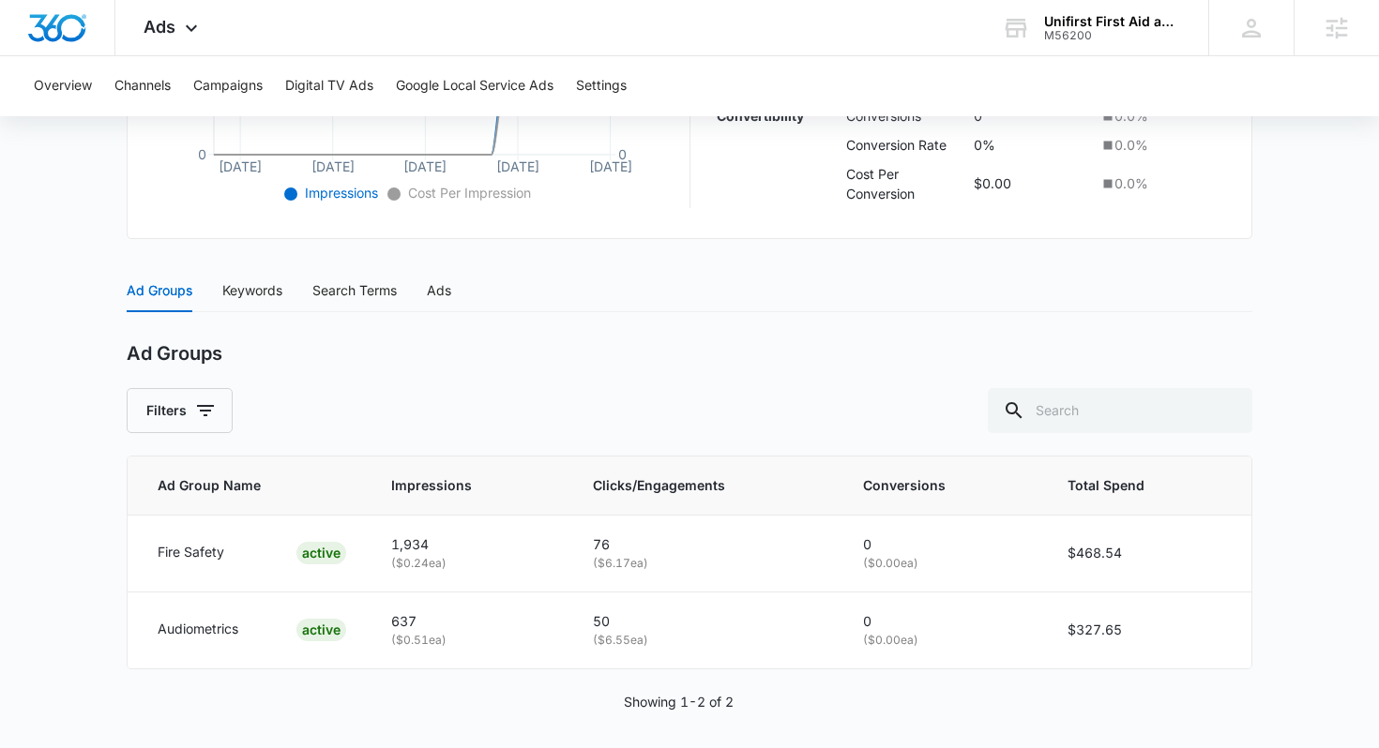
scroll to position [612, 0]
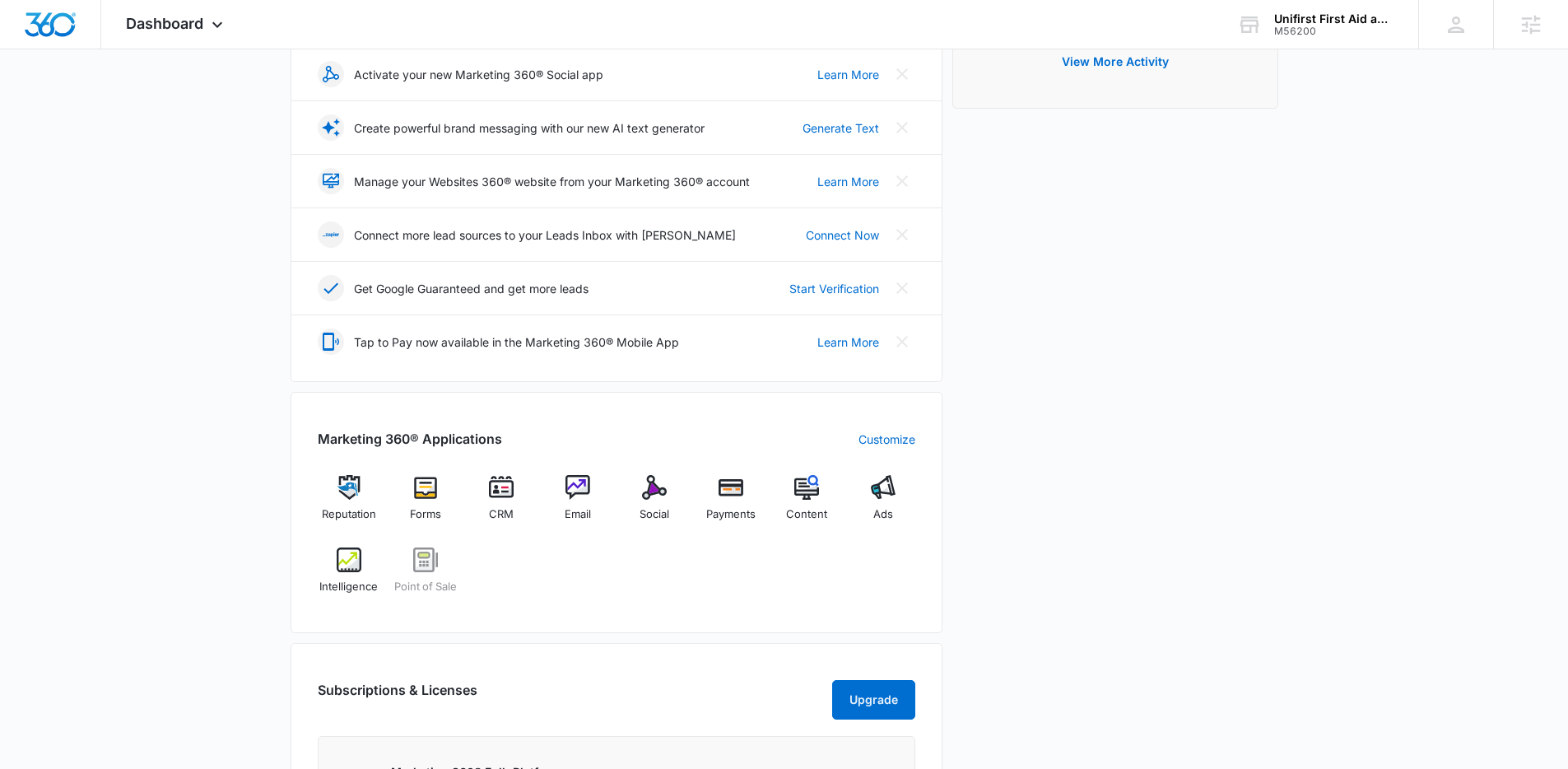
scroll to position [308, 0]
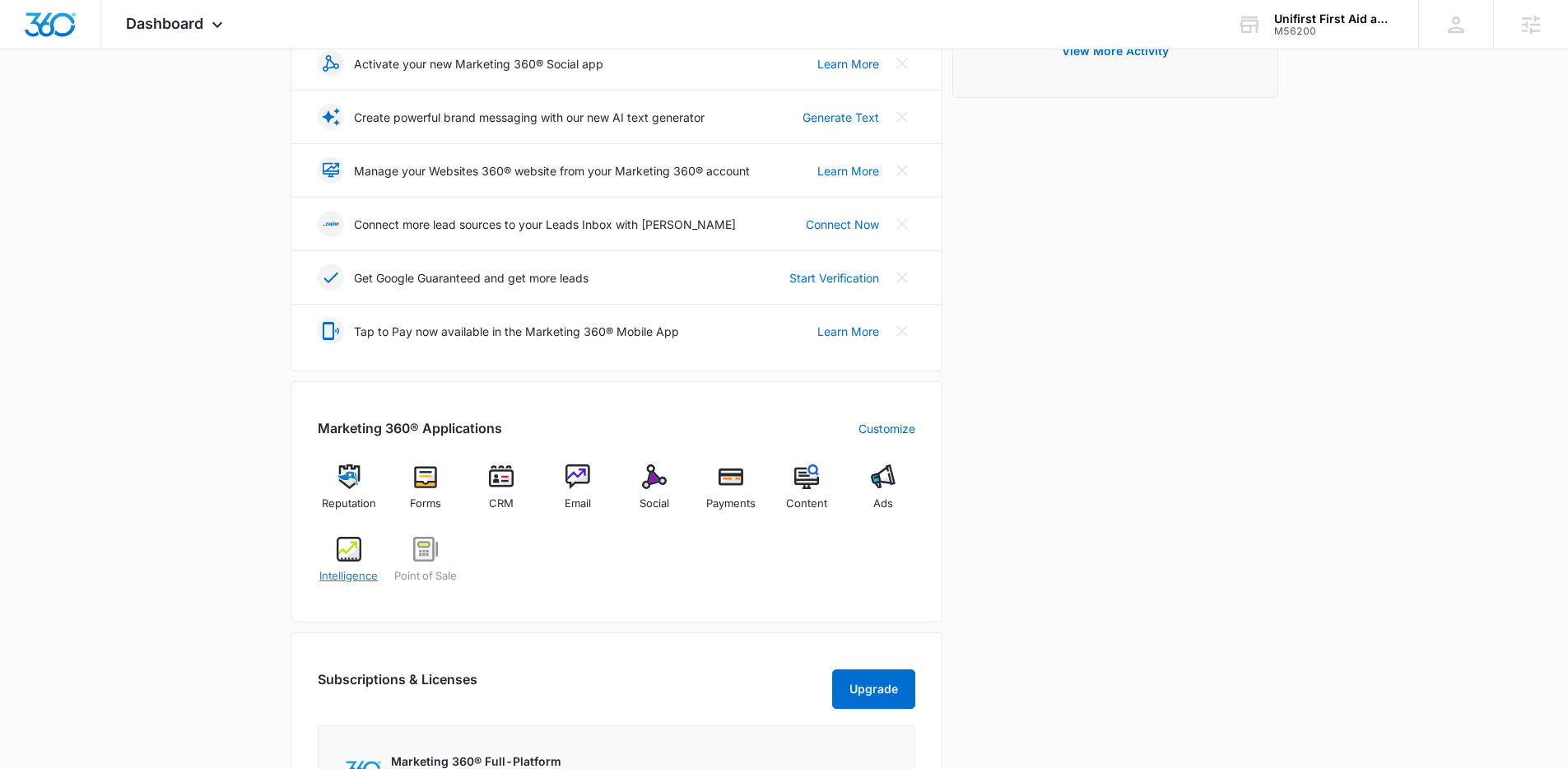
click at [350, 571] on span "Intelligence" at bounding box center [349, 576] width 59 height 17
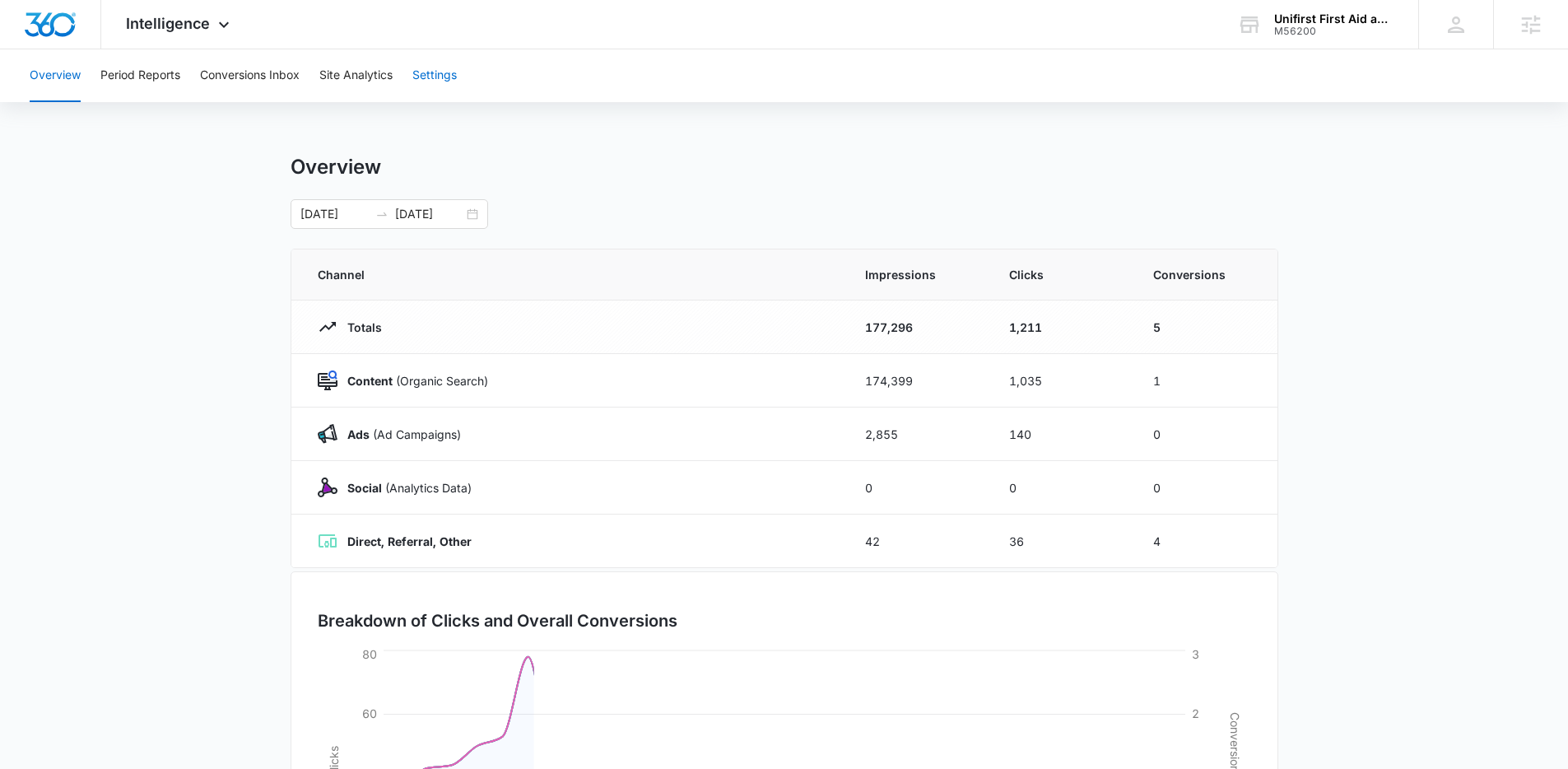
click at [439, 73] on button "Settings" at bounding box center [435, 75] width 45 height 53
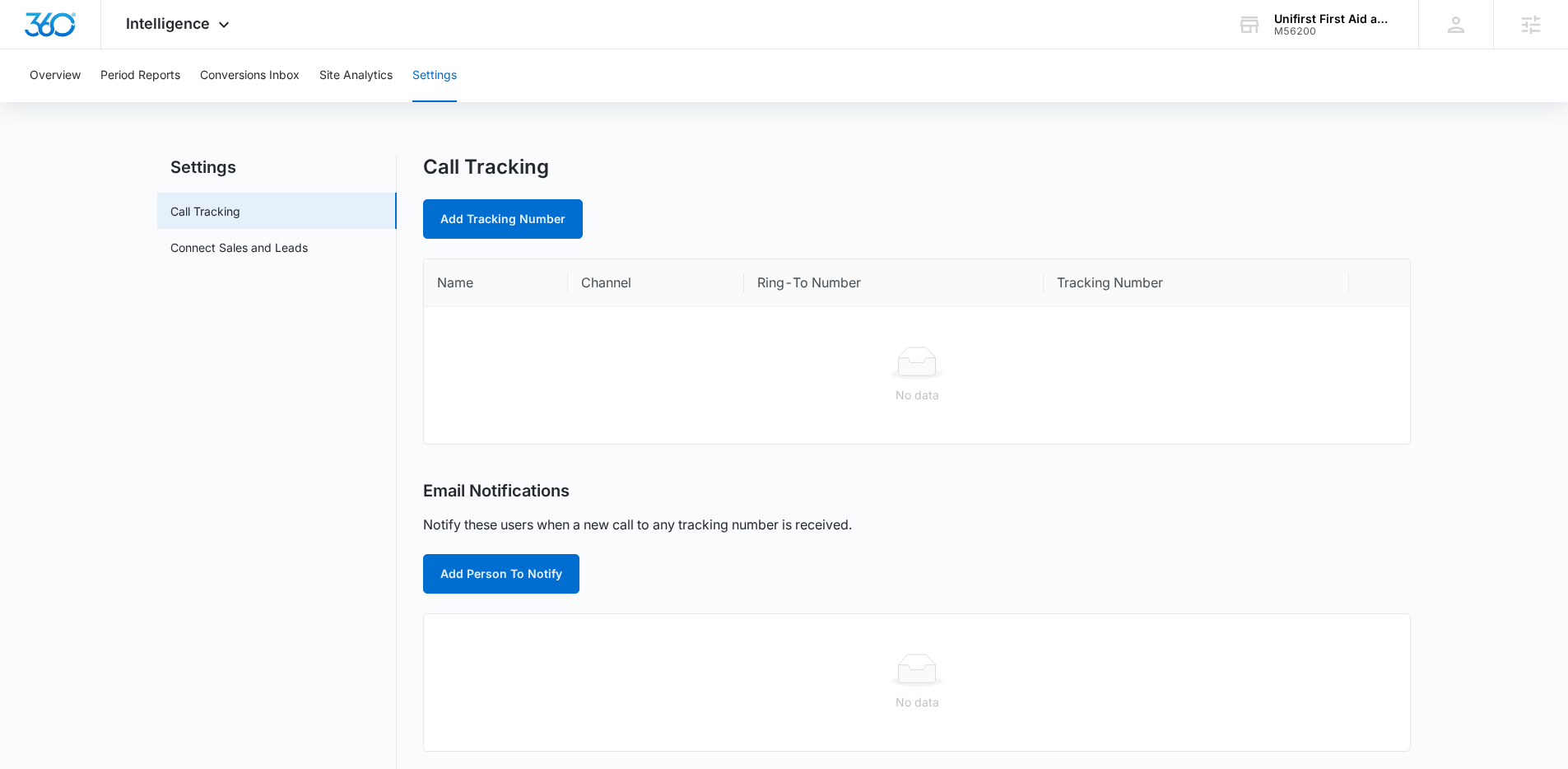
click at [969, 158] on div "Call Tracking" at bounding box center [917, 167] width 988 height 25
click at [1329, 20] on div "Unifirst First Aid and Safety" at bounding box center [1334, 18] width 120 height 13
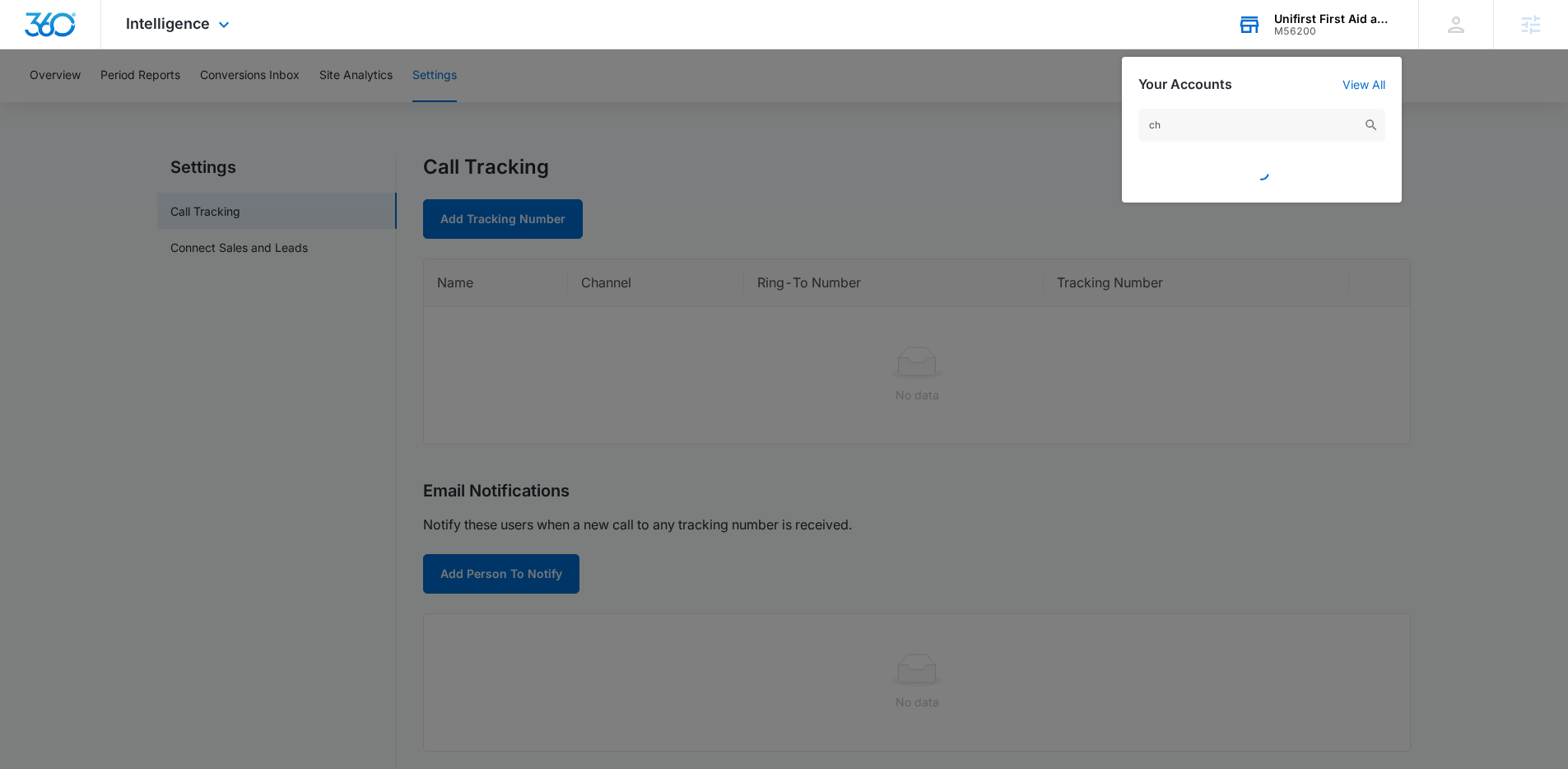
type input "c"
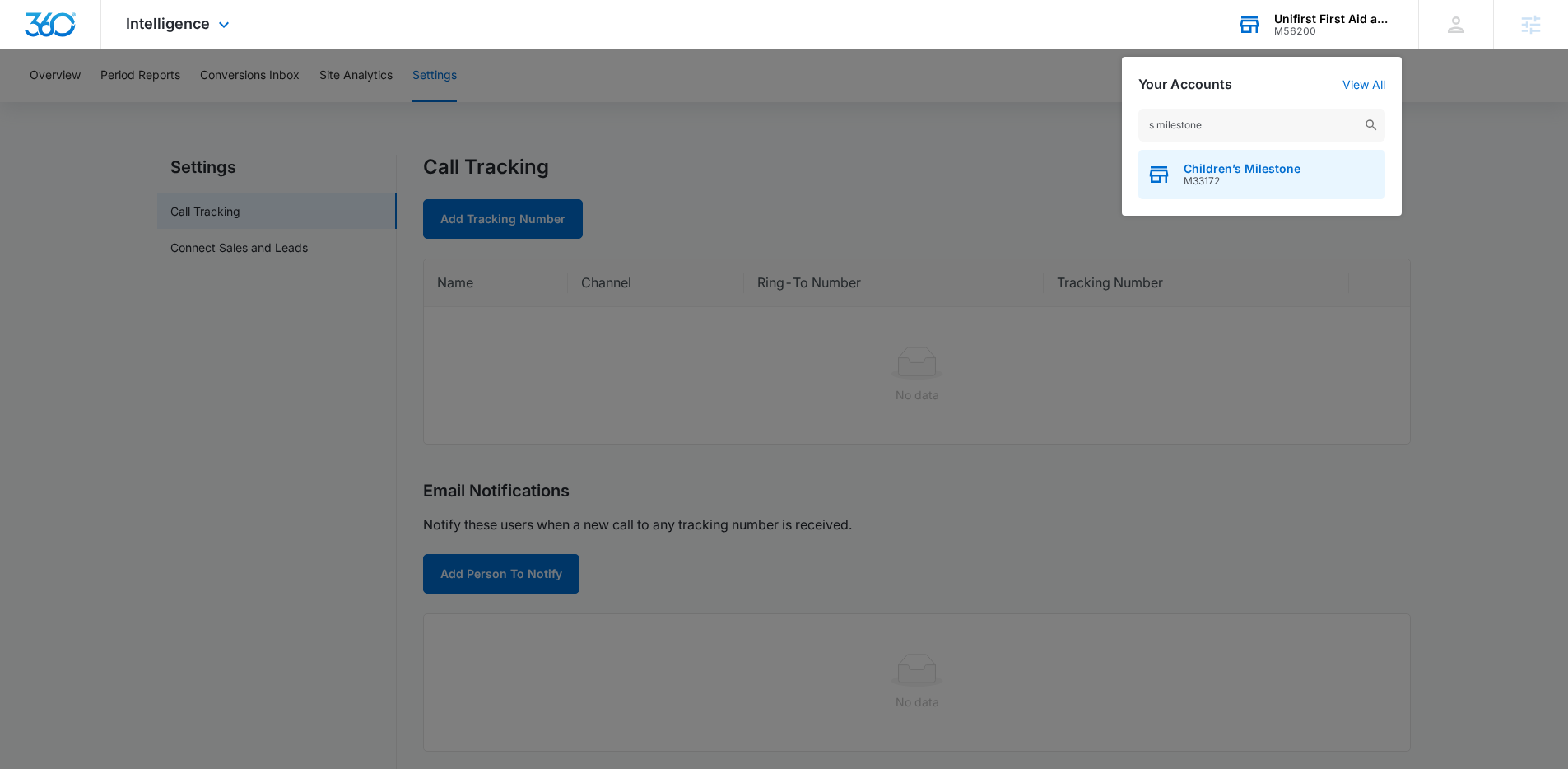
type input "s milestone"
click at [1294, 185] on span "M33172" at bounding box center [1242, 181] width 117 height 11
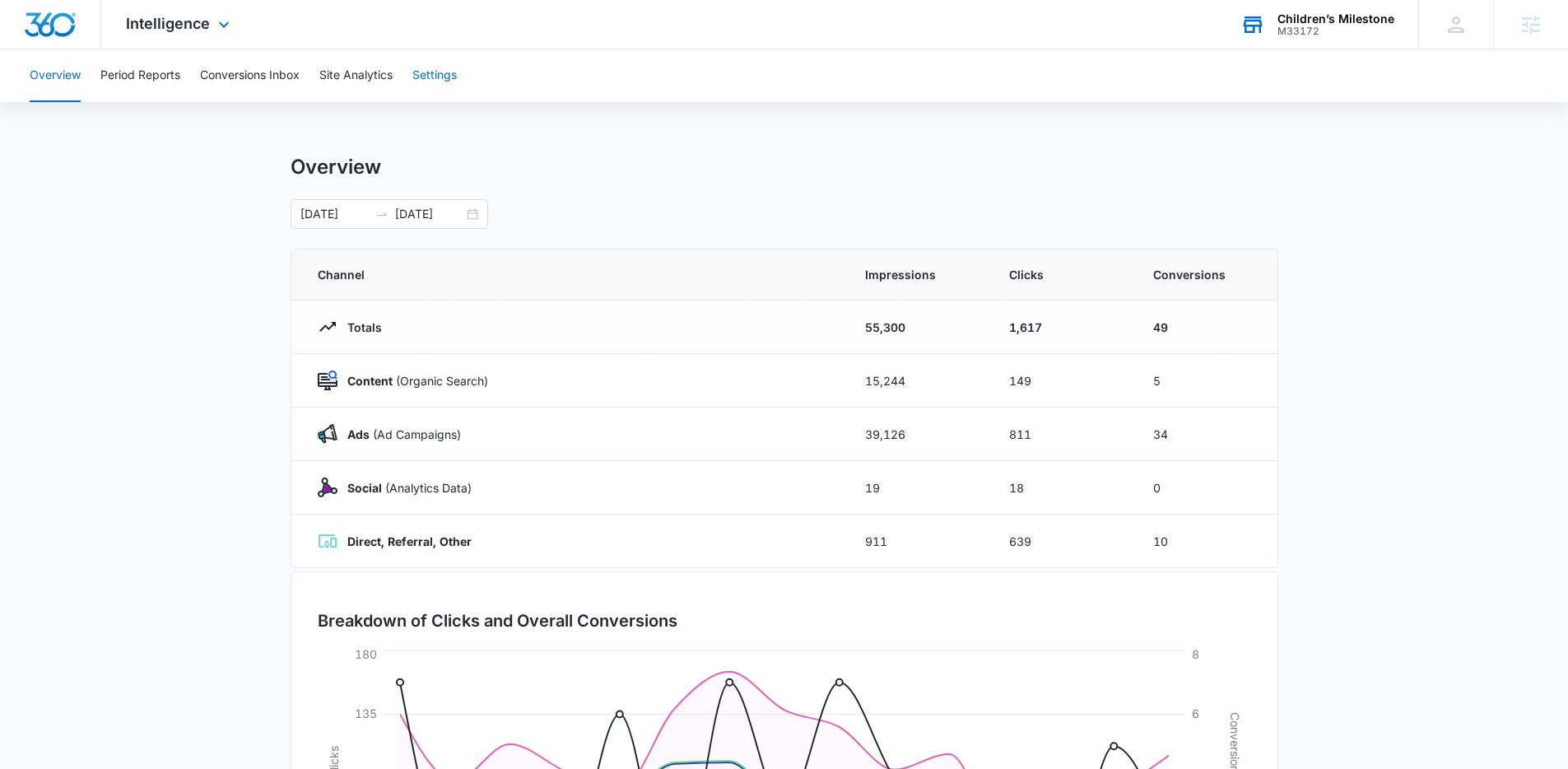
click at [432, 60] on button "Settings" at bounding box center [435, 75] width 45 height 53
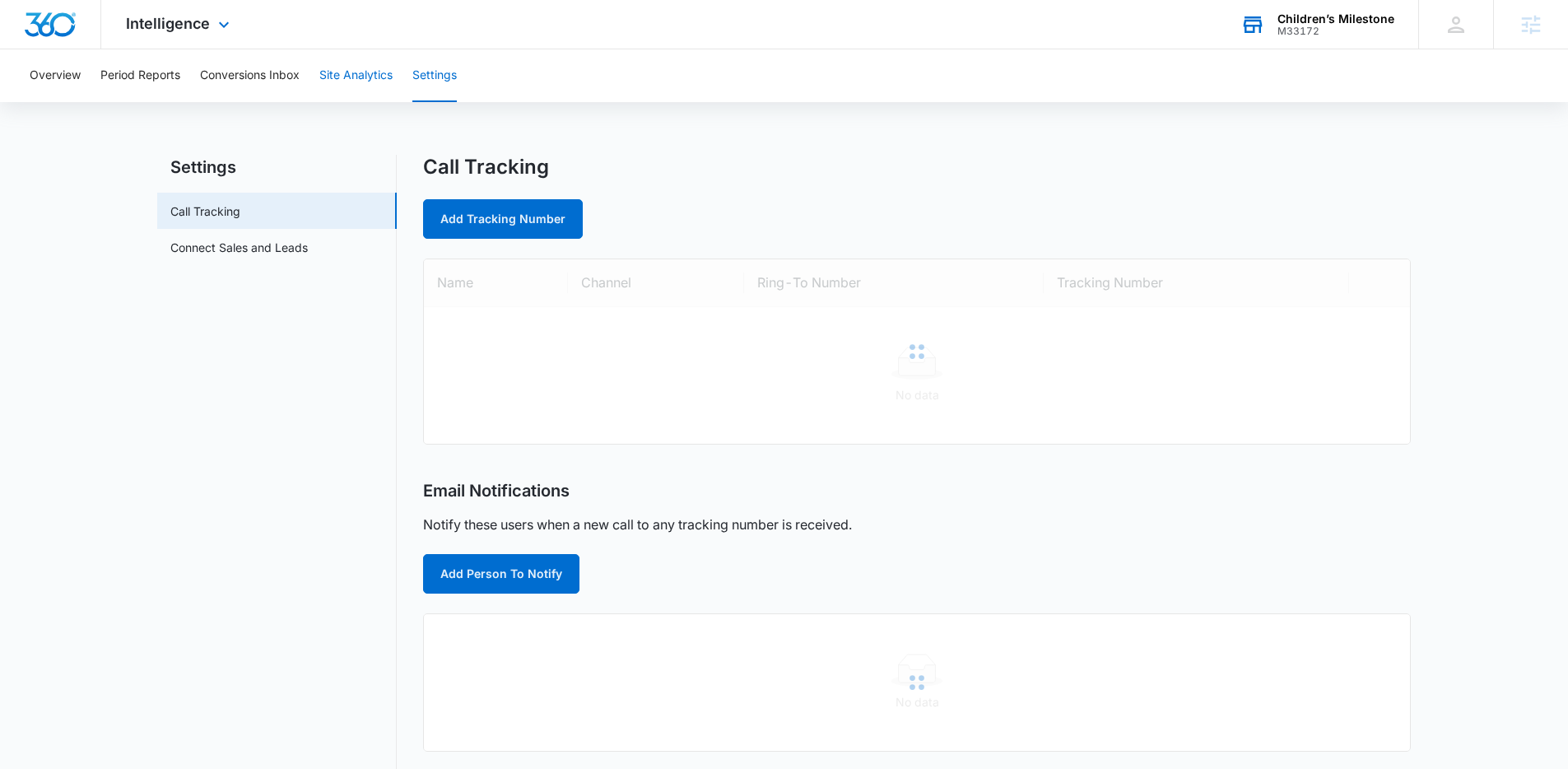
click at [349, 100] on button "Site Analytics" at bounding box center [356, 75] width 73 height 53
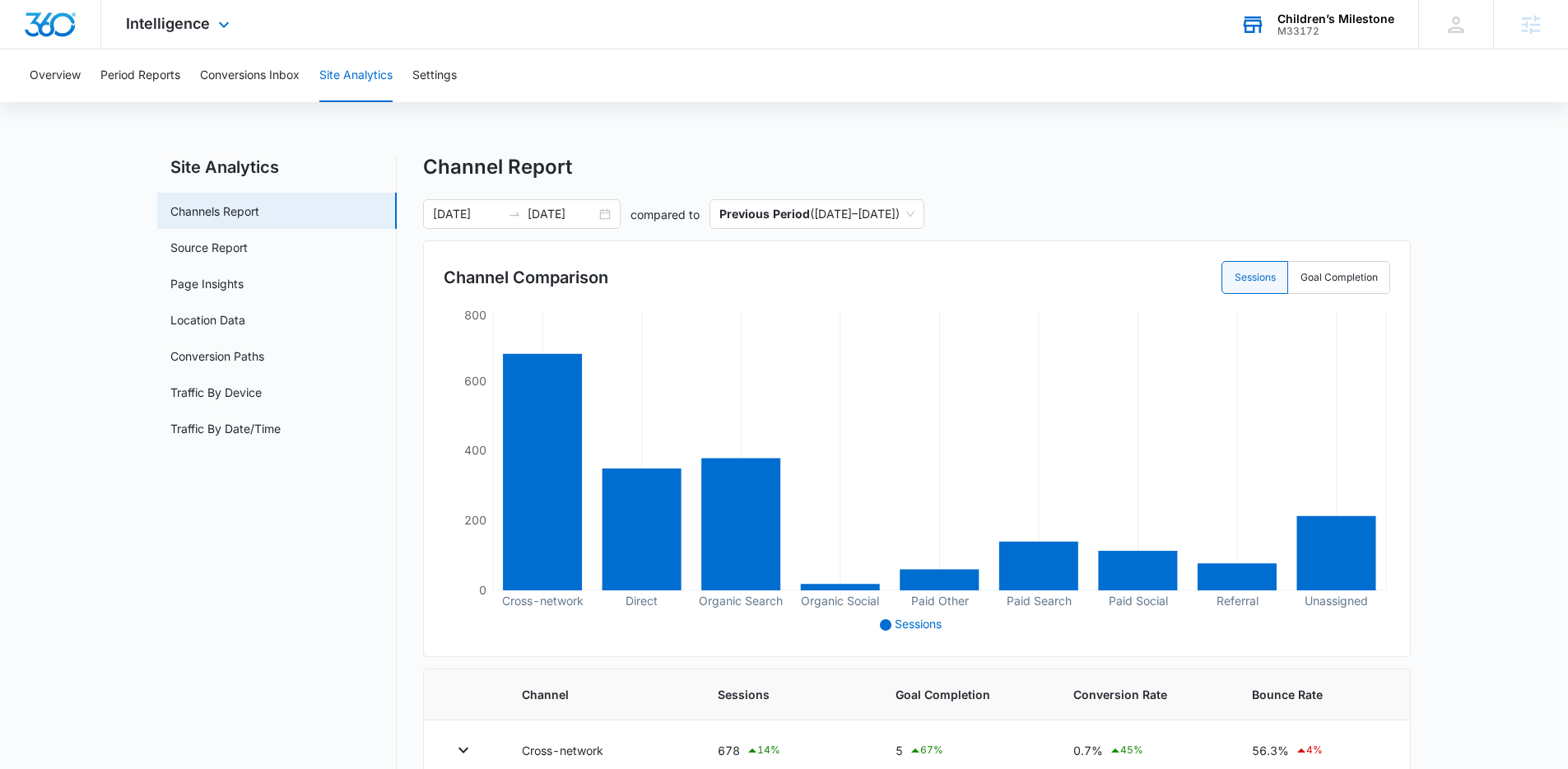
click at [461, 78] on div "Overview Period Reports Conversions Inbox Site Analytics Settings" at bounding box center [784, 75] width 1528 height 53
click at [467, 93] on div "Overview Period Reports Conversions Inbox Site Analytics Settings" at bounding box center [784, 75] width 1528 height 53
click at [447, 70] on button "Settings" at bounding box center [435, 75] width 45 height 53
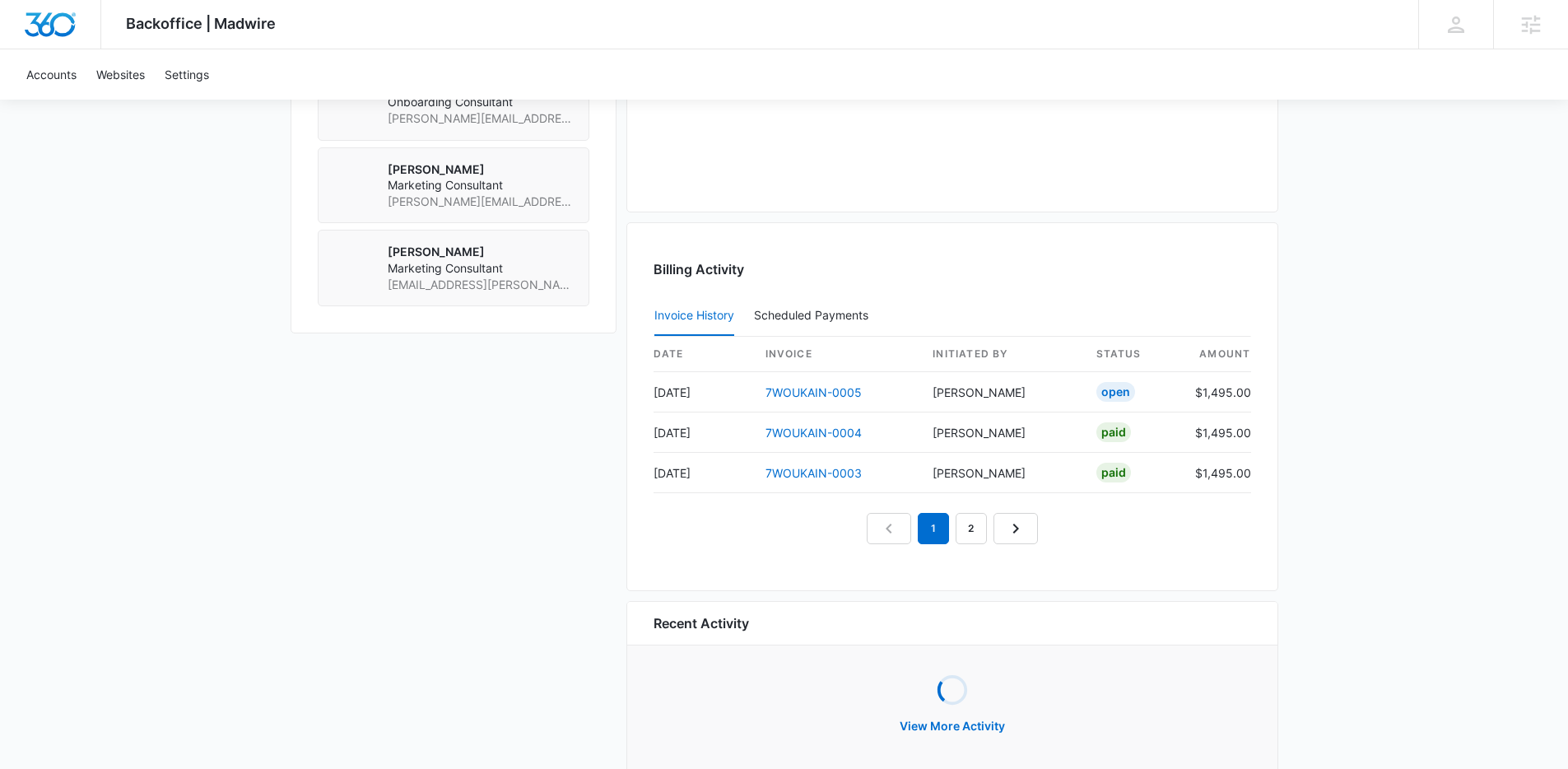
scroll to position [1374, 0]
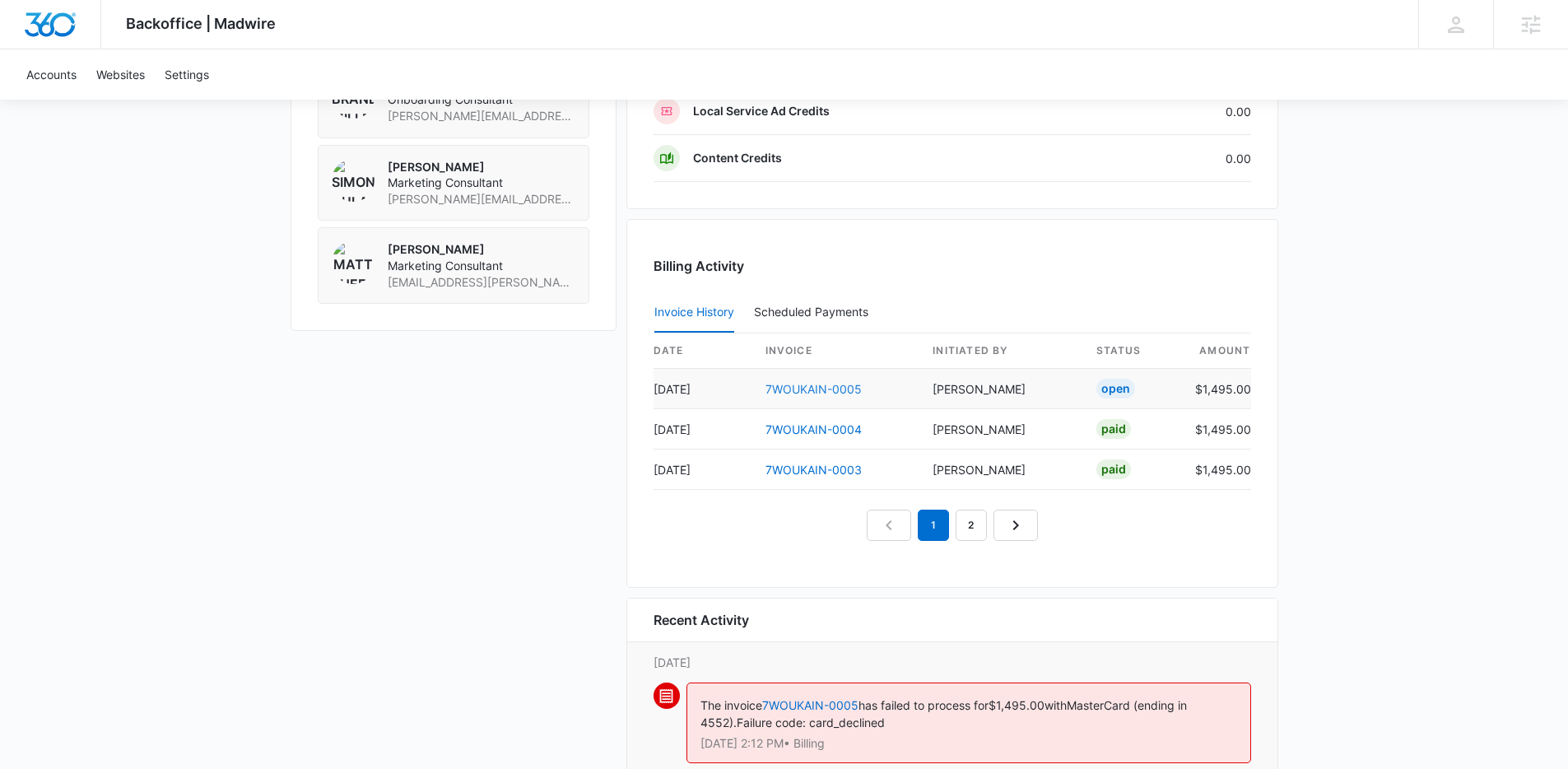
click at [803, 391] on link "7WOUKAIN-0005" at bounding box center [814, 389] width 97 height 14
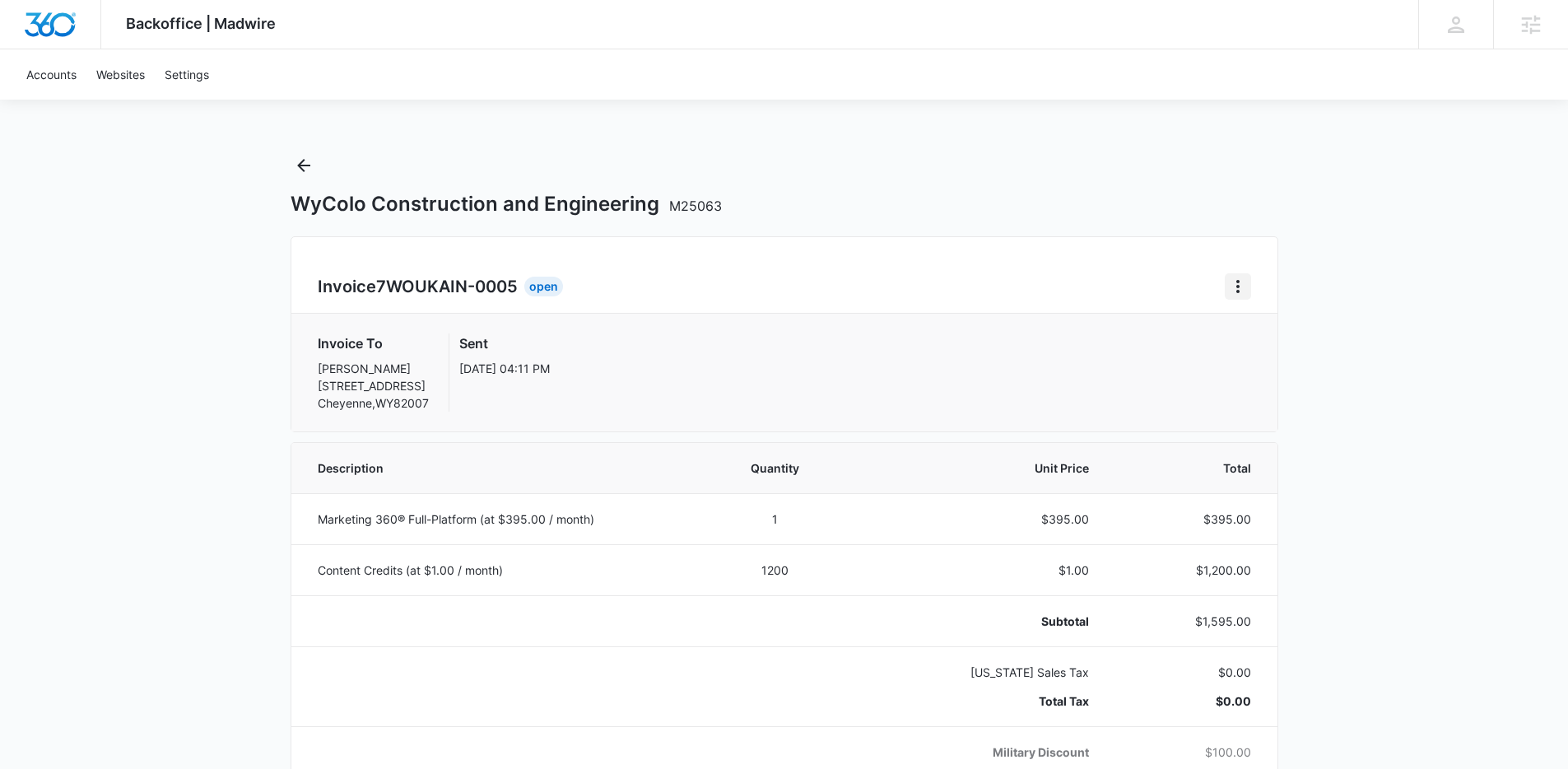
click at [1243, 287] on icon "Home" at bounding box center [1238, 286] width 20 height 20
click at [1249, 332] on link "Download Invoice" at bounding box center [1293, 332] width 96 height 14
